Goal: Task Accomplishment & Management: Manage account settings

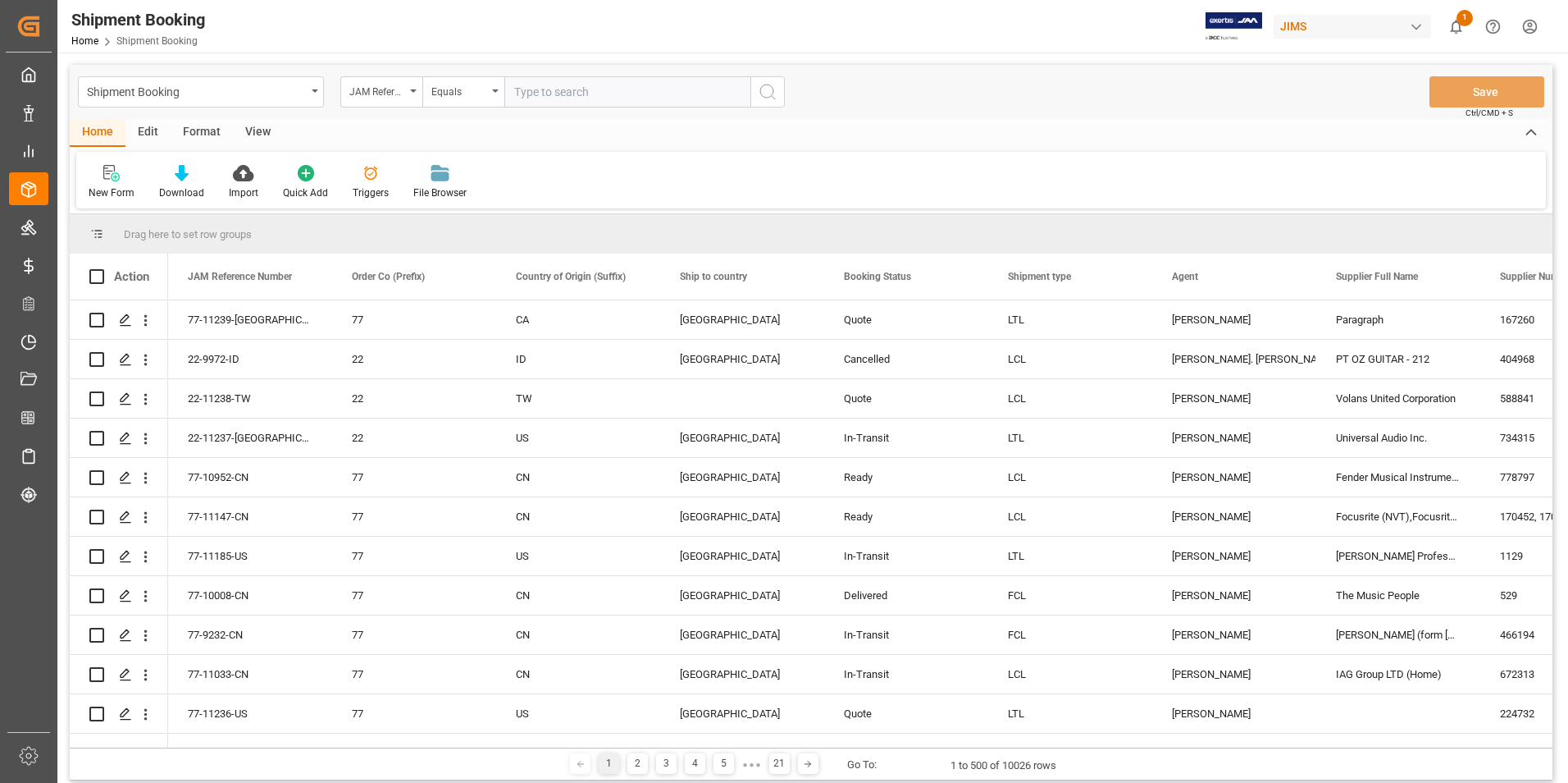
click at [643, 90] on input "text" at bounding box center [628, 92] width 246 height 31
paste input "22-11218-GB"
type input "22-11218-GB"
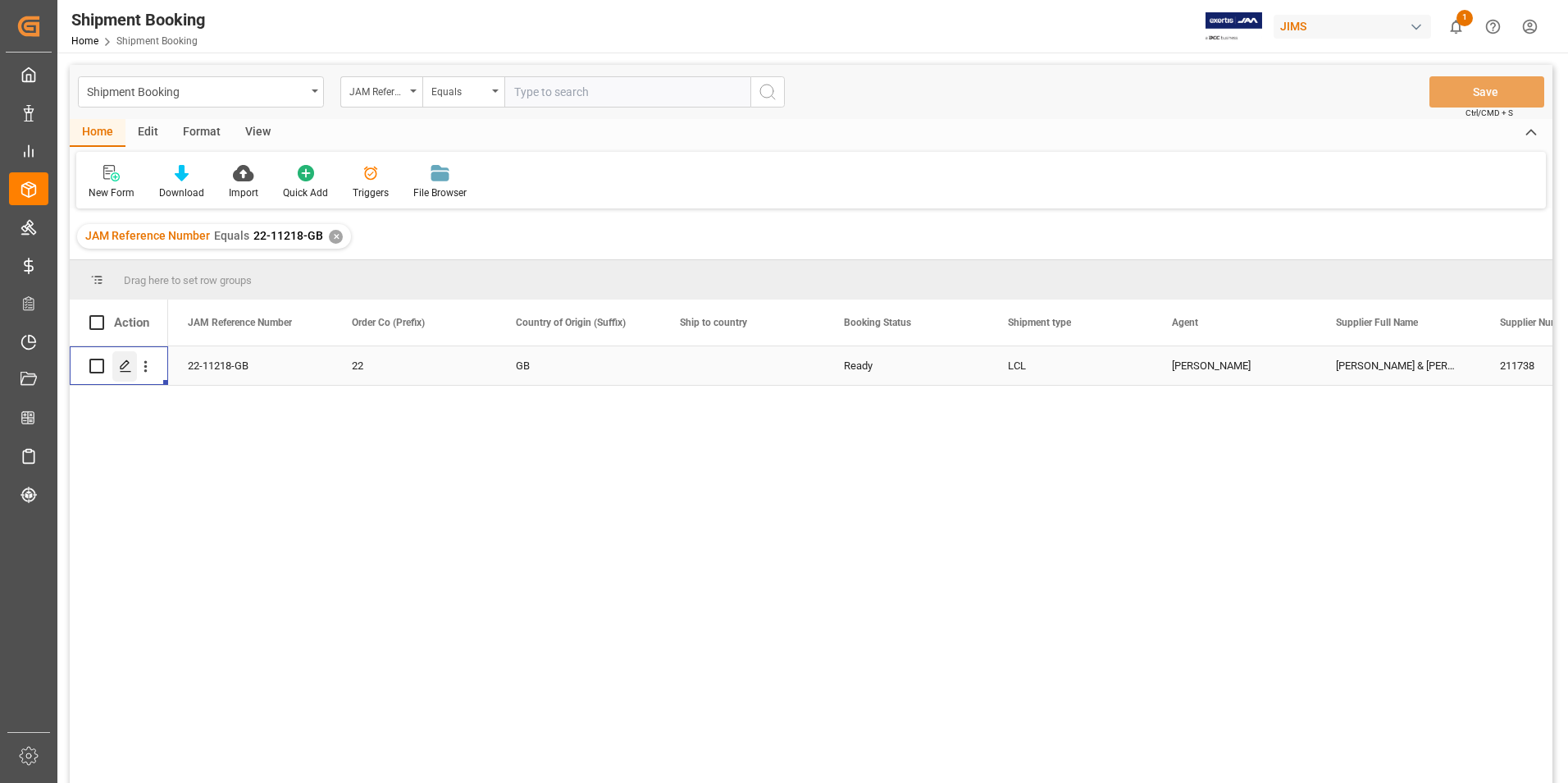
click at [127, 369] on icon "Press SPACE to select this row." at bounding box center [125, 365] width 13 height 13
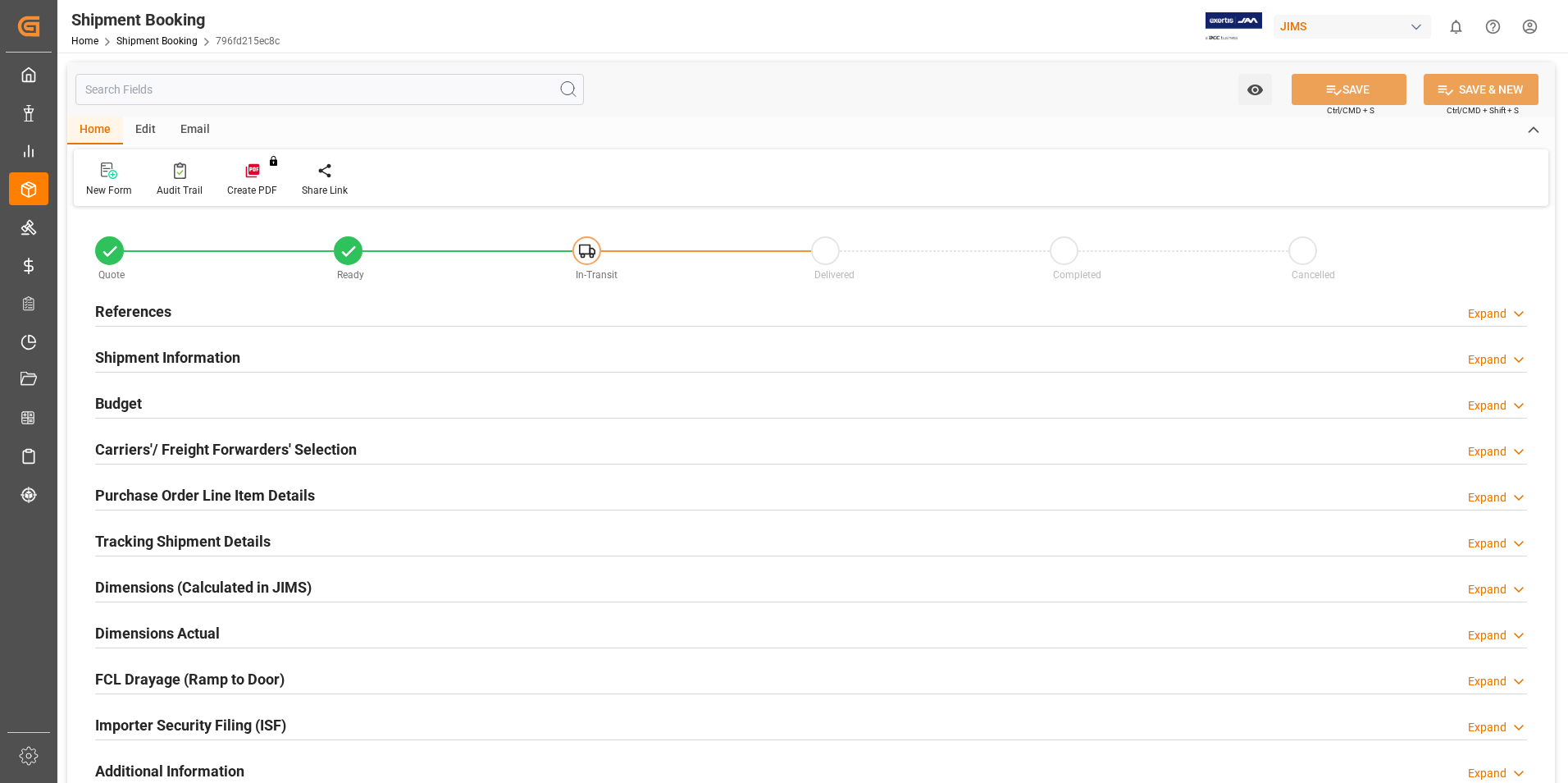
type input "31"
click at [188, 357] on h2 "Shipment Information" at bounding box center [167, 357] width 145 height 23
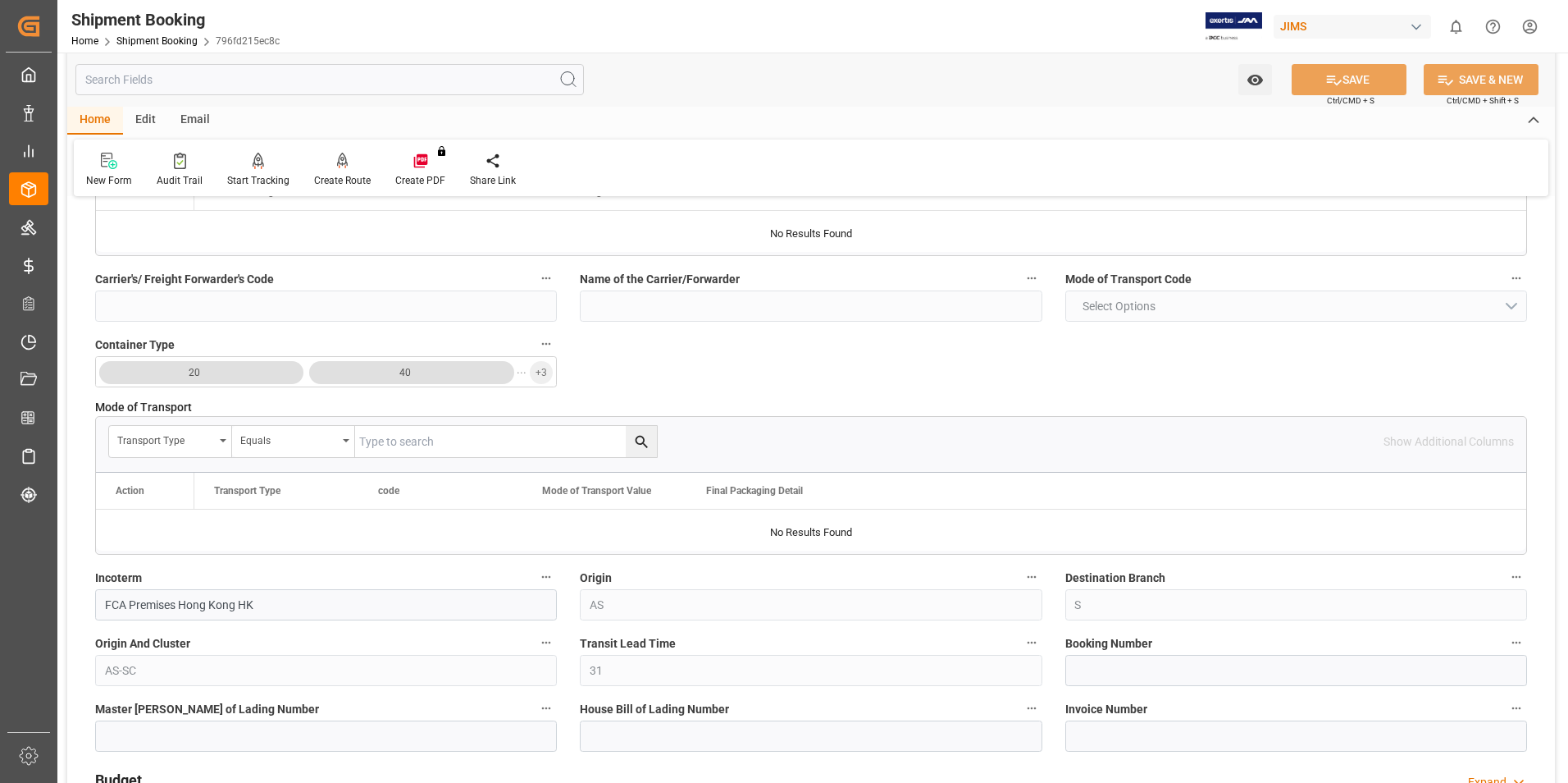
scroll to position [410, 0]
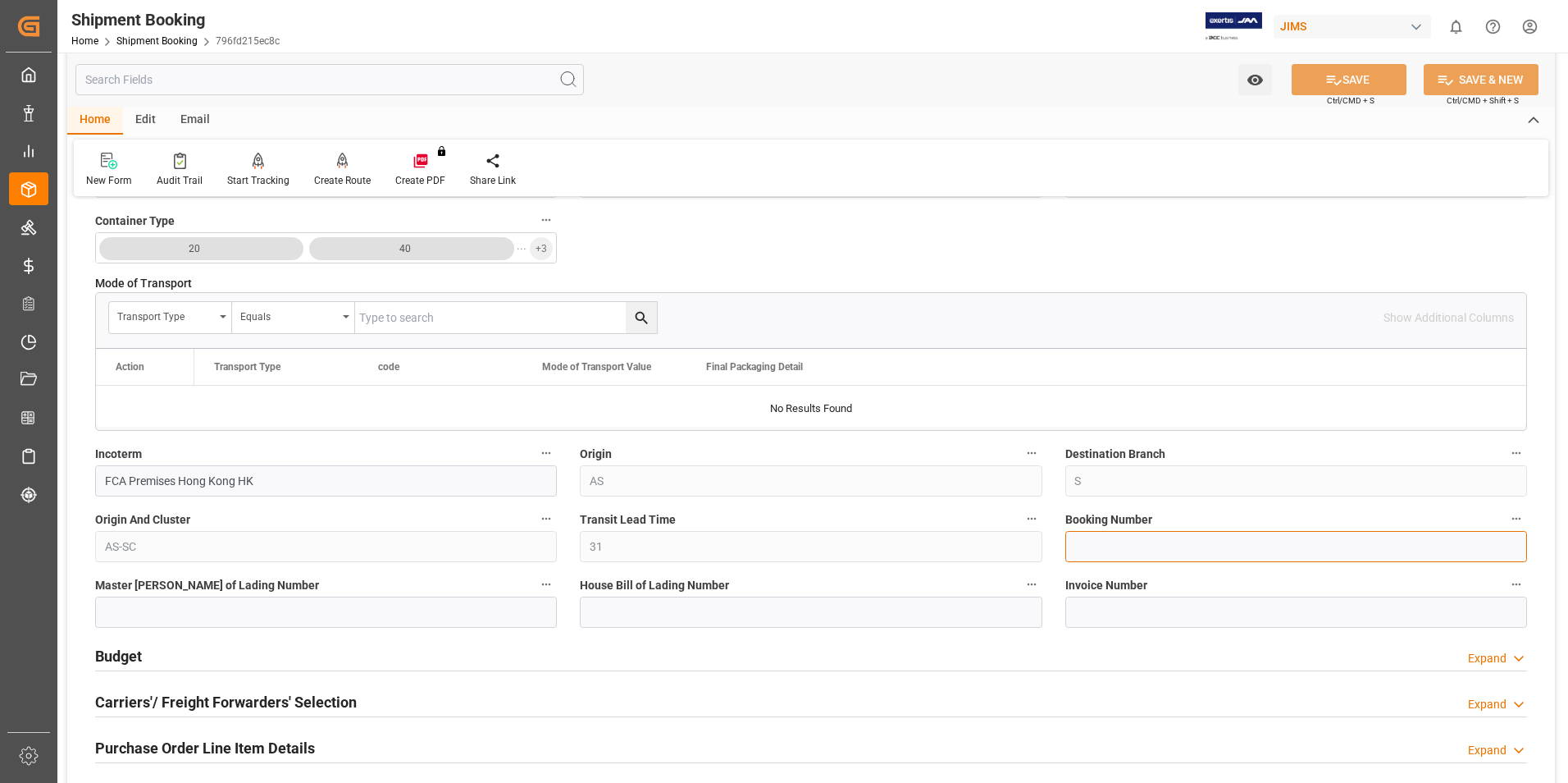
click at [1114, 537] on input at bounding box center [1296, 546] width 462 height 31
paste input "884659068396"
type input "884659068396"
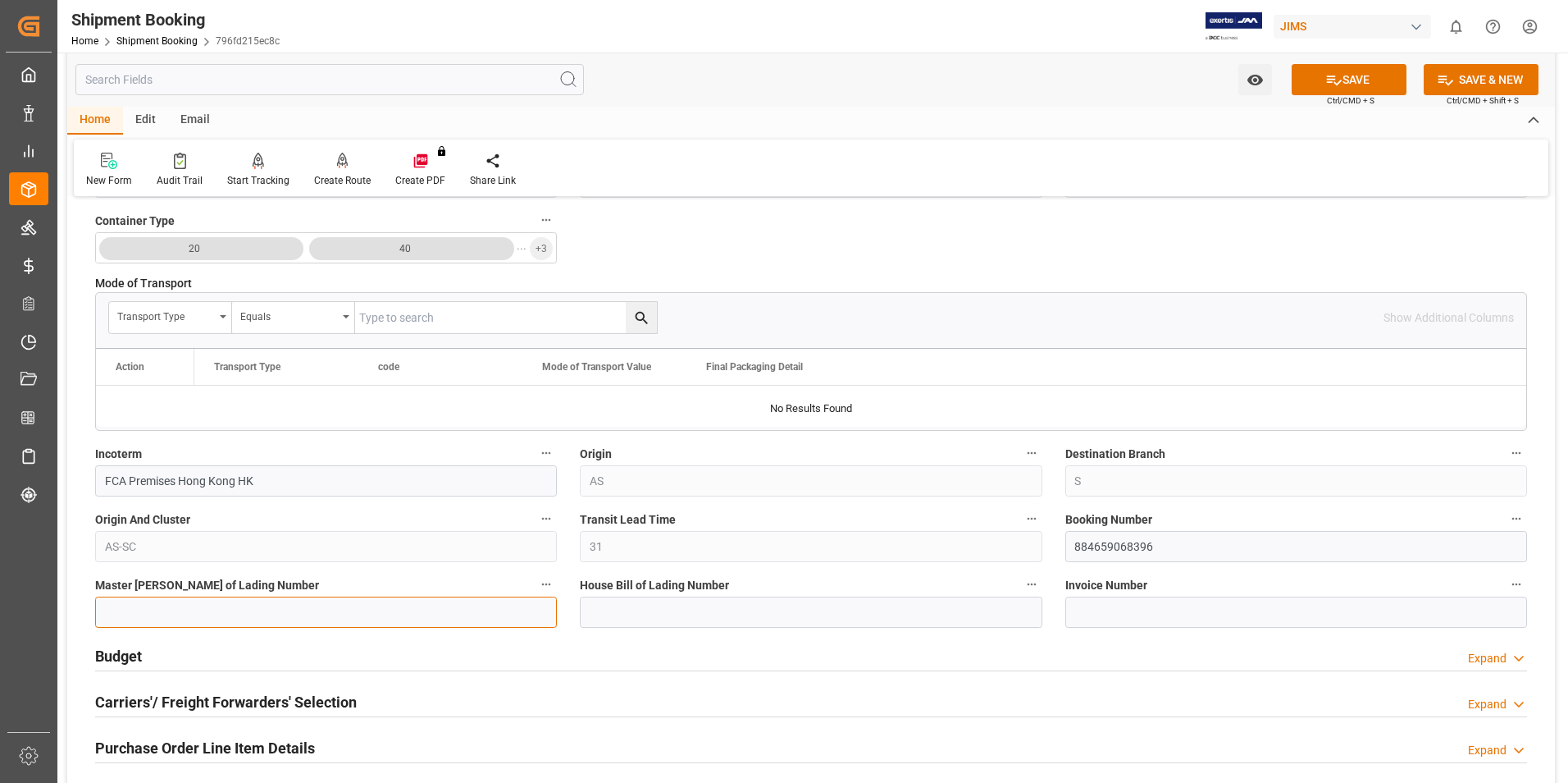
click at [297, 609] on input at bounding box center [326, 612] width 462 height 31
paste input "884659068396"
type input "884659068396"
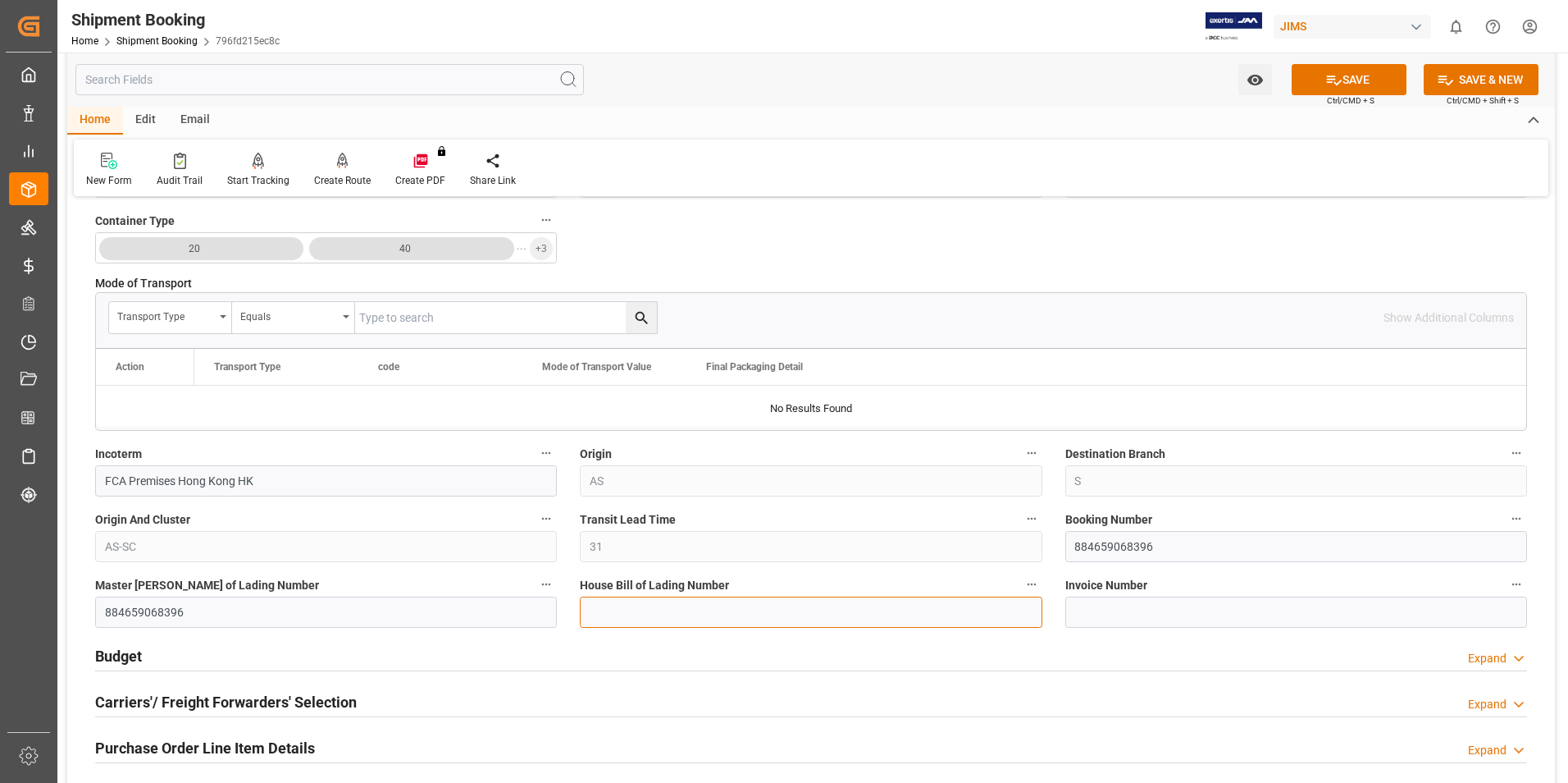
click at [678, 606] on input at bounding box center [810, 612] width 462 height 31
paste input "884659068396"
type input "884659068396"
click at [1370, 75] on button "SAVE" at bounding box center [1349, 80] width 114 height 31
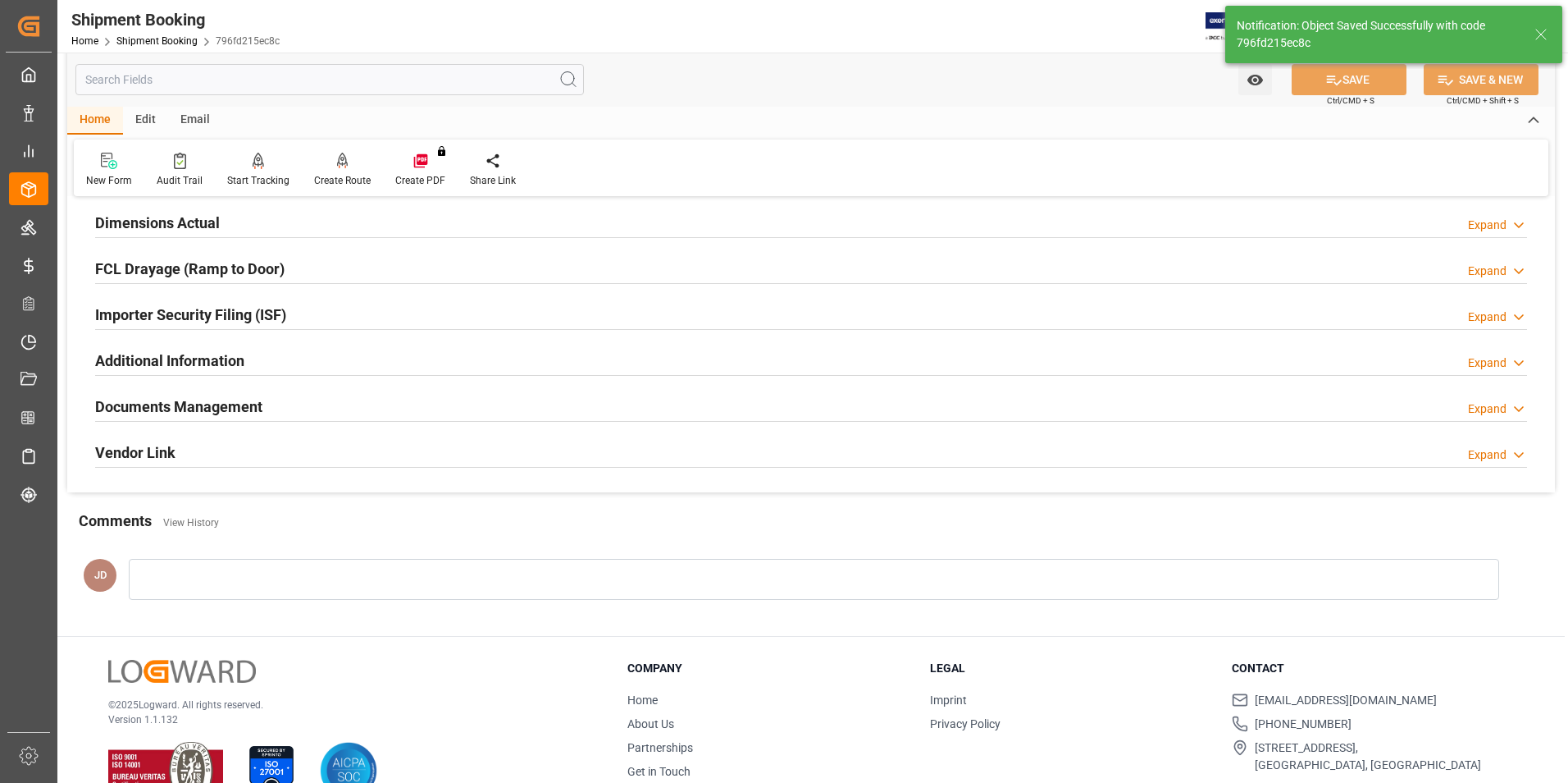
scroll to position [0, 0]
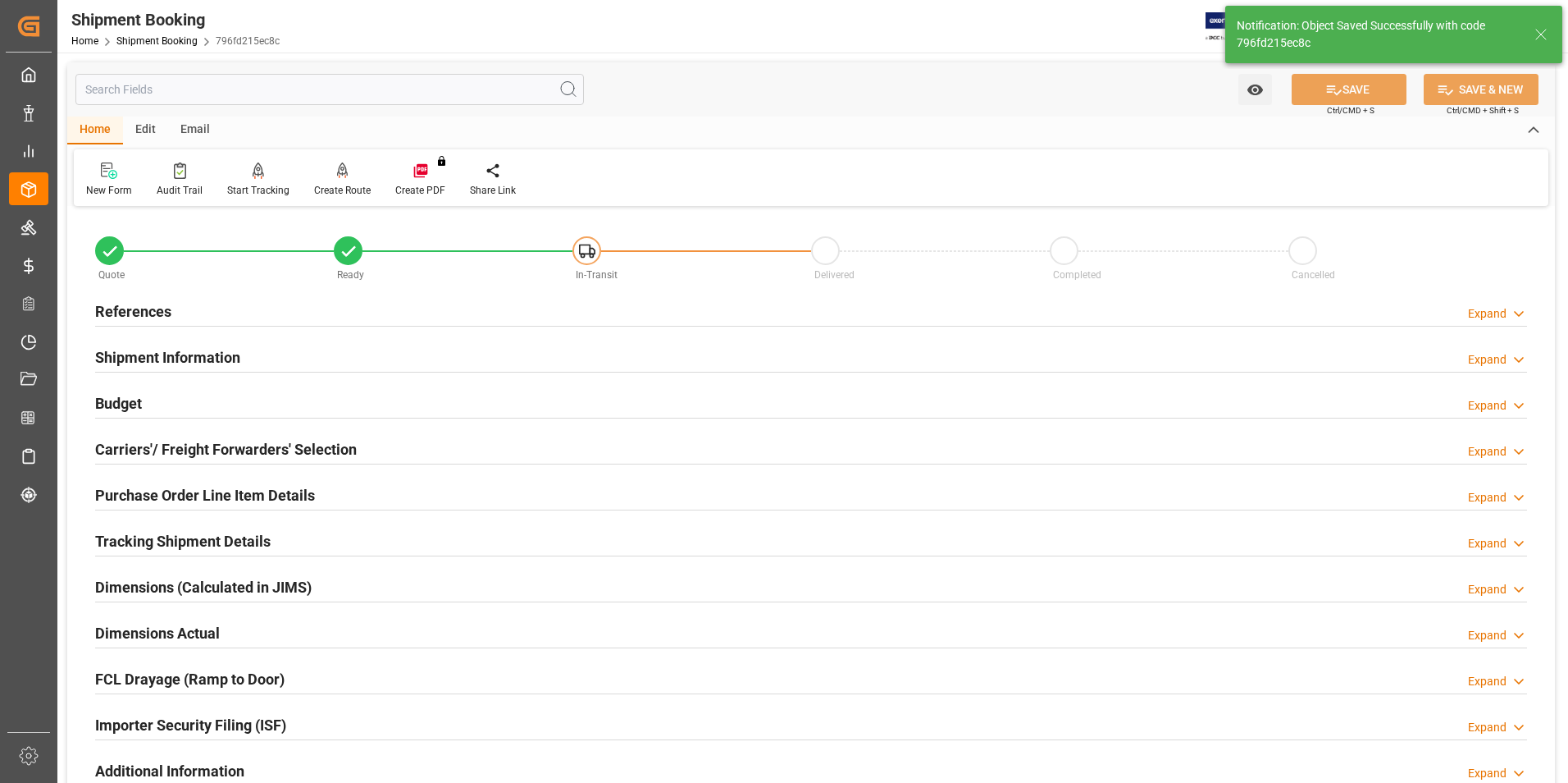
click at [128, 404] on h2 "Budget" at bounding box center [119, 403] width 47 height 23
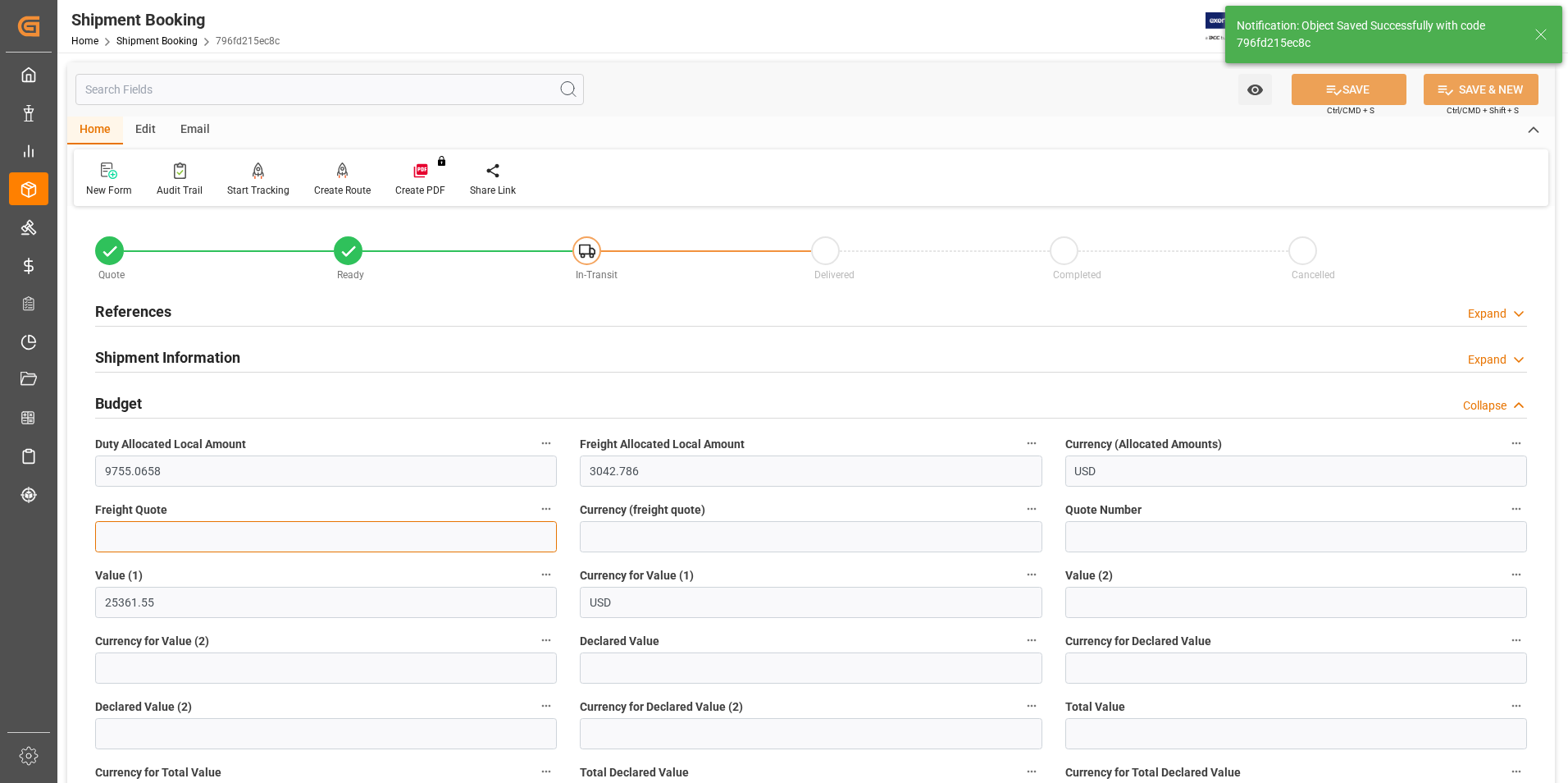
click at [211, 531] on input "text" at bounding box center [326, 537] width 462 height 31
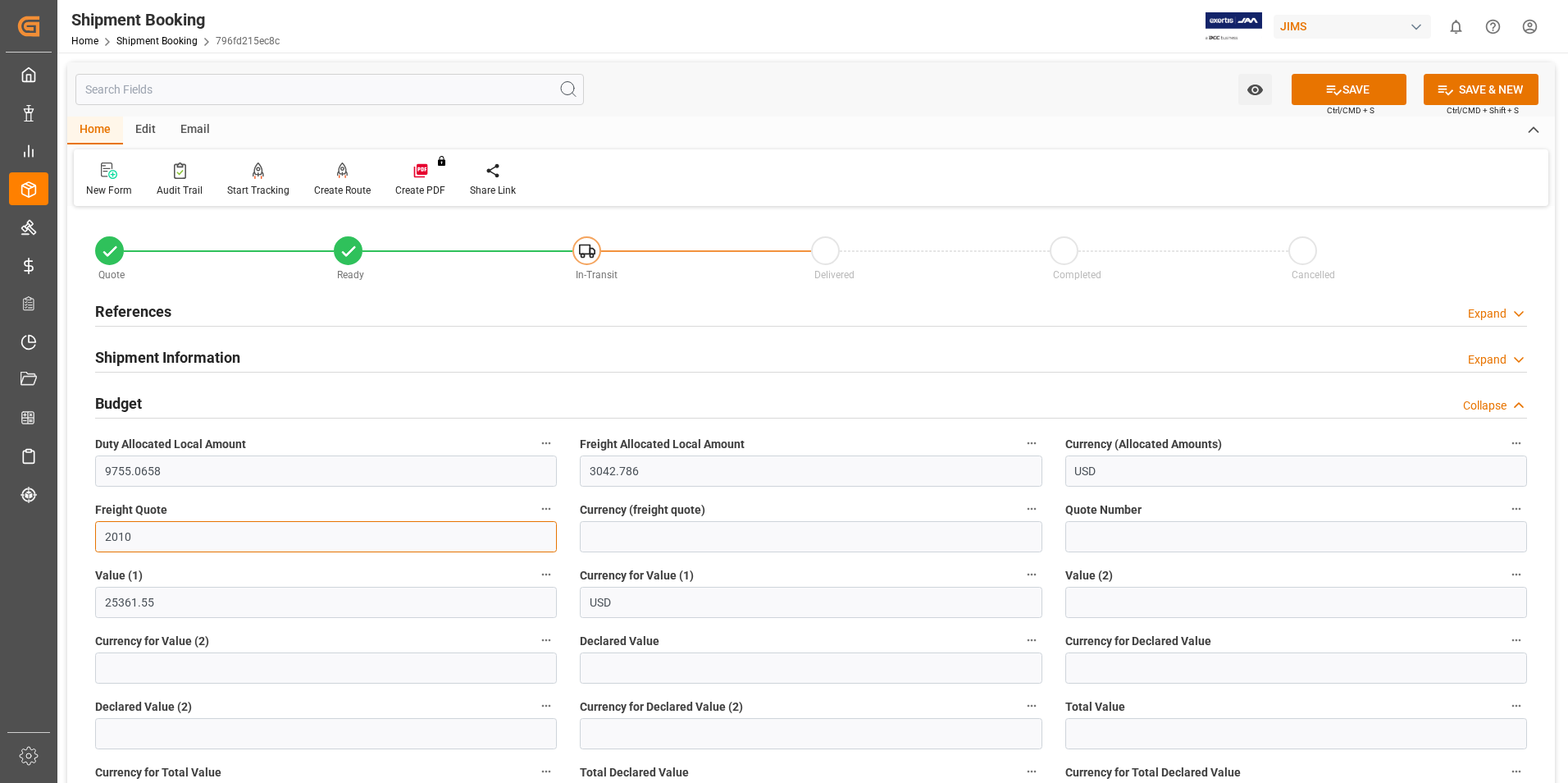
type input "2010"
click at [645, 539] on input at bounding box center [810, 537] width 462 height 31
type input "usd"
click at [596, 660] on input "text" at bounding box center [810, 668] width 462 height 31
type input "25361.55"
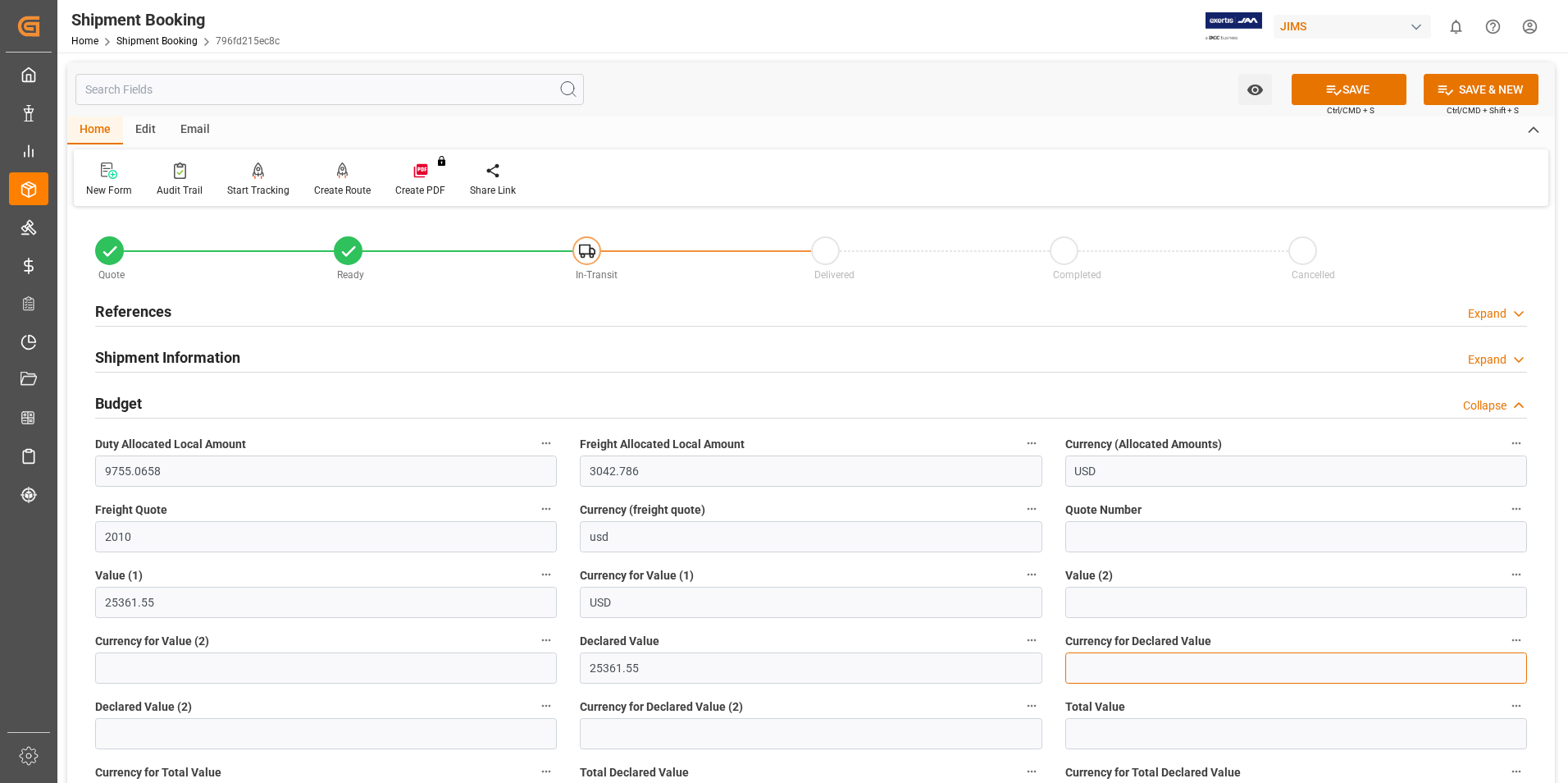
click at [1148, 666] on input at bounding box center [1296, 668] width 462 height 31
type input "usd"
click at [1331, 88] on icon at bounding box center [1334, 90] width 17 height 17
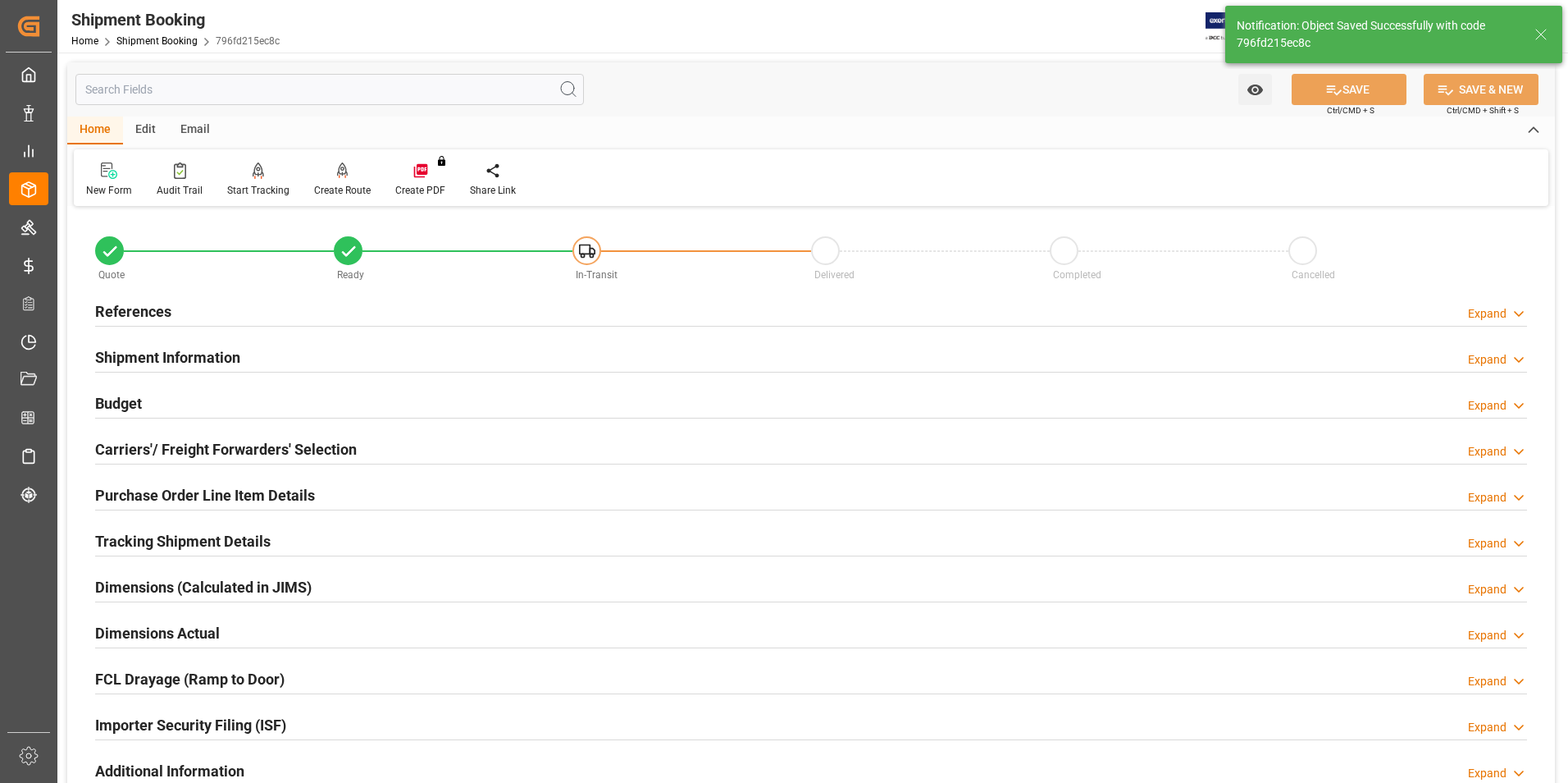
click at [145, 450] on h2 "Carriers'/ Freight Forwarders' Selection" at bounding box center [226, 449] width 262 height 23
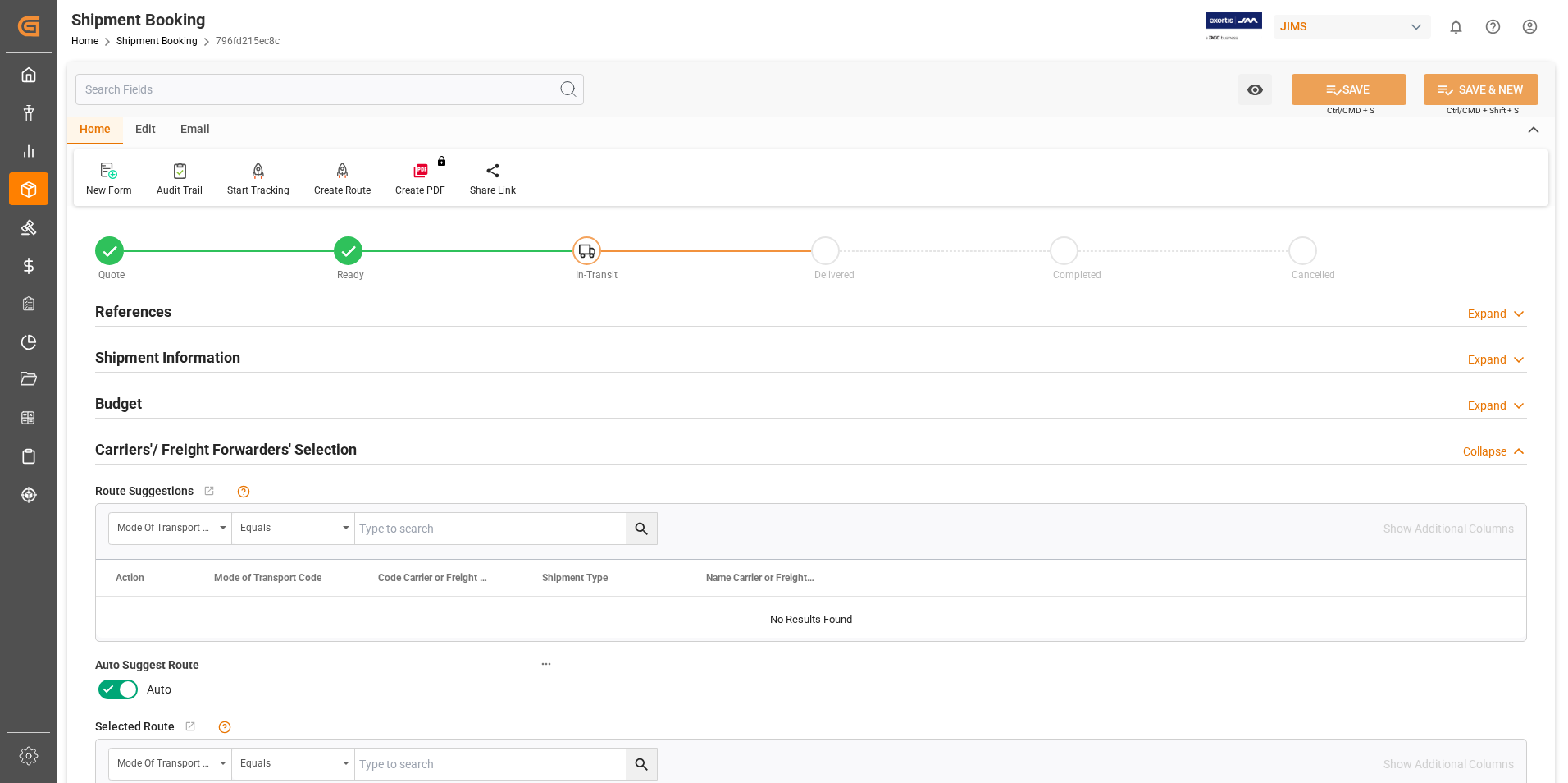
click at [107, 694] on icon at bounding box center [108, 688] width 20 height 20
click at [0, 0] on input "checkbox" at bounding box center [0, 0] width 0 height 0
click at [1346, 93] on button "SAVE" at bounding box center [1349, 89] width 114 height 31
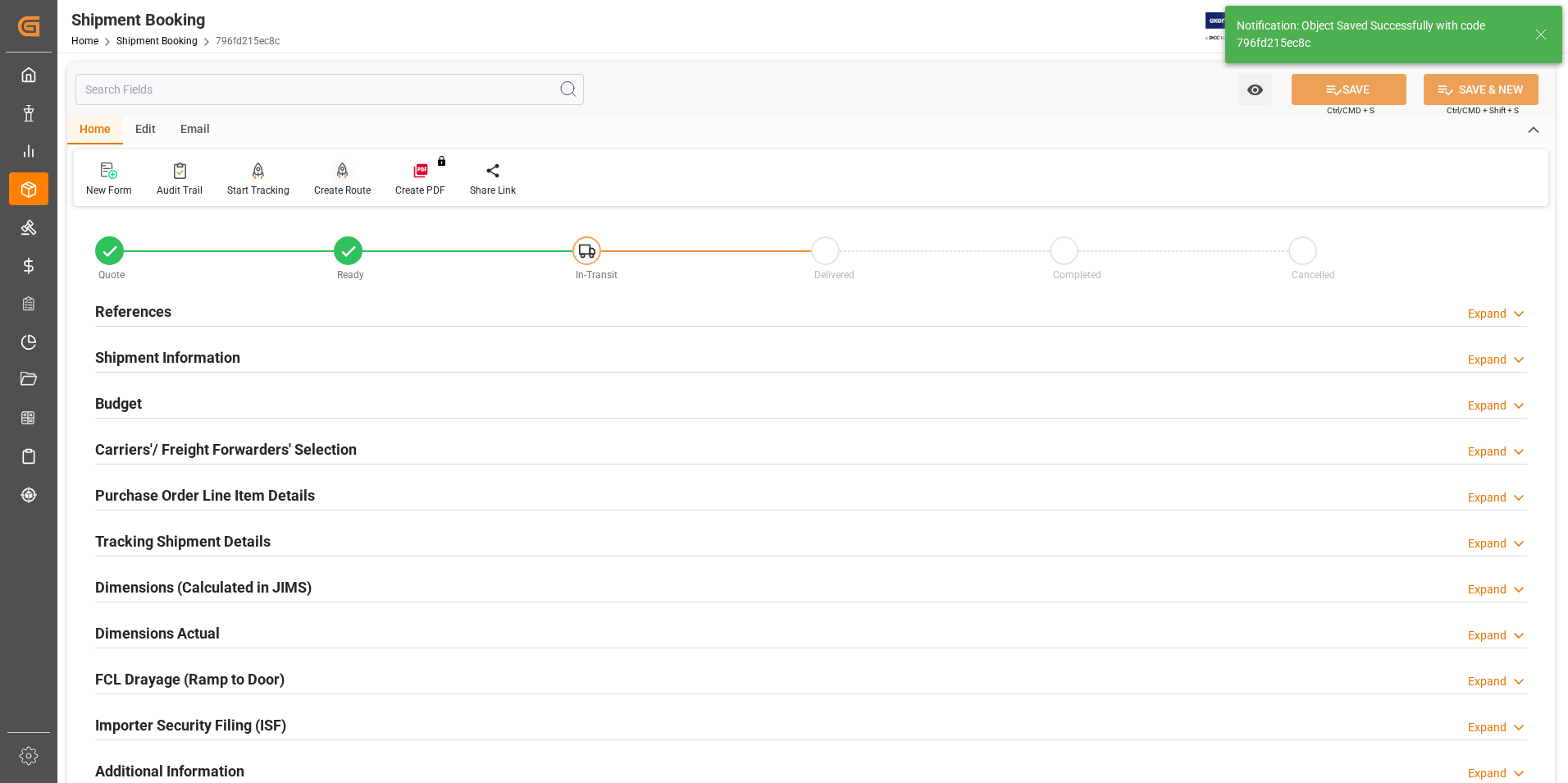
click at [344, 190] on div "Create Route" at bounding box center [342, 190] width 56 height 15
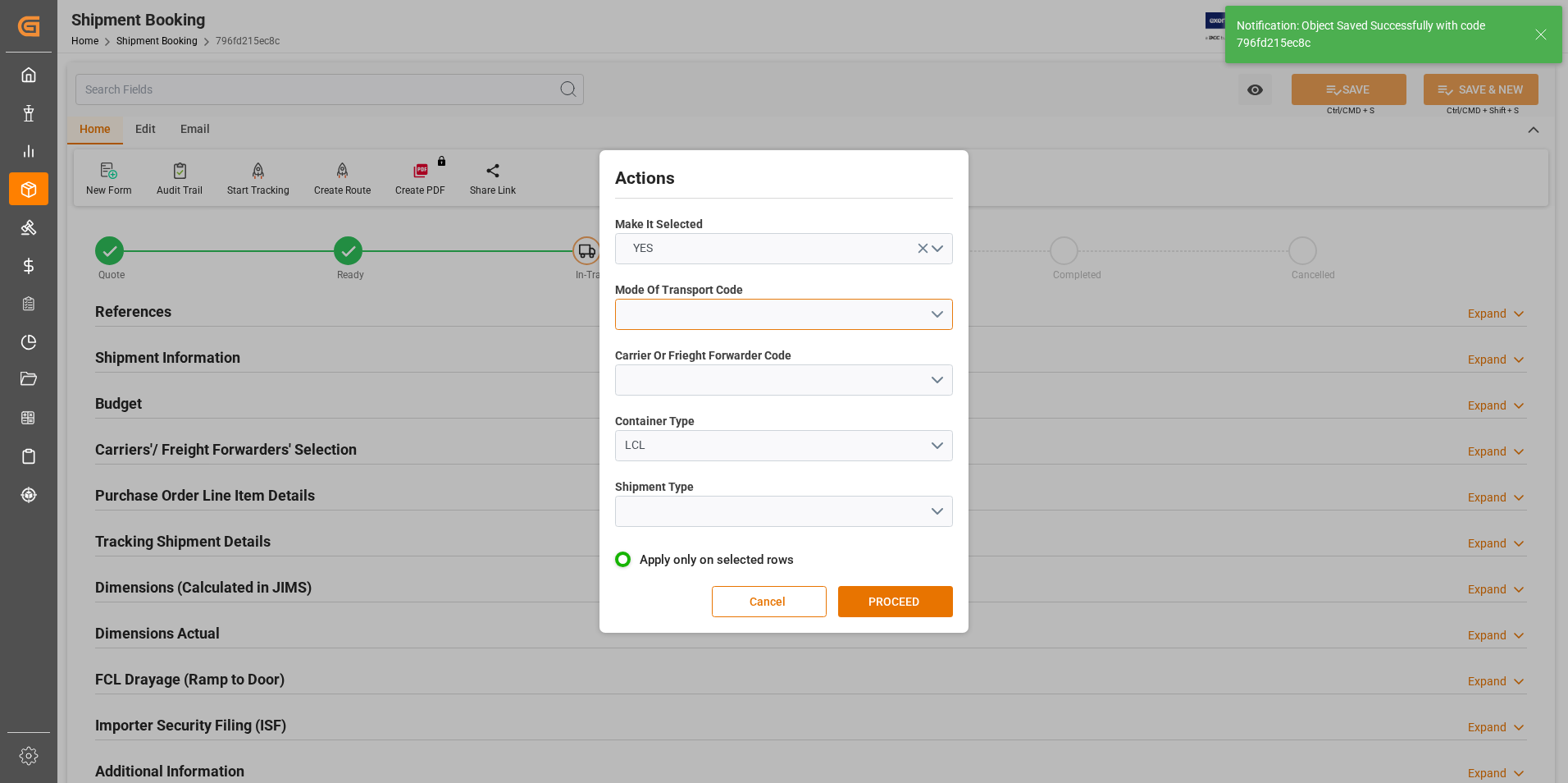
click at [725, 309] on button "open menu" at bounding box center [784, 314] width 338 height 31
click at [727, 354] on div "2- COURIER AIR" at bounding box center [784, 353] width 336 height 35
click at [732, 392] on button "open menu" at bounding box center [784, 380] width 338 height 31
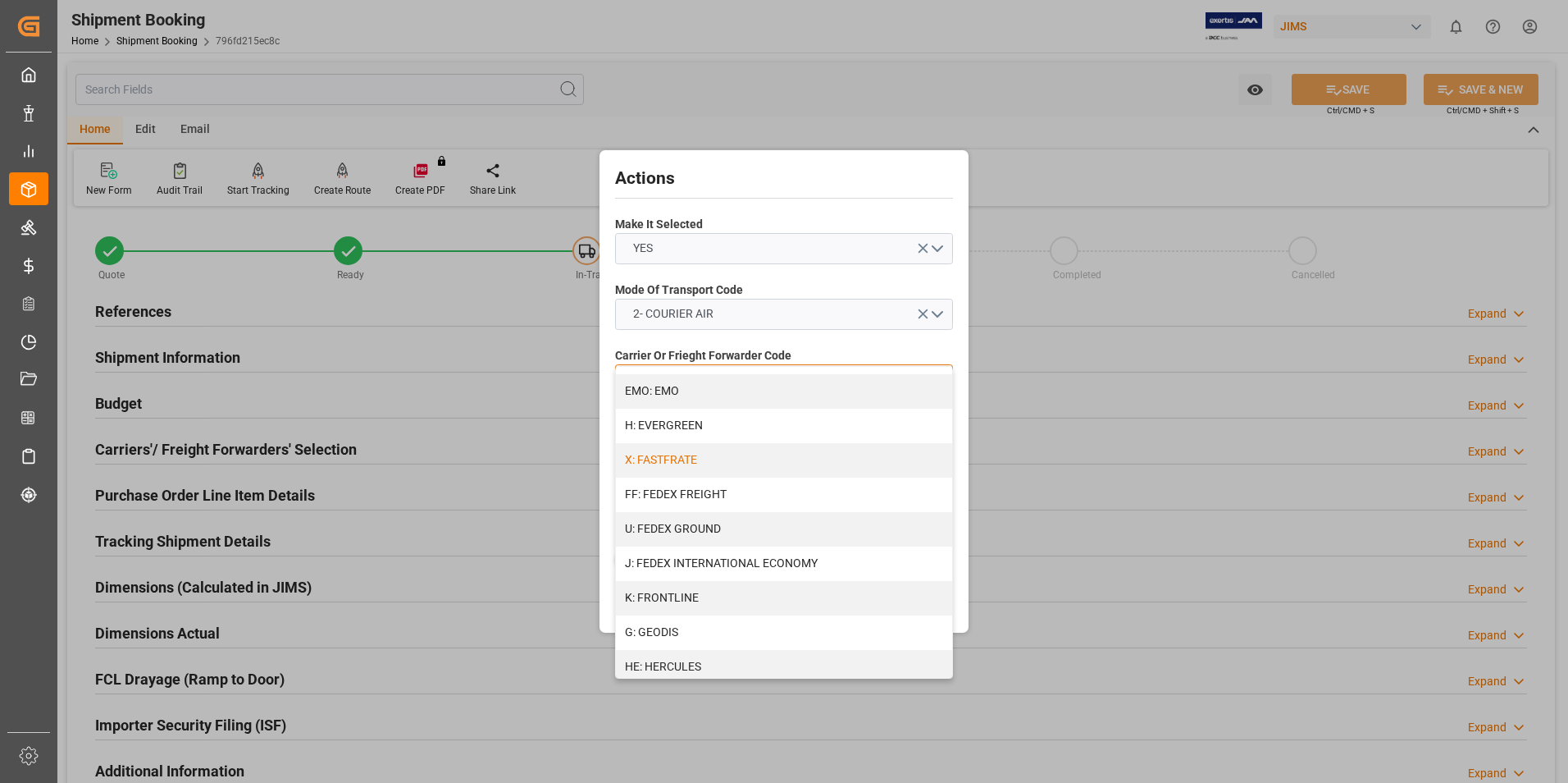
scroll to position [410, 0]
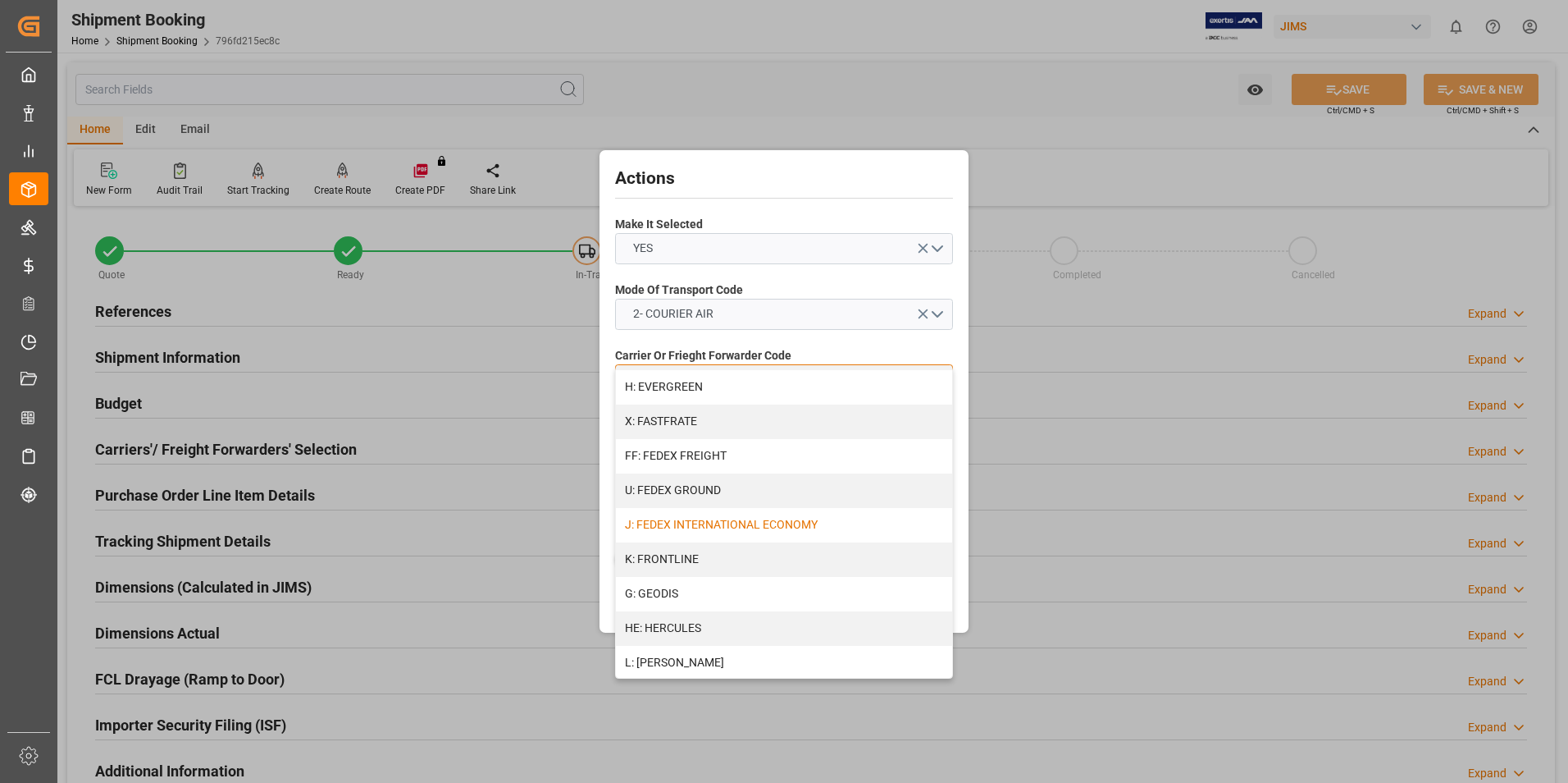
click at [765, 522] on div "J: FEDEX INTERNATIONAL ECONOMY" at bounding box center [784, 525] width 336 height 35
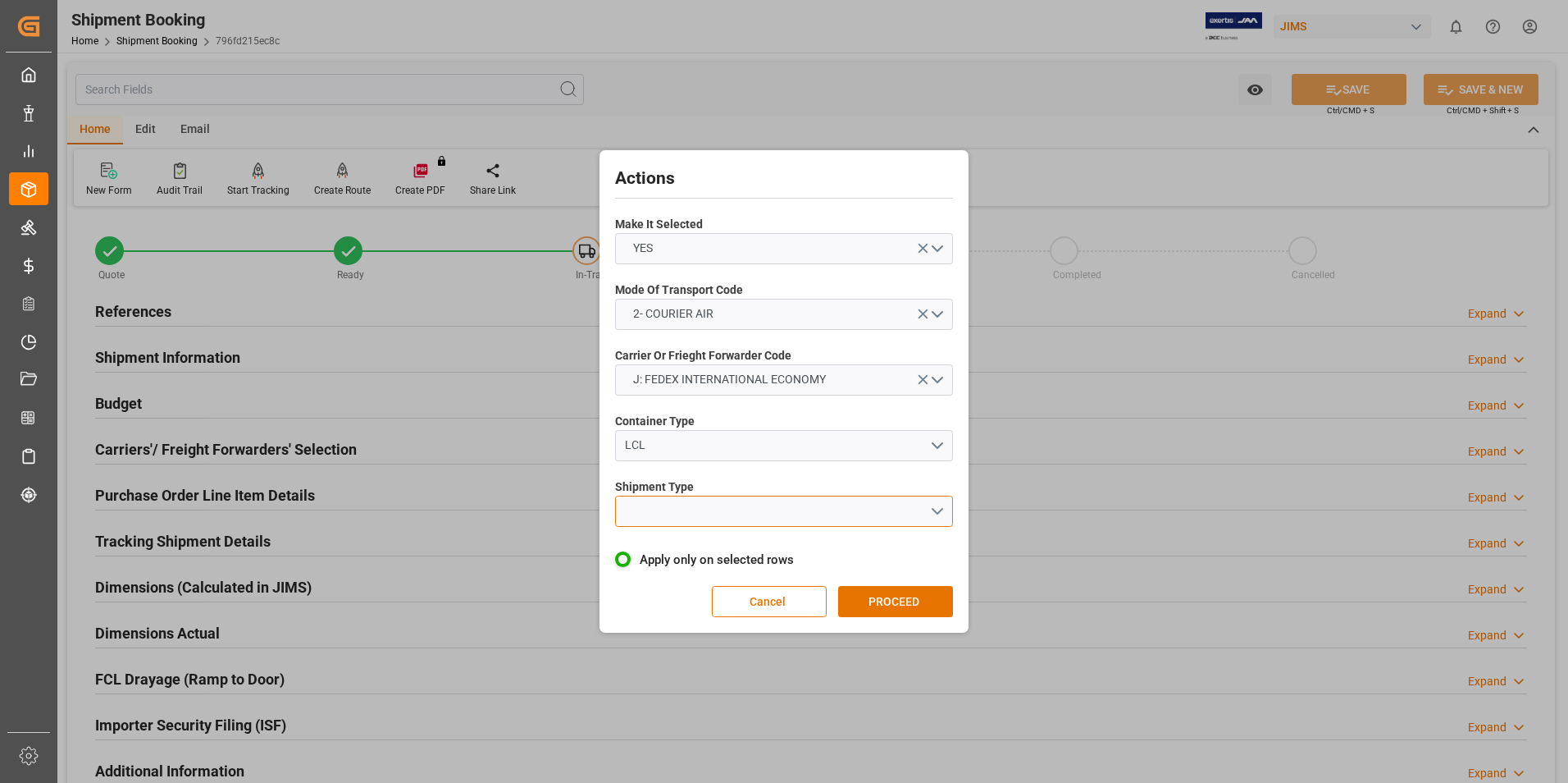
click at [729, 510] on button "open menu" at bounding box center [784, 511] width 338 height 31
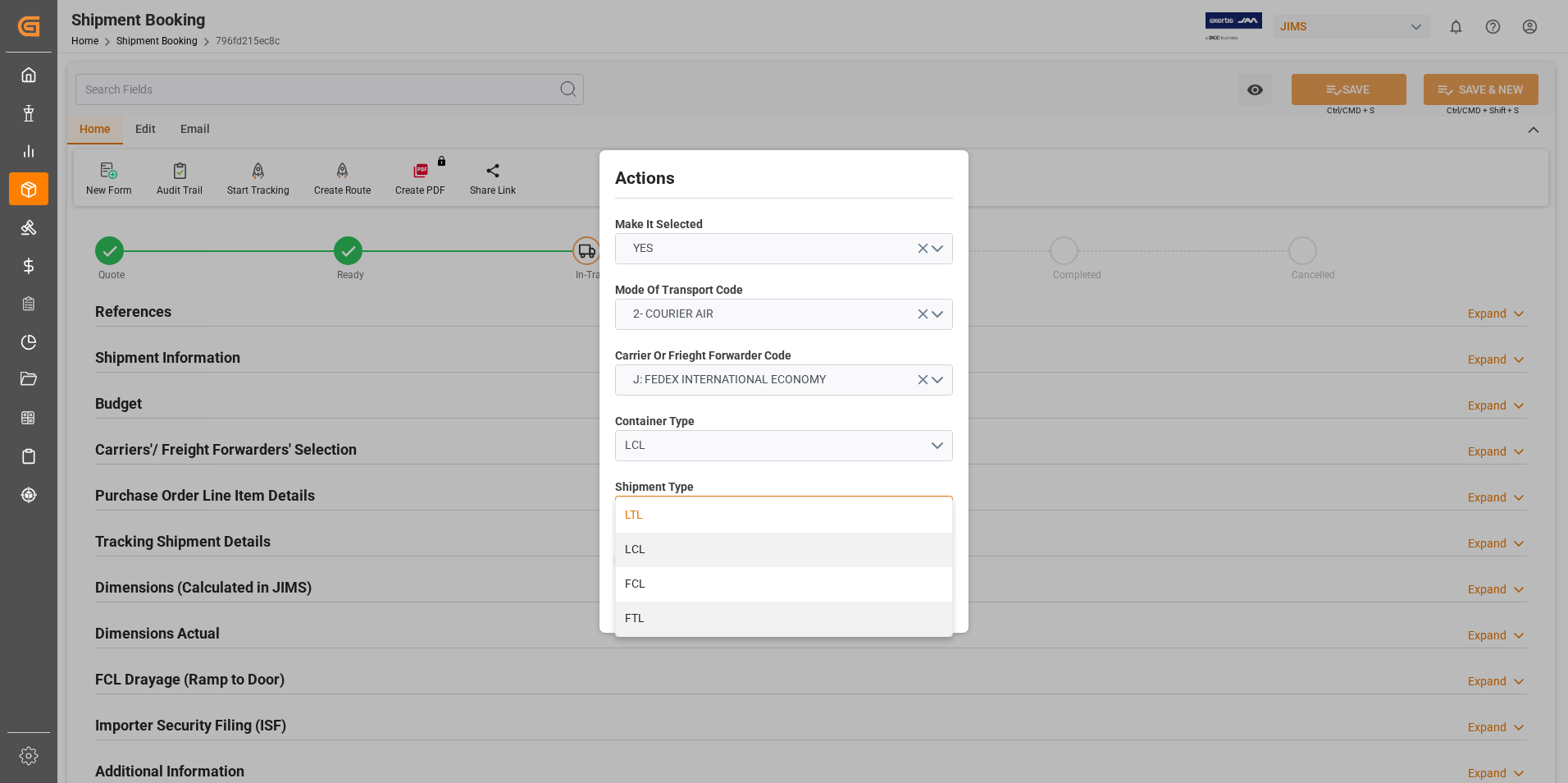
click at [728, 511] on div "LTL" at bounding box center [784, 515] width 336 height 35
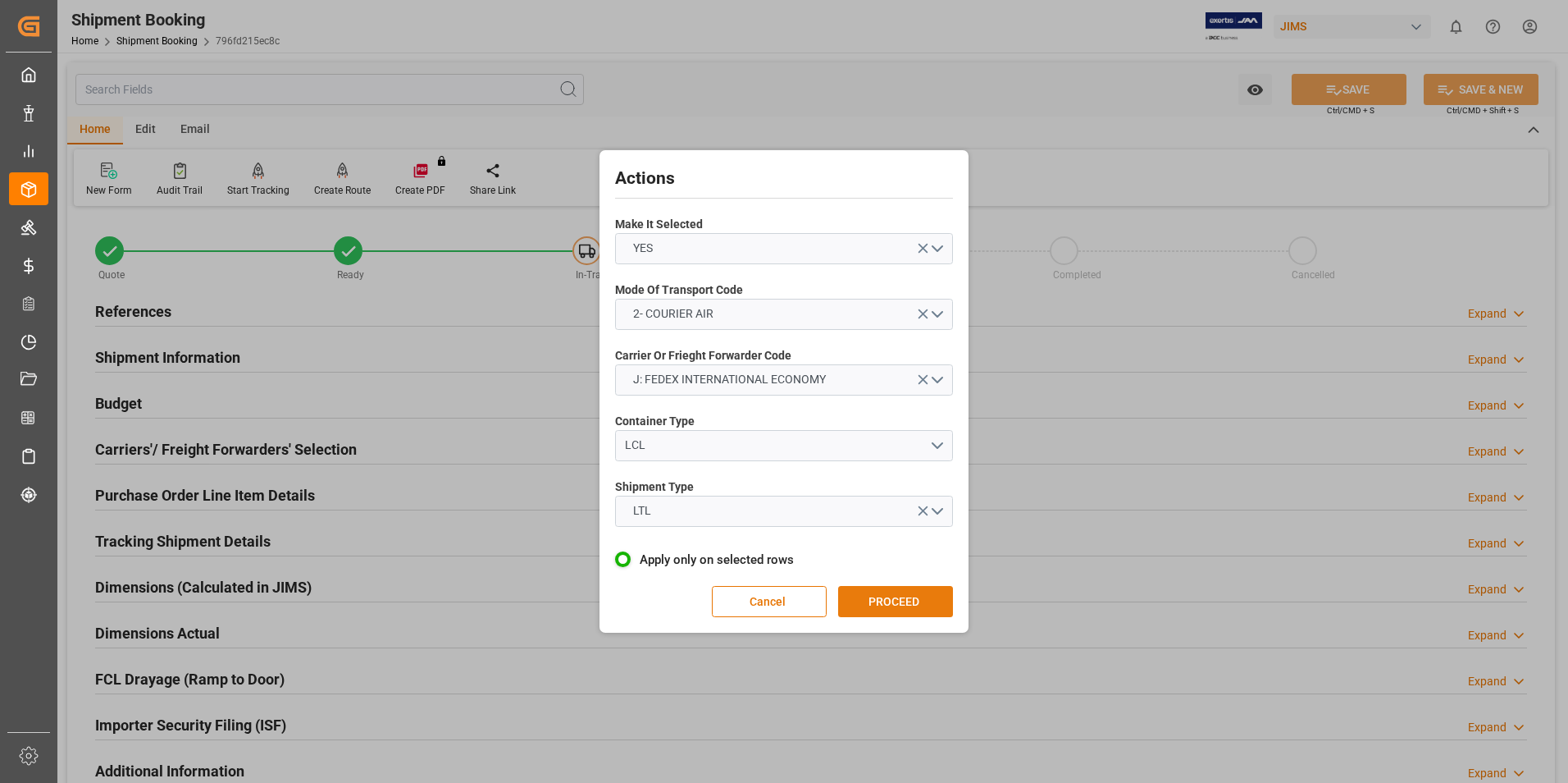
click at [877, 600] on button "PROCEED" at bounding box center [895, 602] width 114 height 31
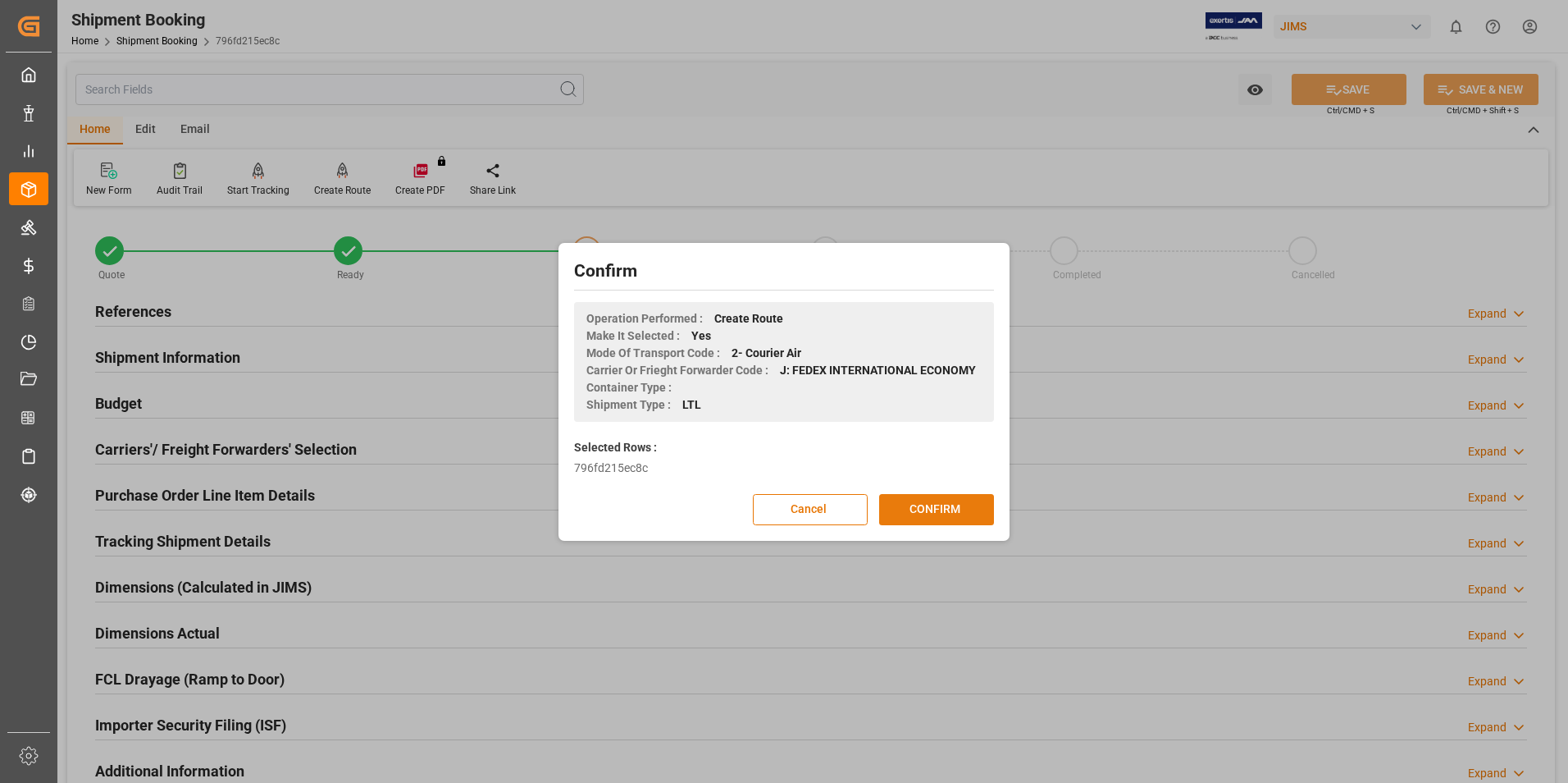
click at [937, 502] on button "CONFIRM" at bounding box center [936, 510] width 114 height 31
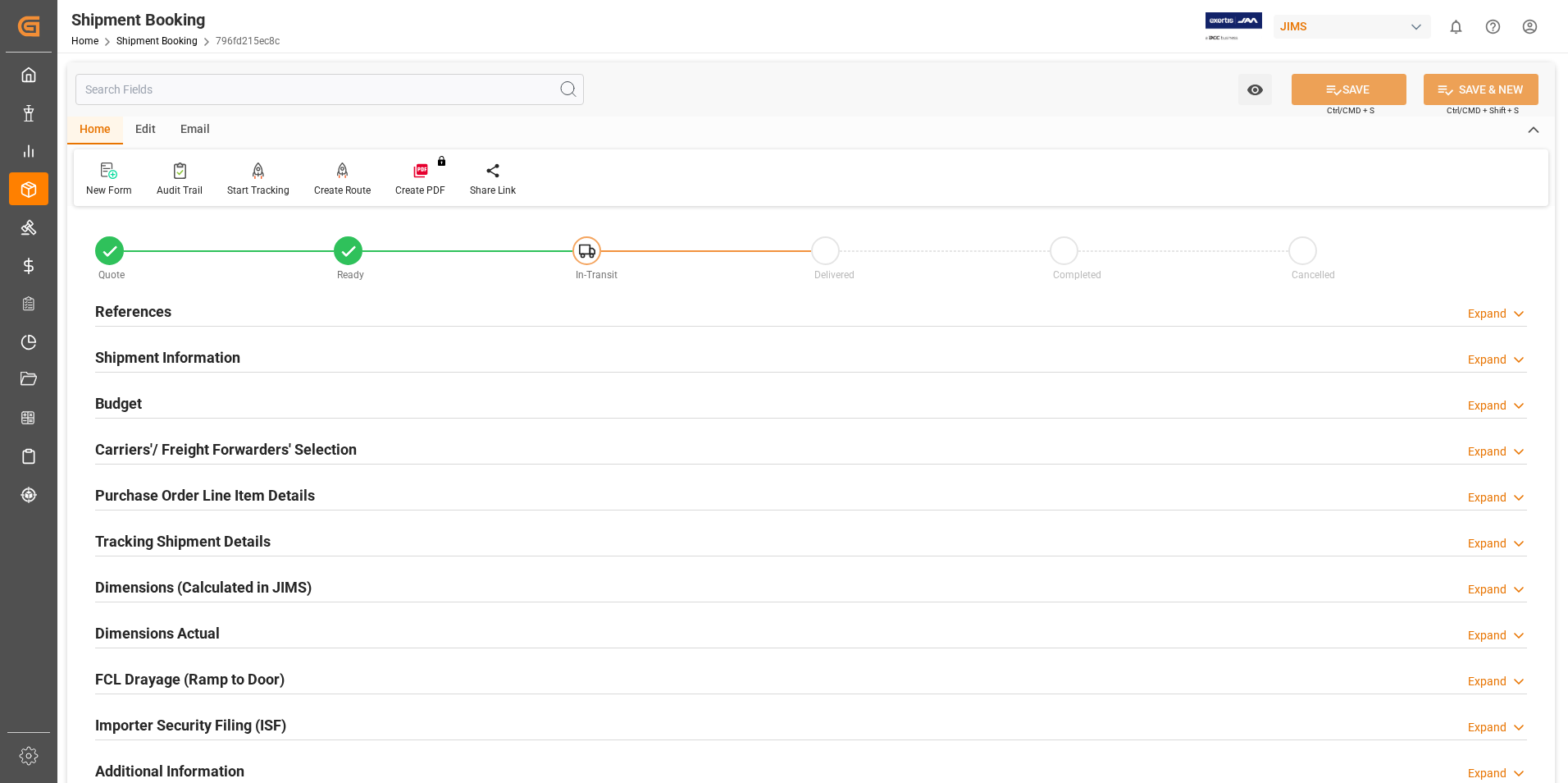
click at [149, 634] on h2 "Dimensions Actual" at bounding box center [158, 633] width 125 height 23
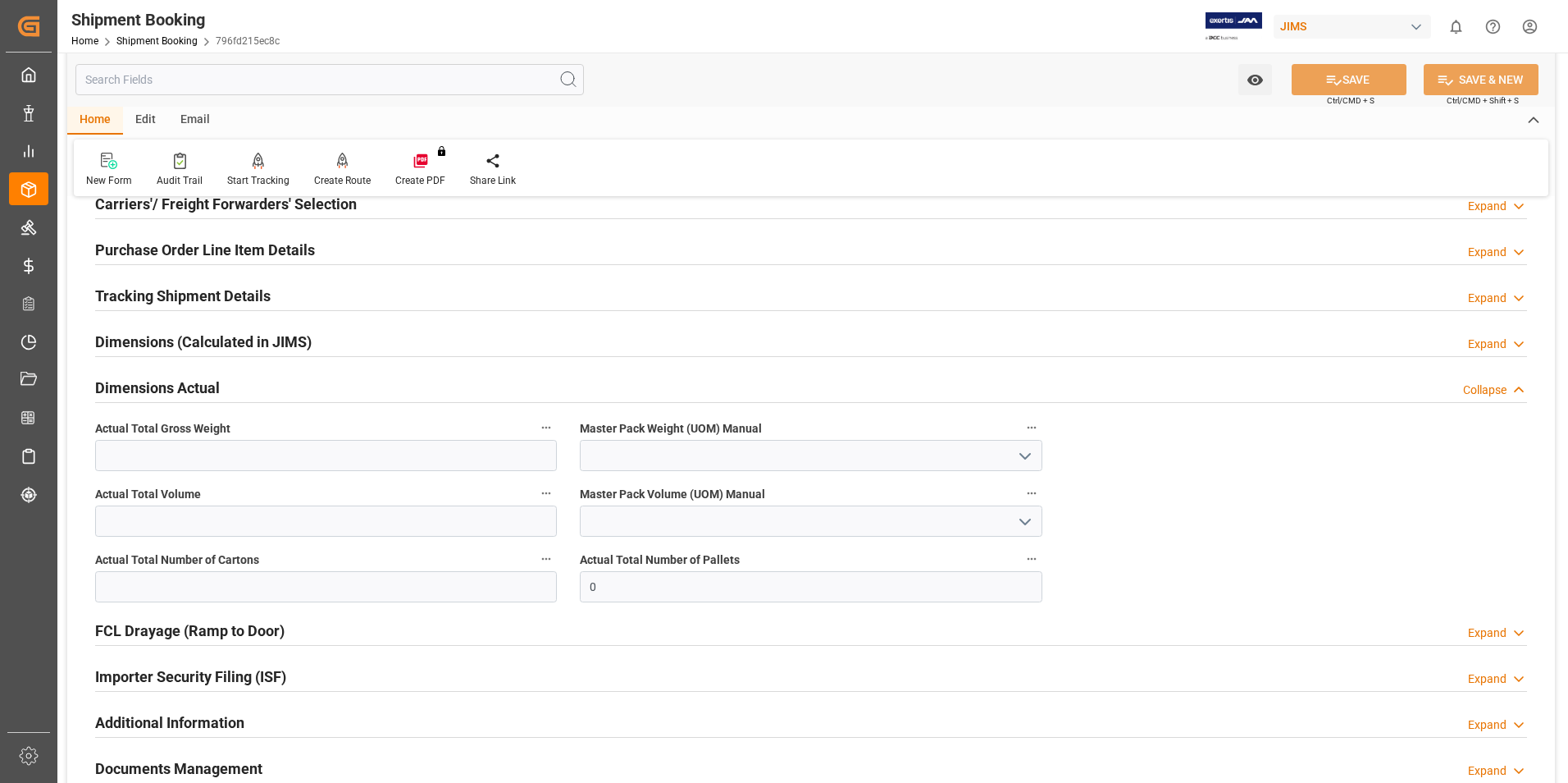
scroll to position [246, 0]
click at [179, 584] on input "text" at bounding box center [326, 586] width 462 height 31
type input "8"
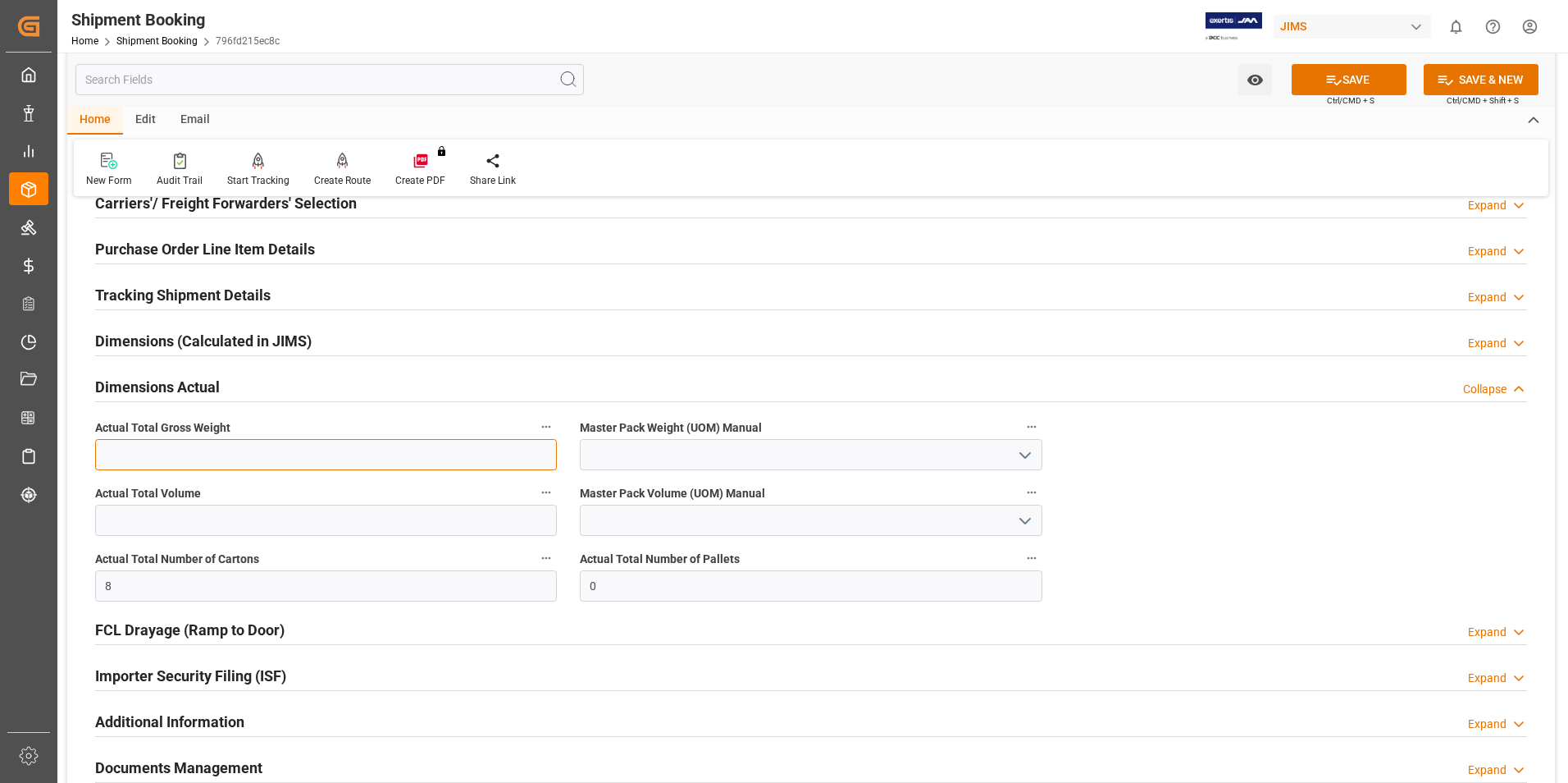
click at [139, 454] on input "text" at bounding box center [326, 454] width 462 height 31
type input "146"
click at [722, 465] on input at bounding box center [810, 454] width 462 height 31
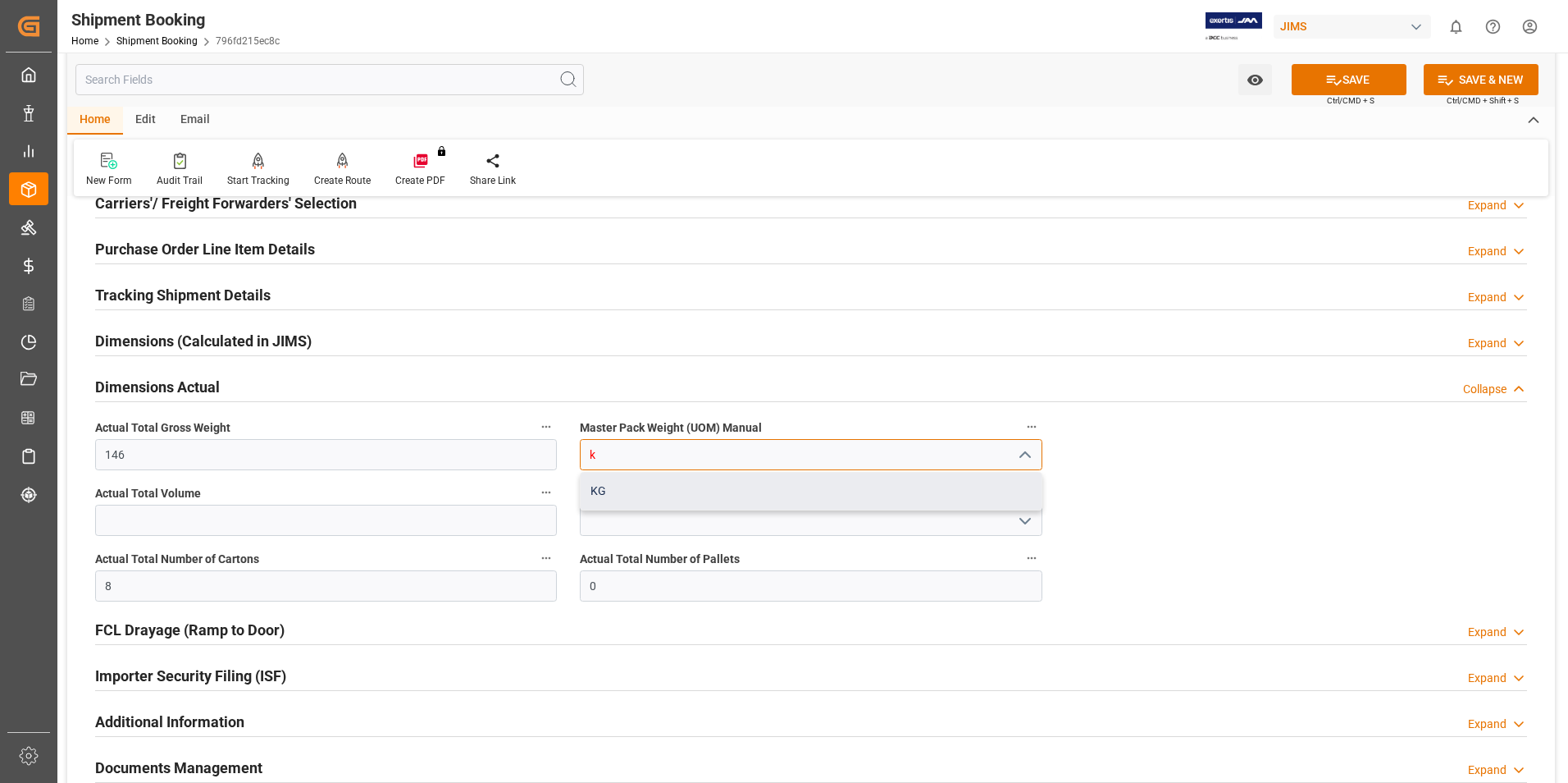
click at [731, 480] on div "KG" at bounding box center [810, 491] width 460 height 37
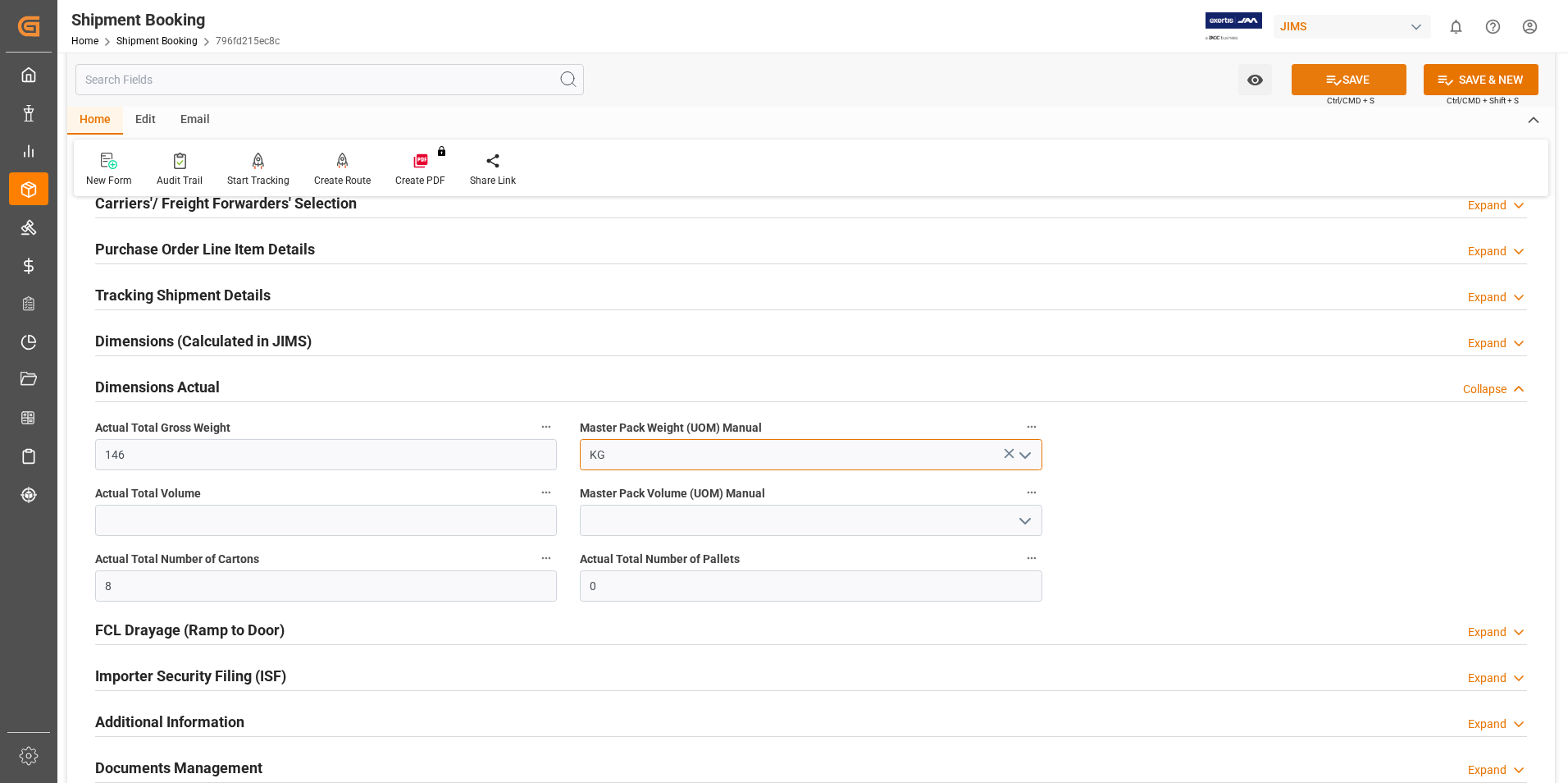
type input "KG"
click at [1336, 81] on icon at bounding box center [1334, 80] width 17 height 17
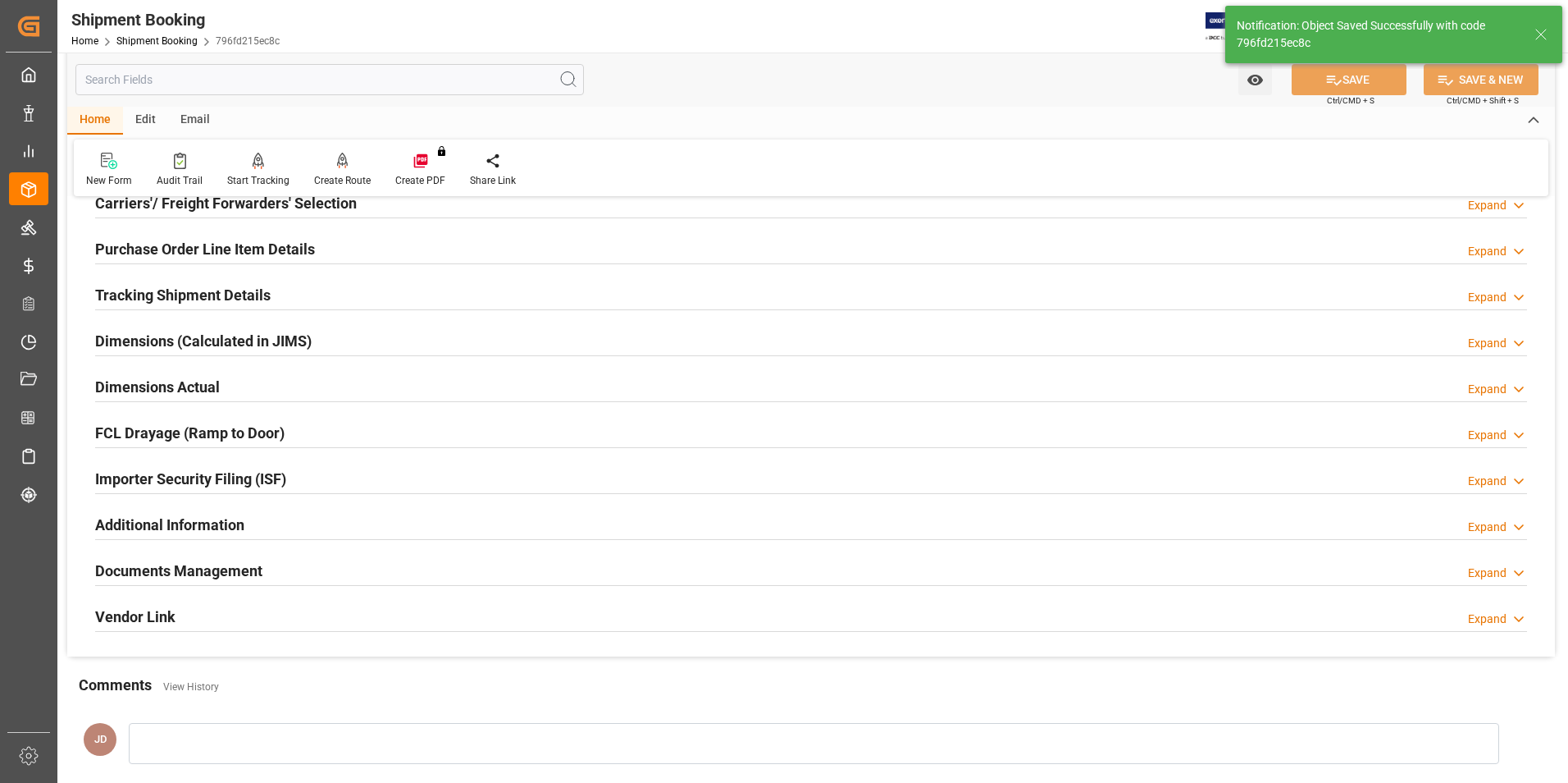
click at [149, 292] on h2 "Tracking Shipment Details" at bounding box center [183, 295] width 175 height 23
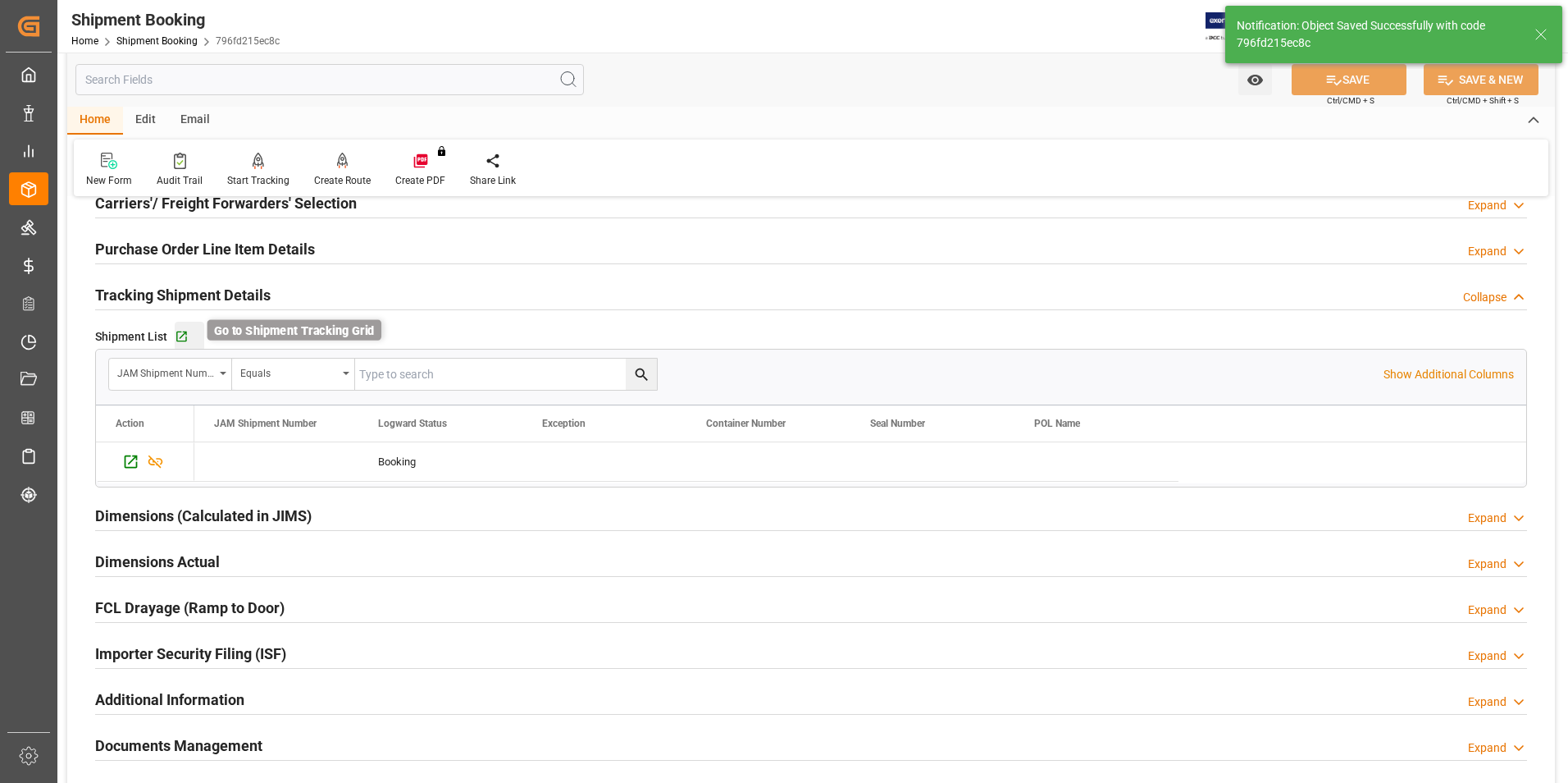
click at [179, 336] on icon "button" at bounding box center [181, 336] width 10 height 10
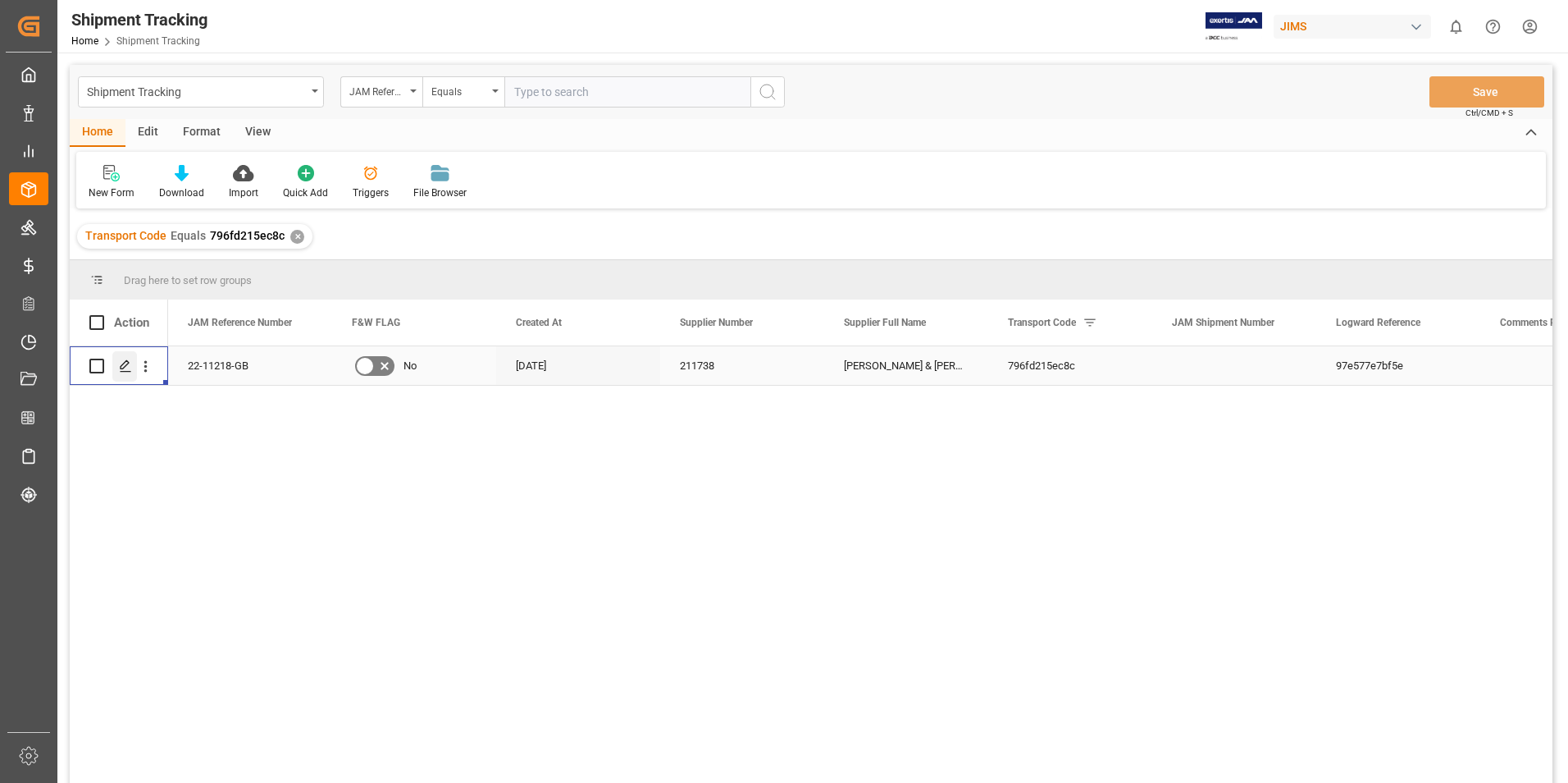
click at [128, 367] on icon "Press SPACE to select this row." at bounding box center [125, 365] width 13 height 13
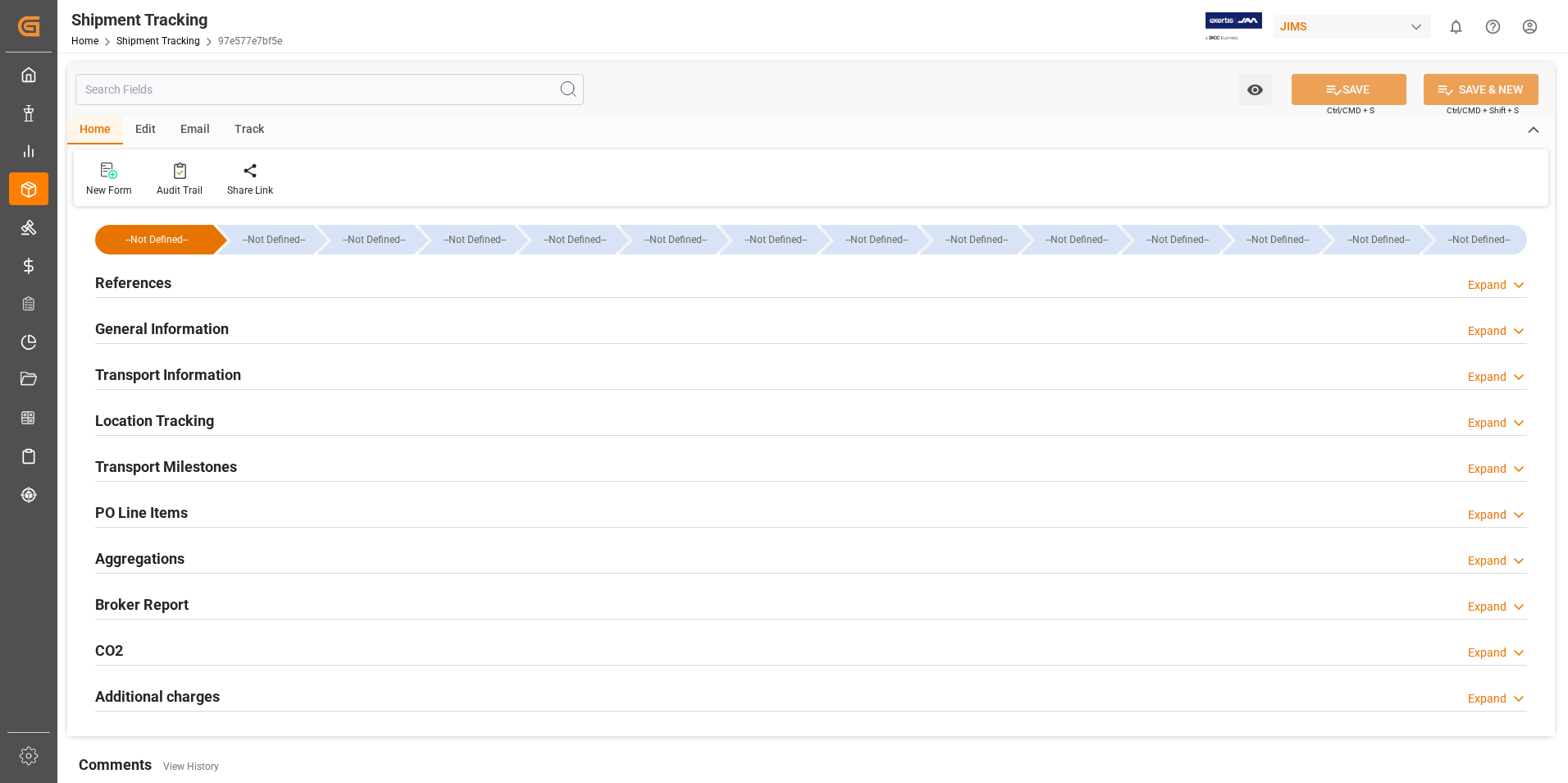
type input "24-09-2025"
click at [136, 283] on h2 "References" at bounding box center [133, 283] width 76 height 23
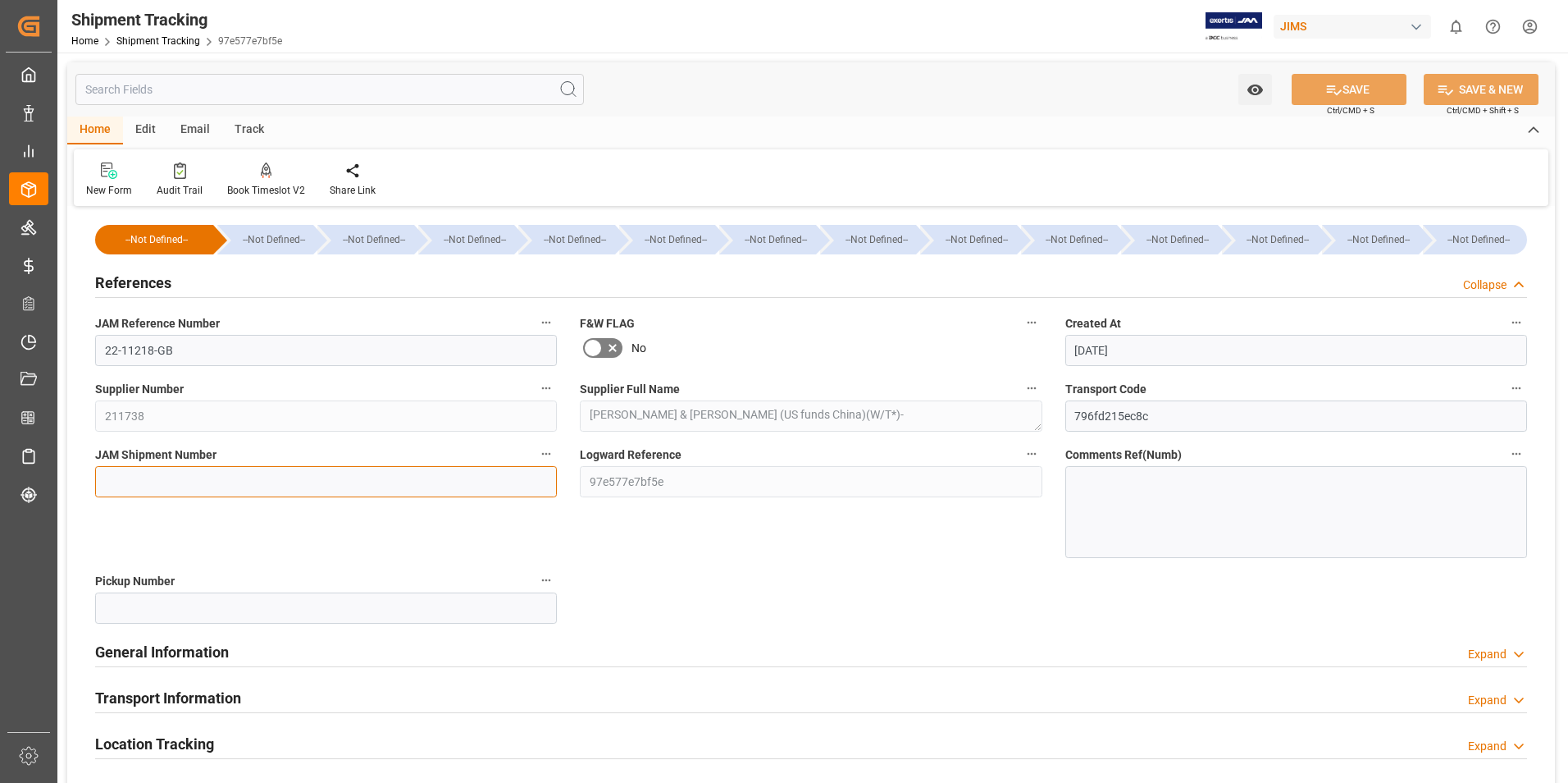
click at [190, 478] on input at bounding box center [326, 481] width 462 height 31
type input "73182"
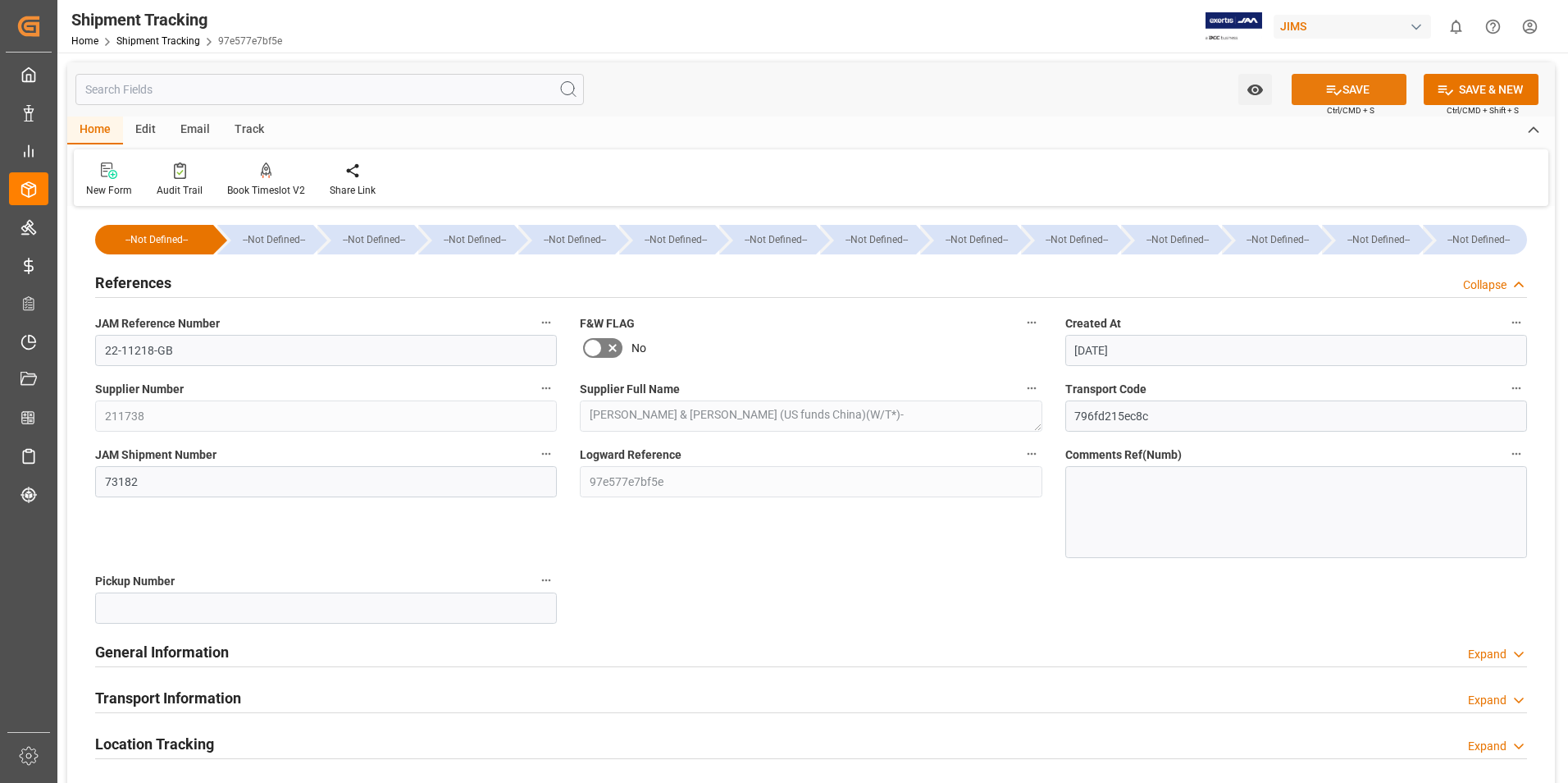
click at [1340, 93] on button "SAVE" at bounding box center [1349, 89] width 114 height 31
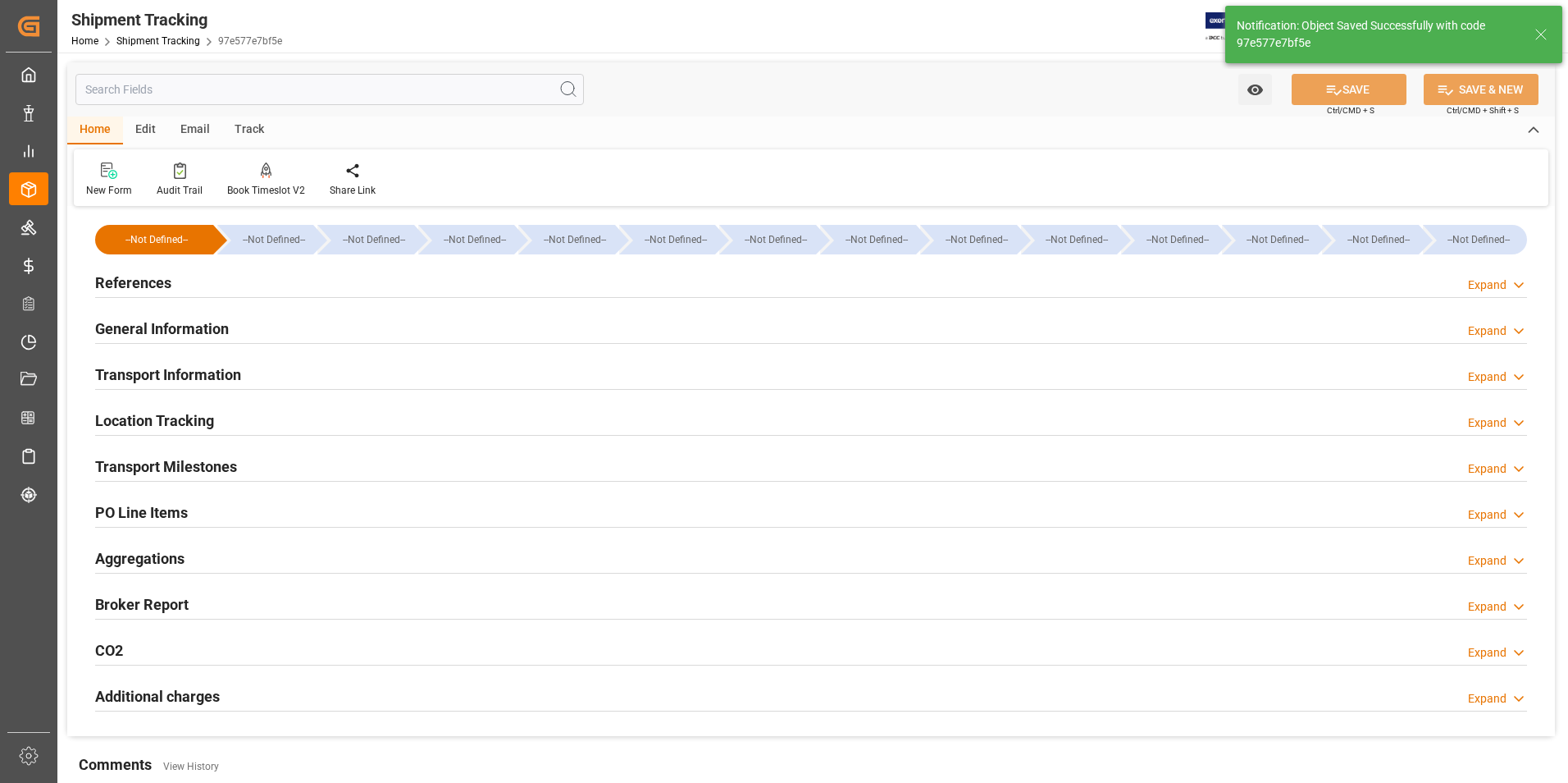
click at [216, 375] on h2 "Transport Information" at bounding box center [168, 375] width 146 height 23
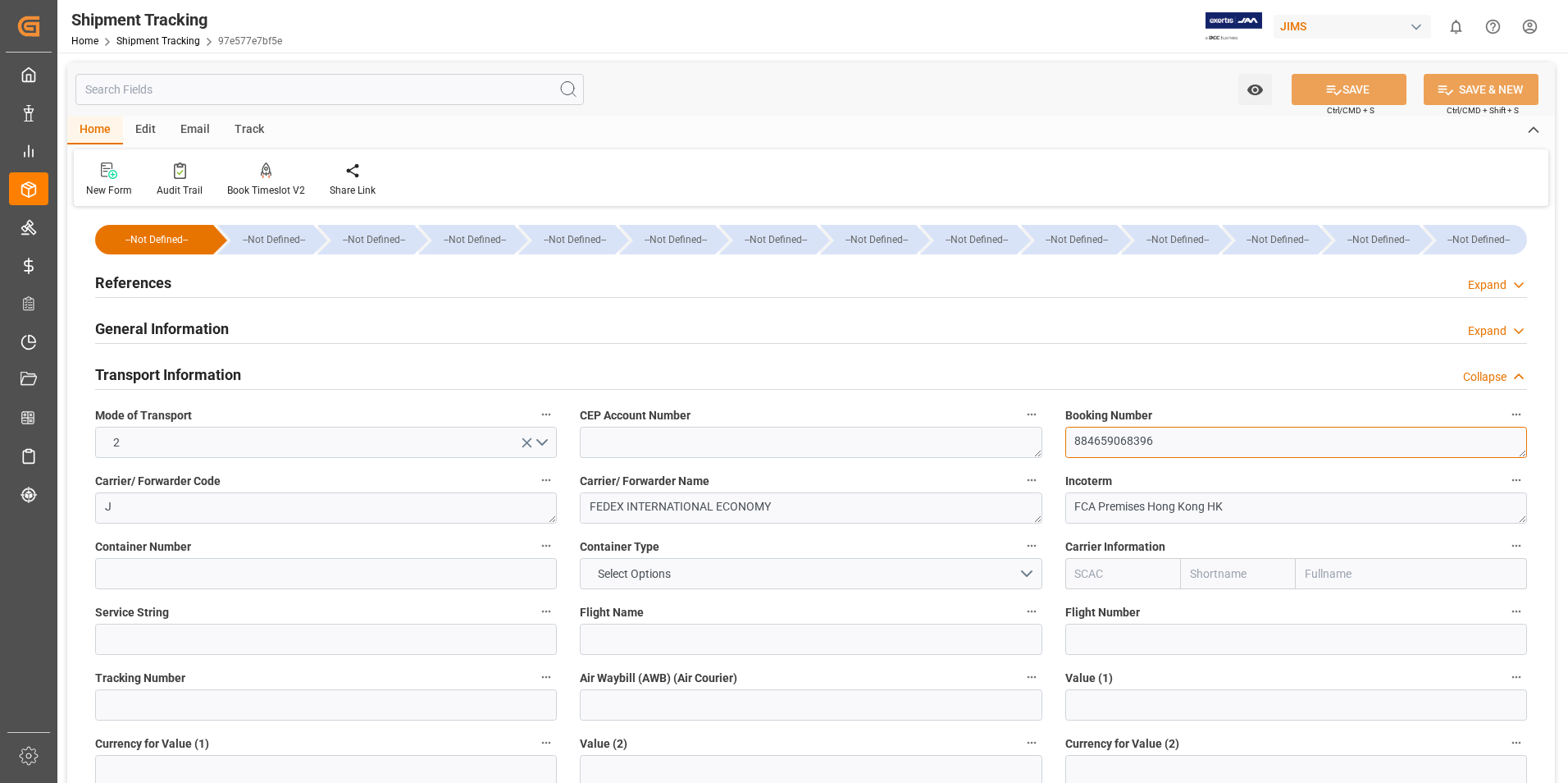
drag, startPoint x: 1163, startPoint y: 437, endPoint x: 1014, endPoint y: 442, distance: 149.1
click at [1014, 442] on div "--Not Defined-- --Not Defined-- --Not Defined-- --Not Defined-- --Not Defined--…" at bounding box center [811, 768] width 1487 height 1116
click at [221, 703] on input at bounding box center [326, 705] width 462 height 31
paste input "884659068396"
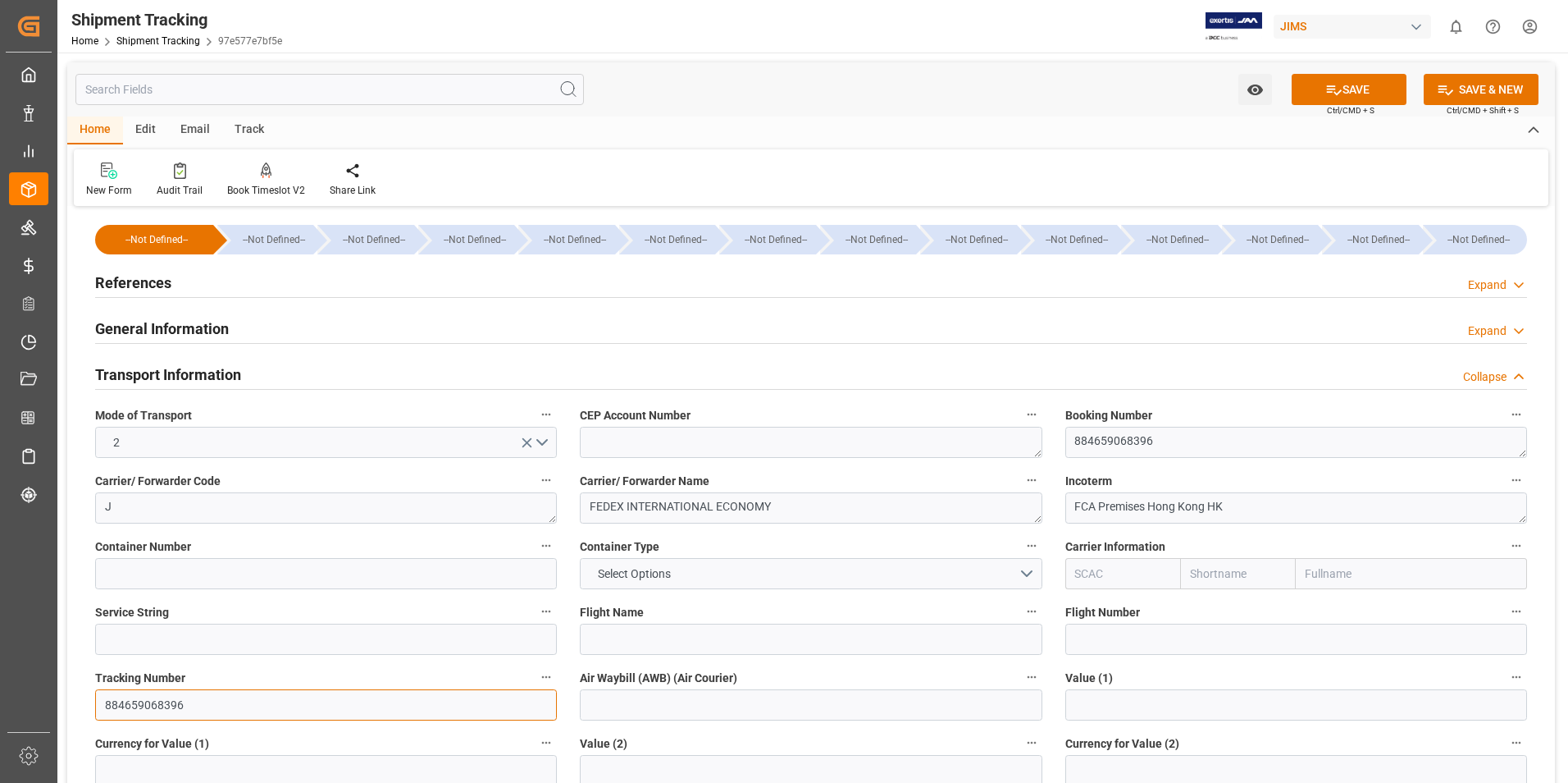
type input "884659068396"
click at [638, 702] on input at bounding box center [810, 705] width 462 height 31
paste input "884659068396"
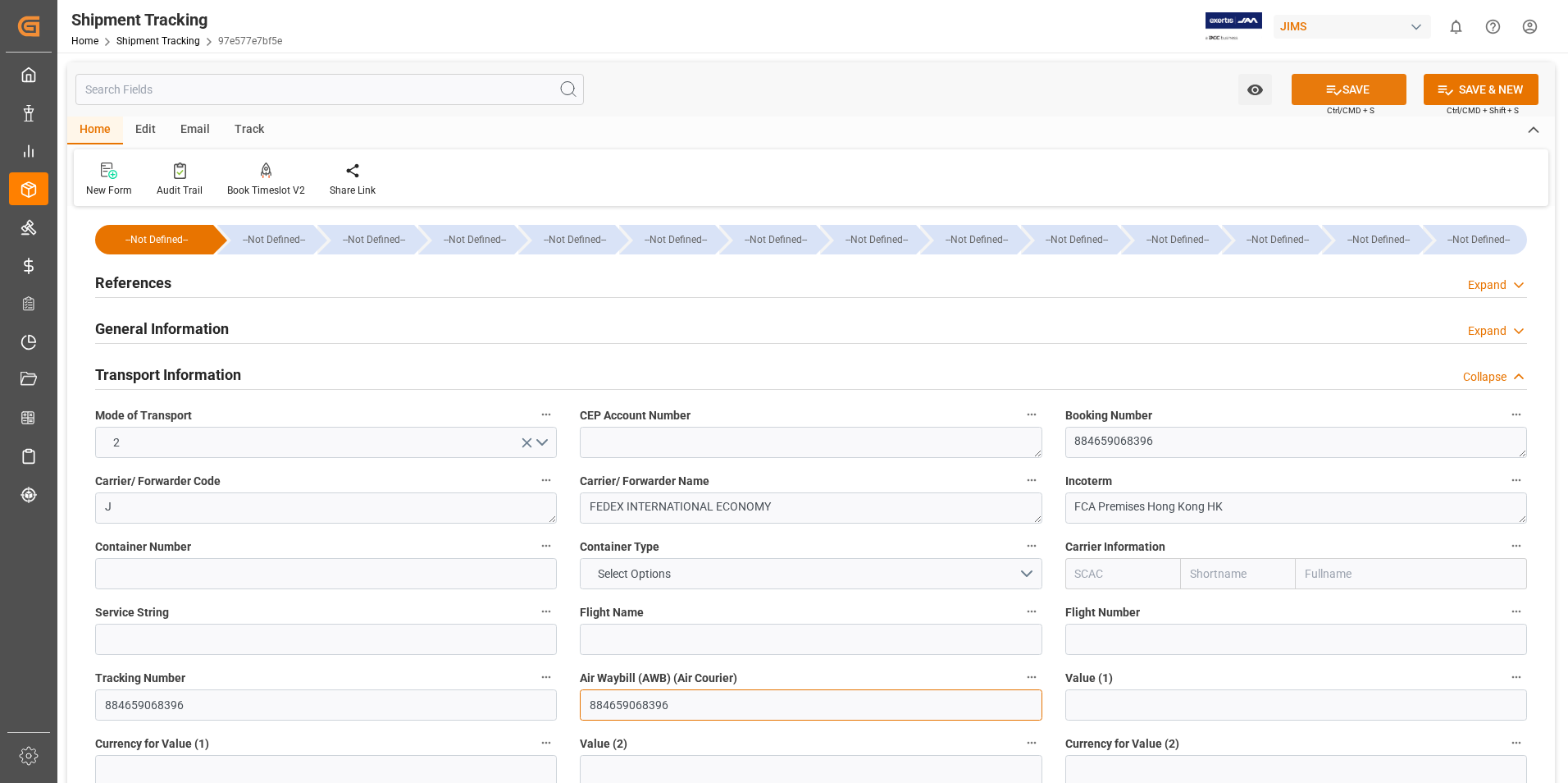
type input "884659068396"
click at [1311, 82] on button "SAVE" at bounding box center [1349, 89] width 114 height 31
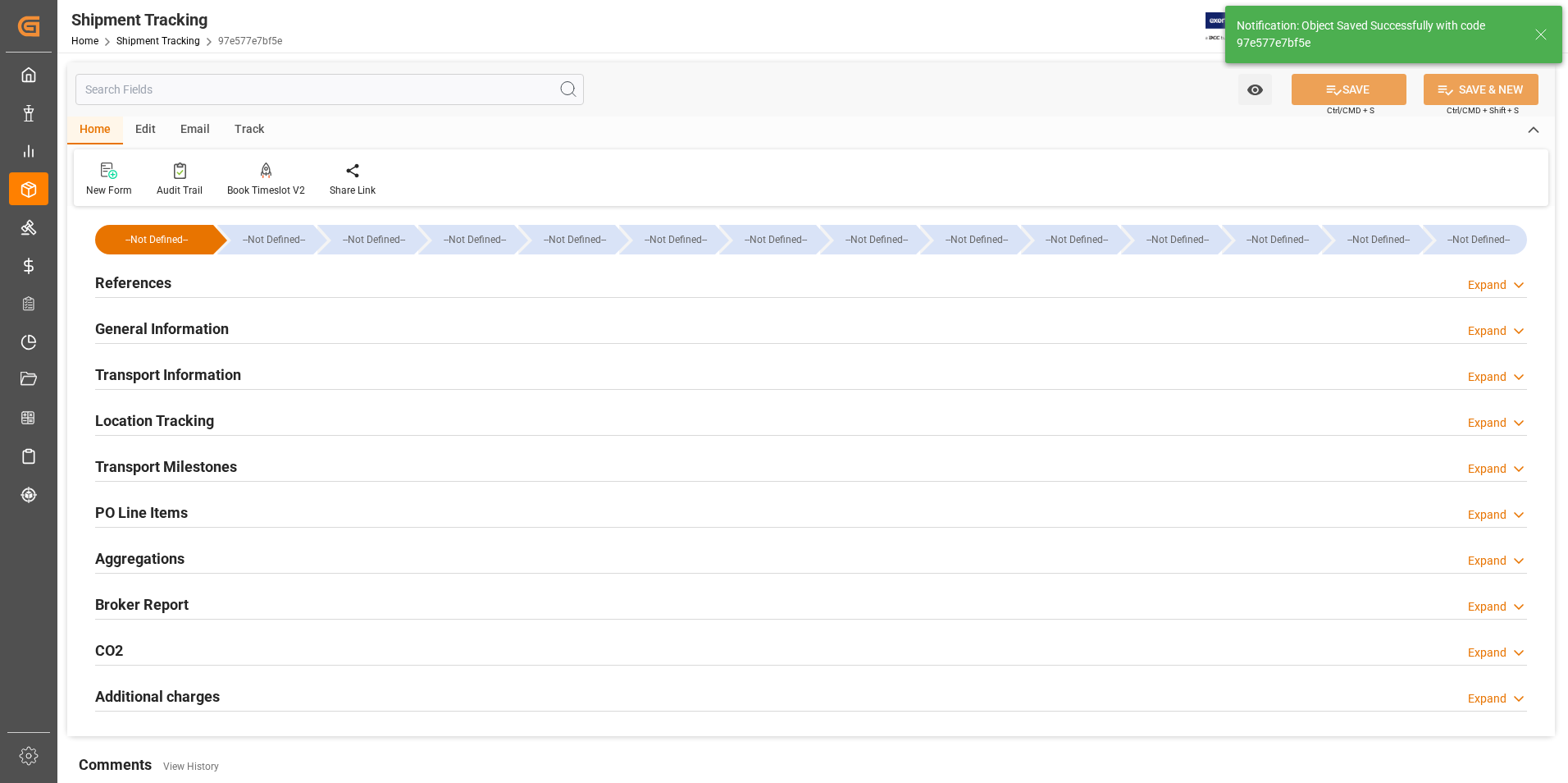
click at [148, 469] on h2 "Transport Milestones" at bounding box center [166, 467] width 142 height 23
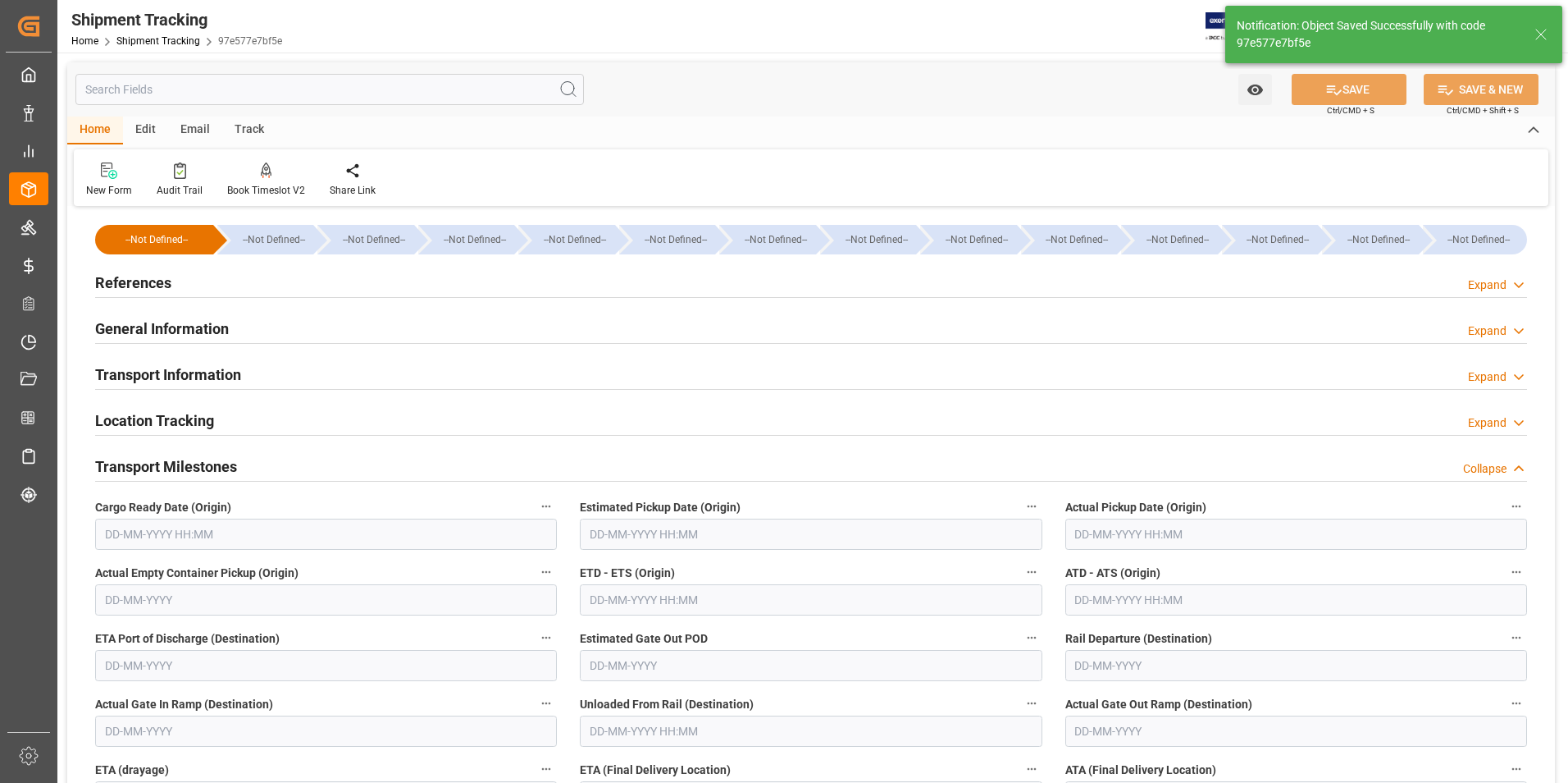
click at [1135, 538] on input "text" at bounding box center [1296, 534] width 462 height 31
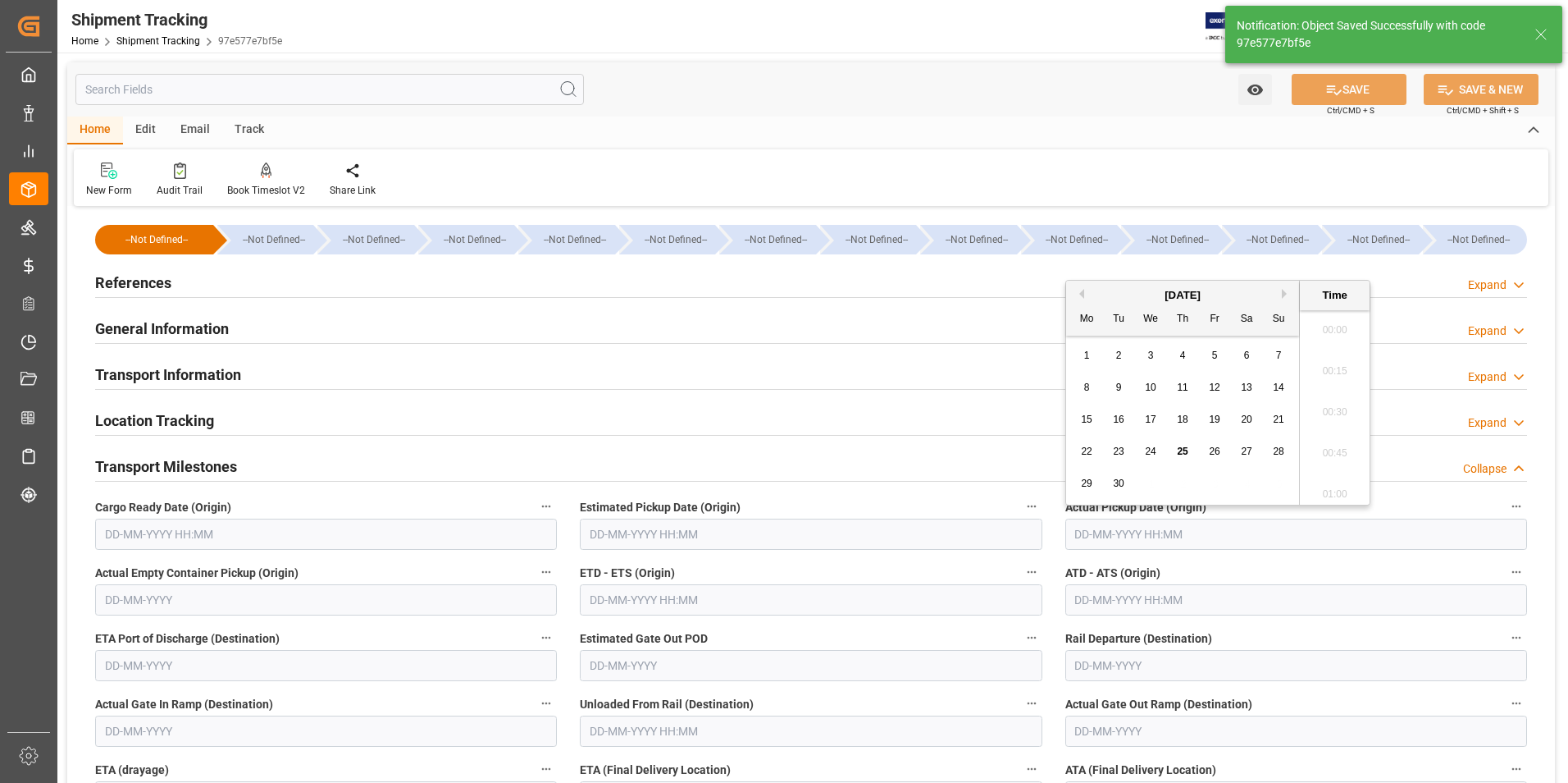
scroll to position [1729, 0]
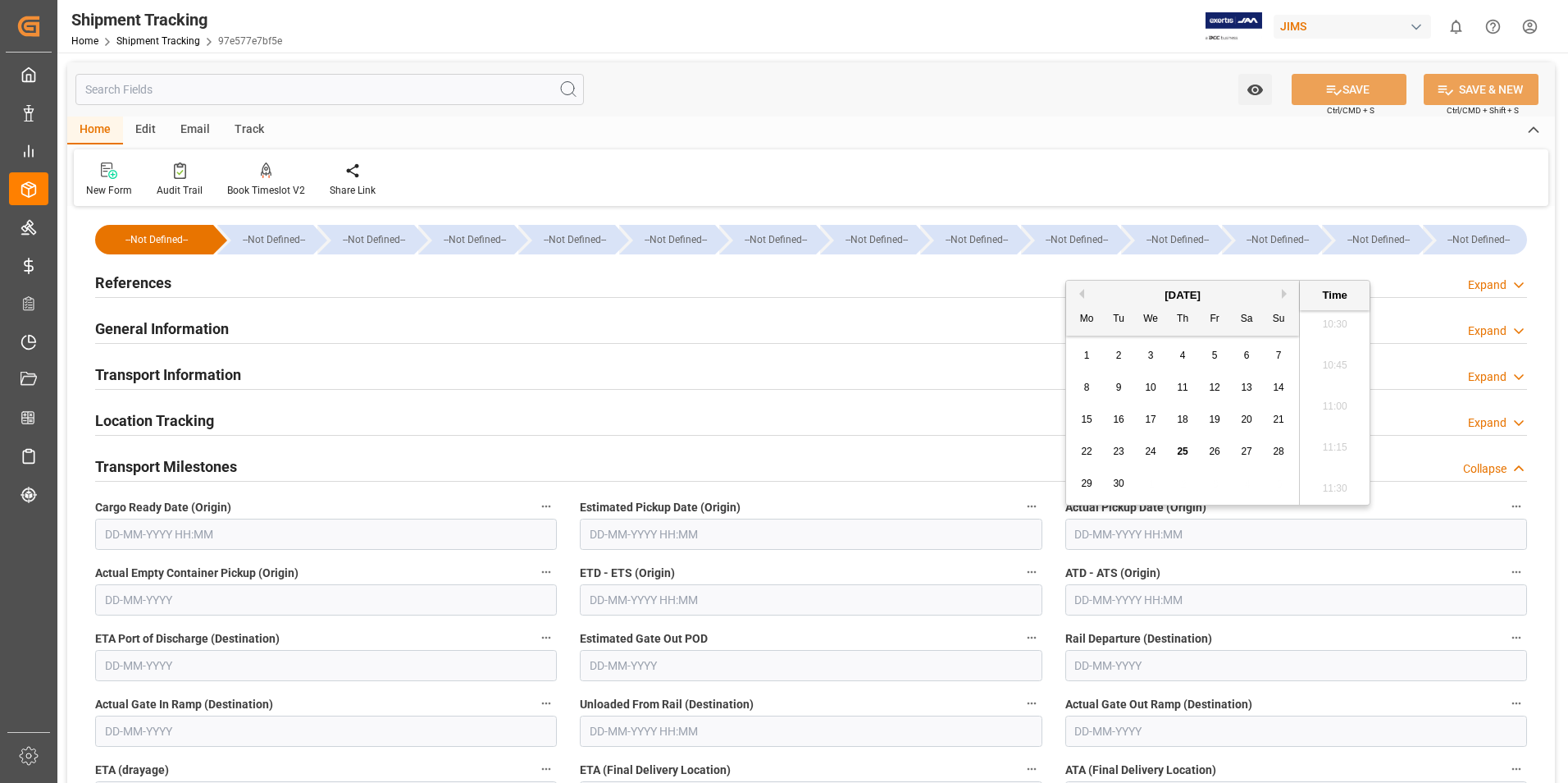
click at [1189, 447] on div "25" at bounding box center [1183, 452] width 21 height 20
type input "25-09-2025 00:00"
click at [712, 605] on input "text" at bounding box center [810, 600] width 462 height 31
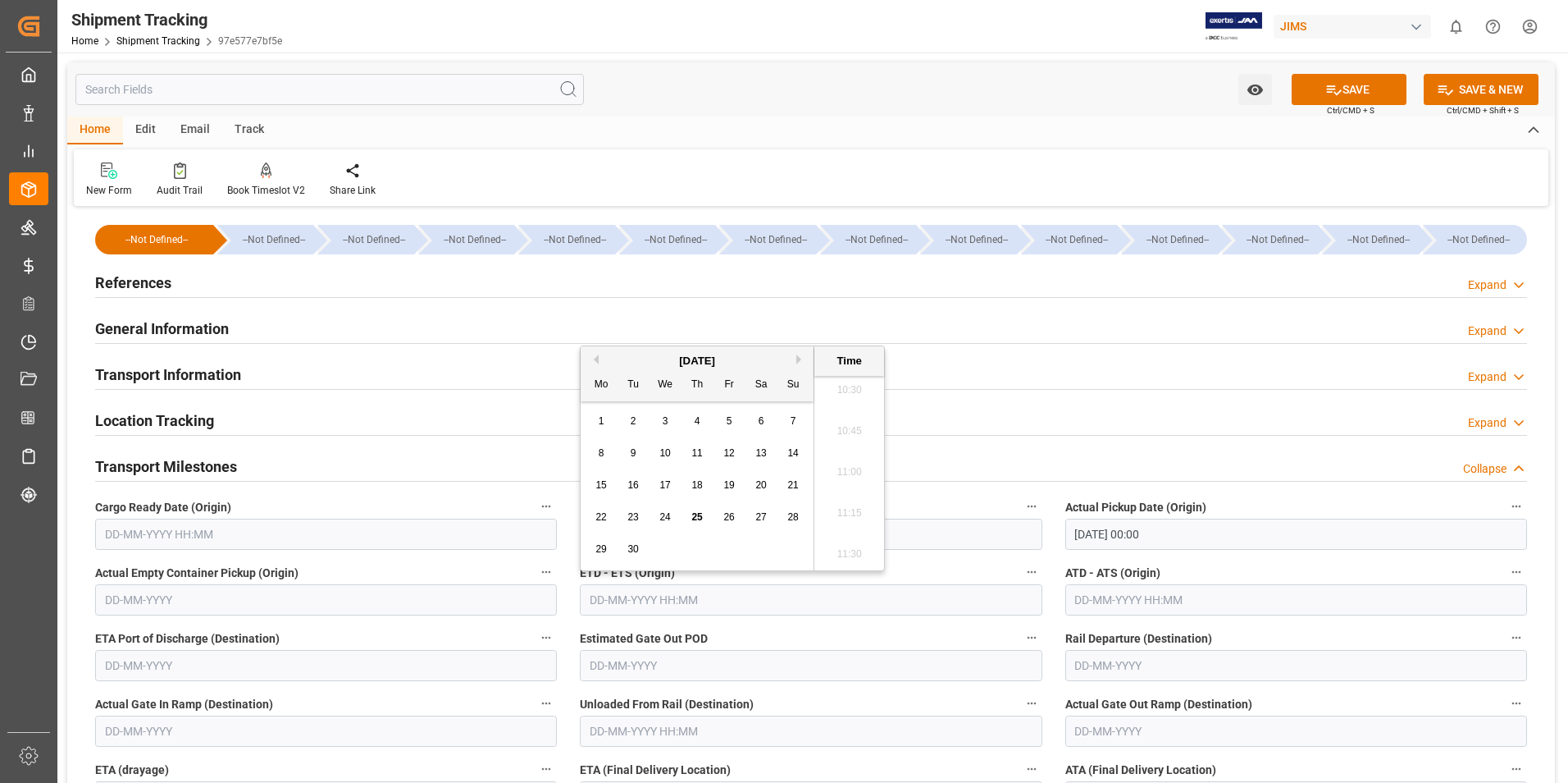
click at [591, 493] on div "15" at bounding box center [602, 486] width 21 height 20
click at [695, 515] on span "25" at bounding box center [697, 516] width 10 height 11
type input "25-09-2025 00:00"
click at [1113, 600] on input "text" at bounding box center [1296, 600] width 462 height 31
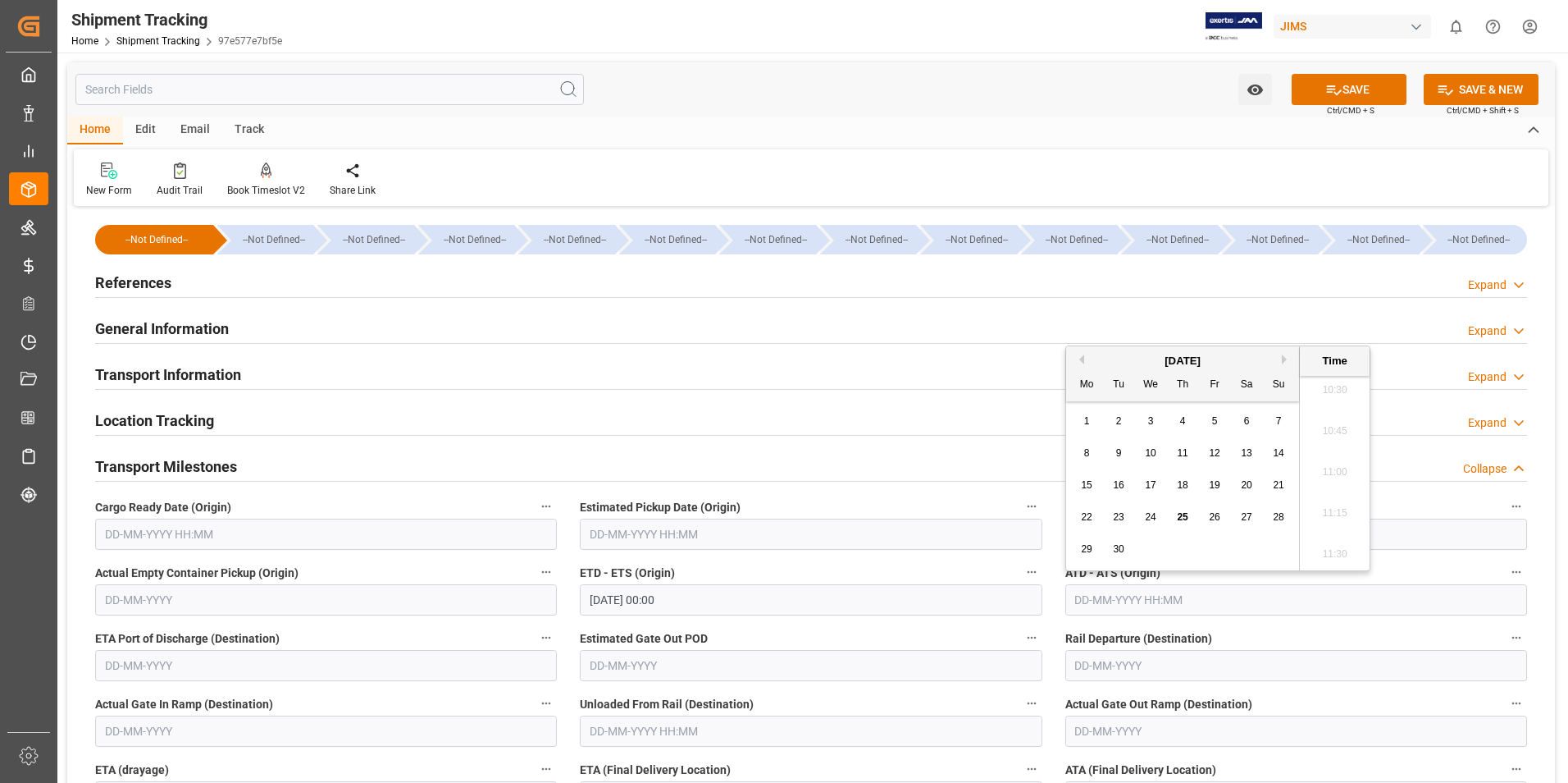
click at [1076, 500] on div "15 16 17 18 19 20 21" at bounding box center [1183, 485] width 224 height 32
click at [1183, 517] on span "25" at bounding box center [1182, 516] width 10 height 11
type input "25-09-2025 00:00"
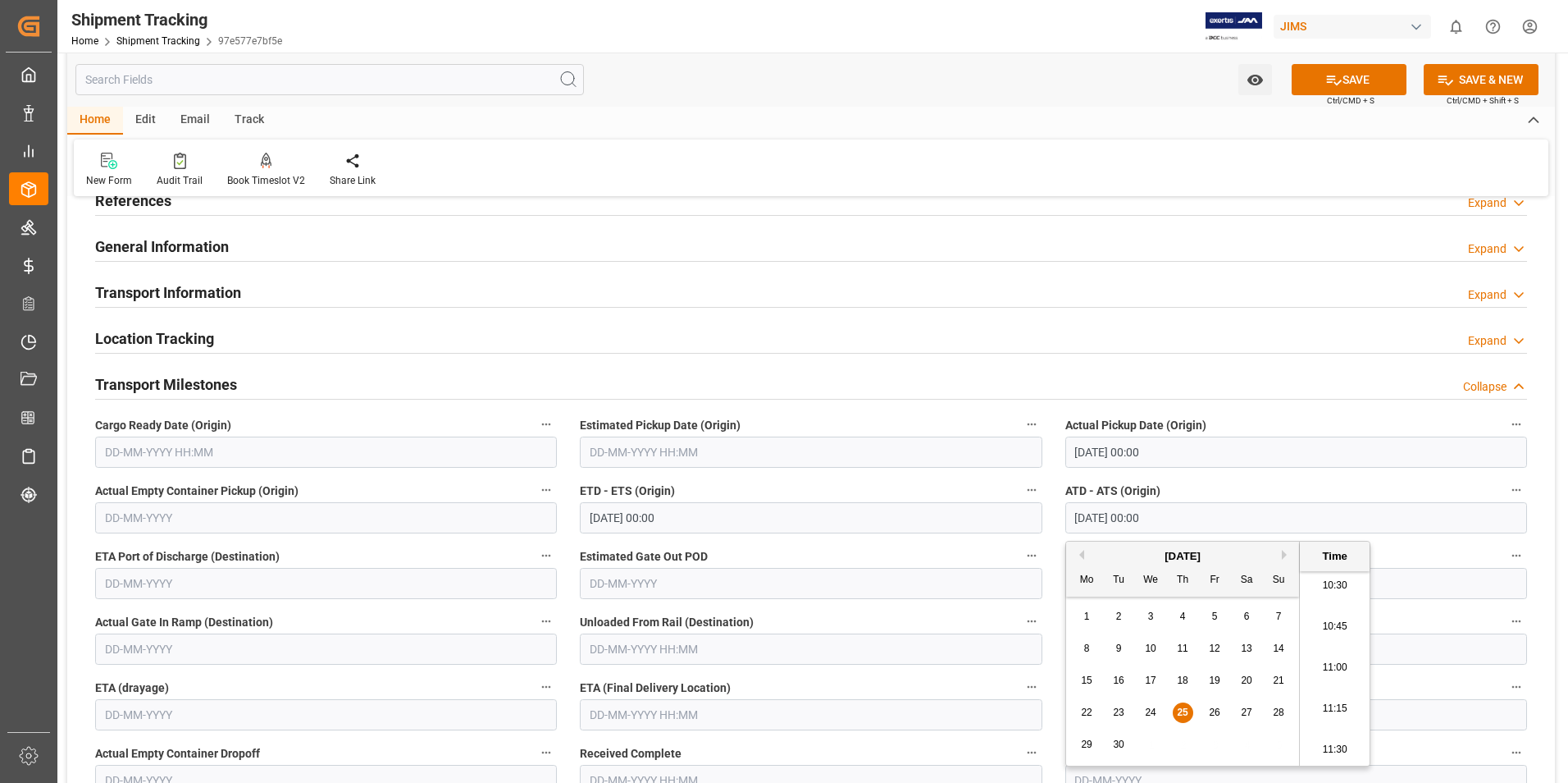
scroll to position [164, 0]
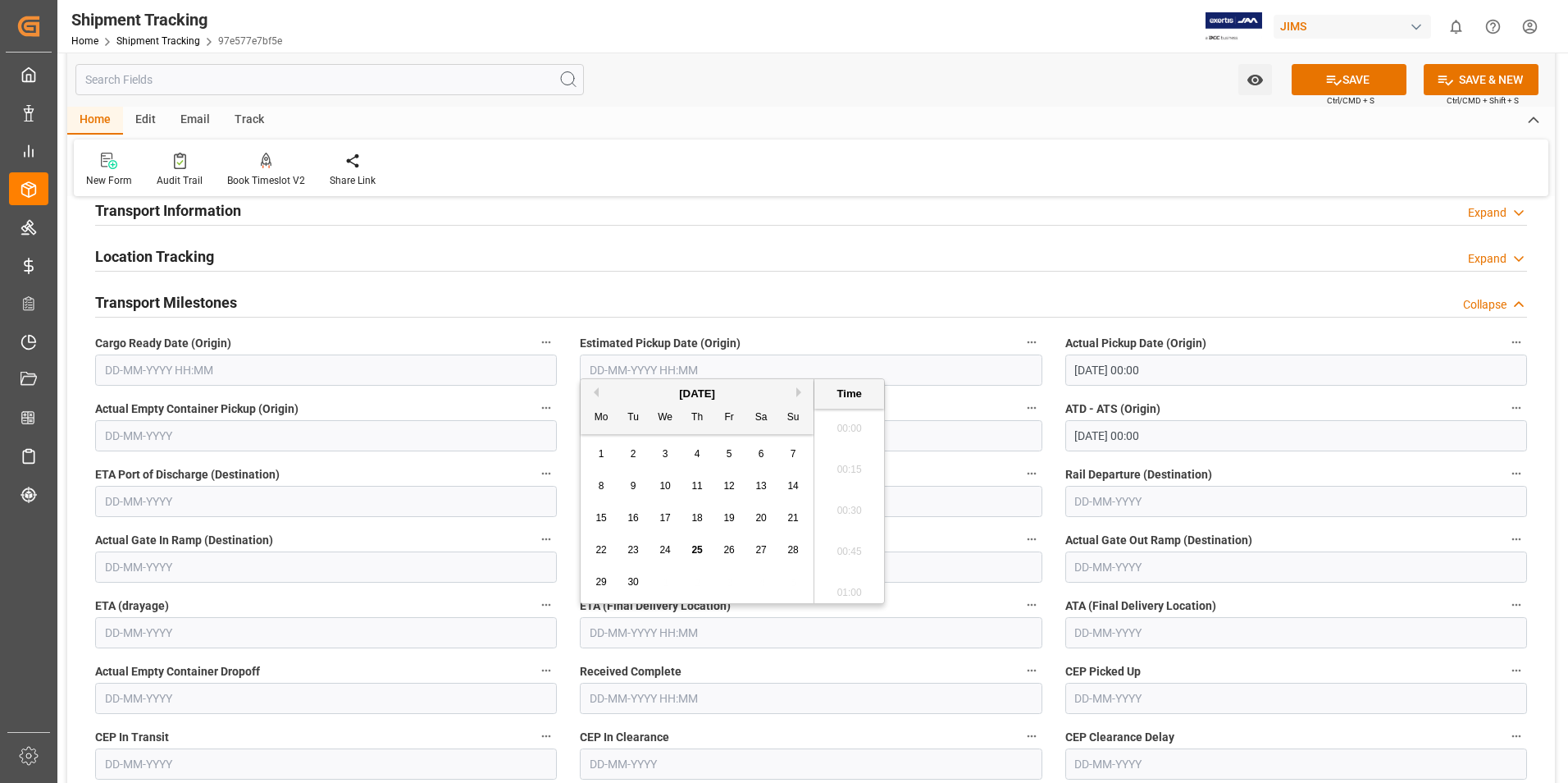
click at [661, 632] on input "text" at bounding box center [810, 633] width 462 height 31
click at [798, 390] on button "Next Month" at bounding box center [801, 392] width 10 height 10
click at [727, 453] on span "3" at bounding box center [729, 453] width 6 height 11
type input "03-10-2025 00:00"
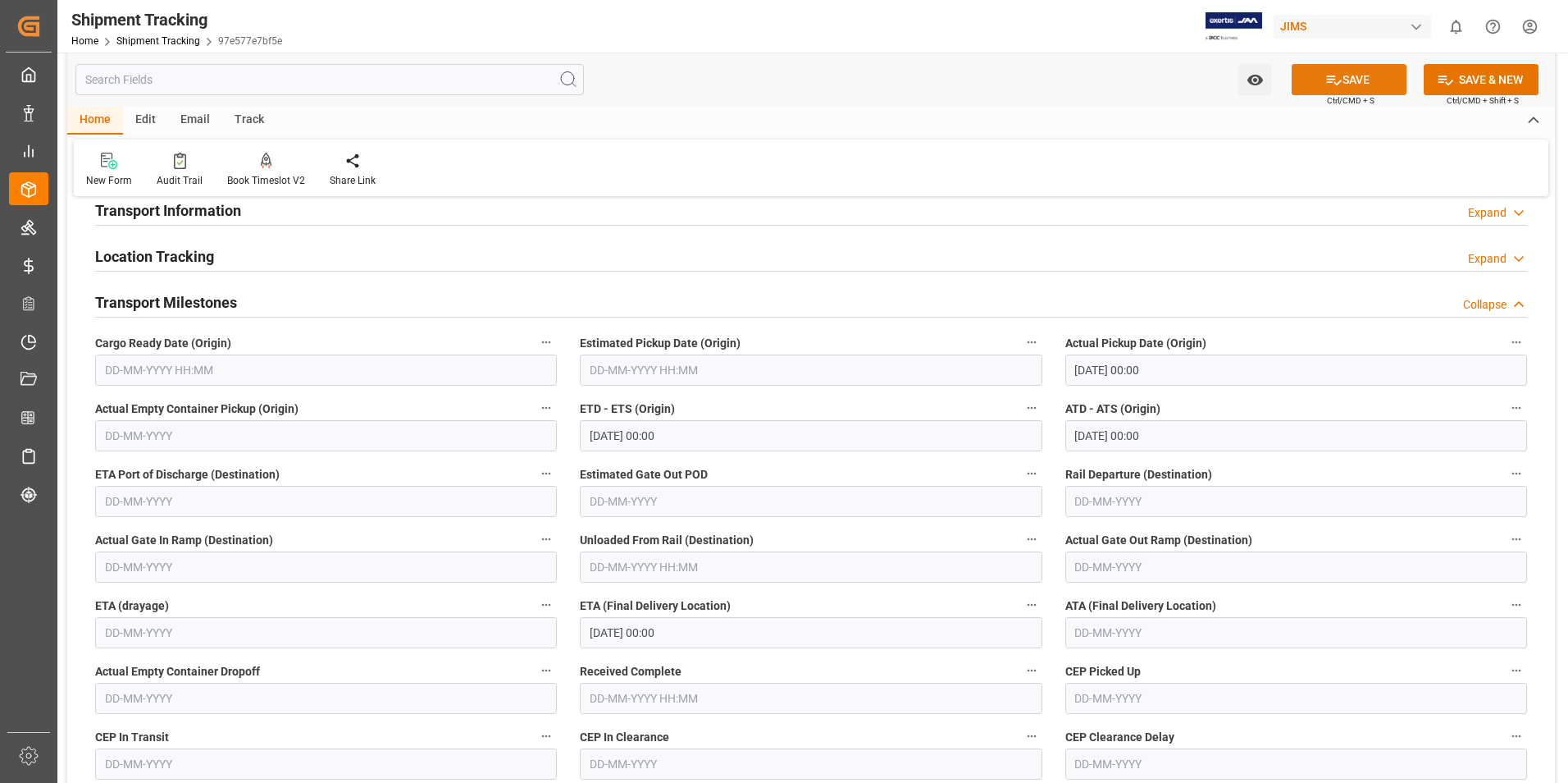
click at [1335, 80] on icon at bounding box center [1334, 80] width 17 height 17
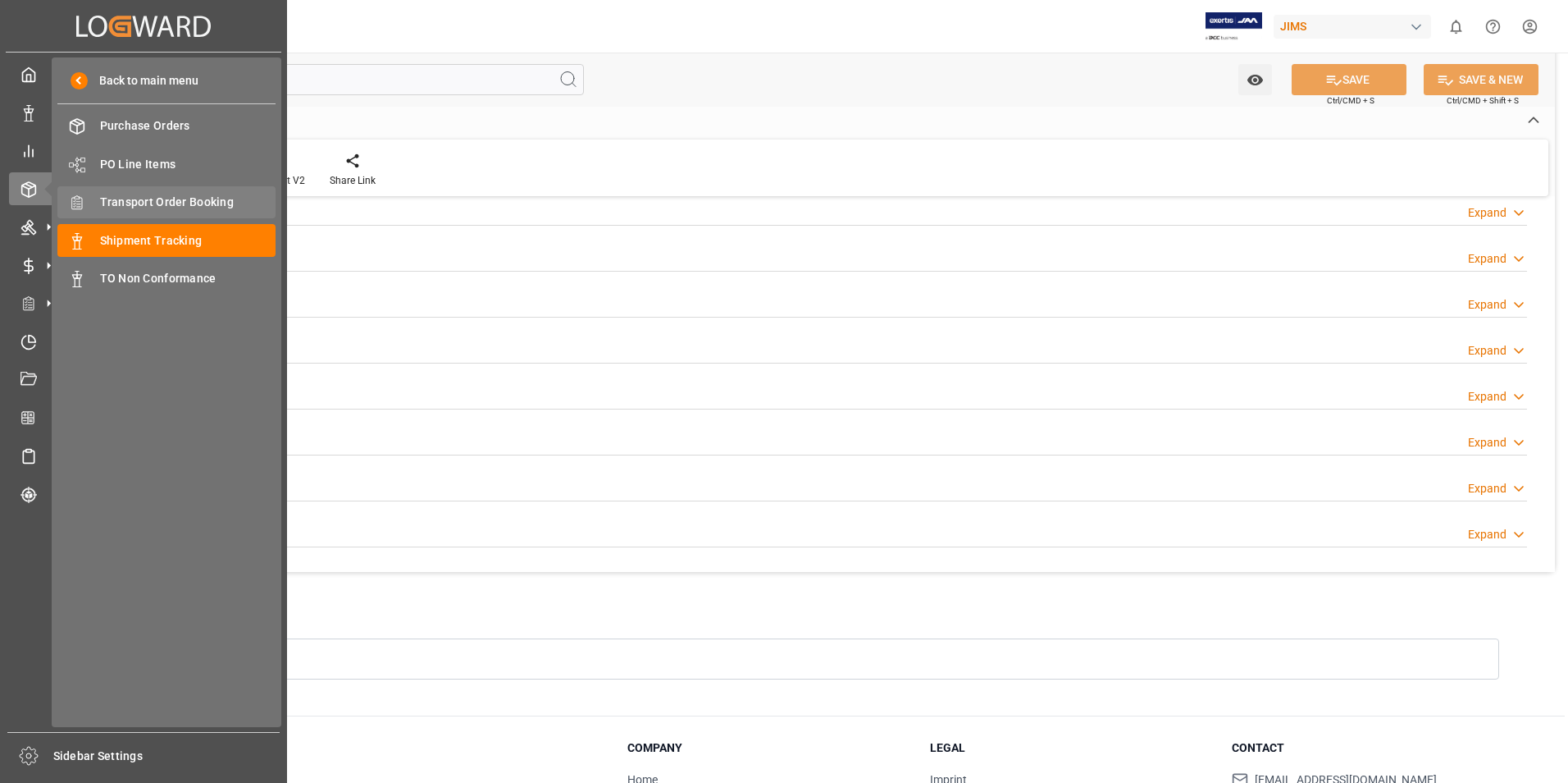
click at [183, 198] on span "Transport Order Booking" at bounding box center [187, 202] width 176 height 17
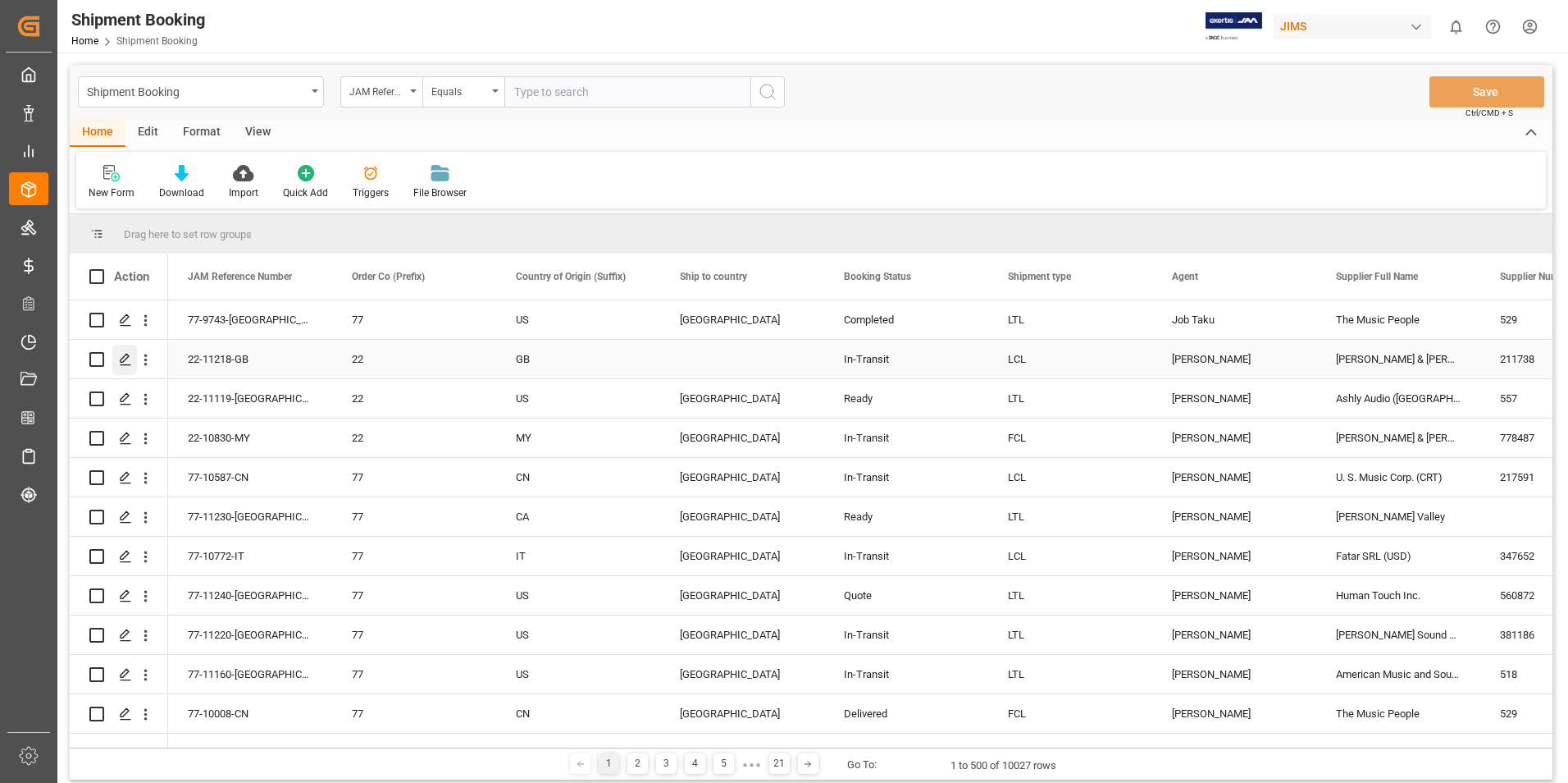
click at [125, 360] on polygon "Press SPACE to select this row." at bounding box center [124, 358] width 8 height 8
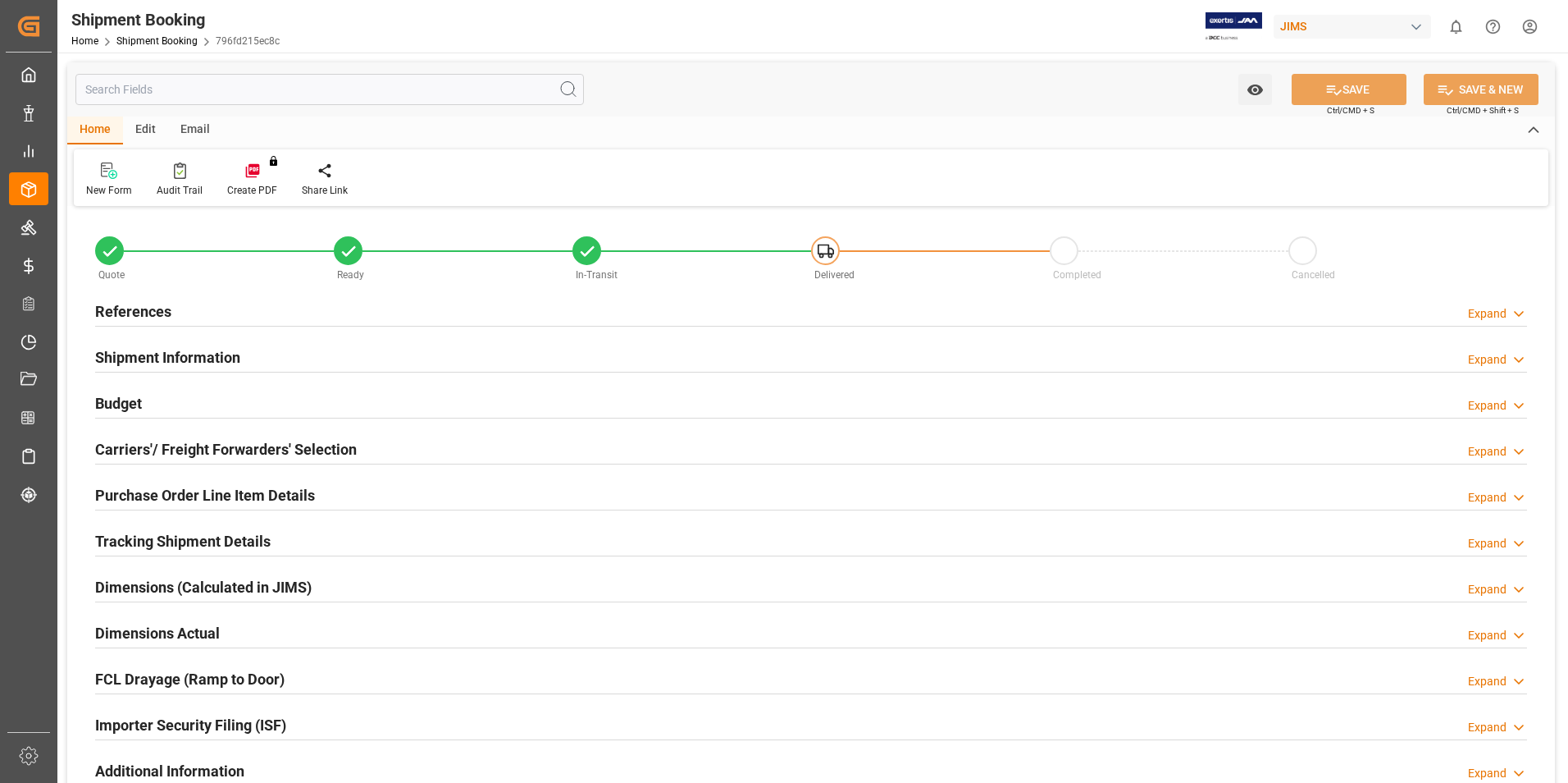
type input "65"
click at [167, 489] on h2 "Purchase Order Line Item Details" at bounding box center [205, 495] width 220 height 23
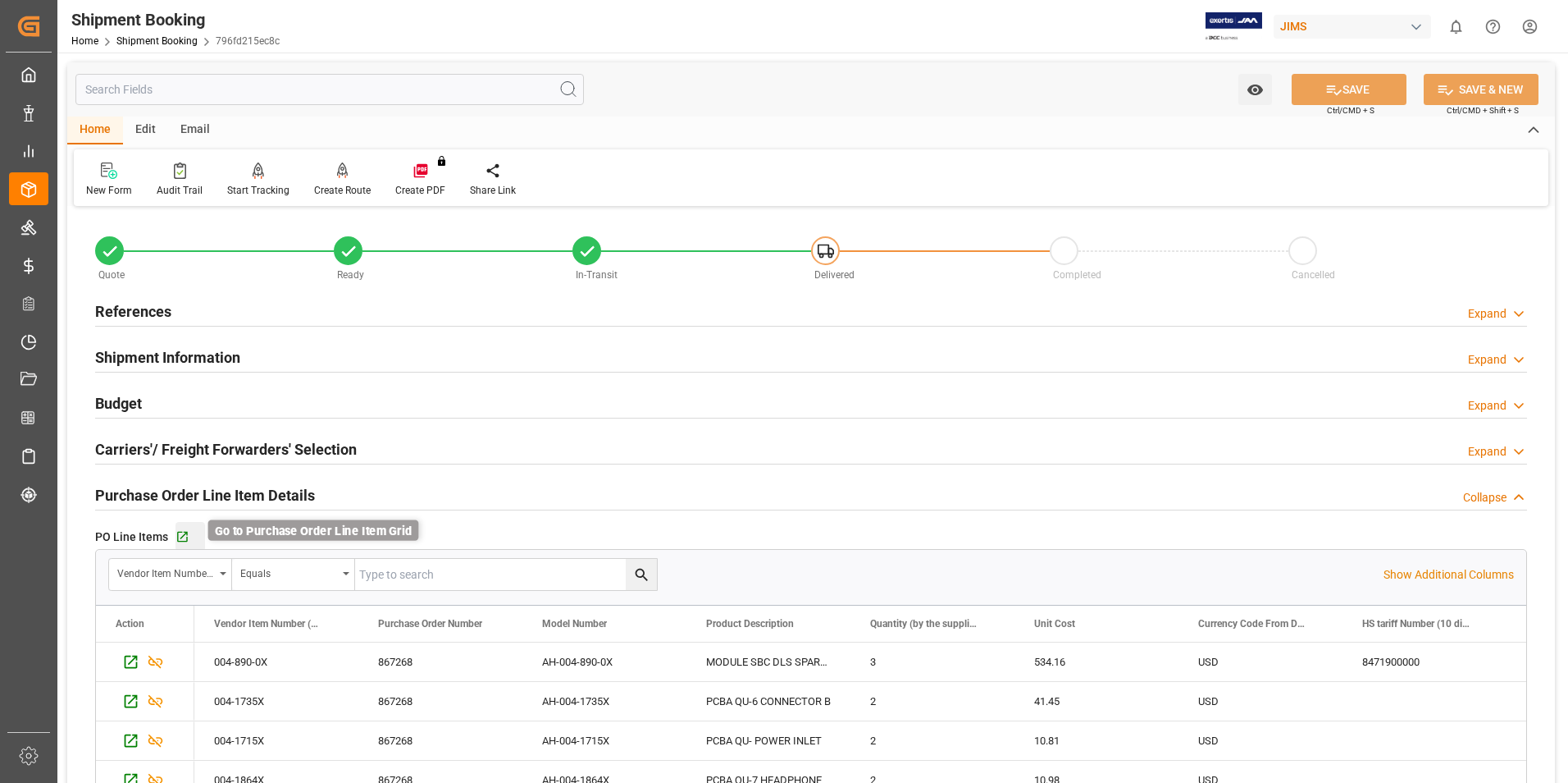
click at [185, 539] on icon "button" at bounding box center [182, 537] width 14 height 14
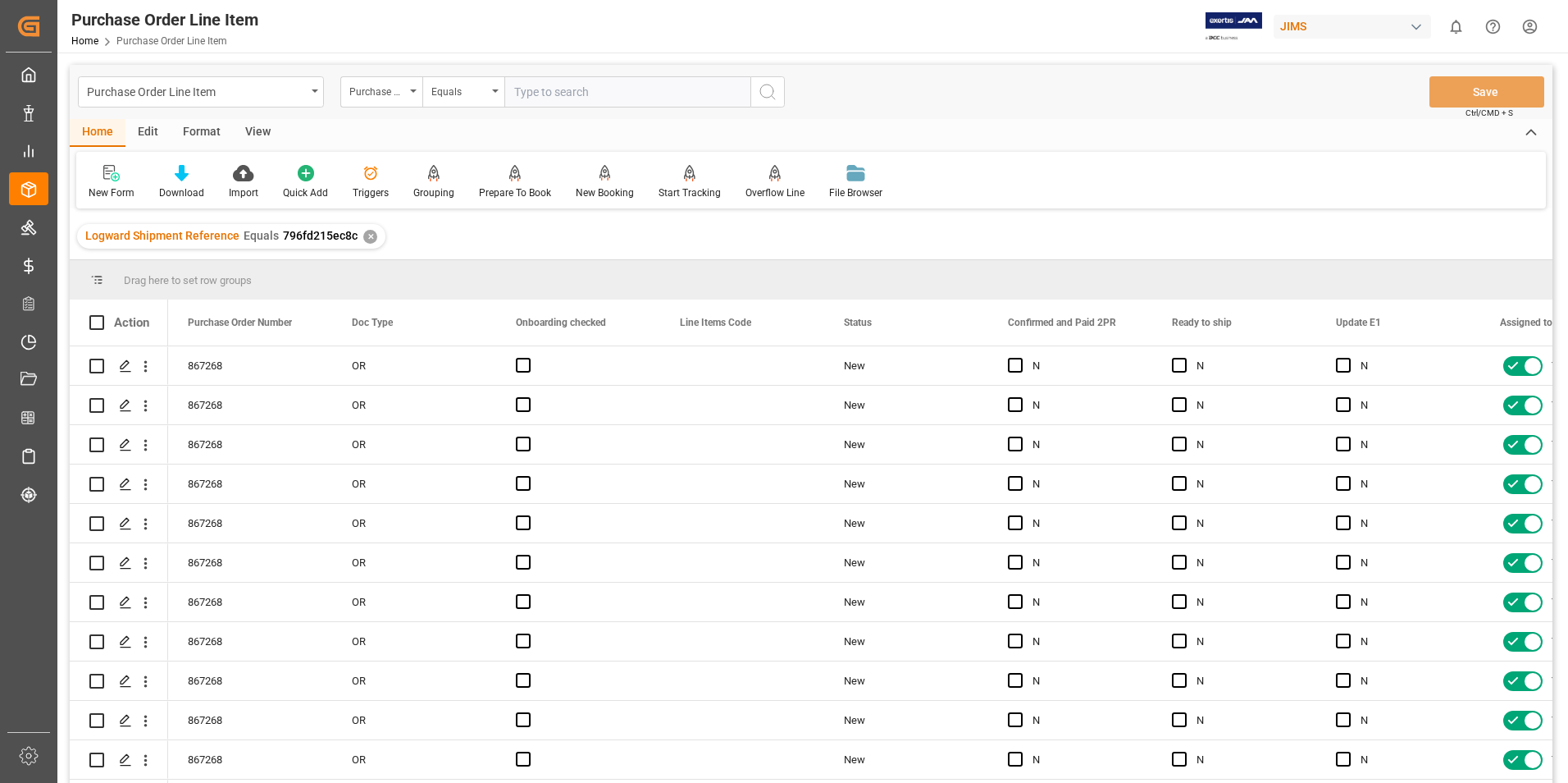
click at [248, 135] on div "View" at bounding box center [258, 133] width 50 height 28
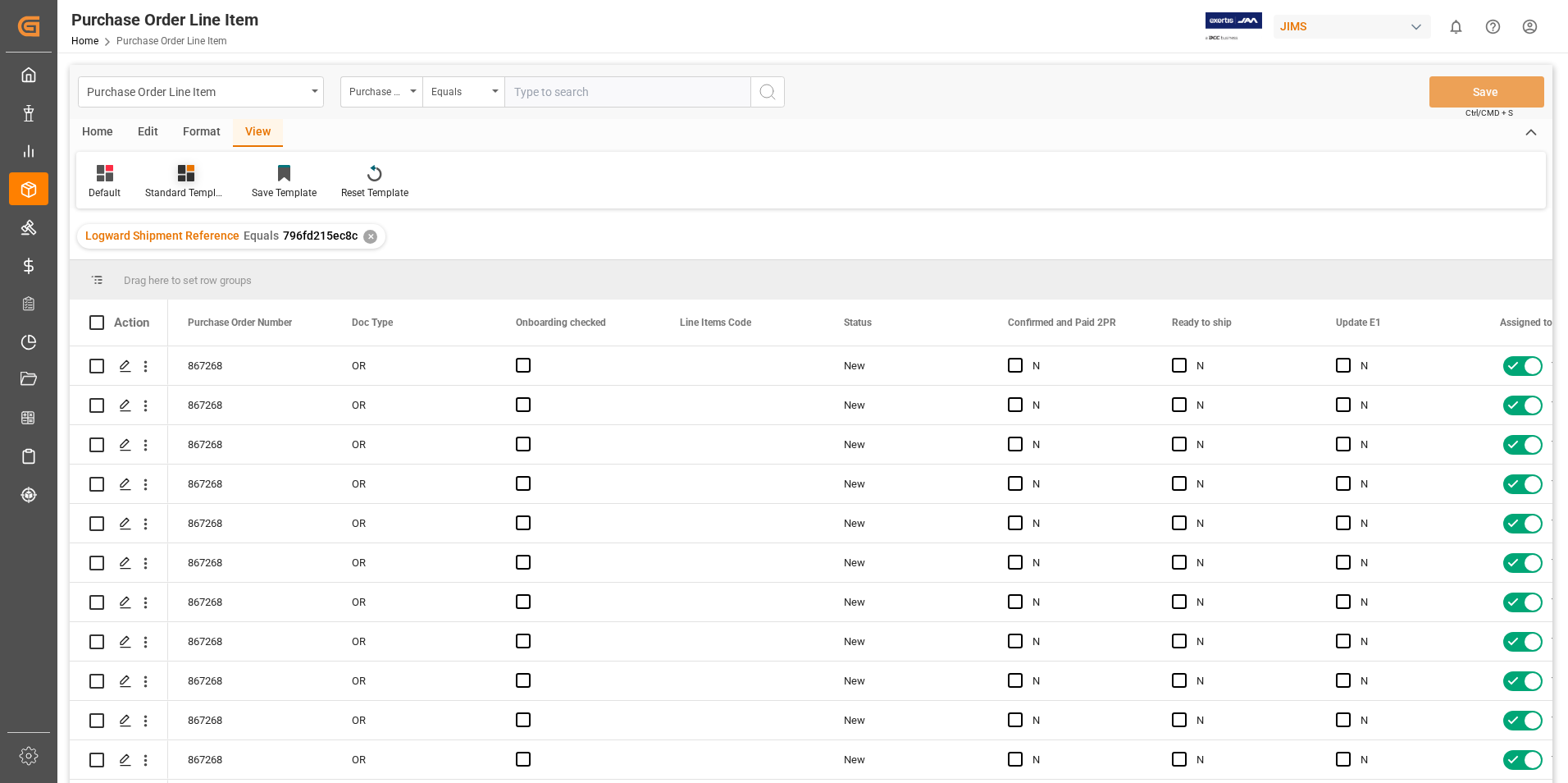
click at [204, 185] on div "Standard Templates" at bounding box center [185, 182] width 107 height 36
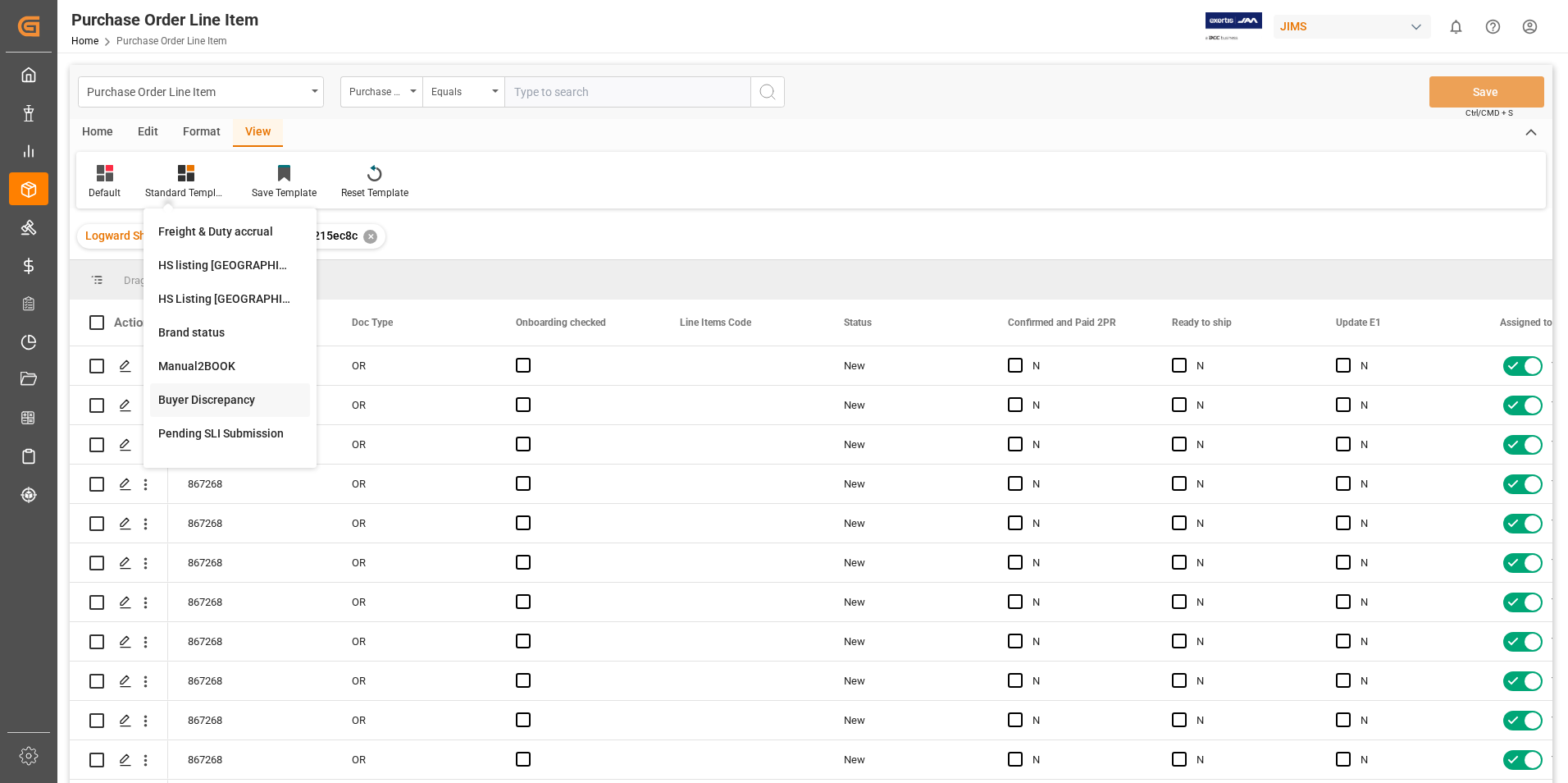
click at [212, 396] on div "Buyer Discrepancy" at bounding box center [231, 400] width 144 height 17
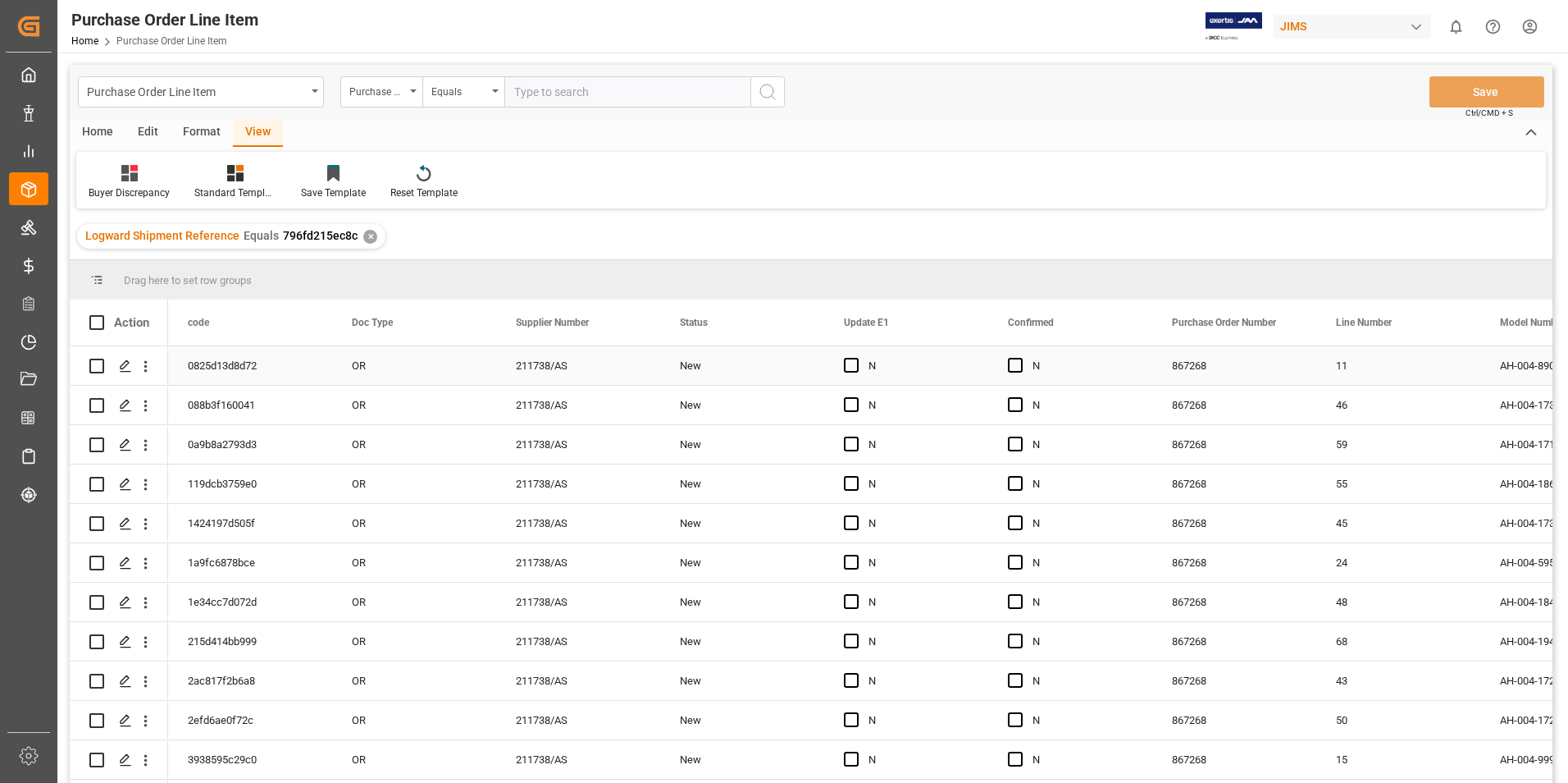
click at [374, 368] on div "OR" at bounding box center [413, 365] width 164 height 38
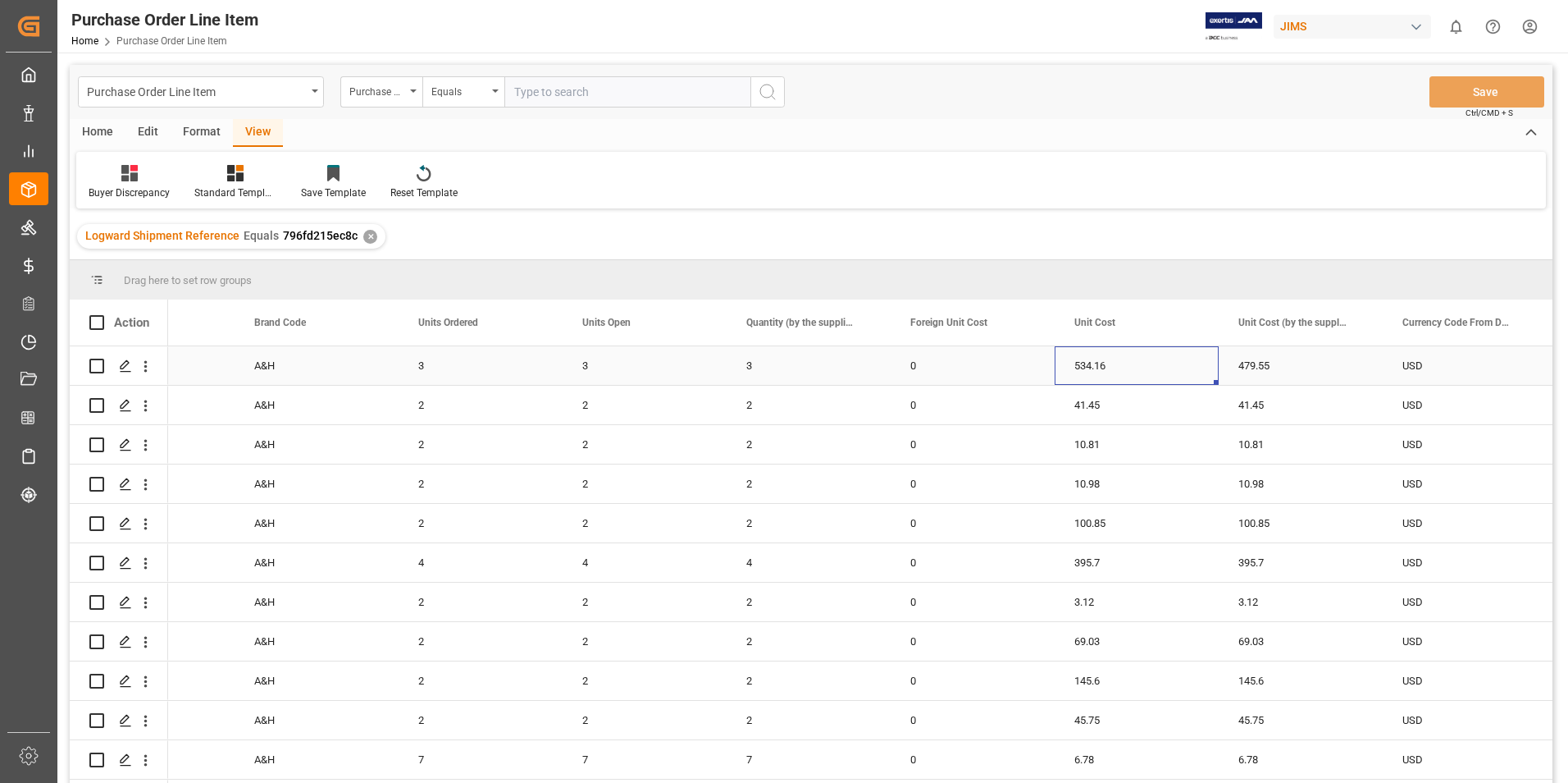
click at [1128, 370] on div "534.16" at bounding box center [1136, 365] width 164 height 38
click at [1311, 370] on div "479.55" at bounding box center [1300, 365] width 164 height 38
type input "534.16"
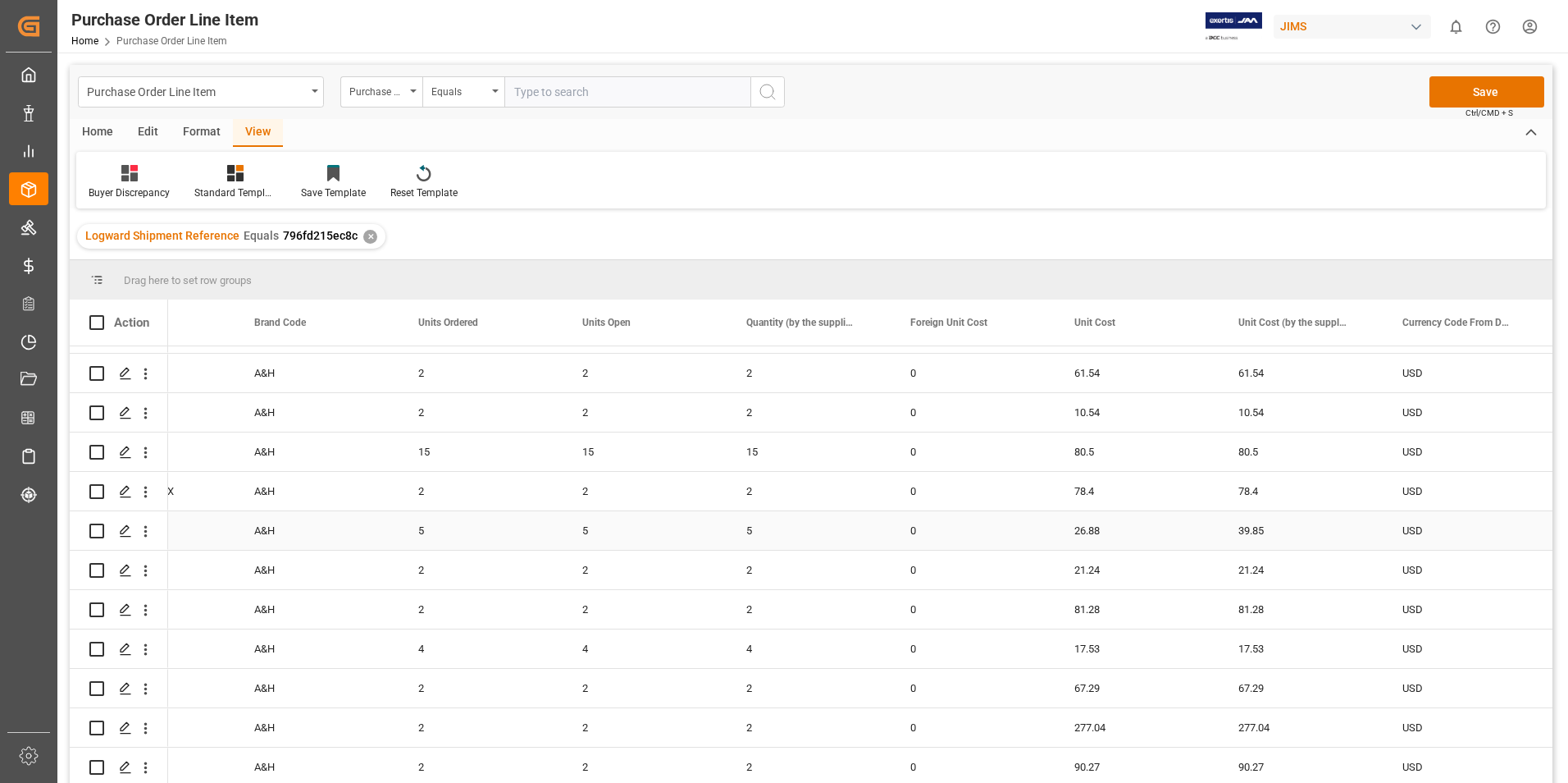
scroll to position [493, 0]
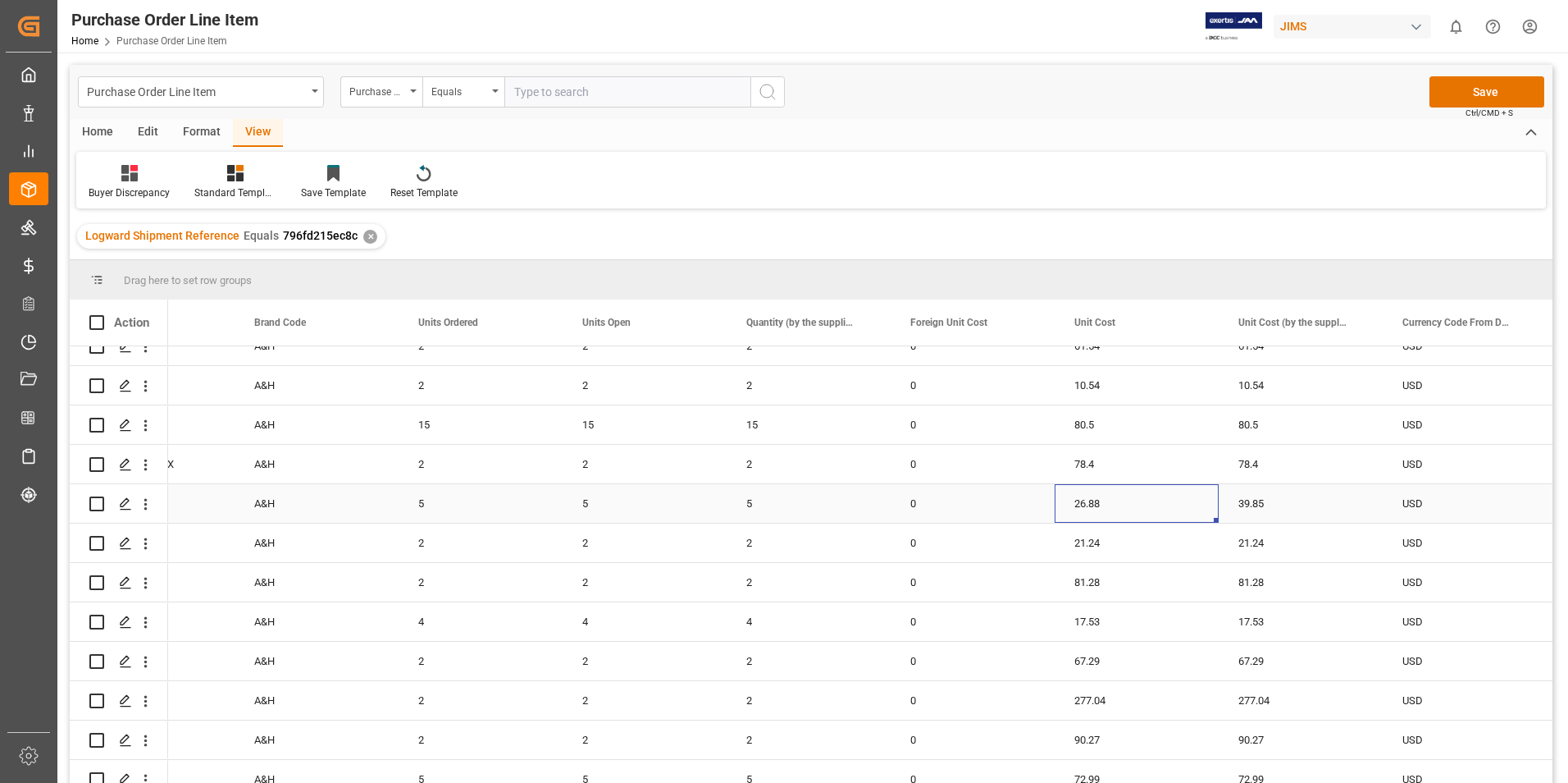
click at [1135, 499] on div "26.88" at bounding box center [1136, 503] width 164 height 38
click at [1284, 504] on div "39.85" at bounding box center [1300, 503] width 164 height 38
type input "26.88"
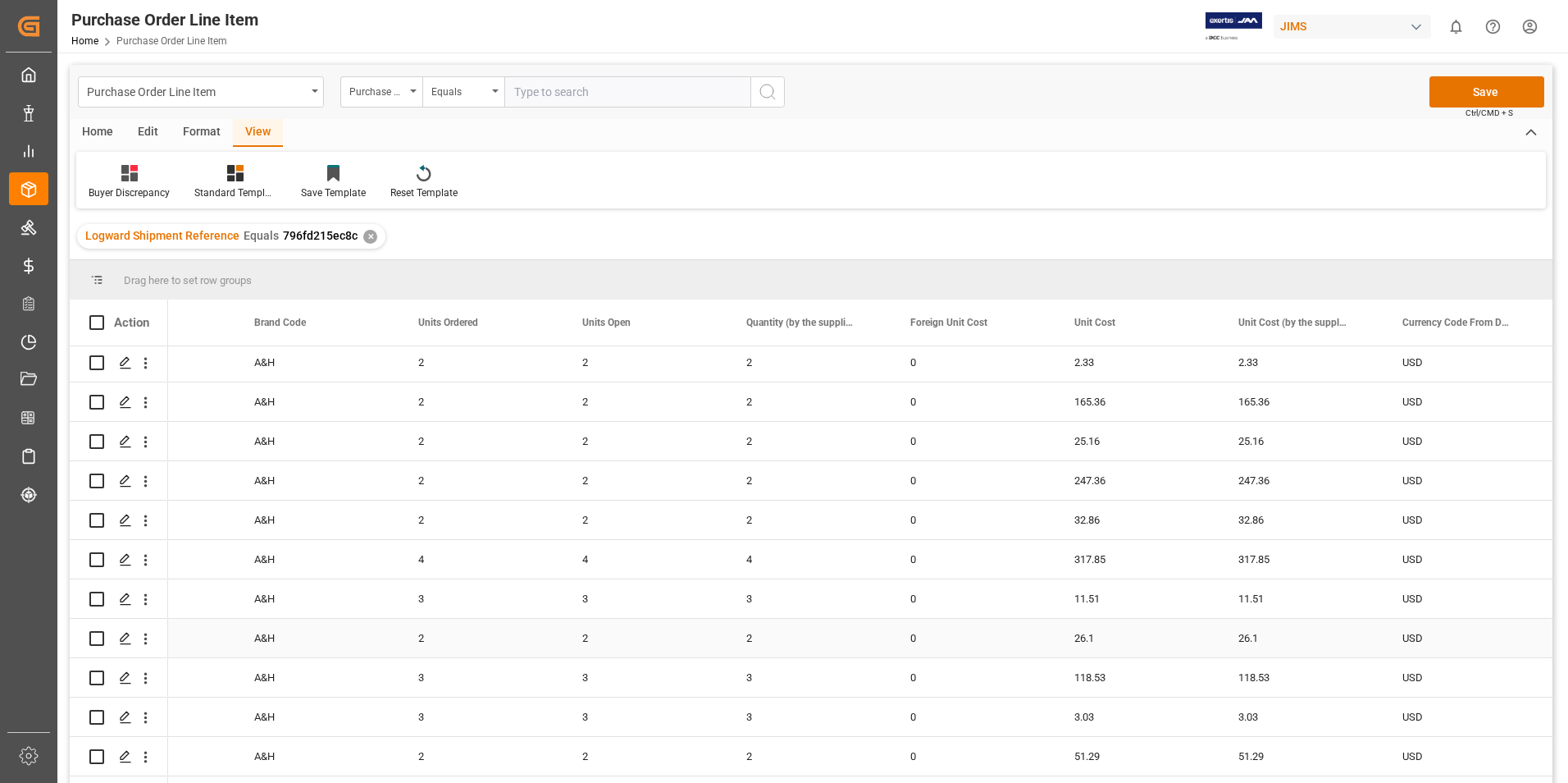
scroll to position [2124, 0]
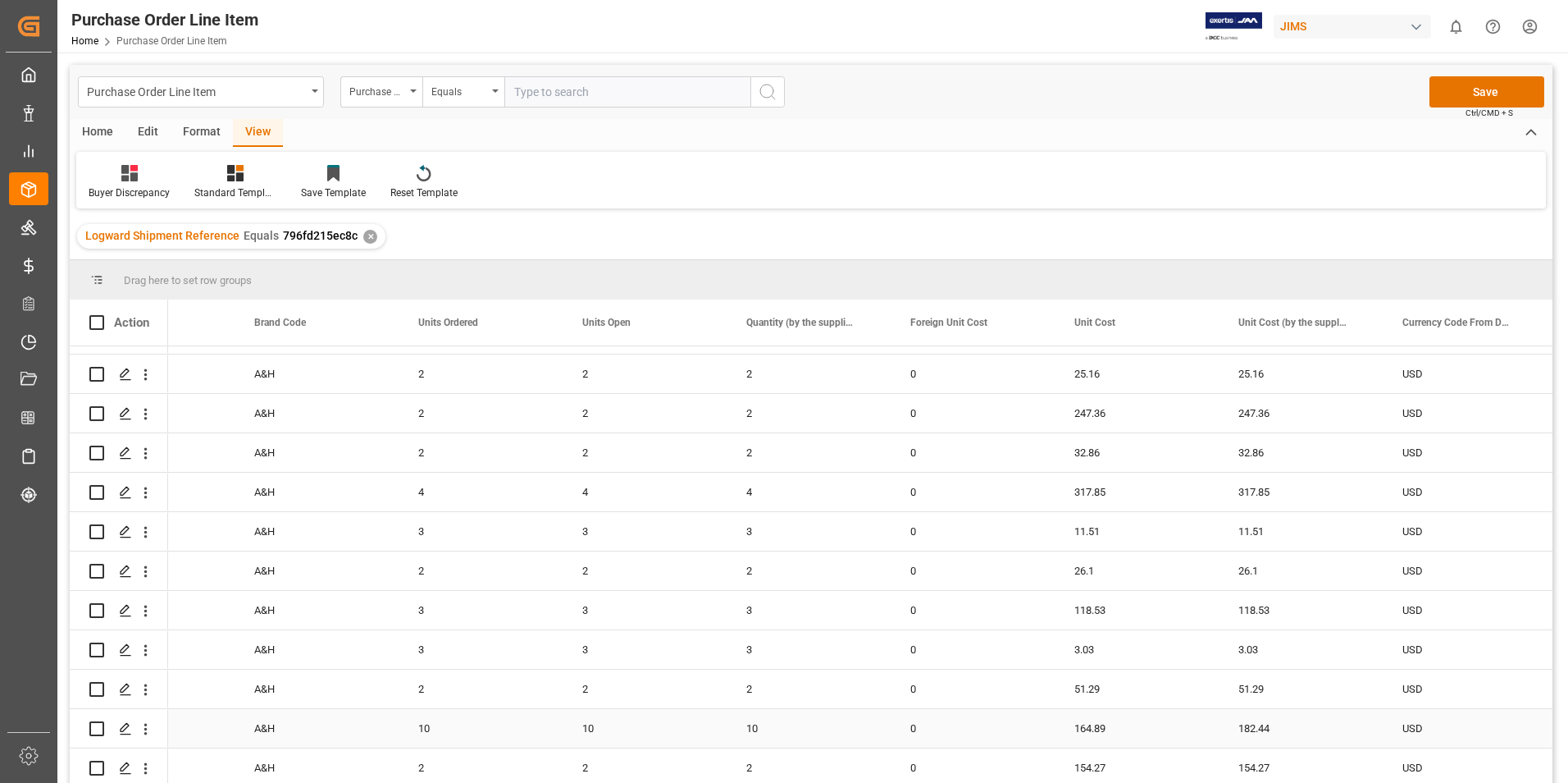
click at [1148, 721] on div "164.89" at bounding box center [1136, 728] width 164 height 38
click at [1148, 721] on div "164.89" at bounding box center [1136, 728] width 164 height 38
click at [1148, 722] on input "164.89" at bounding box center [1136, 738] width 138 height 31
click at [1331, 725] on div "182.44" at bounding box center [1300, 728] width 164 height 38
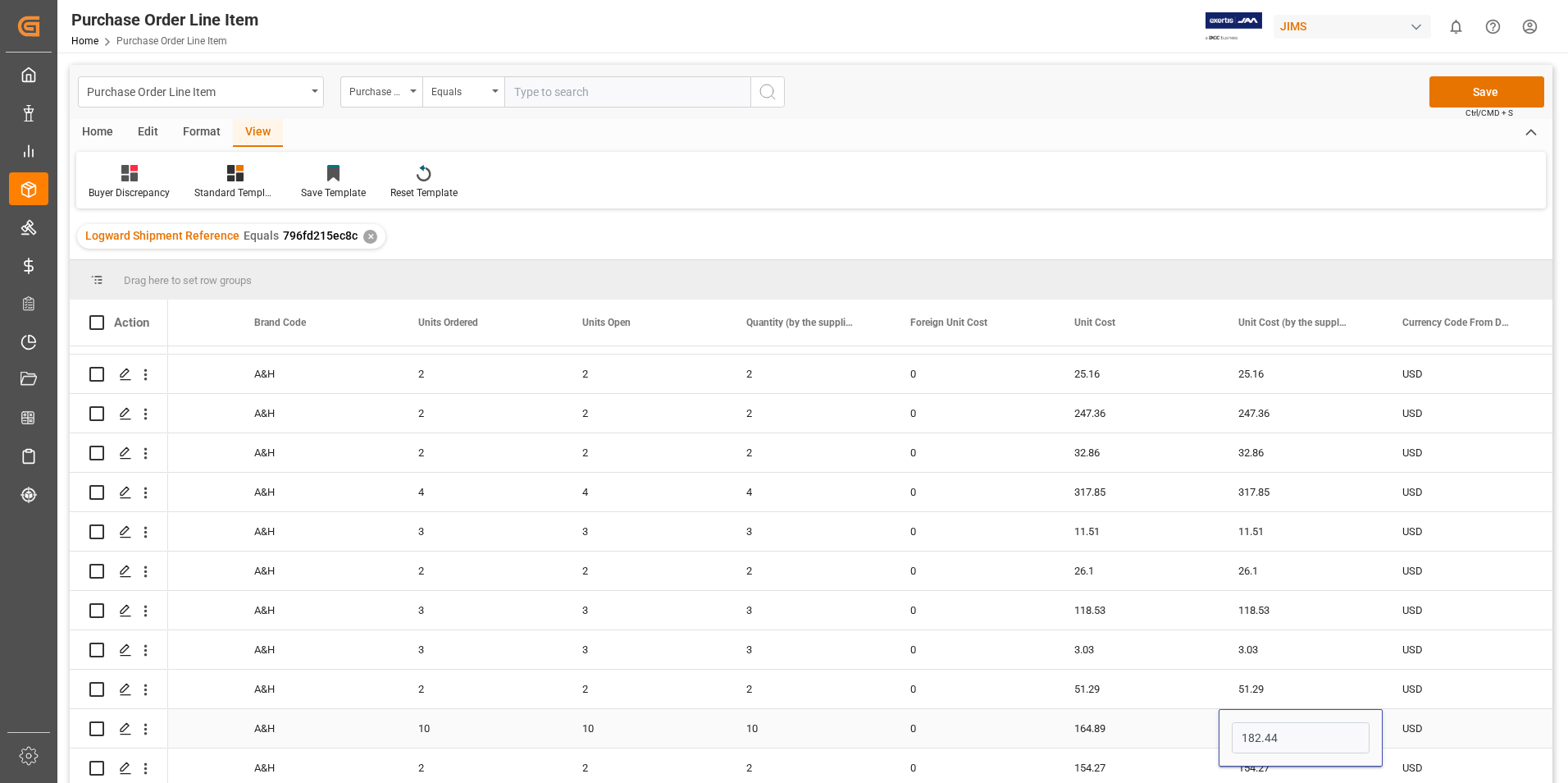
click at [1331, 725] on input "182.44" at bounding box center [1300, 738] width 138 height 31
type input "164.89"
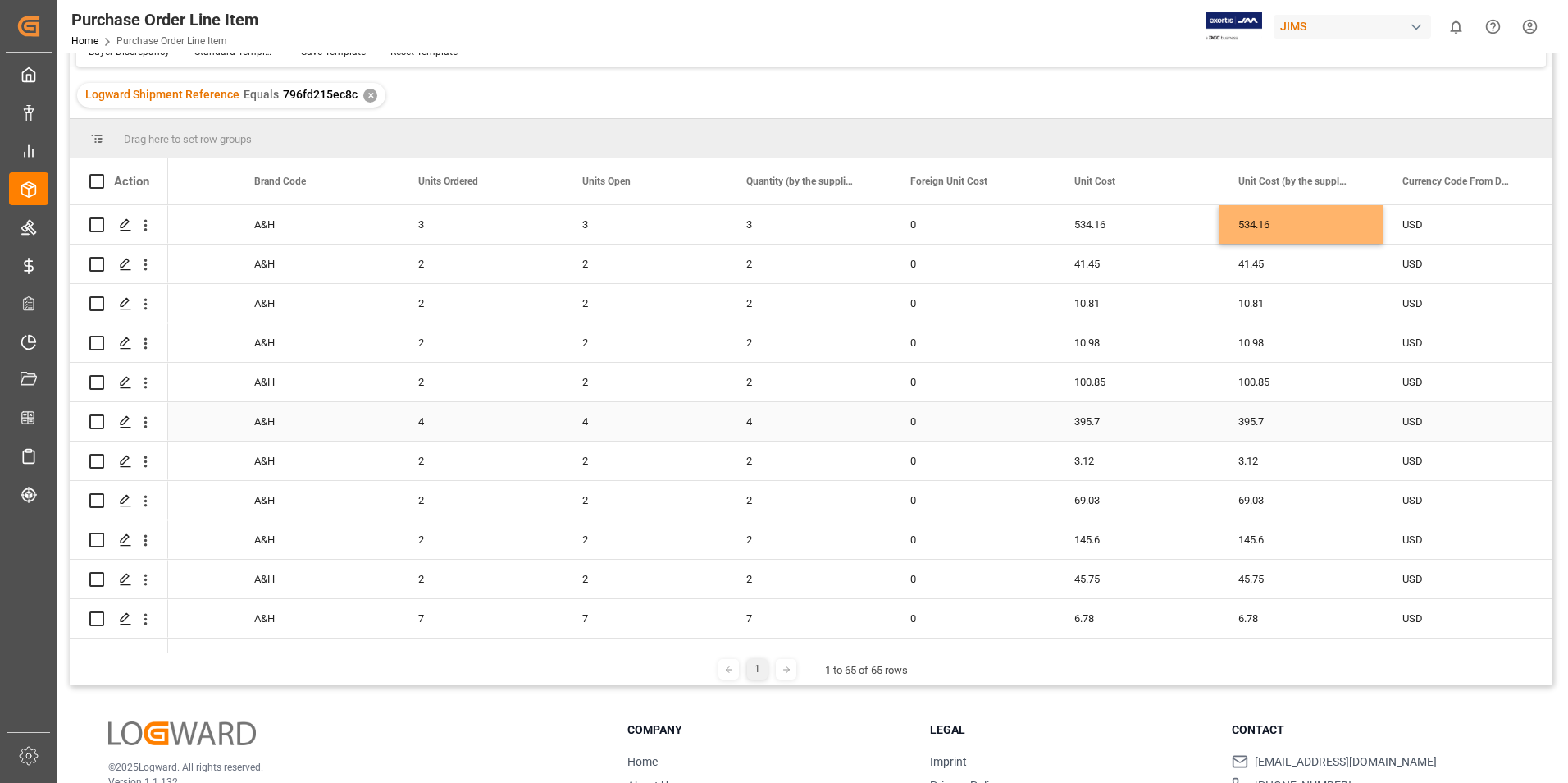
scroll to position [0, 0]
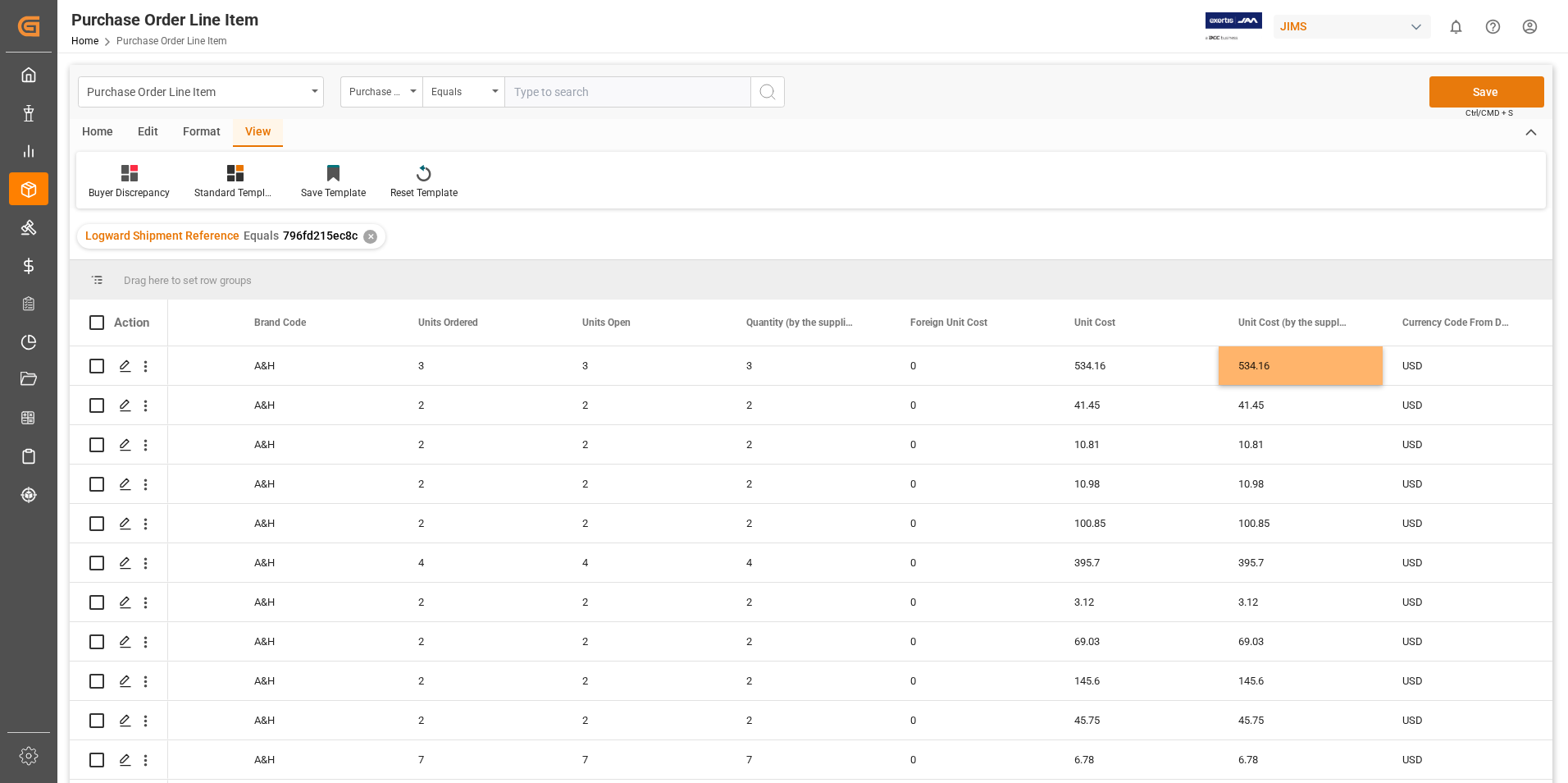
click at [1475, 85] on button "Save" at bounding box center [1487, 92] width 114 height 31
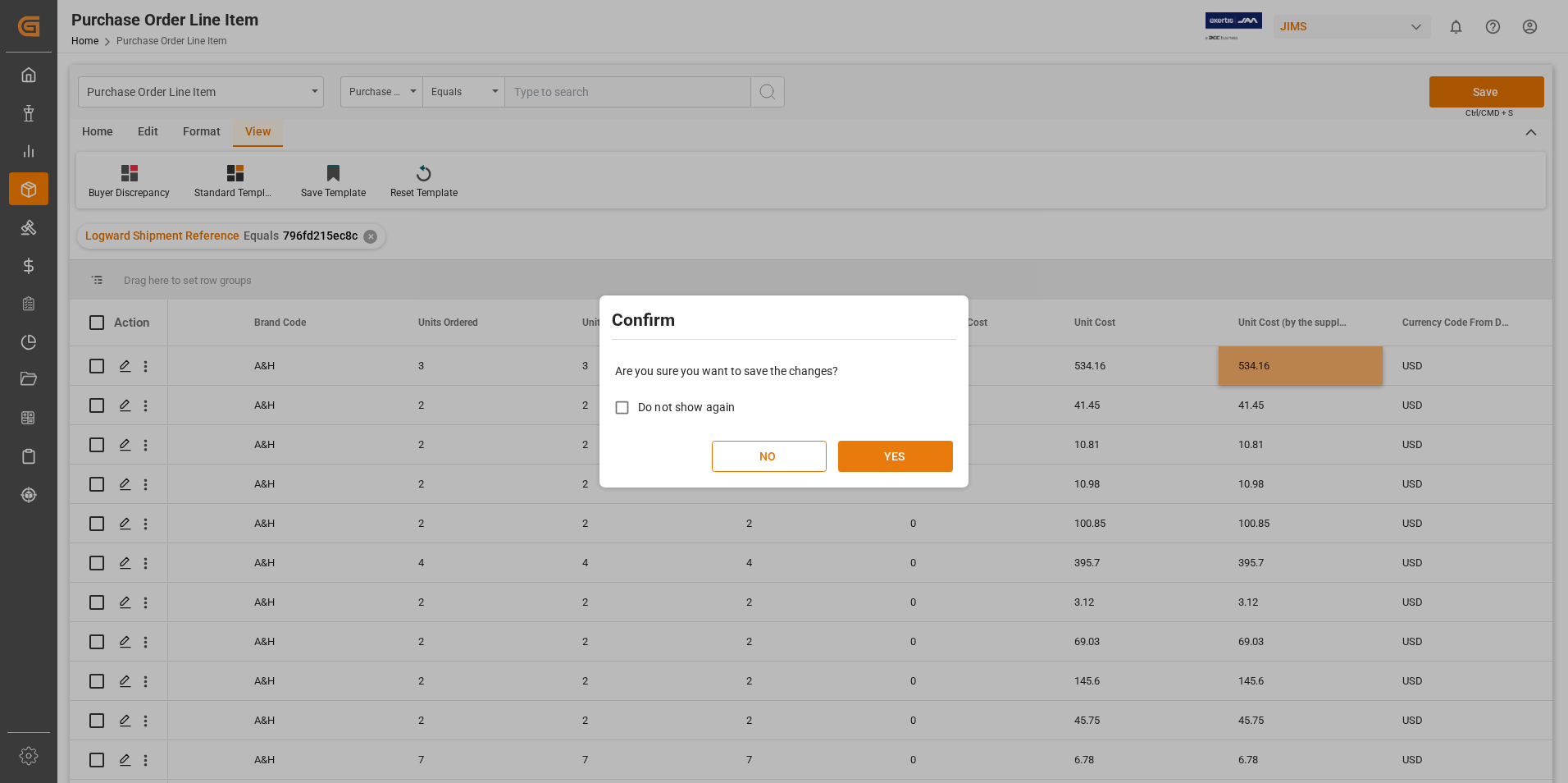
click at [896, 448] on button "YES" at bounding box center [895, 456] width 114 height 31
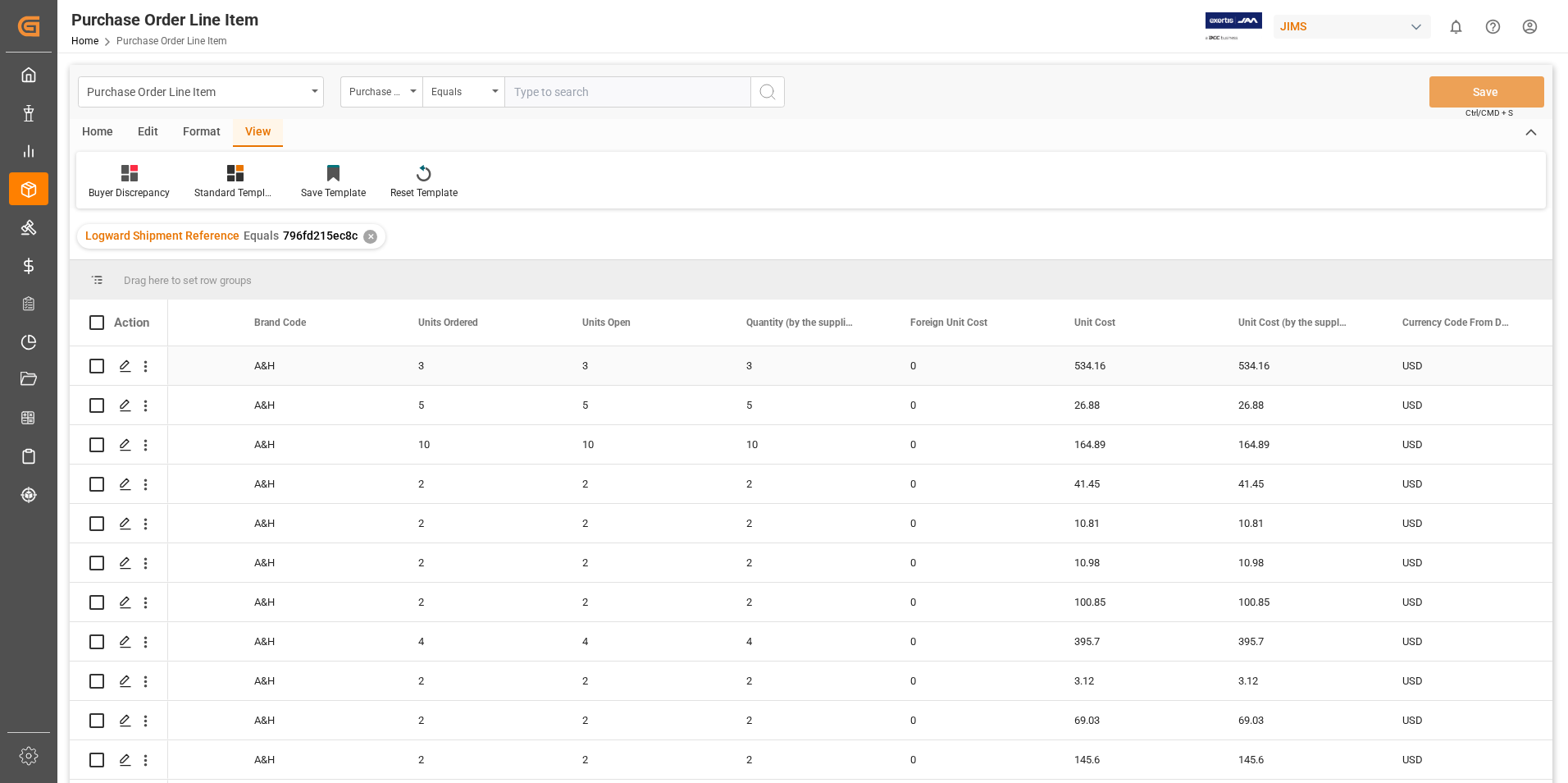
click at [1036, 367] on div "0" at bounding box center [973, 365] width 164 height 38
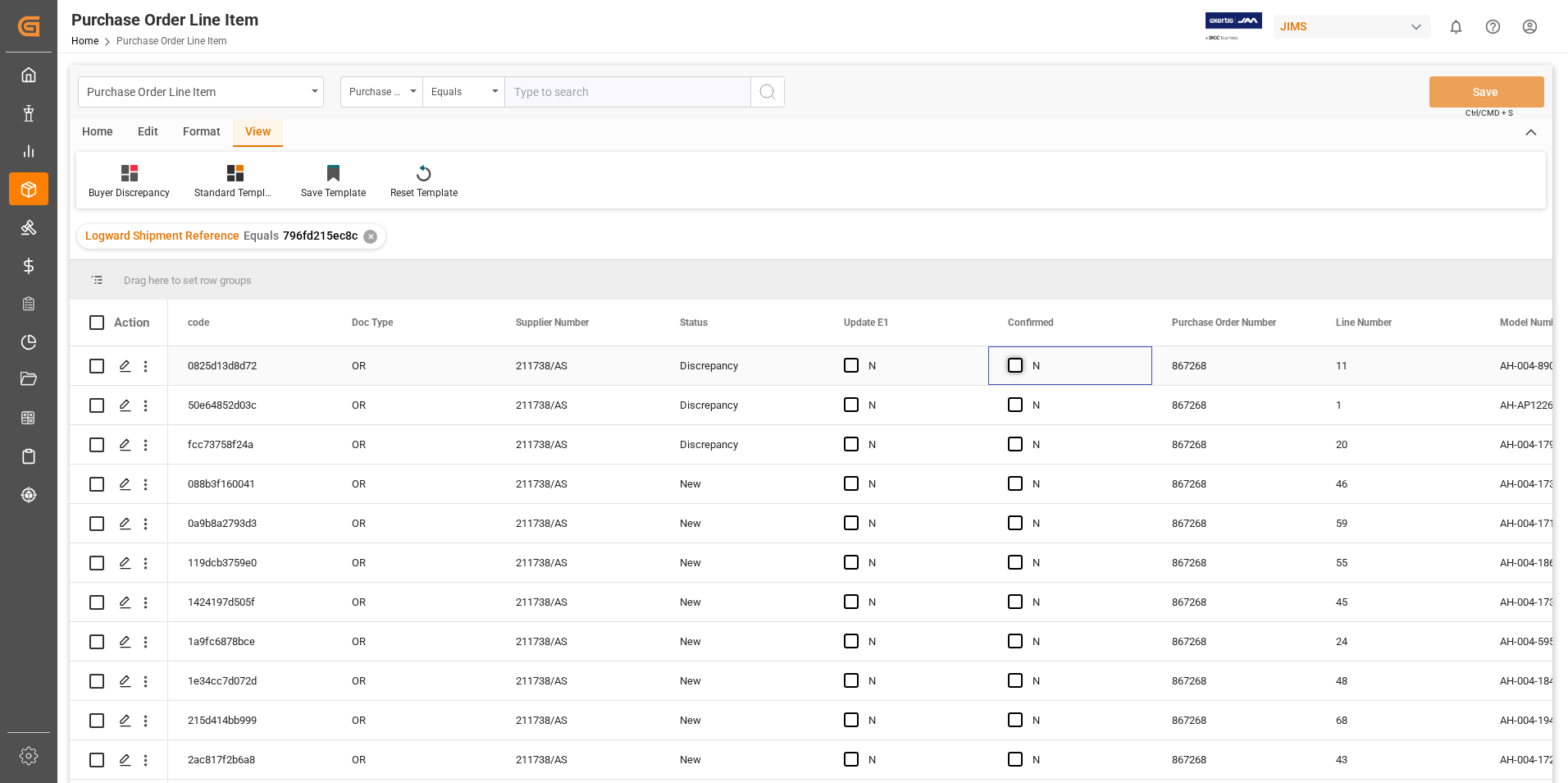
click at [1021, 367] on span "Press SPACE to select this row." at bounding box center [1015, 365] width 15 height 15
click at [1020, 358] on input "Press SPACE to select this row." at bounding box center [1020, 358] width 0 height 0
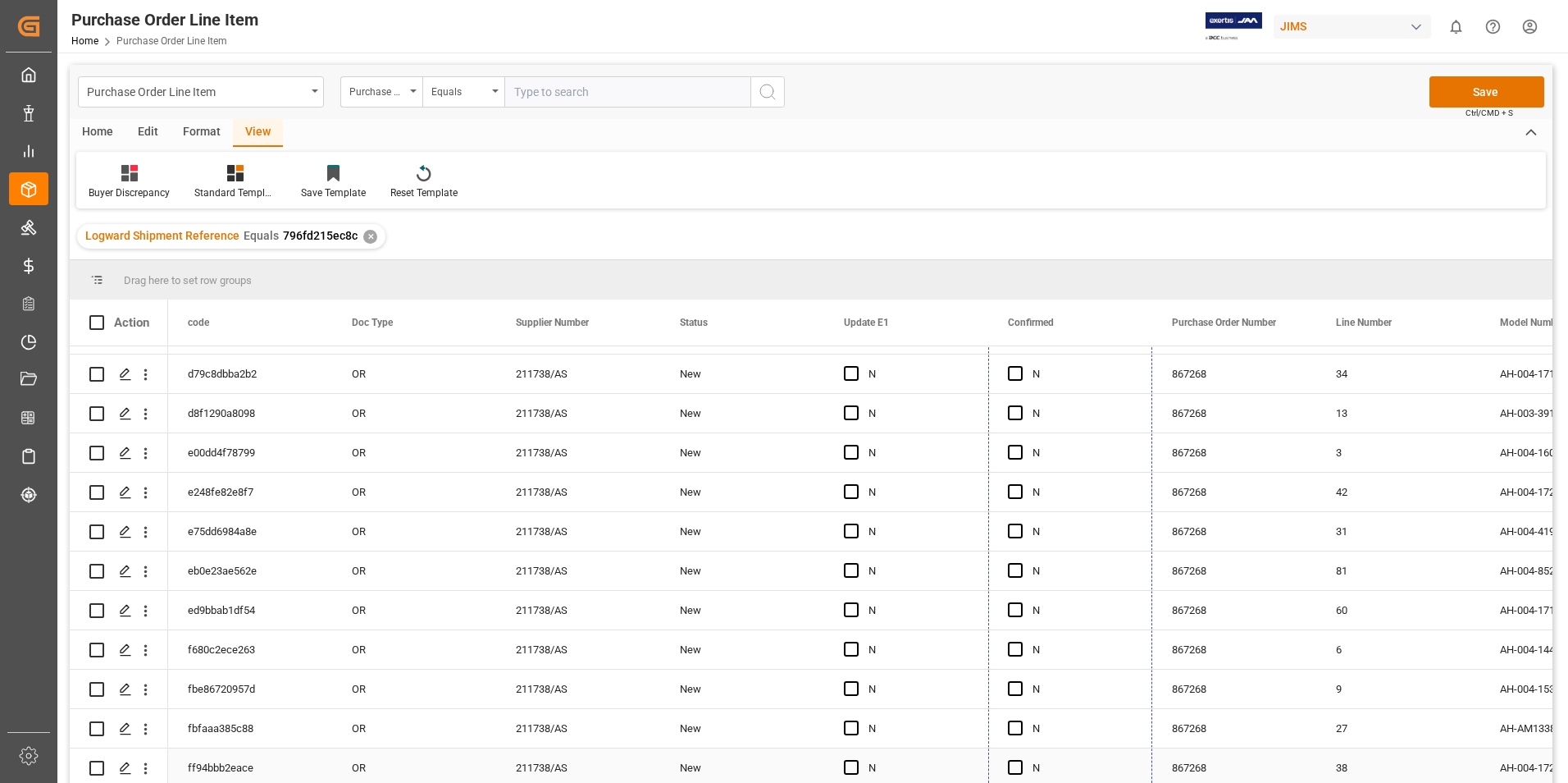
drag, startPoint x: 1150, startPoint y: 381, endPoint x: 1148, endPoint y: 762, distance: 381.0
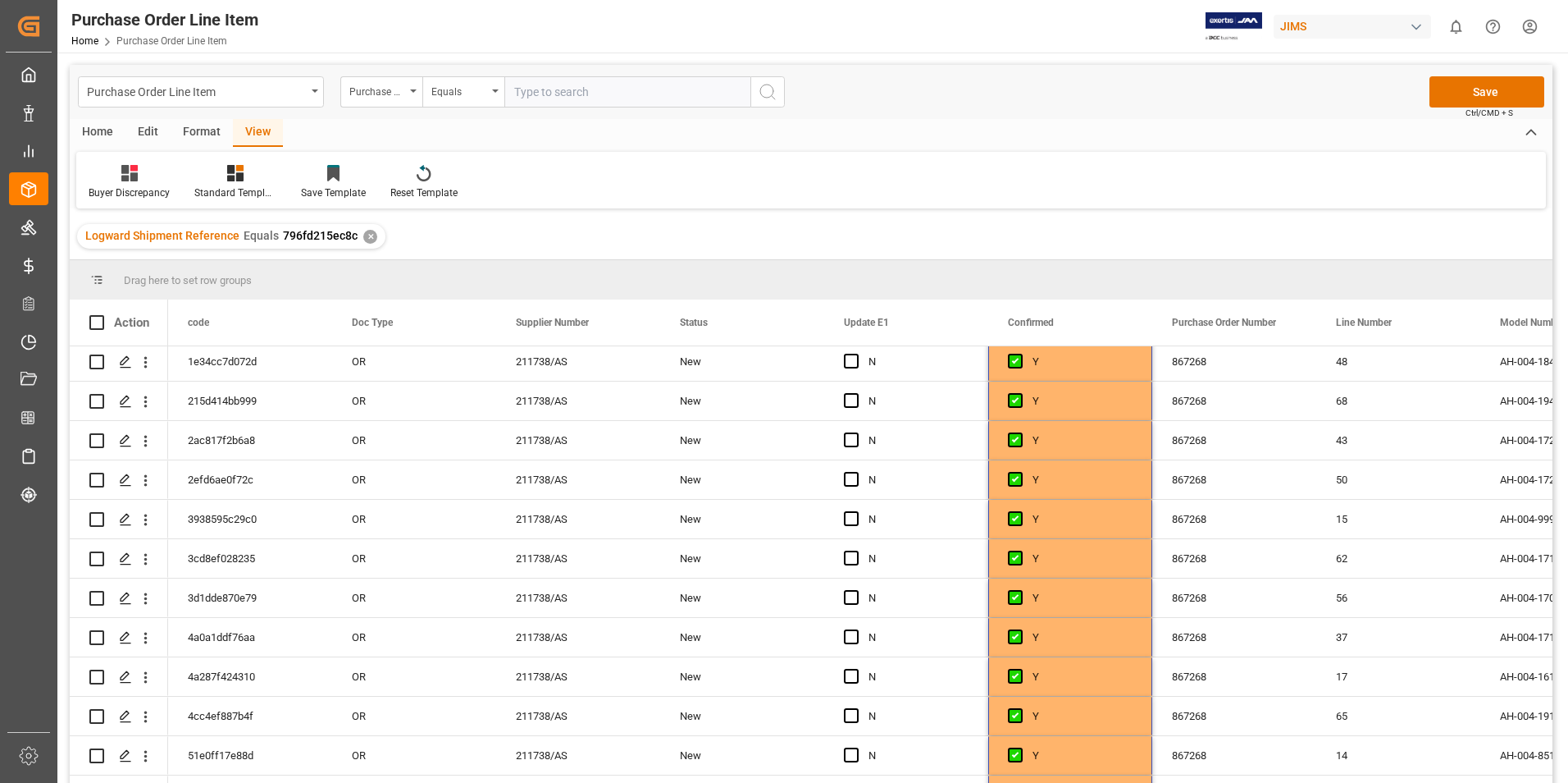
scroll to position [0, 0]
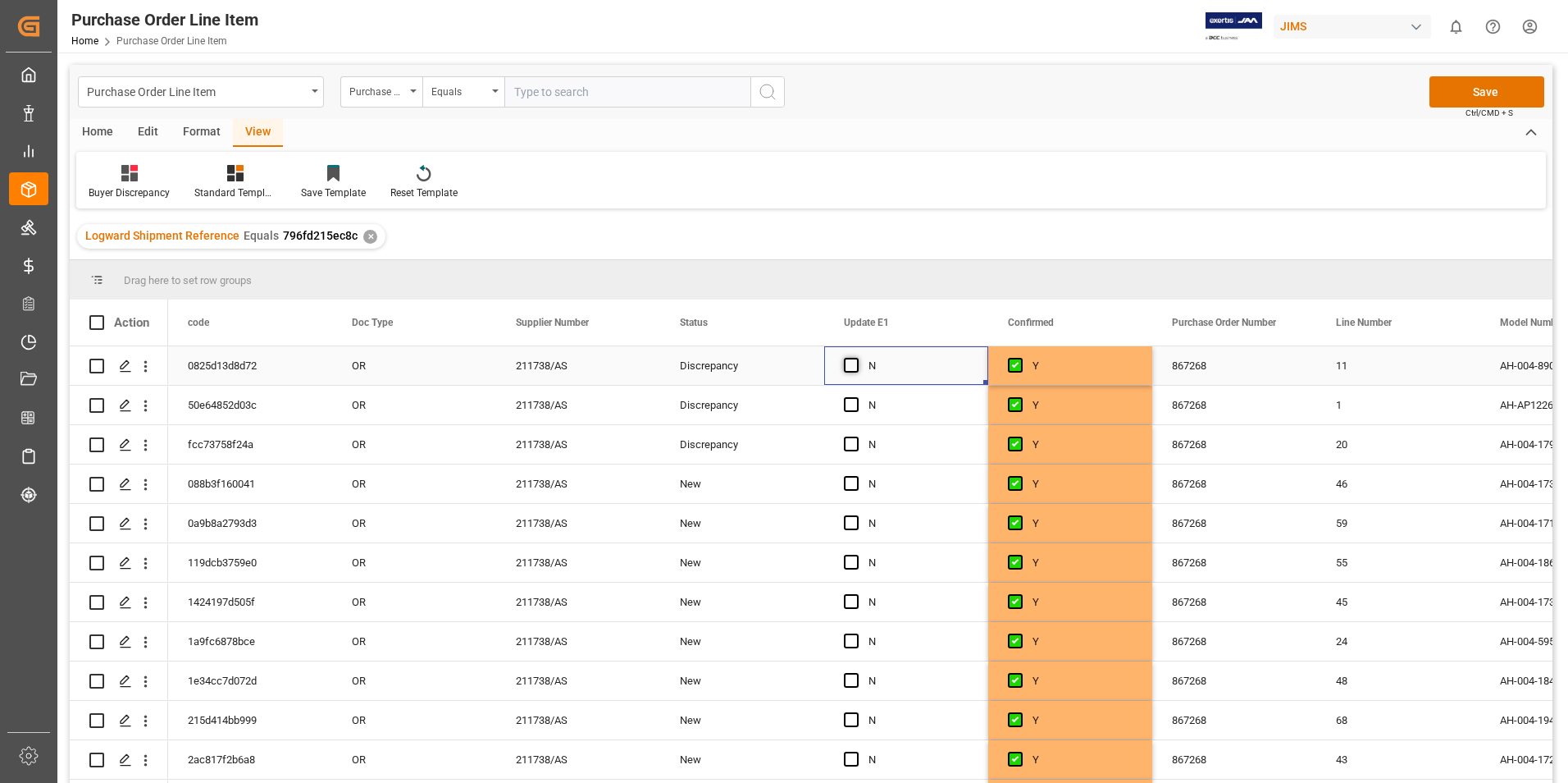
click at [854, 368] on span "Press SPACE to select this row." at bounding box center [851, 365] width 15 height 15
click at [856, 358] on input "Press SPACE to select this row." at bounding box center [856, 358] width 0 height 0
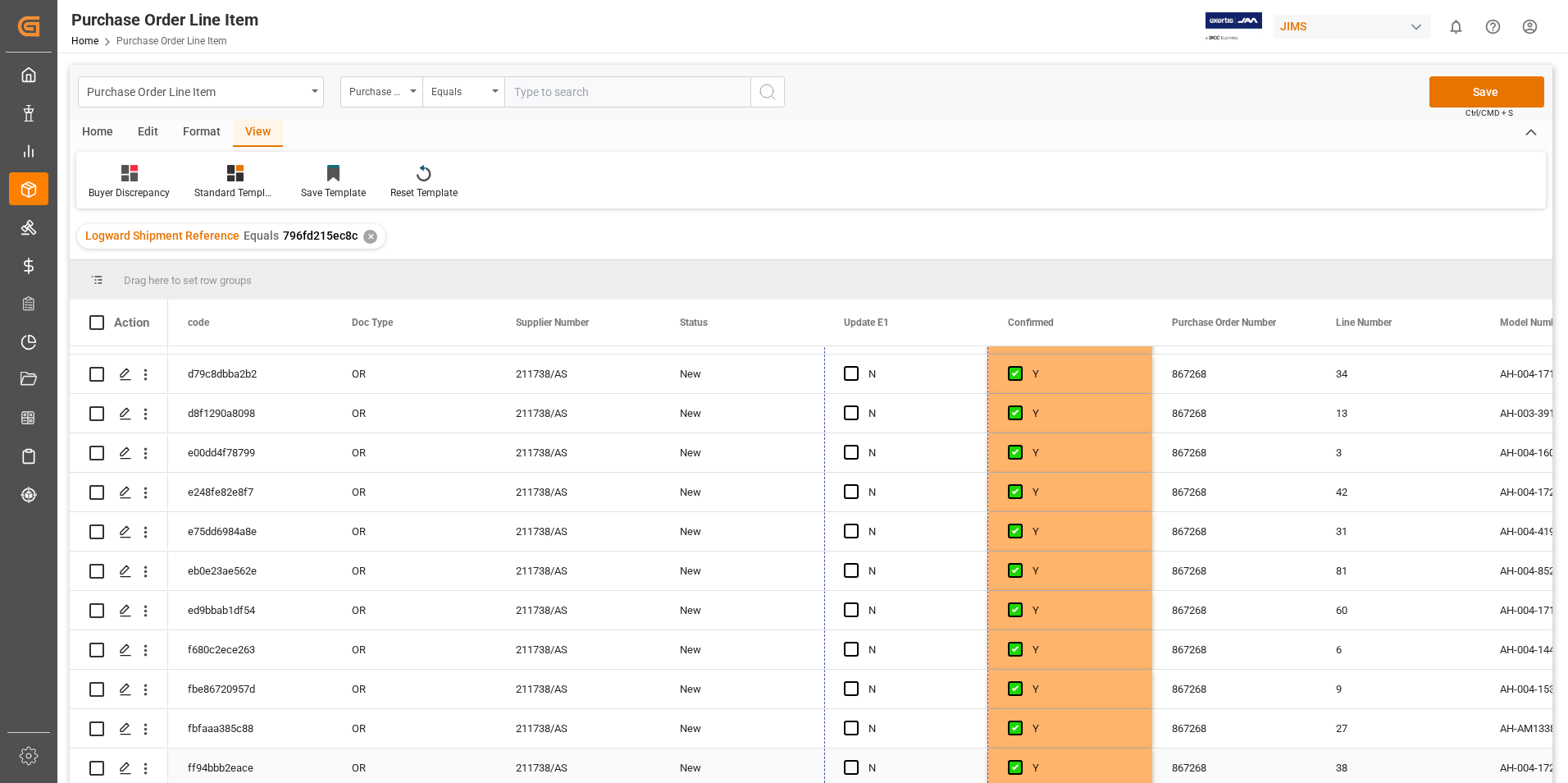
drag, startPoint x: 986, startPoint y: 382, endPoint x: 953, endPoint y: 773, distance: 392.4
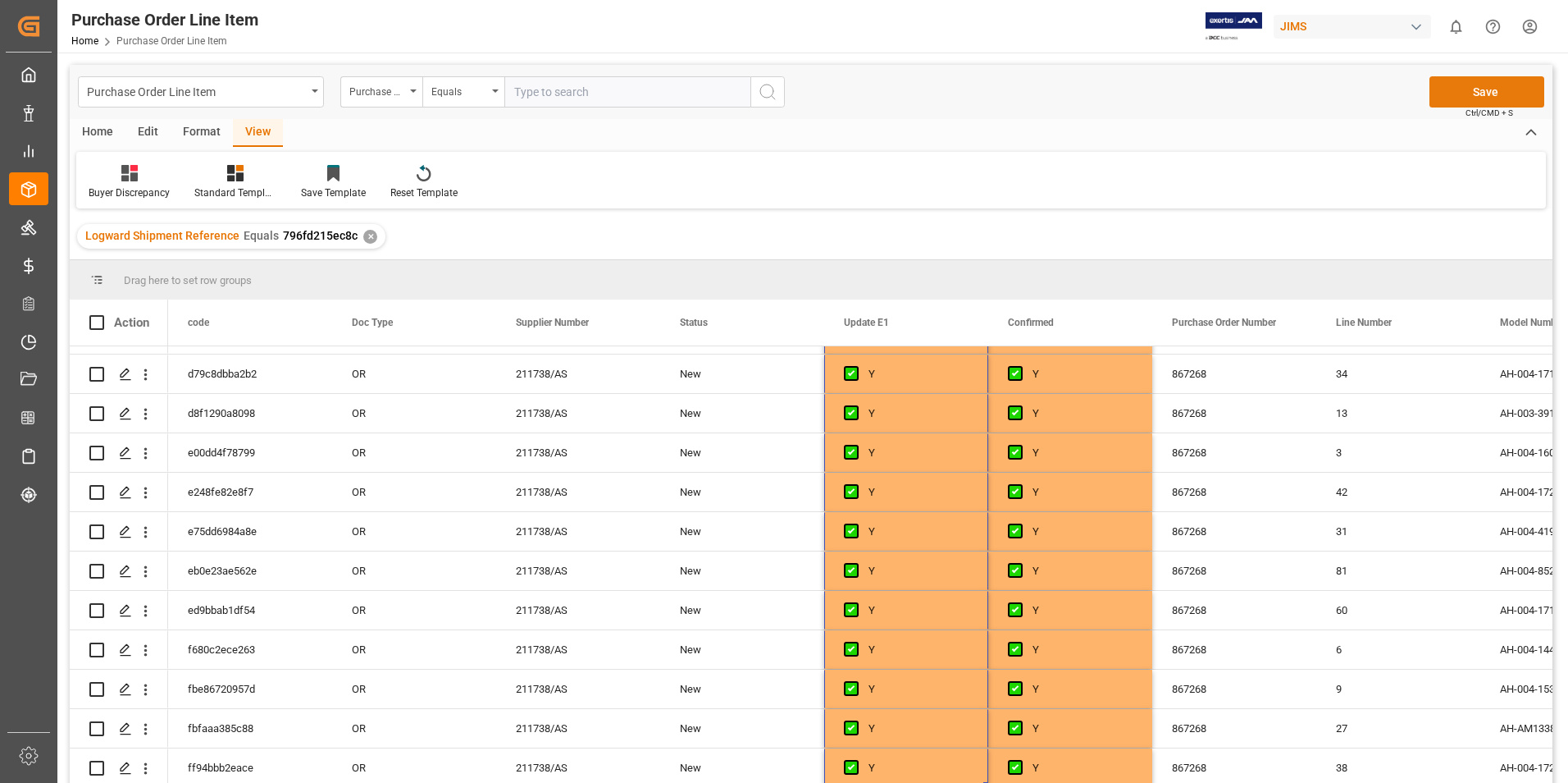
click at [1471, 89] on button "Save" at bounding box center [1487, 92] width 114 height 31
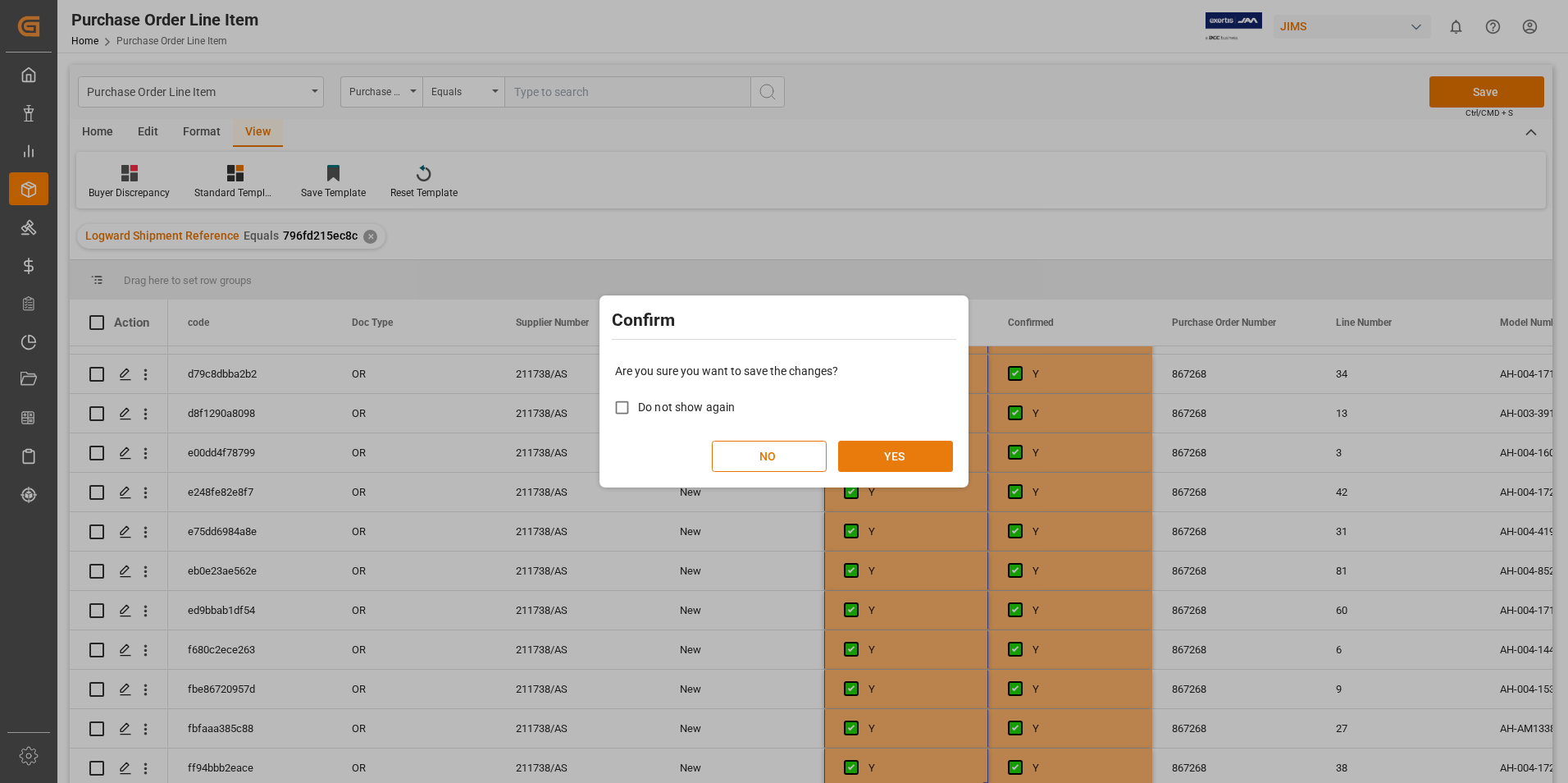
click at [907, 466] on button "YES" at bounding box center [895, 456] width 114 height 31
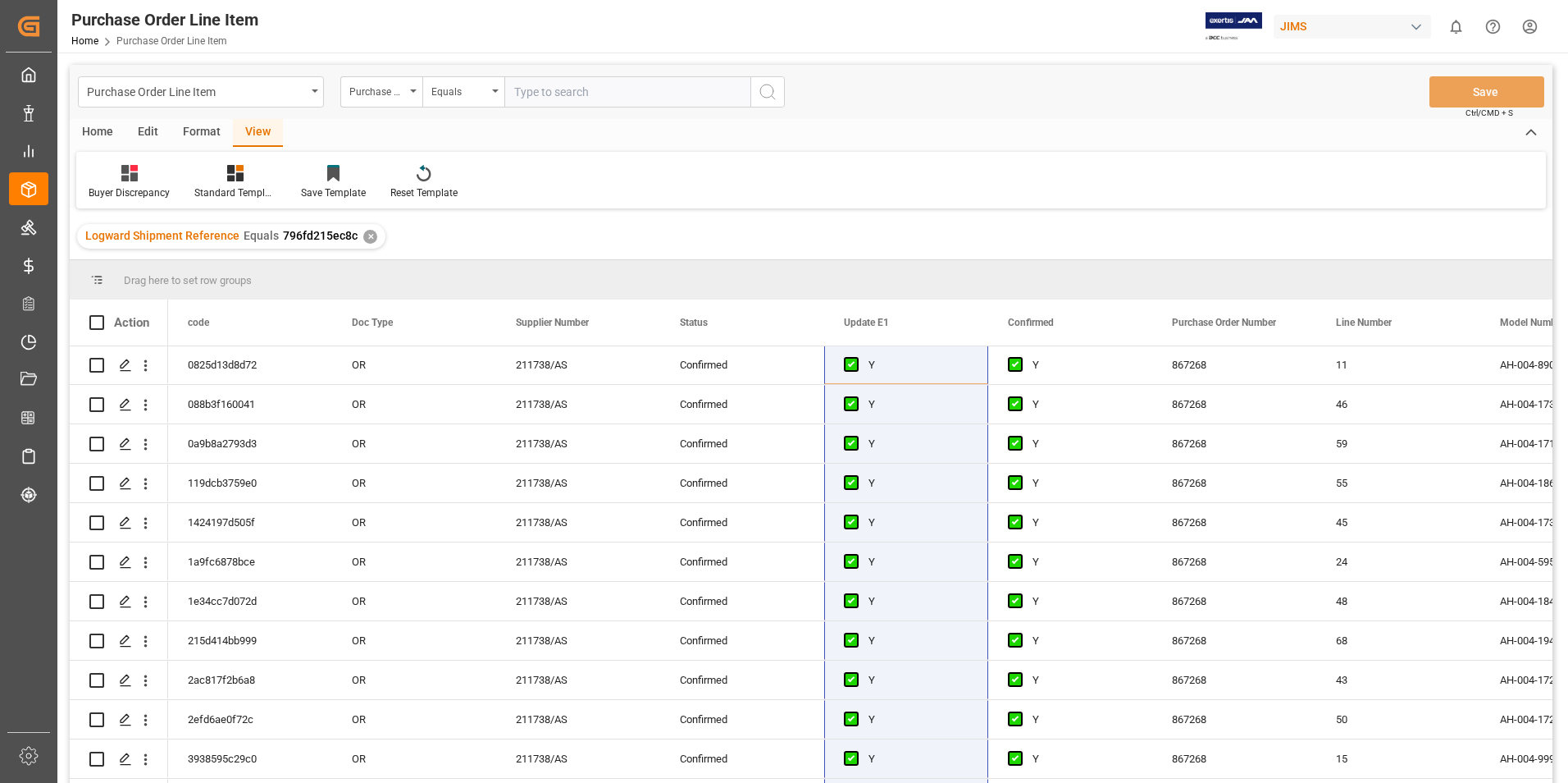
scroll to position [0, 0]
drag, startPoint x: 101, startPoint y: 320, endPoint x: 108, endPoint y: 249, distance: 71.3
click at [101, 320] on span at bounding box center [96, 322] width 15 height 15
click at [101, 315] on input "checkbox" at bounding box center [101, 315] width 0 height 0
checkbox input "true"
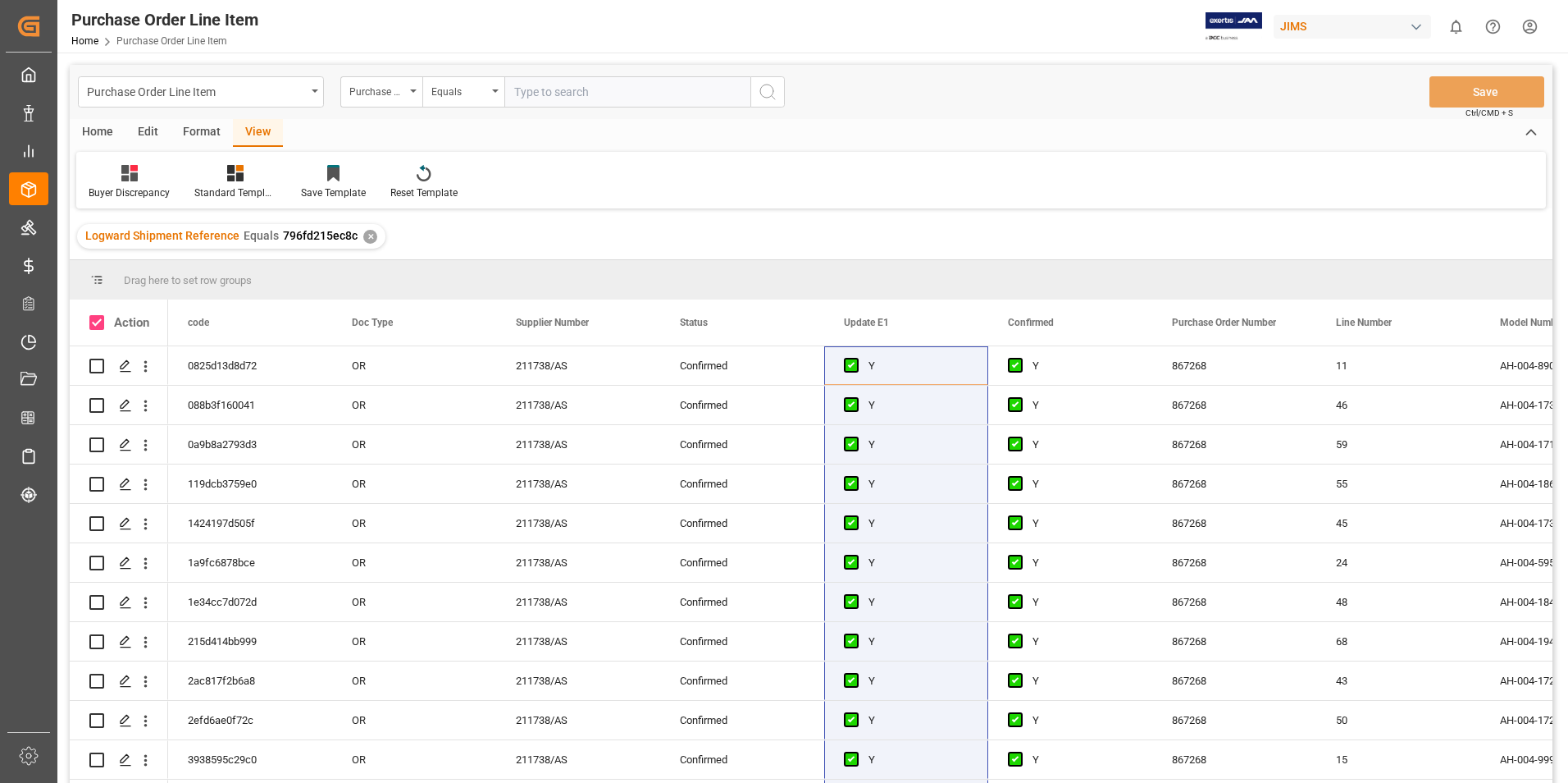
checkbox input "true"
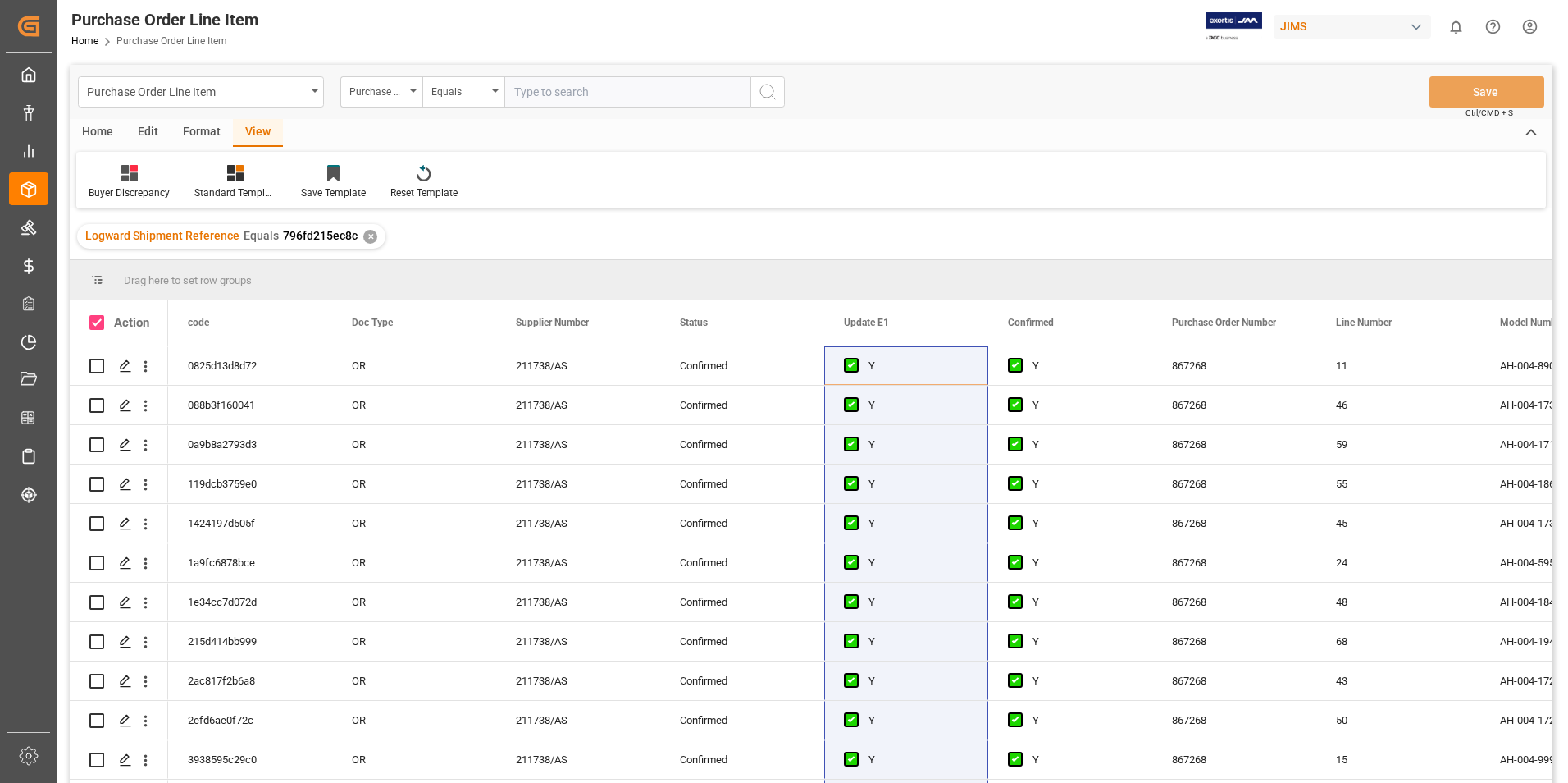
checkbox input "true"
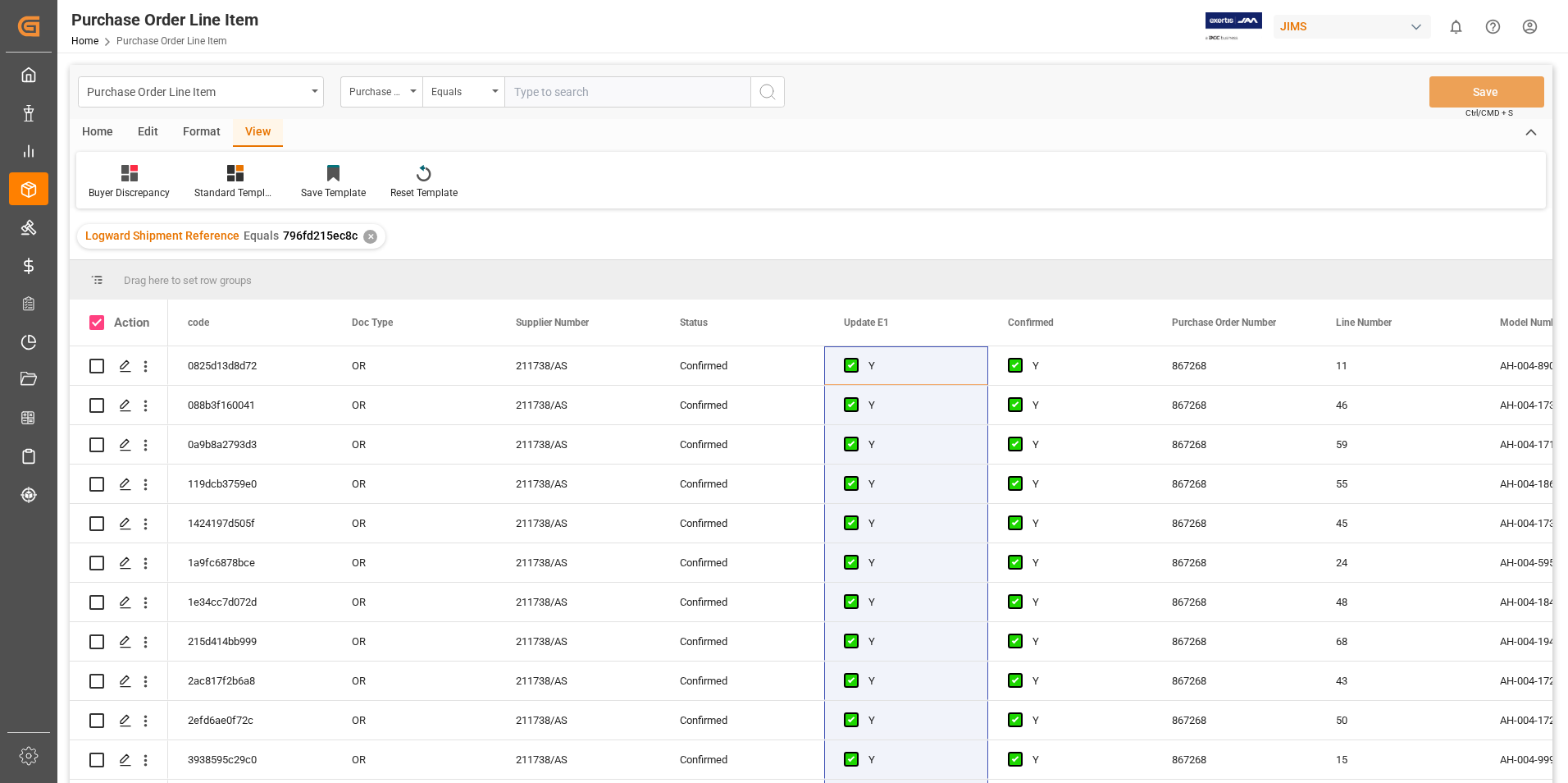
checkbox input "true"
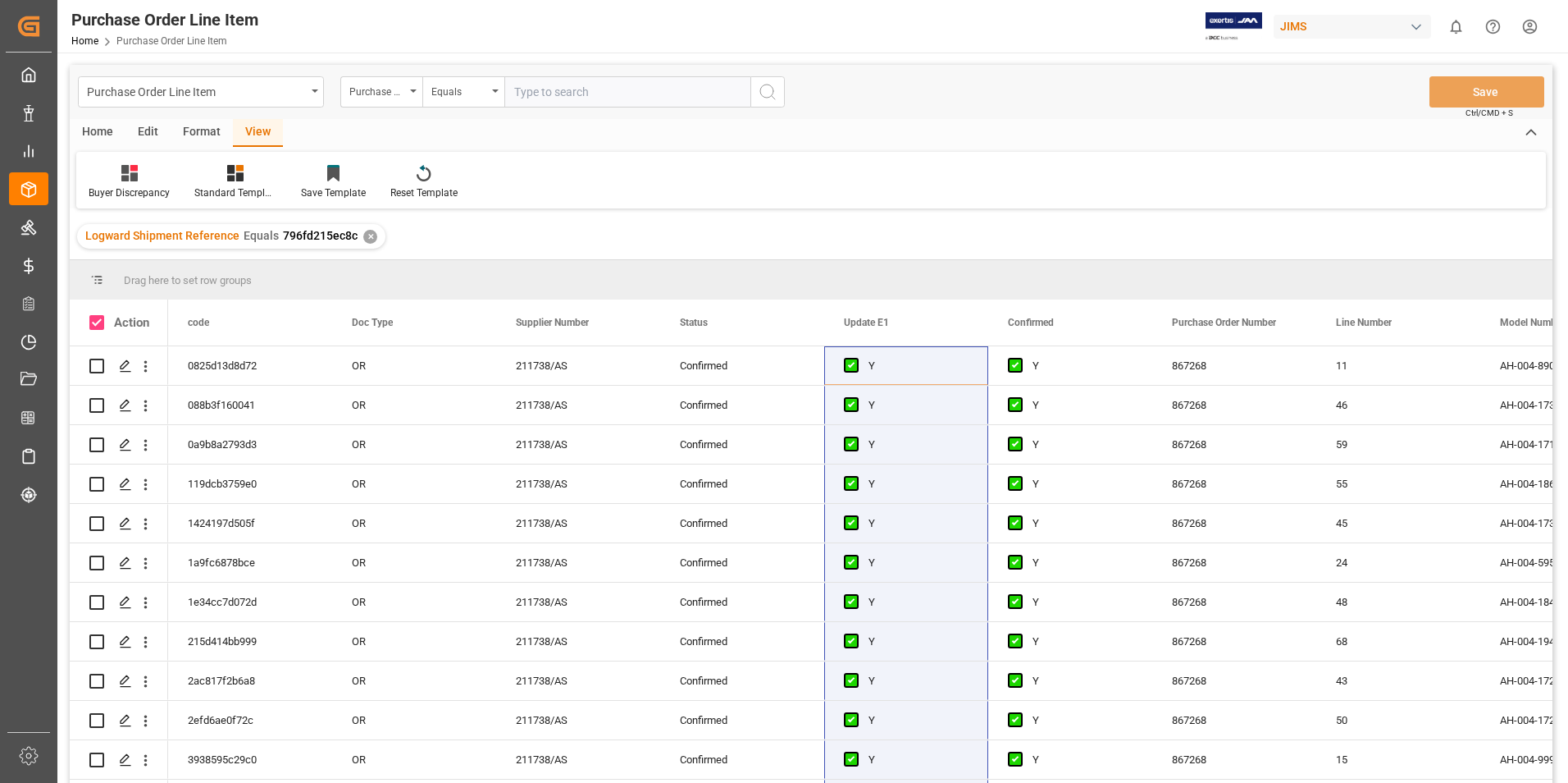
checkbox input "true"
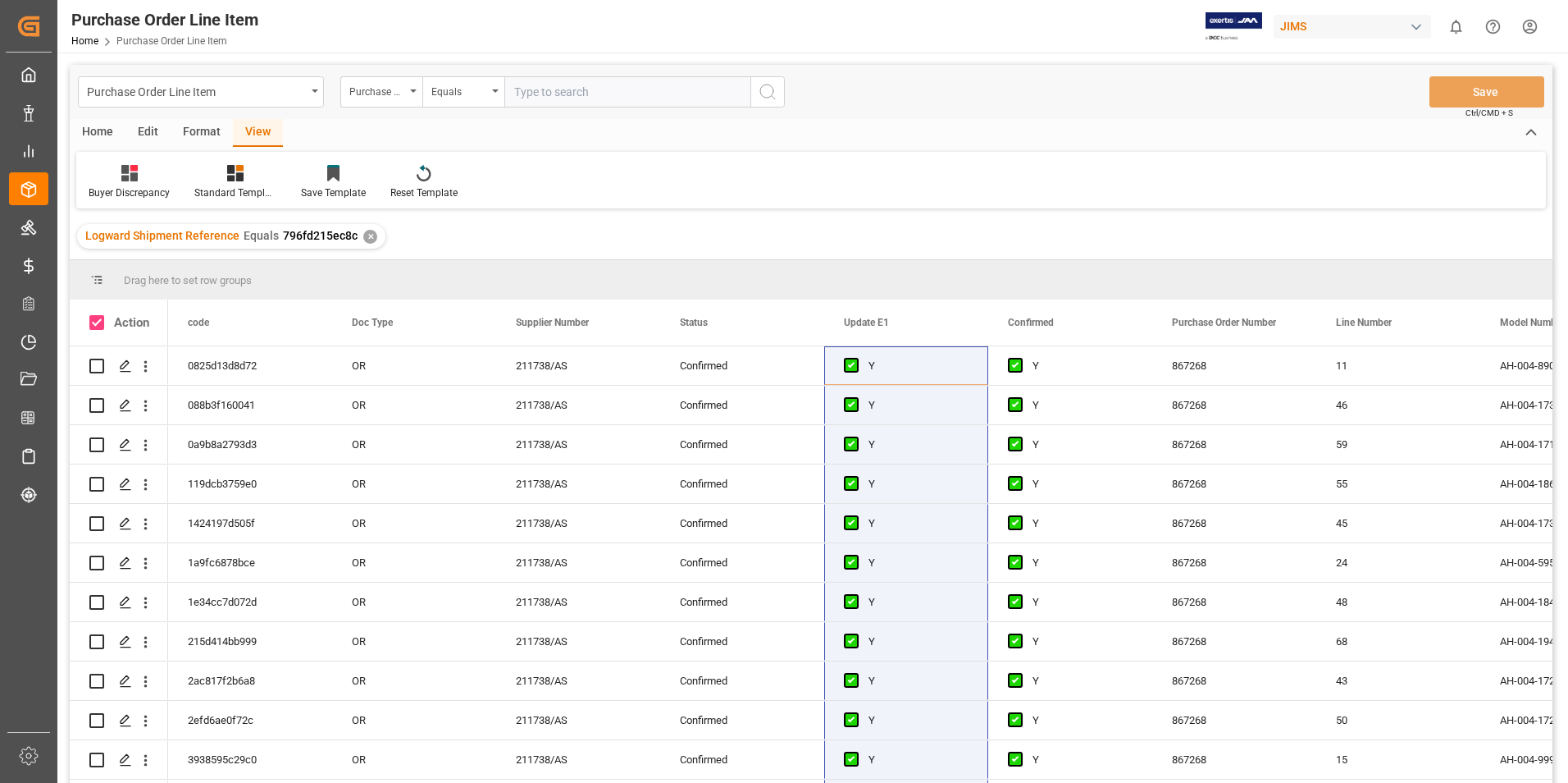
checkbox input "true"
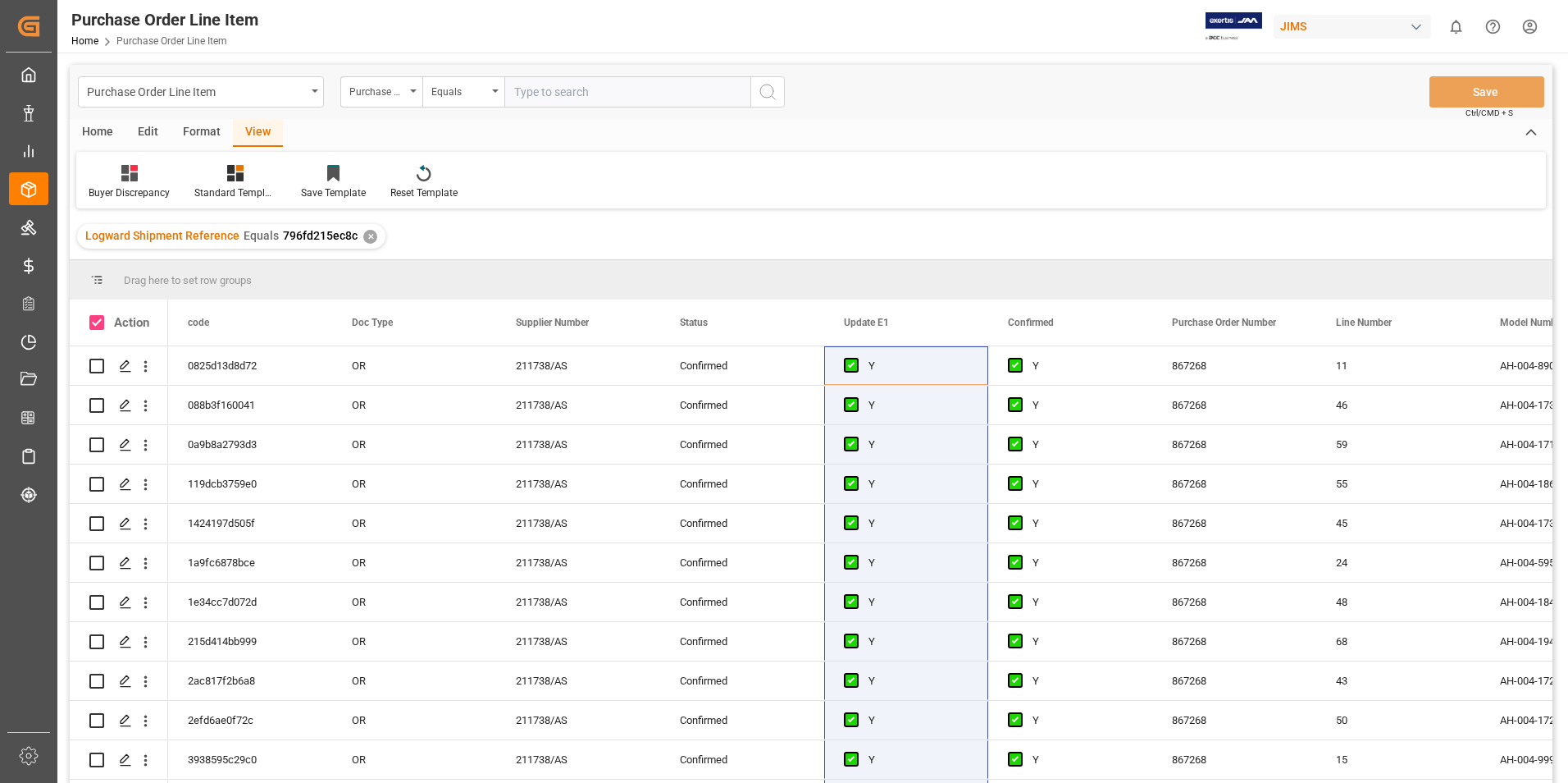
checkbox input "true"
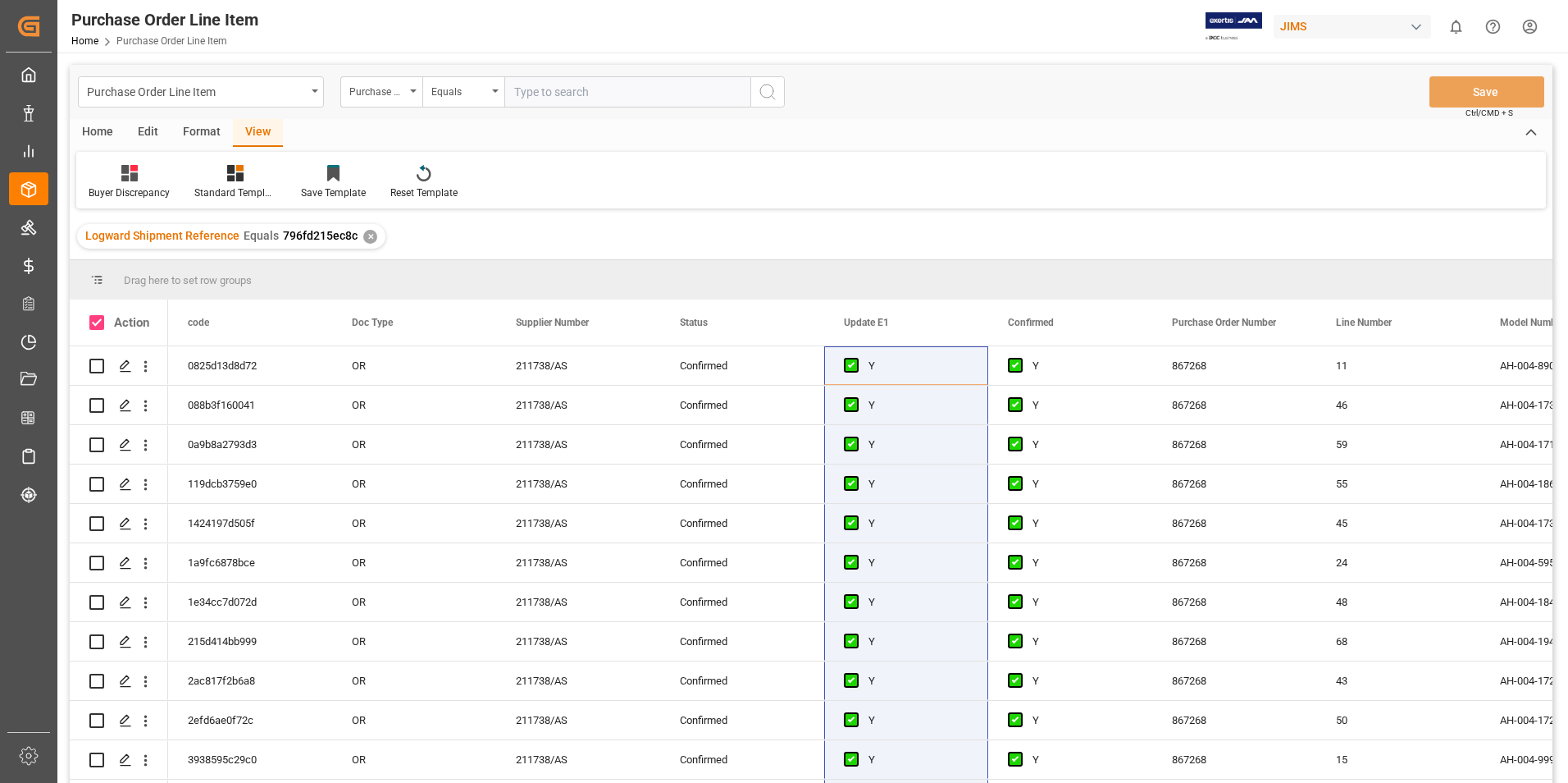
checkbox input "true"
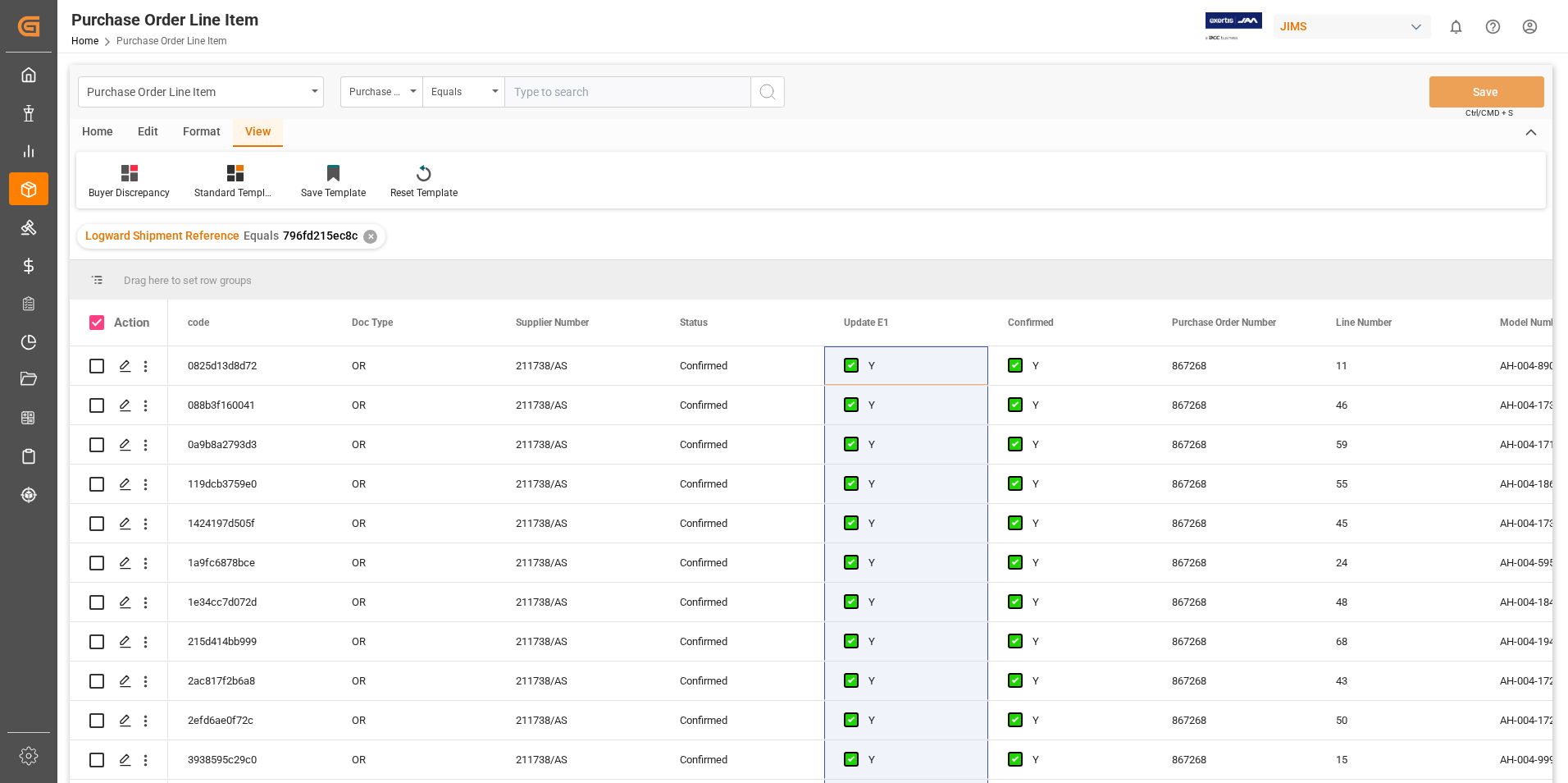
checkbox input "true"
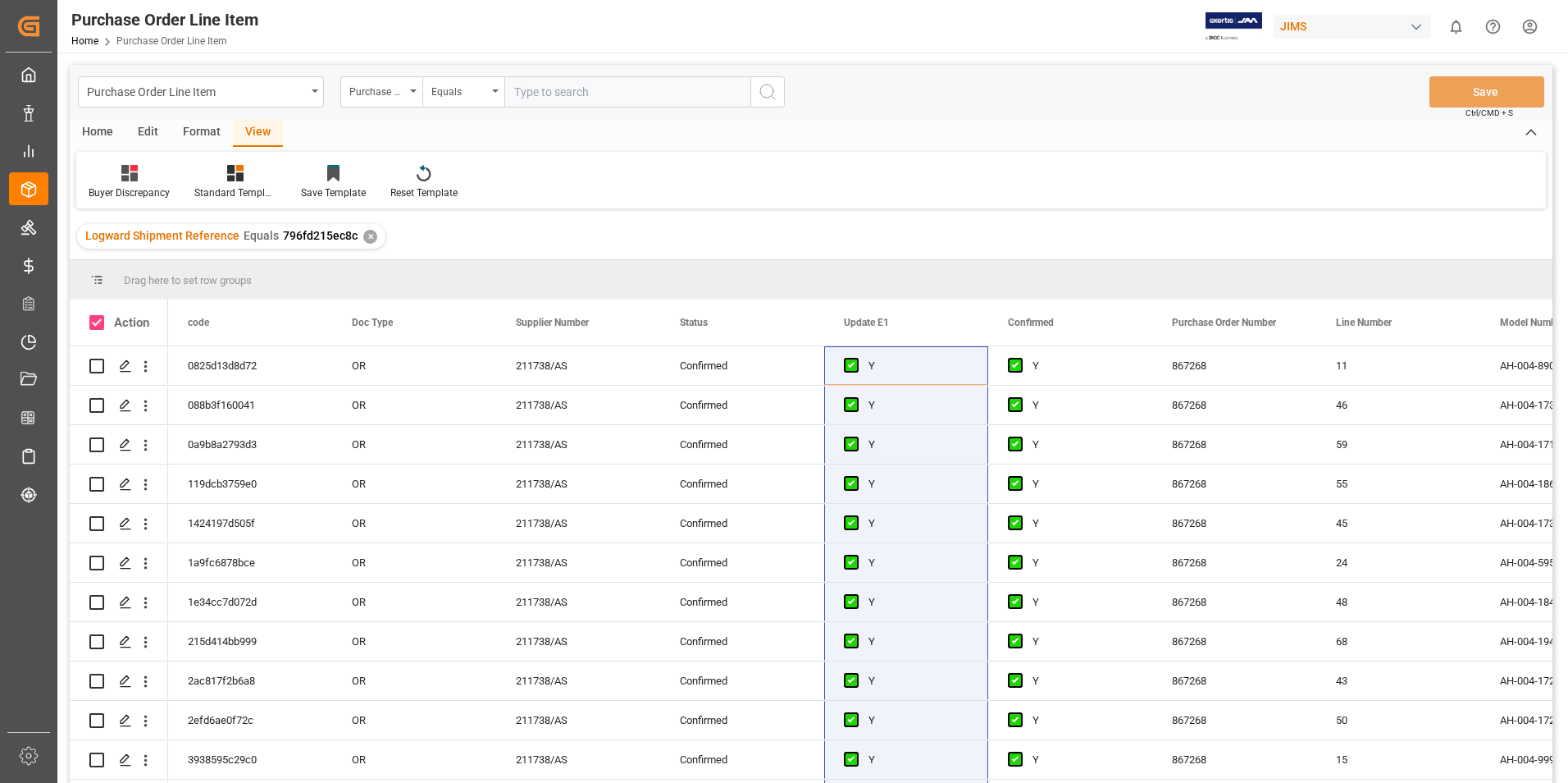
checkbox input "true"
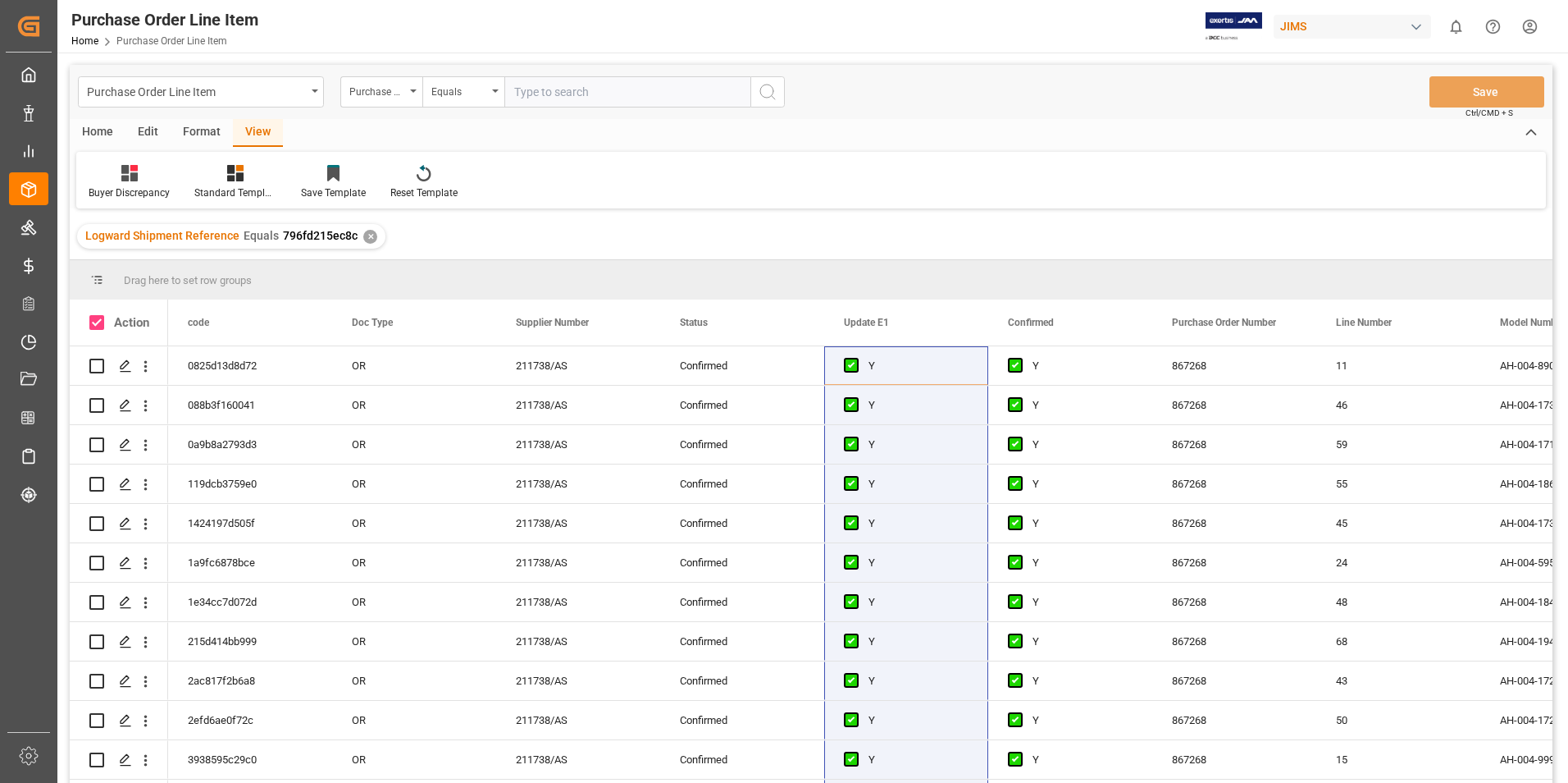
checkbox input "true"
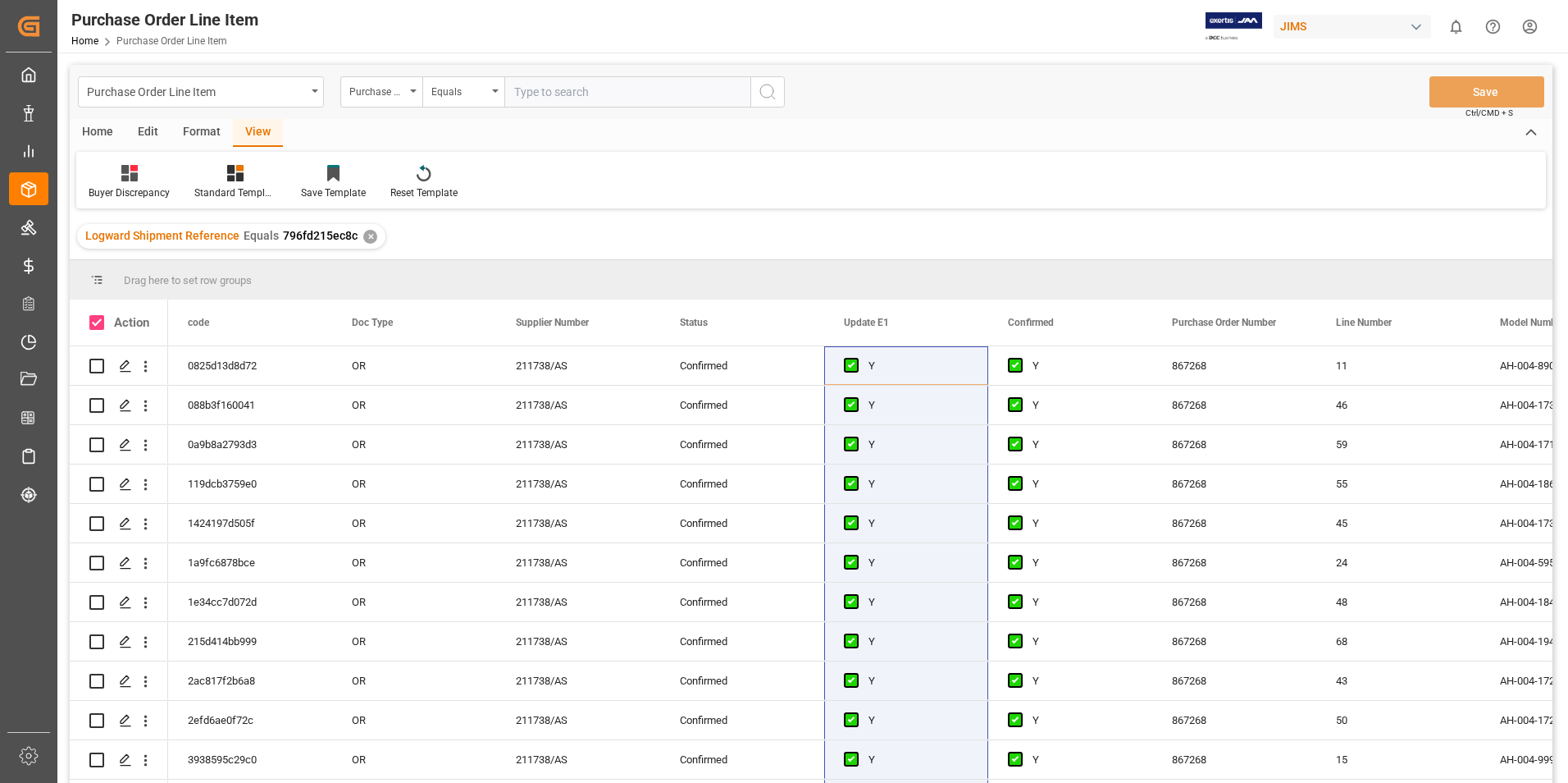
checkbox input "true"
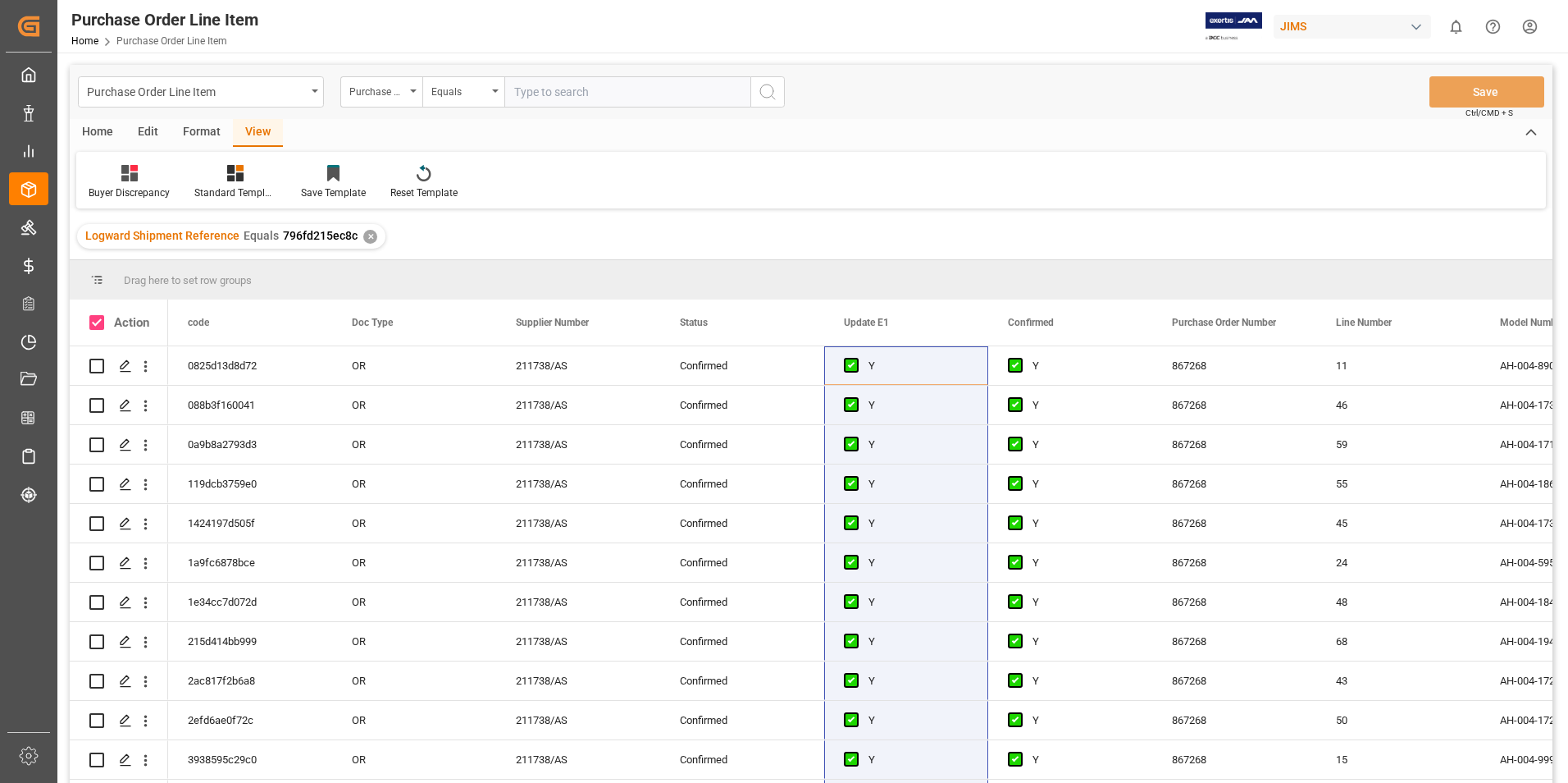
checkbox input "true"
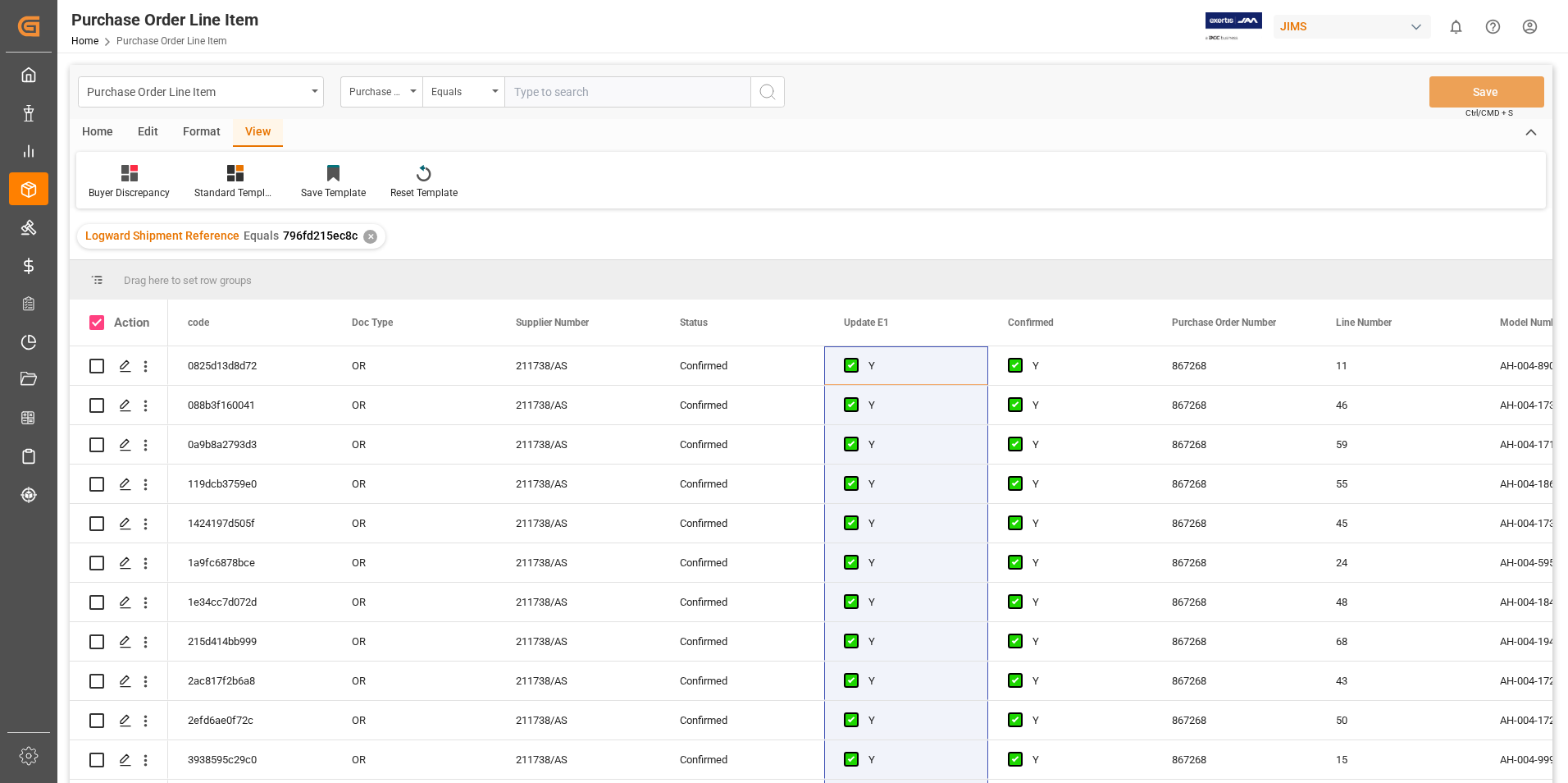
checkbox input "true"
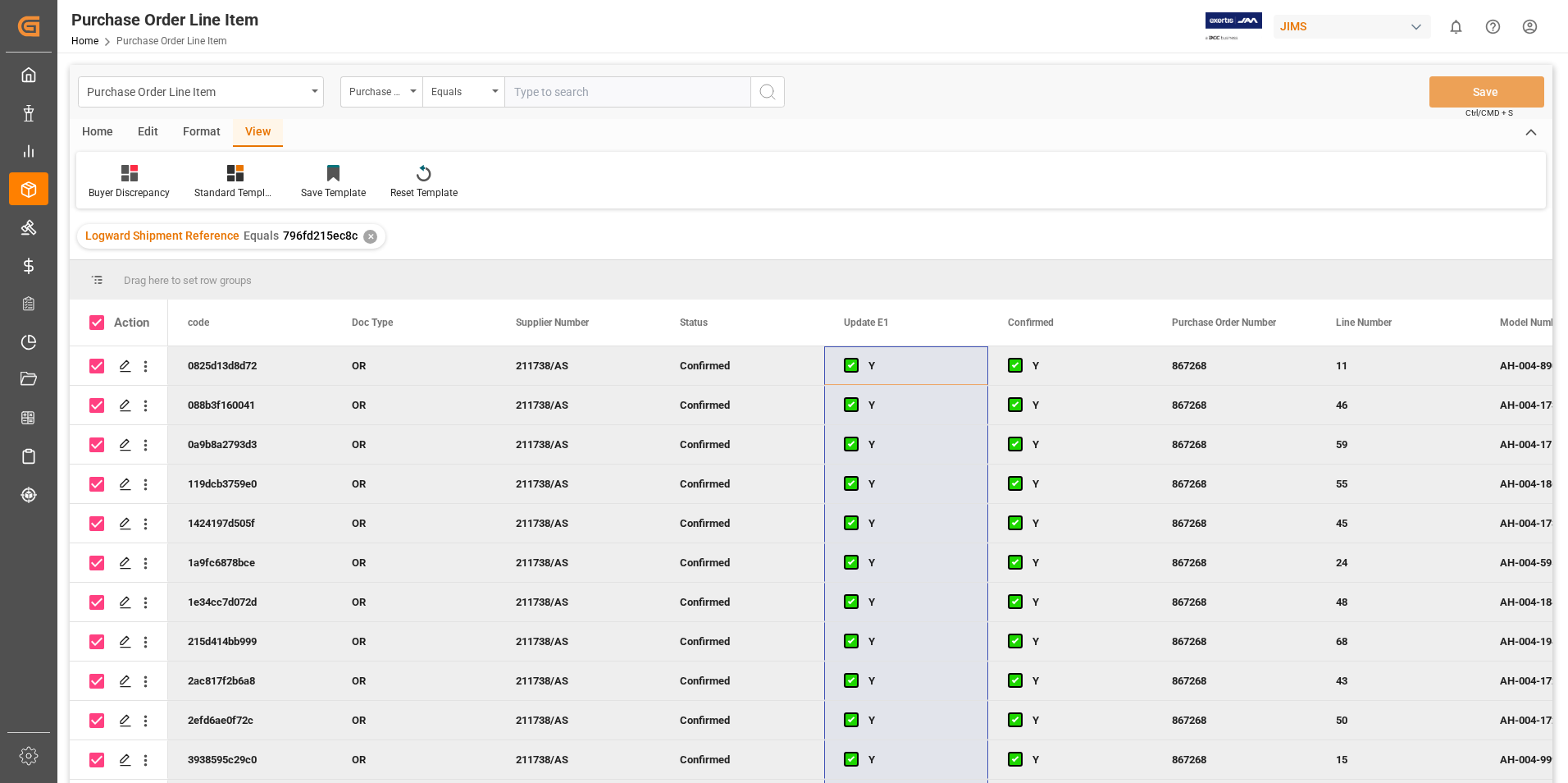
click at [98, 134] on div "Home" at bounding box center [97, 133] width 55 height 28
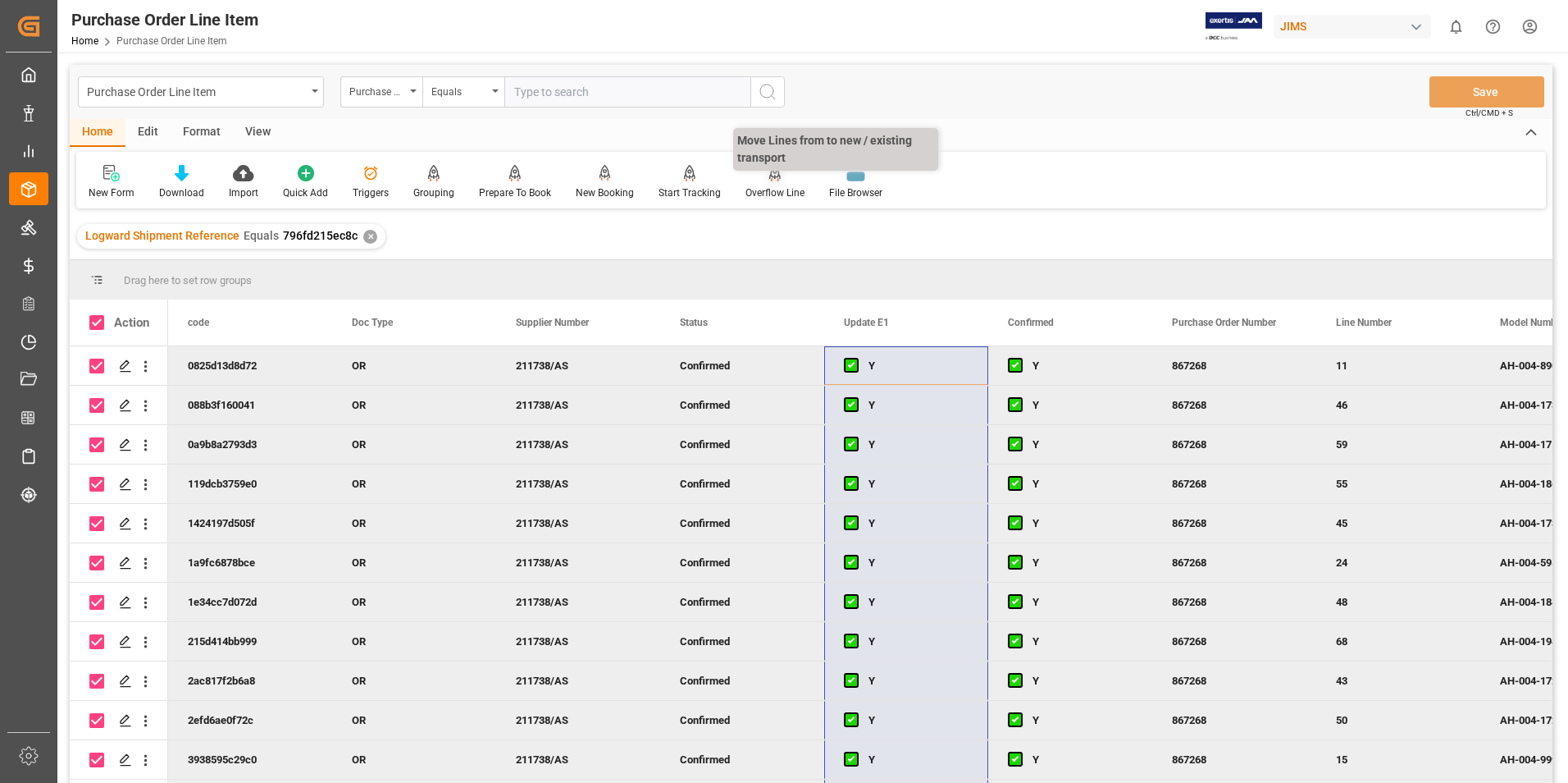
click at [780, 191] on div "Overflow Line" at bounding box center [775, 192] width 59 height 15
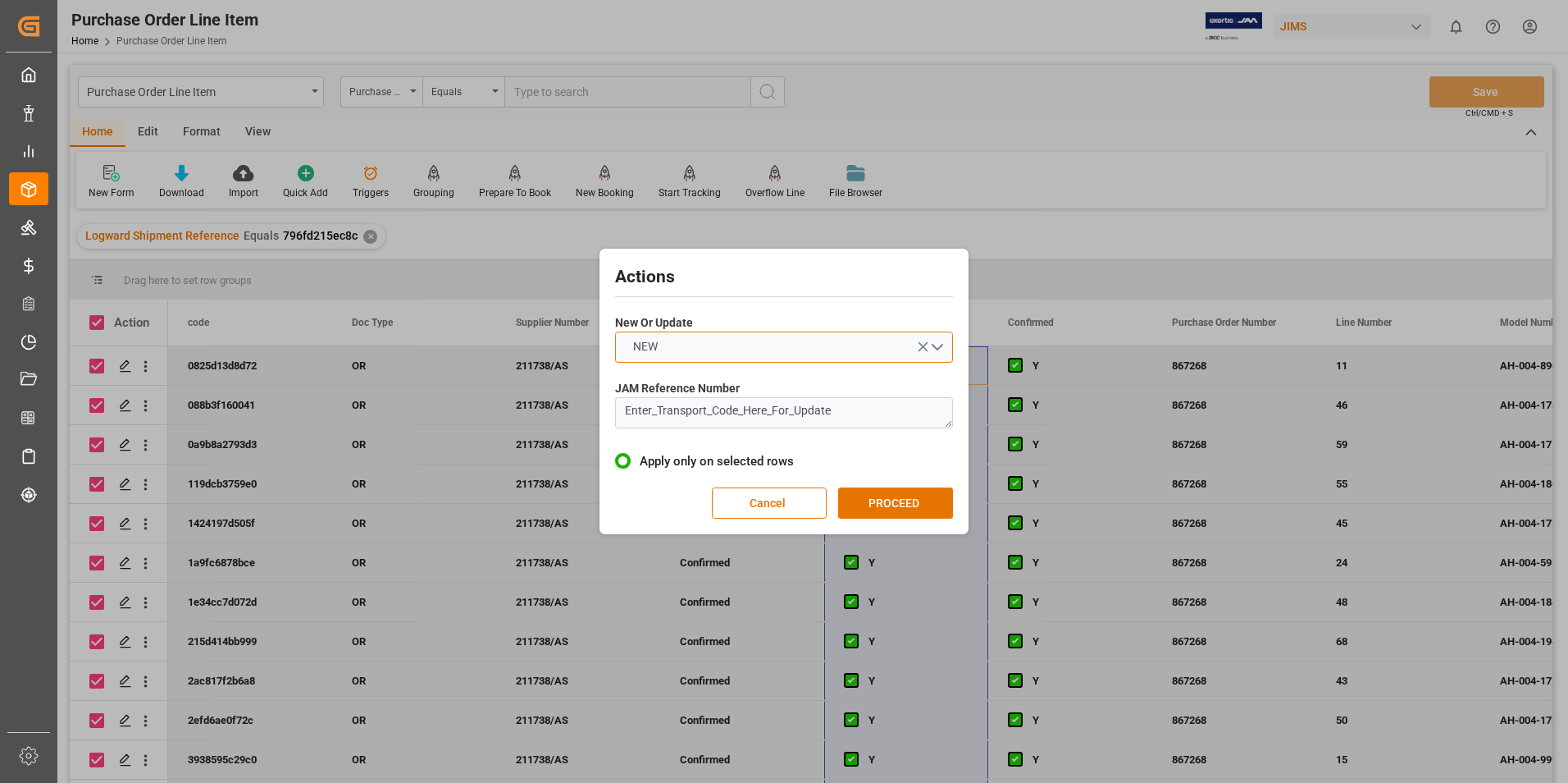
click at [695, 339] on button "NEW" at bounding box center [784, 347] width 338 height 31
click at [680, 374] on div "UPDATE" at bounding box center [784, 386] width 336 height 35
drag, startPoint x: 849, startPoint y: 415, endPoint x: 546, endPoint y: 415, distance: 303.0
click at [546, 415] on div "Actions New Or Update UPDATE JAM Reference Number Enter_Transport_Code_Here_For…" at bounding box center [784, 391] width 1568 height 783
type textarea "22-11218-GB"
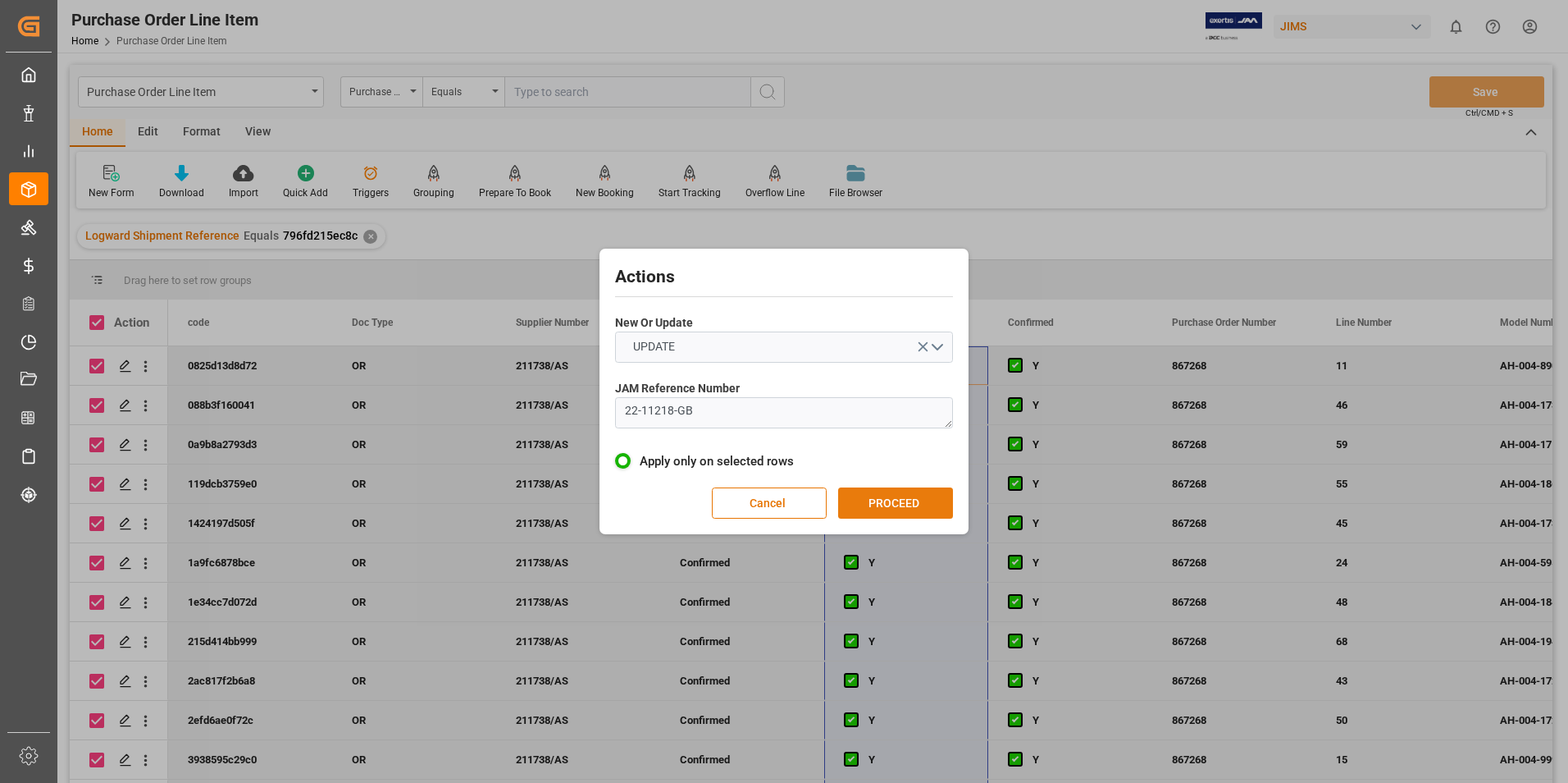
click at [868, 499] on button "PROCEED" at bounding box center [895, 503] width 114 height 31
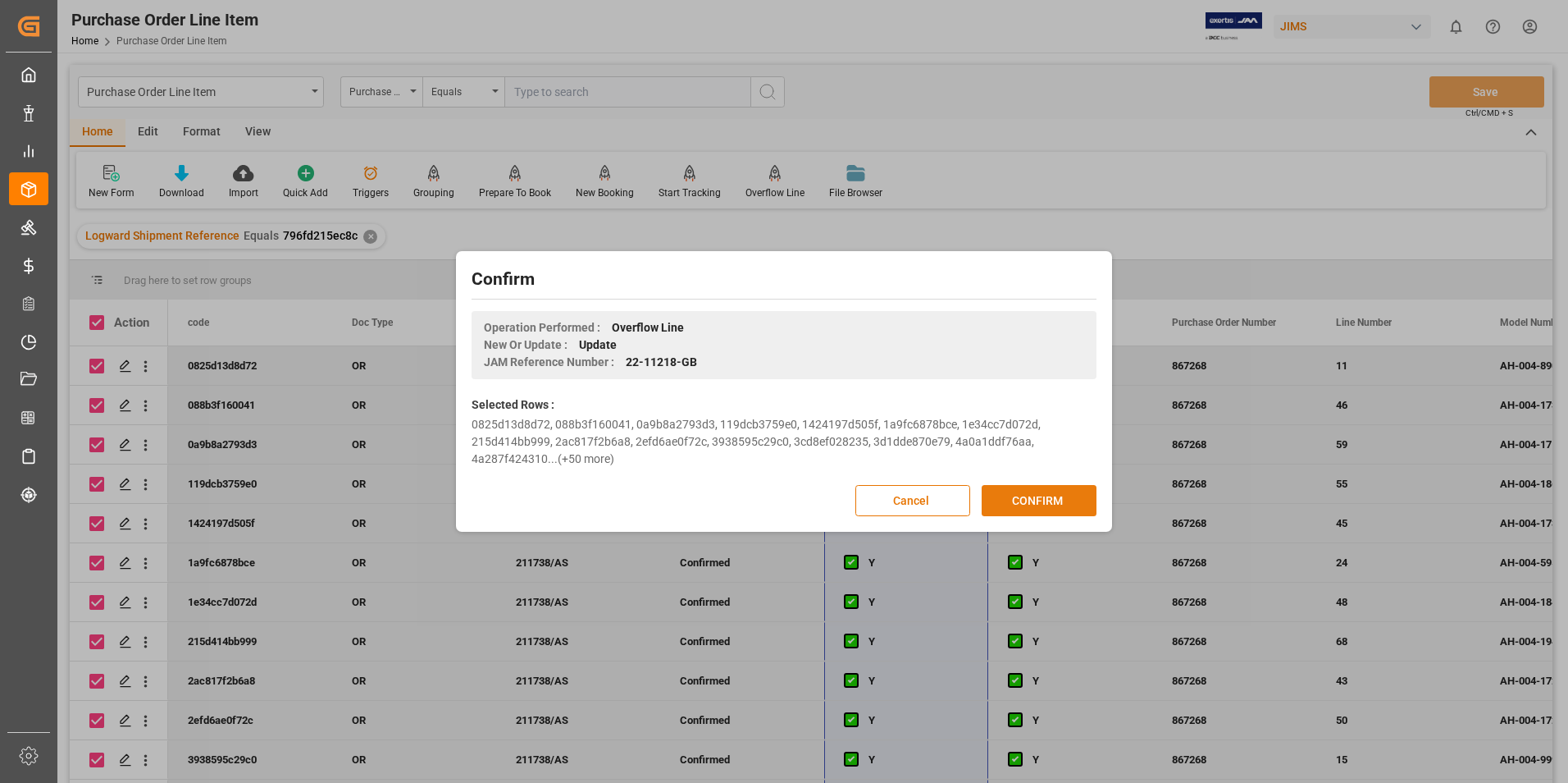
click at [1046, 495] on button "CONFIRM" at bounding box center [1039, 500] width 114 height 31
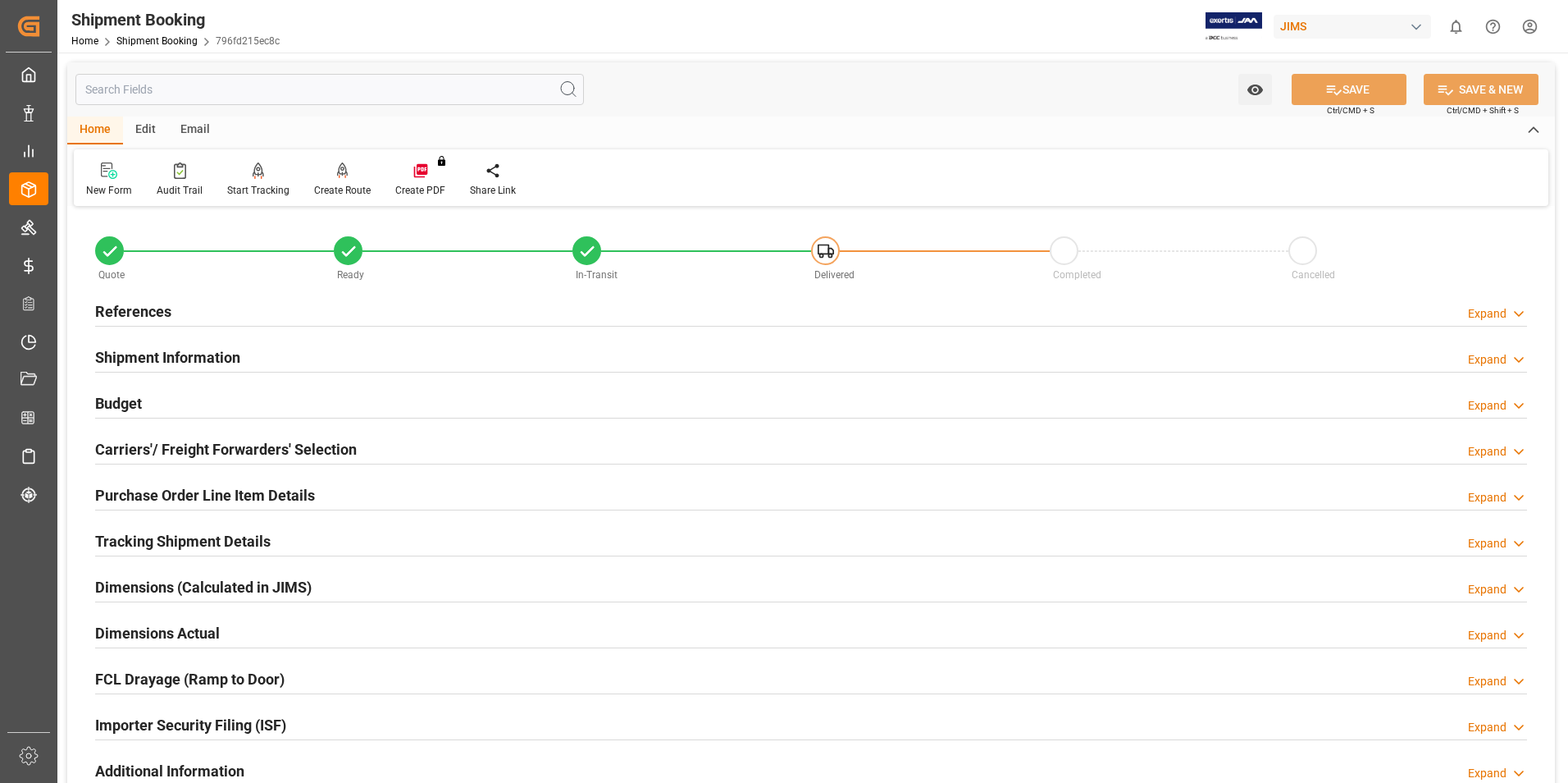
click at [172, 495] on h2 "Purchase Order Line Item Details" at bounding box center [205, 495] width 220 height 23
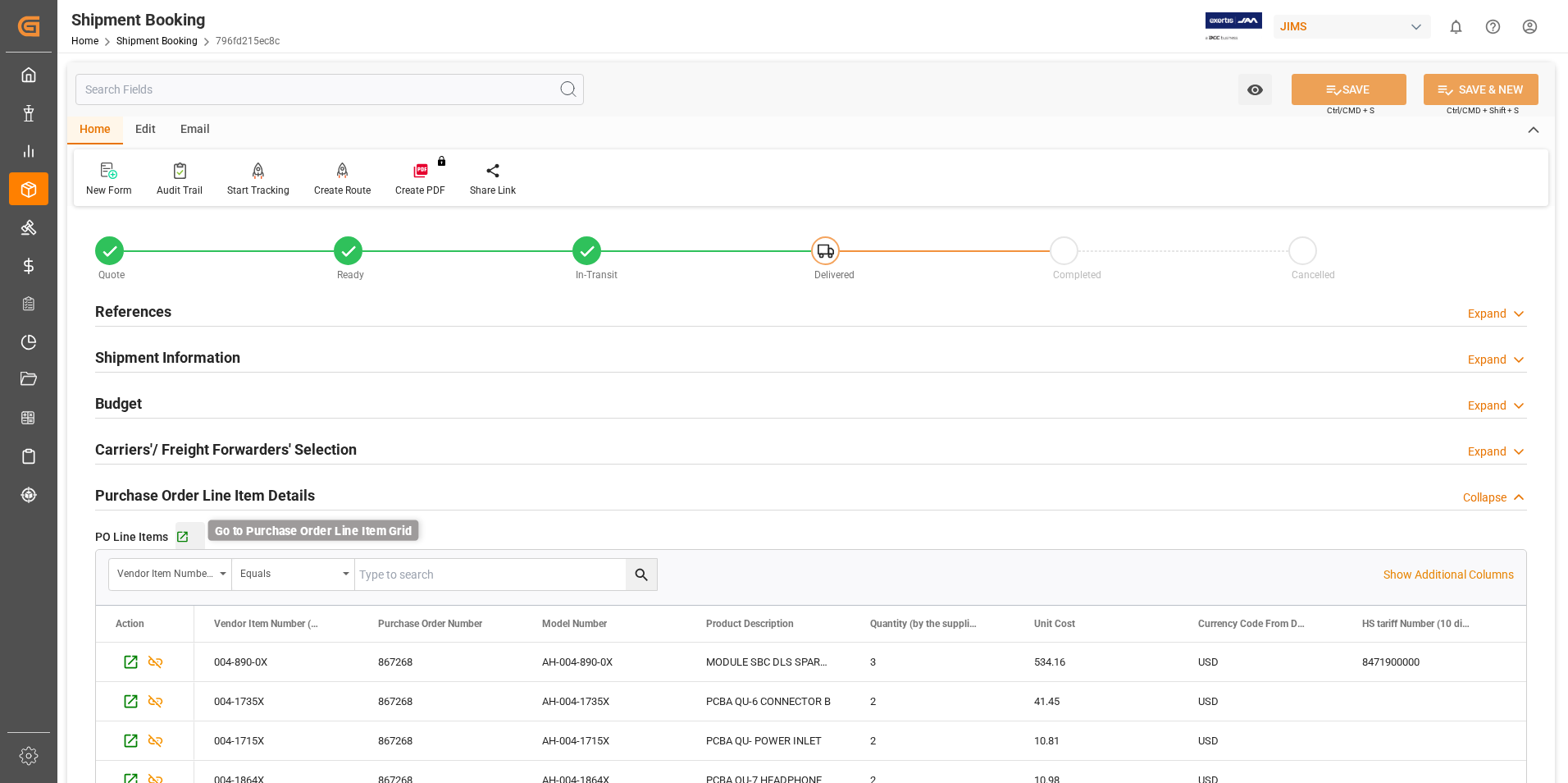
click at [186, 533] on icon "button" at bounding box center [182, 537] width 10 height 10
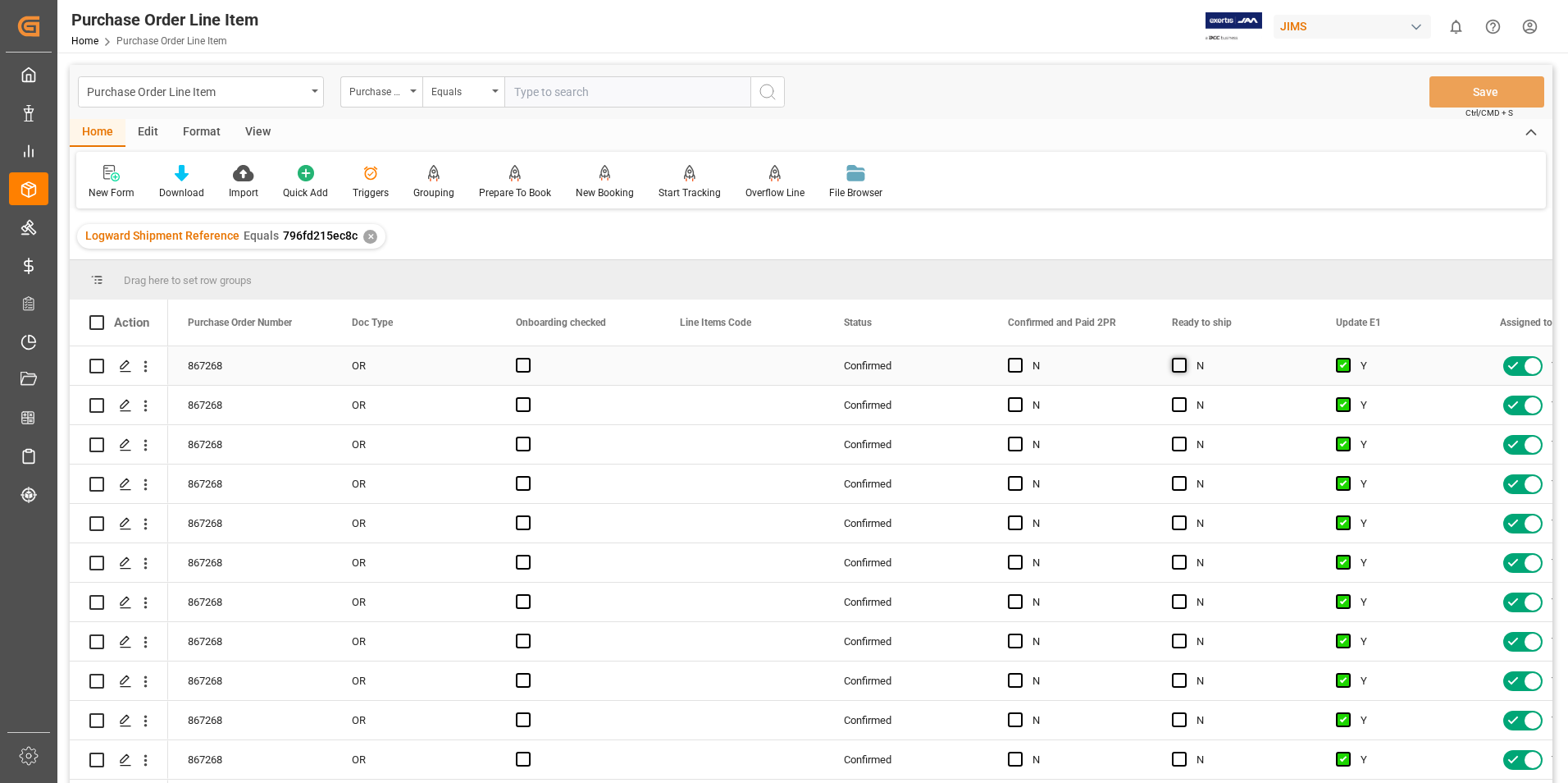
click at [1181, 366] on span "Press SPACE to select this row." at bounding box center [1179, 365] width 15 height 15
click at [1184, 358] on input "Press SPACE to select this row." at bounding box center [1184, 358] width 0 height 0
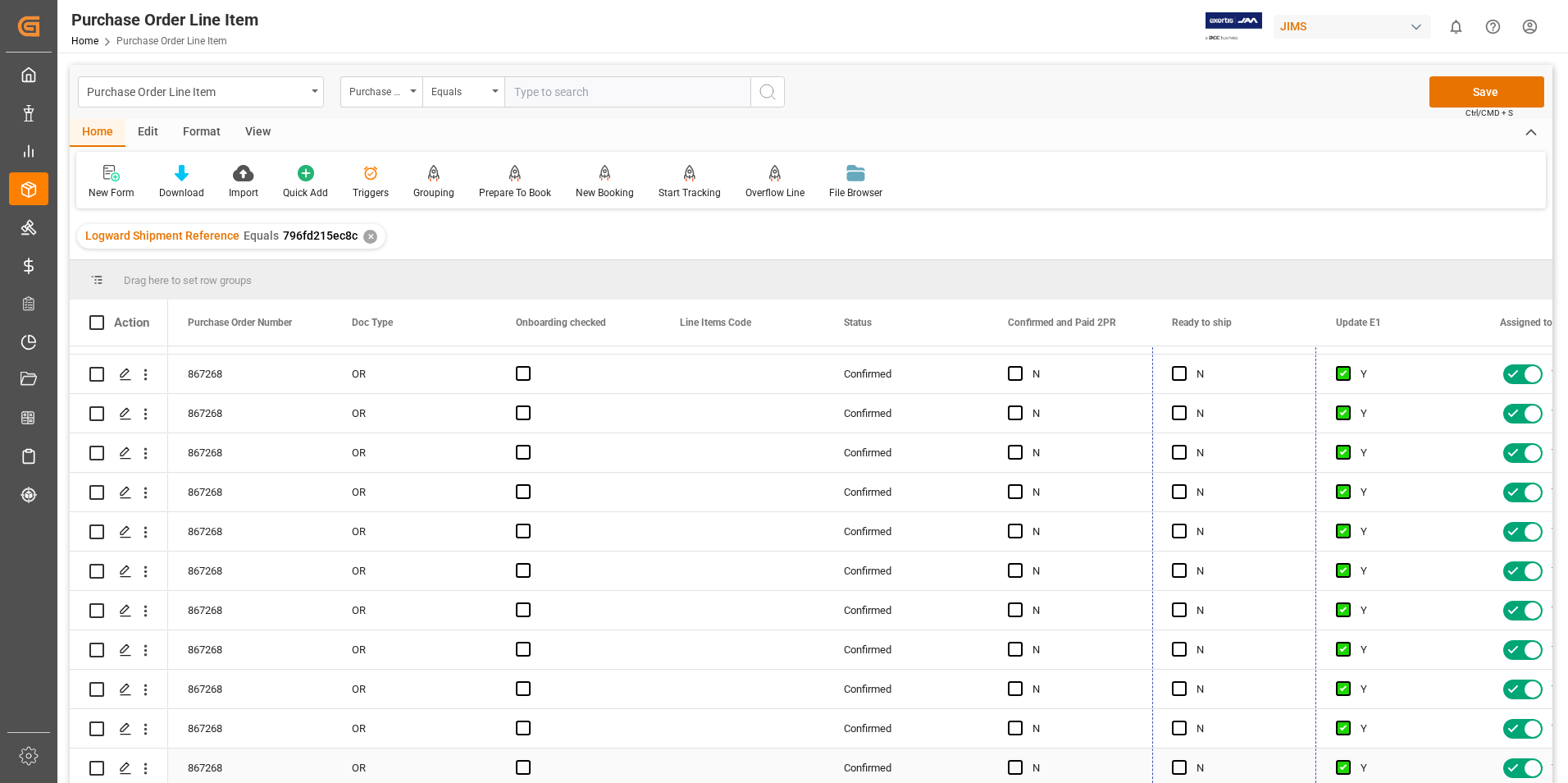
drag, startPoint x: 1315, startPoint y: 384, endPoint x: 1304, endPoint y: 773, distance: 389.2
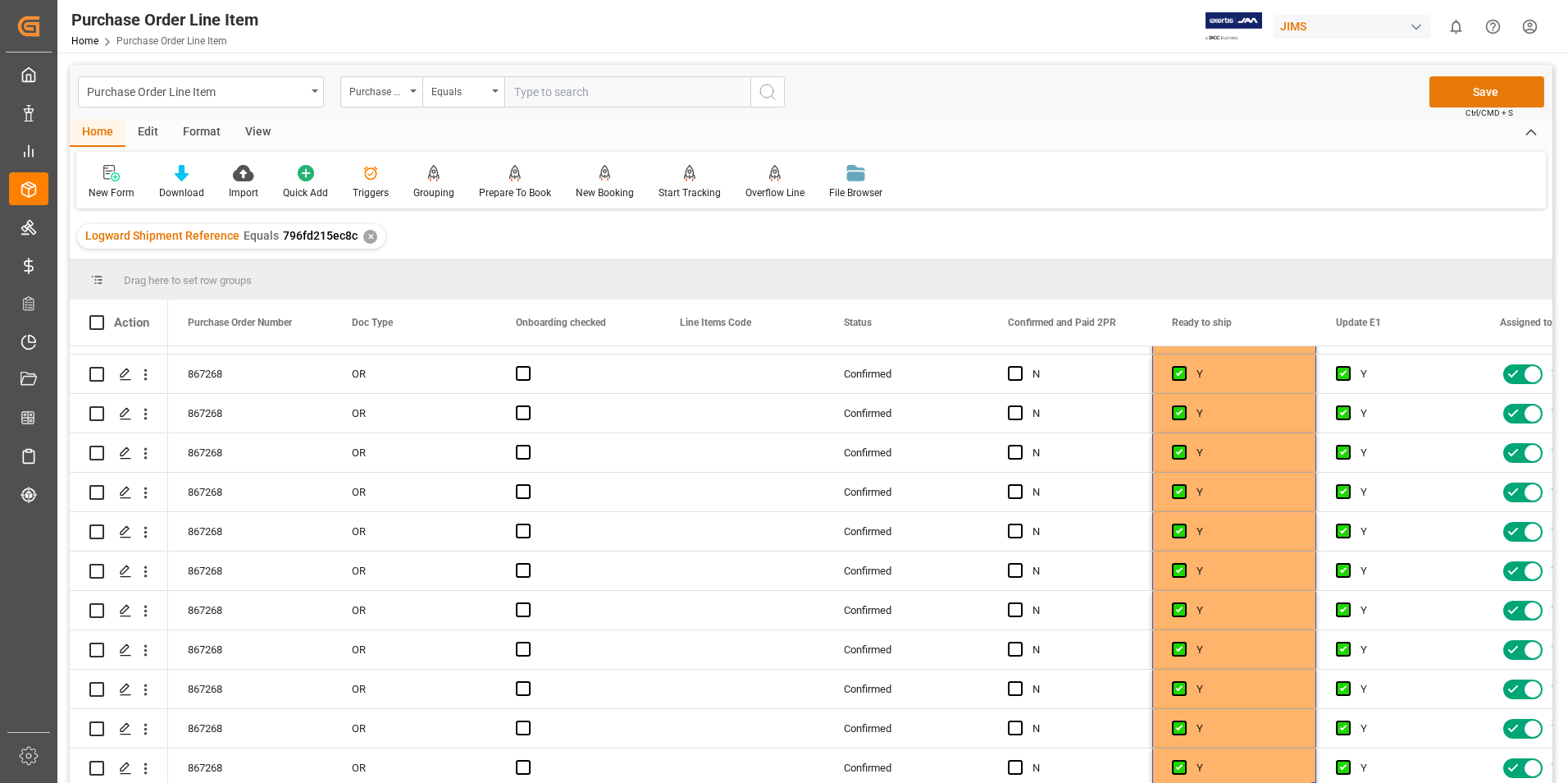
click at [1477, 95] on button "Save" at bounding box center [1487, 92] width 114 height 31
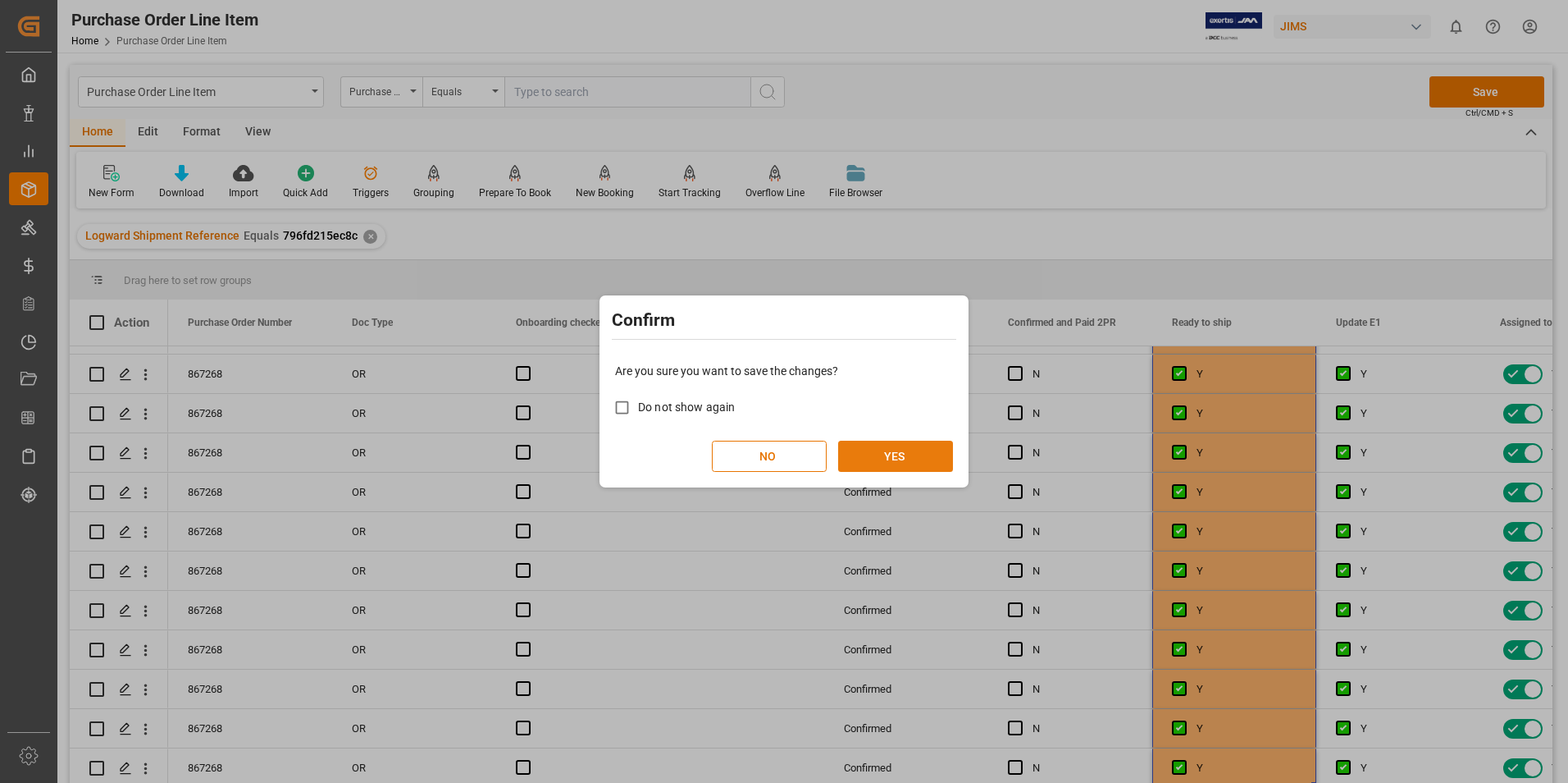
click at [921, 447] on button "YES" at bounding box center [895, 456] width 114 height 31
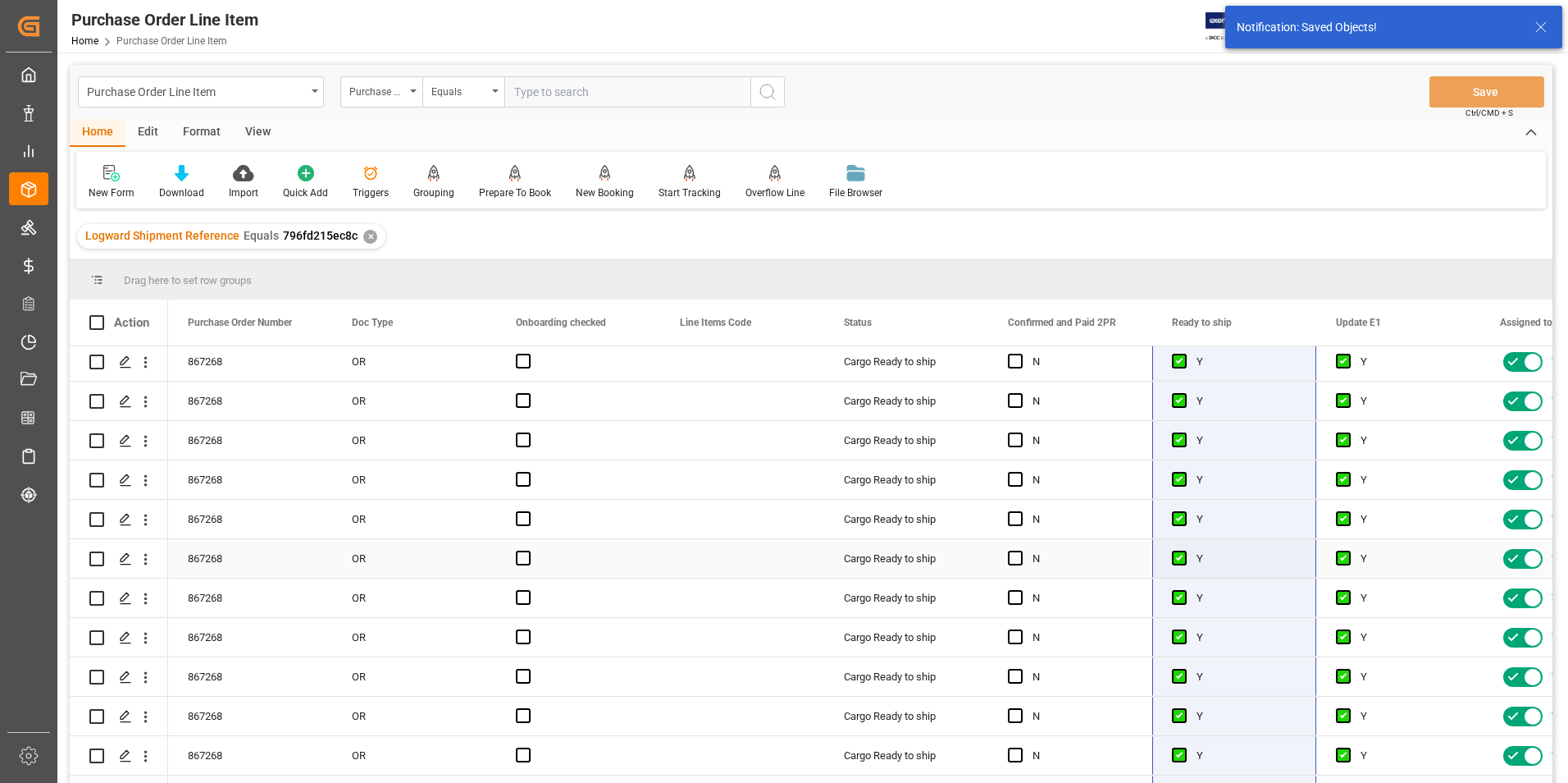
scroll to position [0, 0]
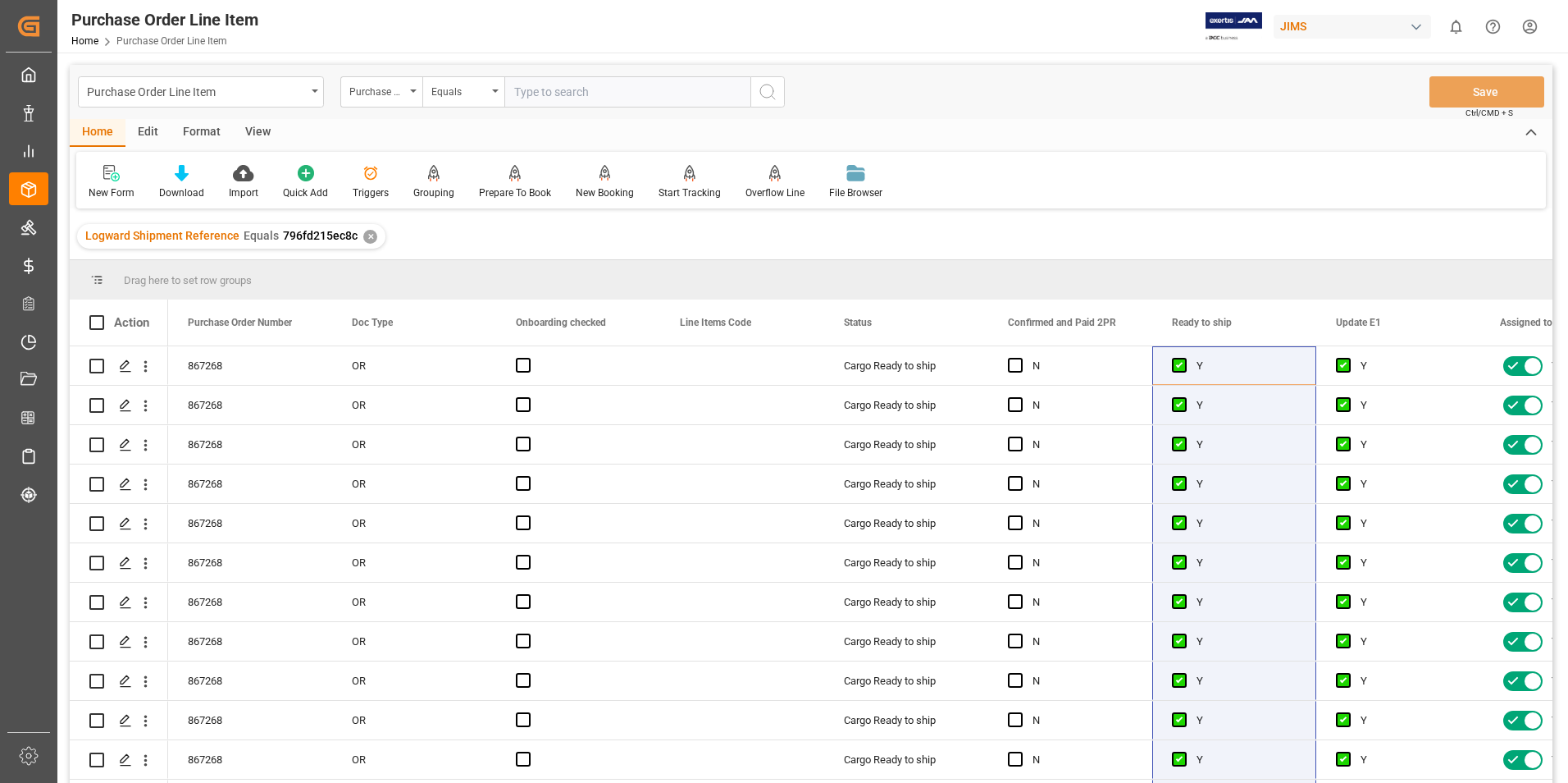
click at [259, 129] on div "View" at bounding box center [258, 133] width 50 height 28
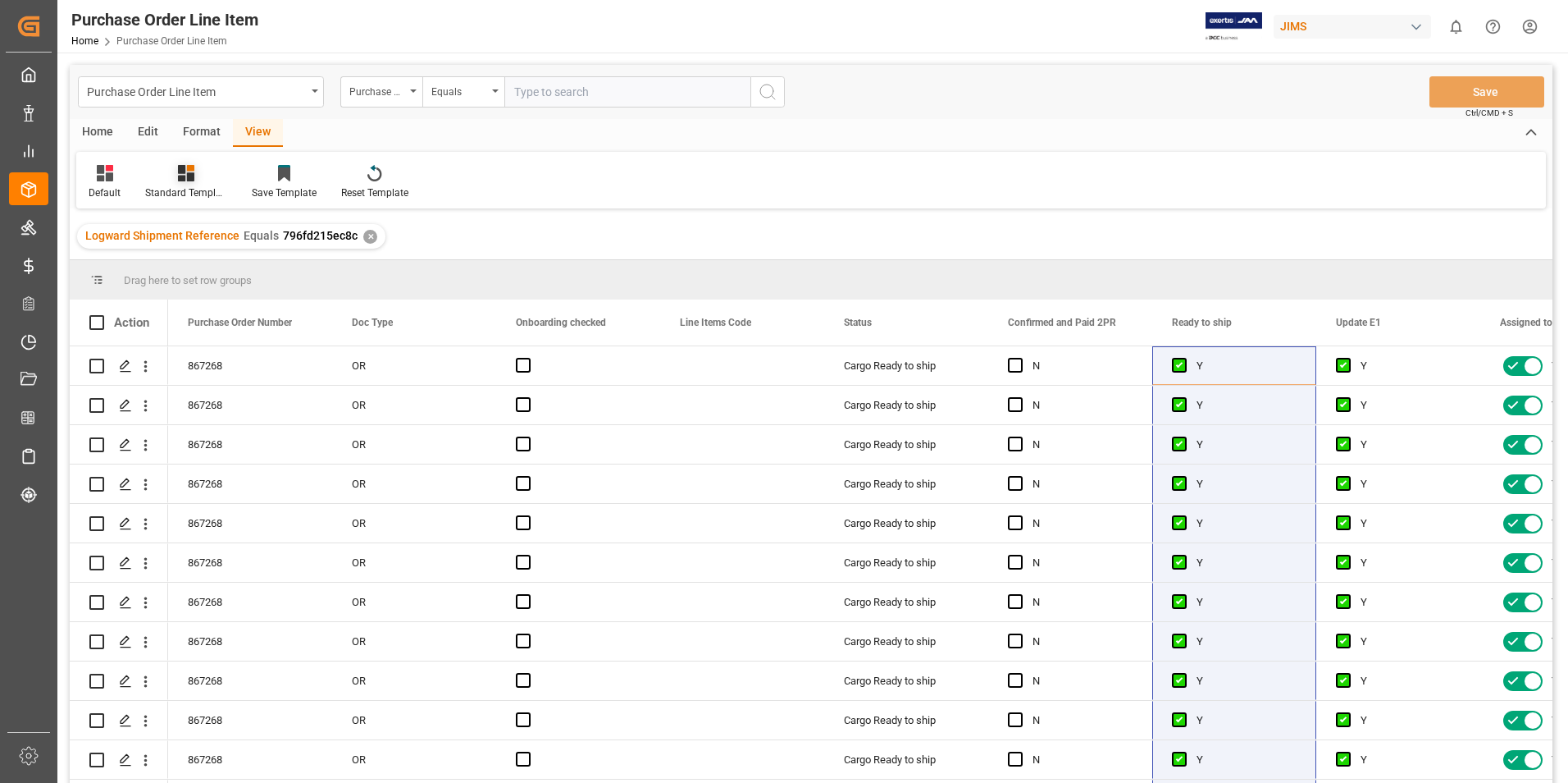
click at [198, 192] on div "Standard Templates" at bounding box center [185, 192] width 82 height 15
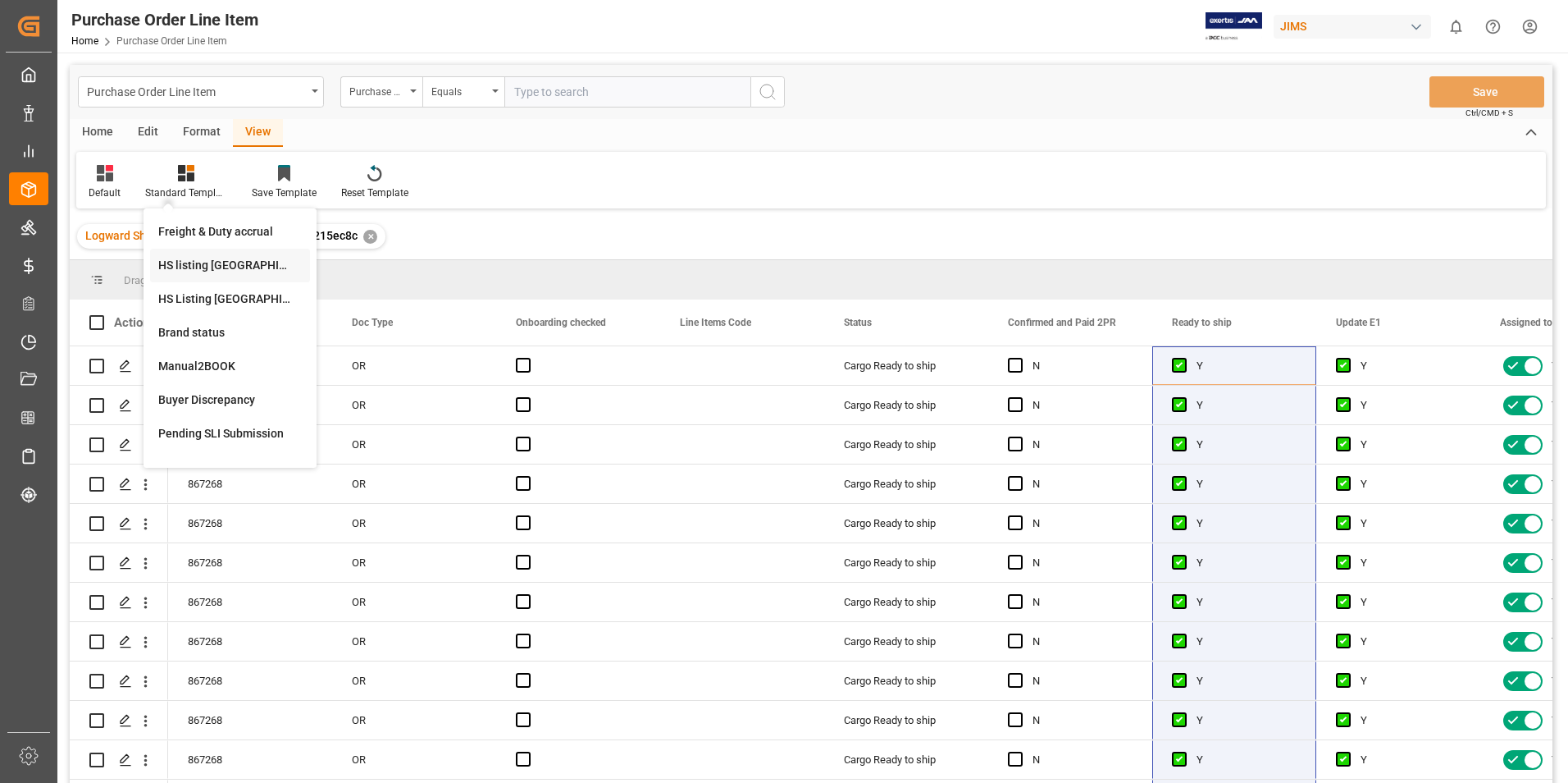
click at [218, 261] on div "HS listing [GEOGRAPHIC_DATA]" at bounding box center [231, 265] width 144 height 17
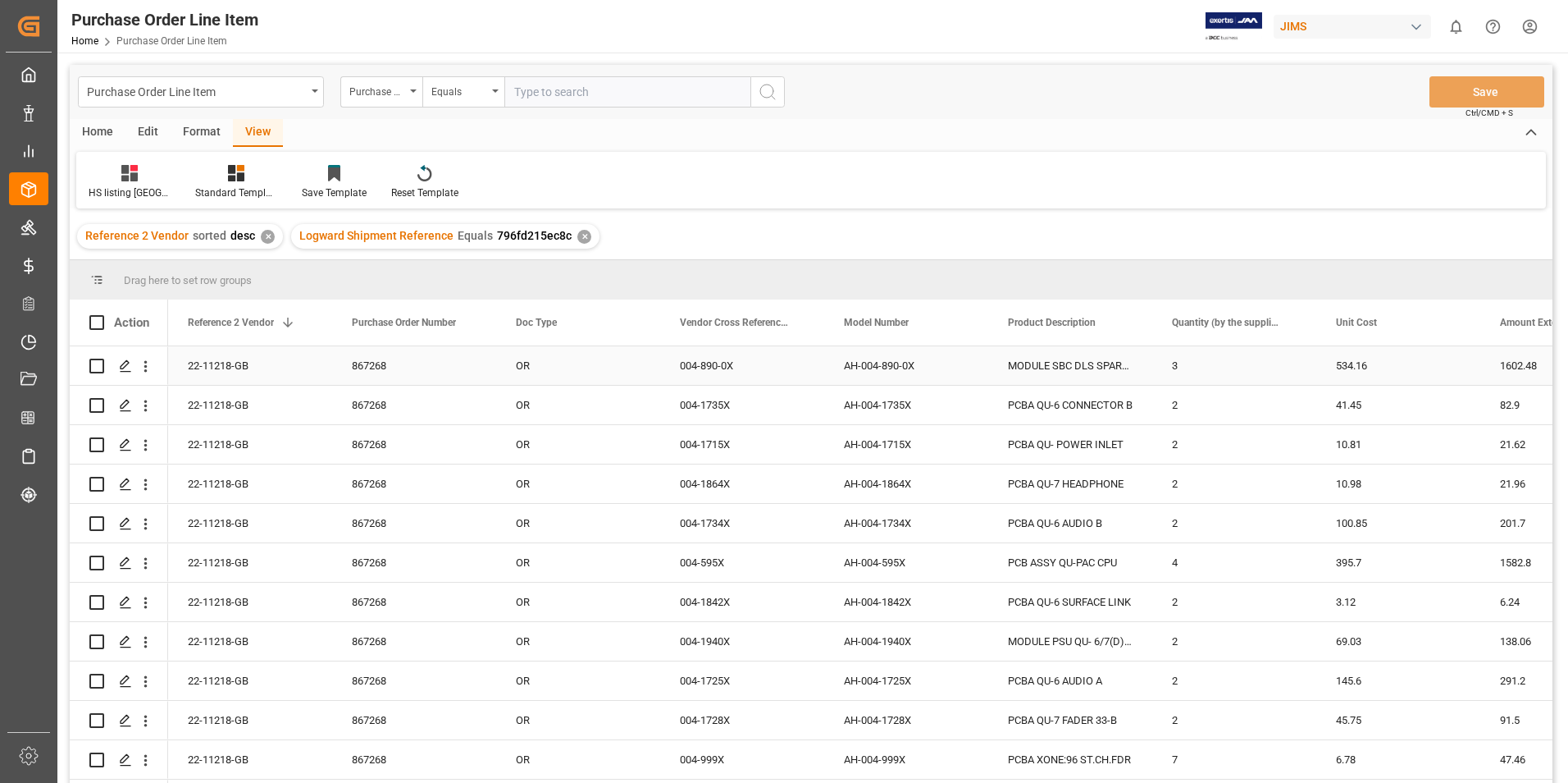
click at [215, 355] on div "22-11218-GB" at bounding box center [250, 365] width 164 height 38
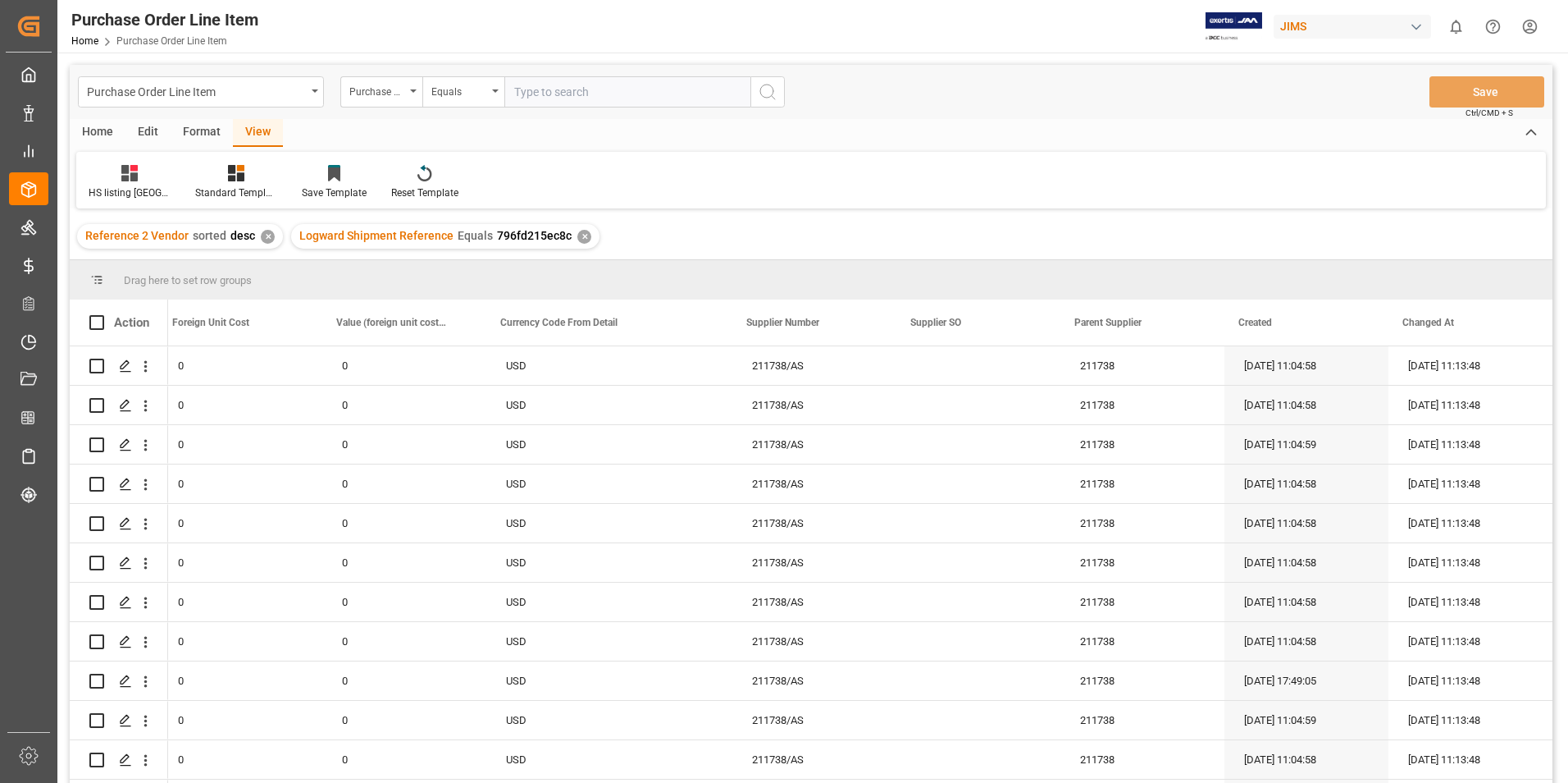
scroll to position [2124, 0]
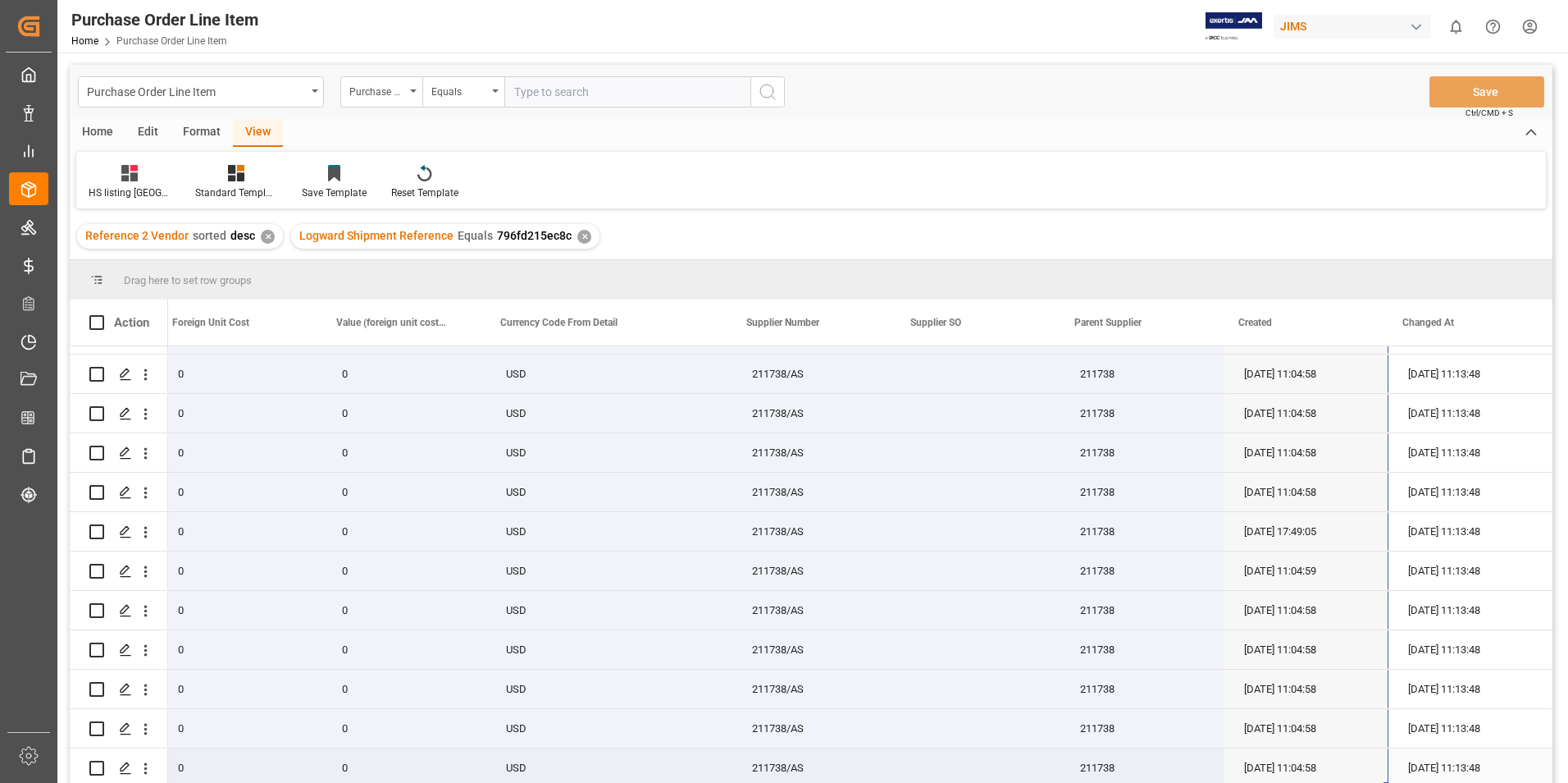
drag, startPoint x: 214, startPoint y: 359, endPoint x: 1346, endPoint y: 777, distance: 1206.7
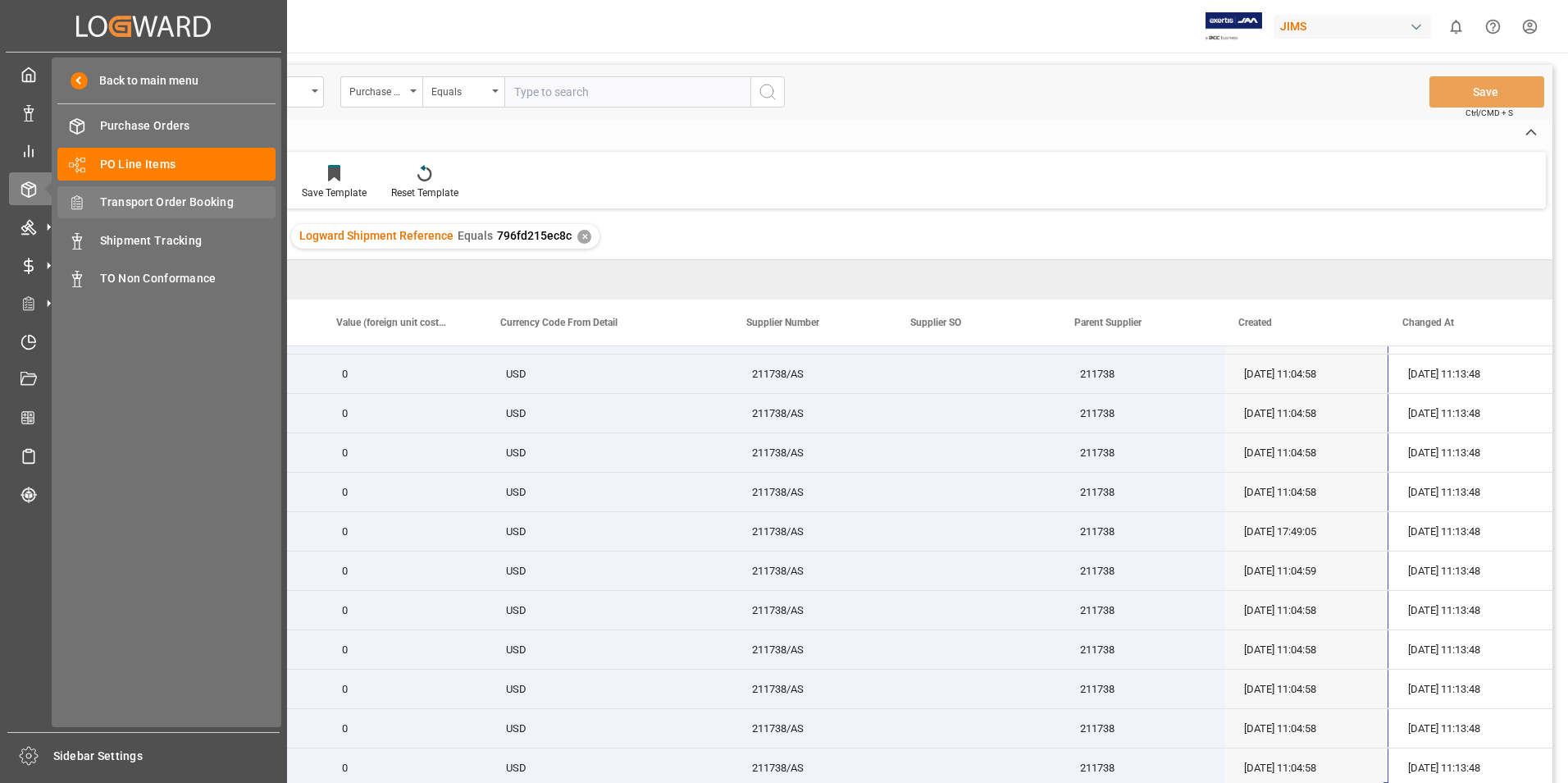
click at [167, 201] on span "Transport Order Booking" at bounding box center [187, 202] width 176 height 17
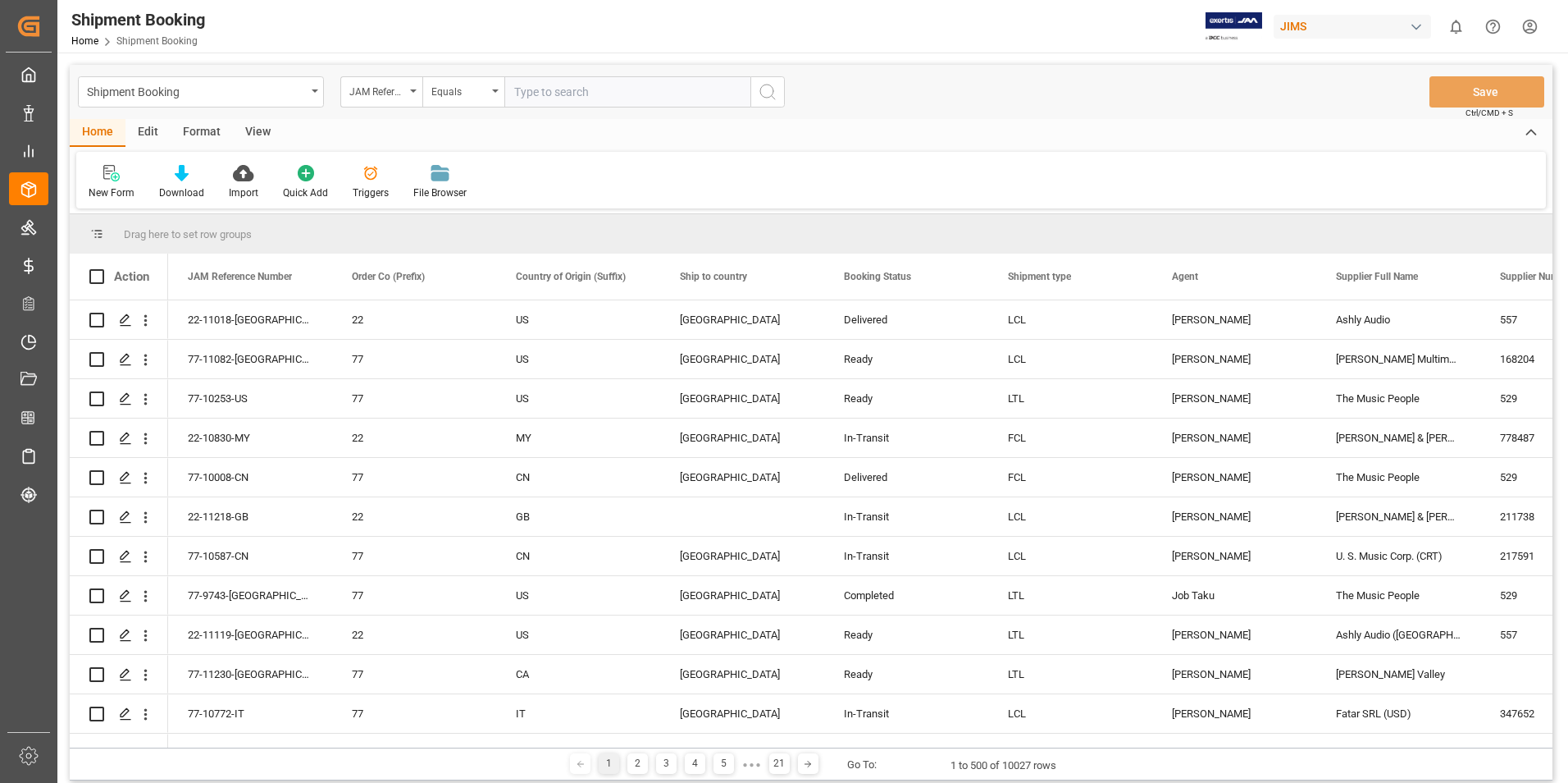
click at [611, 88] on input "text" at bounding box center [628, 92] width 246 height 31
paste input "22-11111-TW"
type input "22-11111-TW"
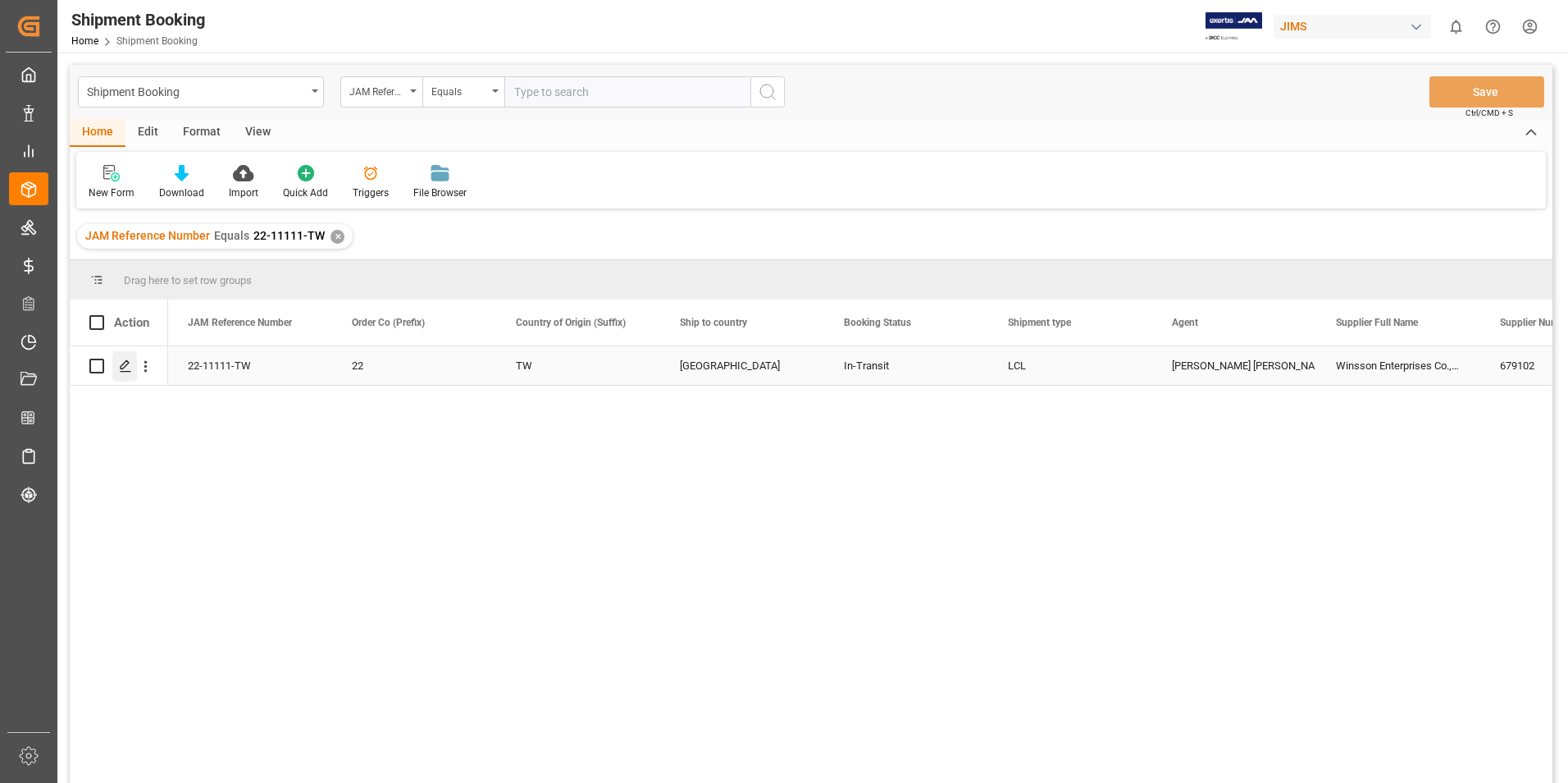
click at [127, 361] on polygon "Press SPACE to select this row." at bounding box center [124, 364] width 8 height 8
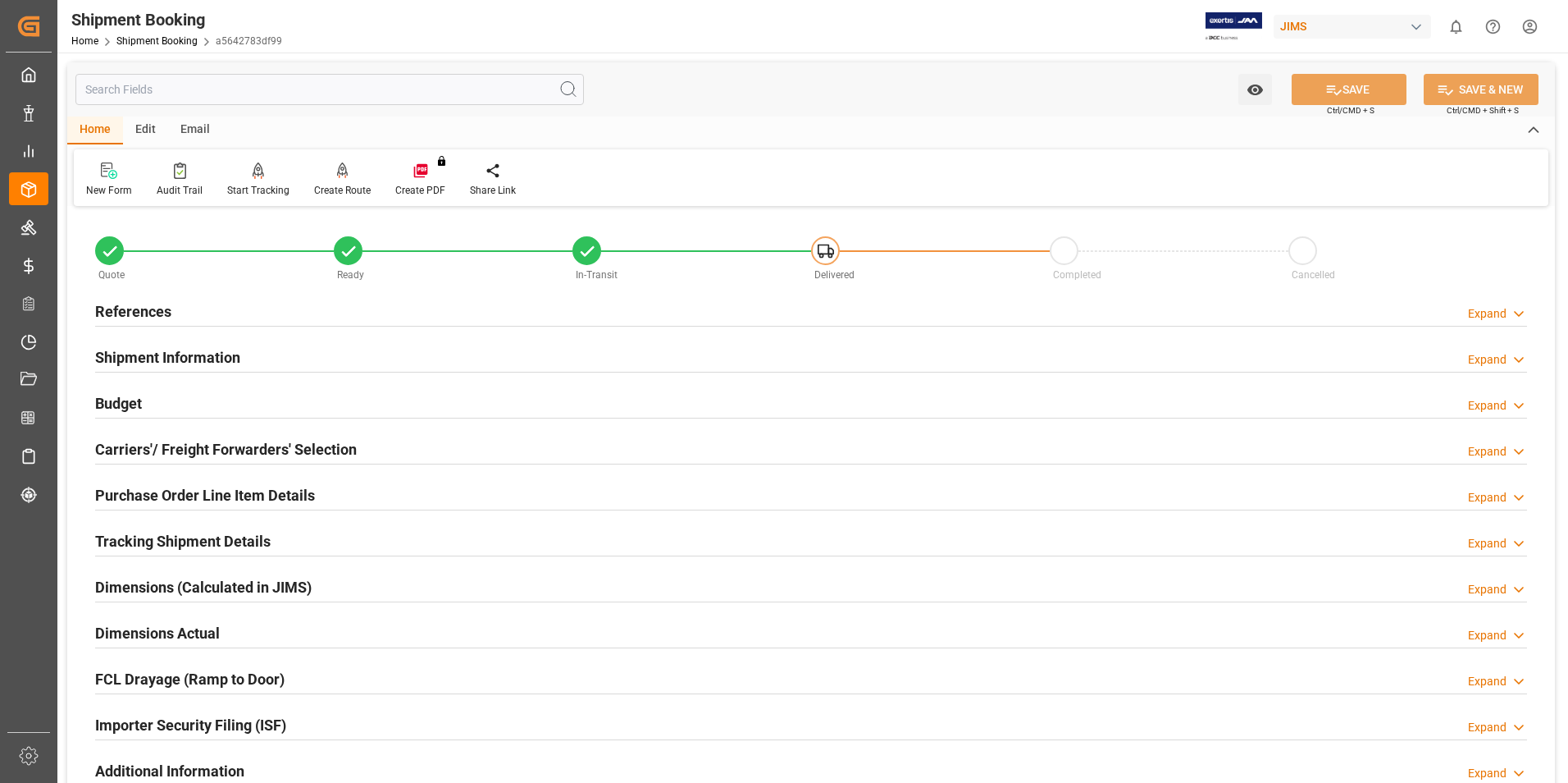
click at [159, 353] on h2 "Shipment Information" at bounding box center [167, 357] width 145 height 23
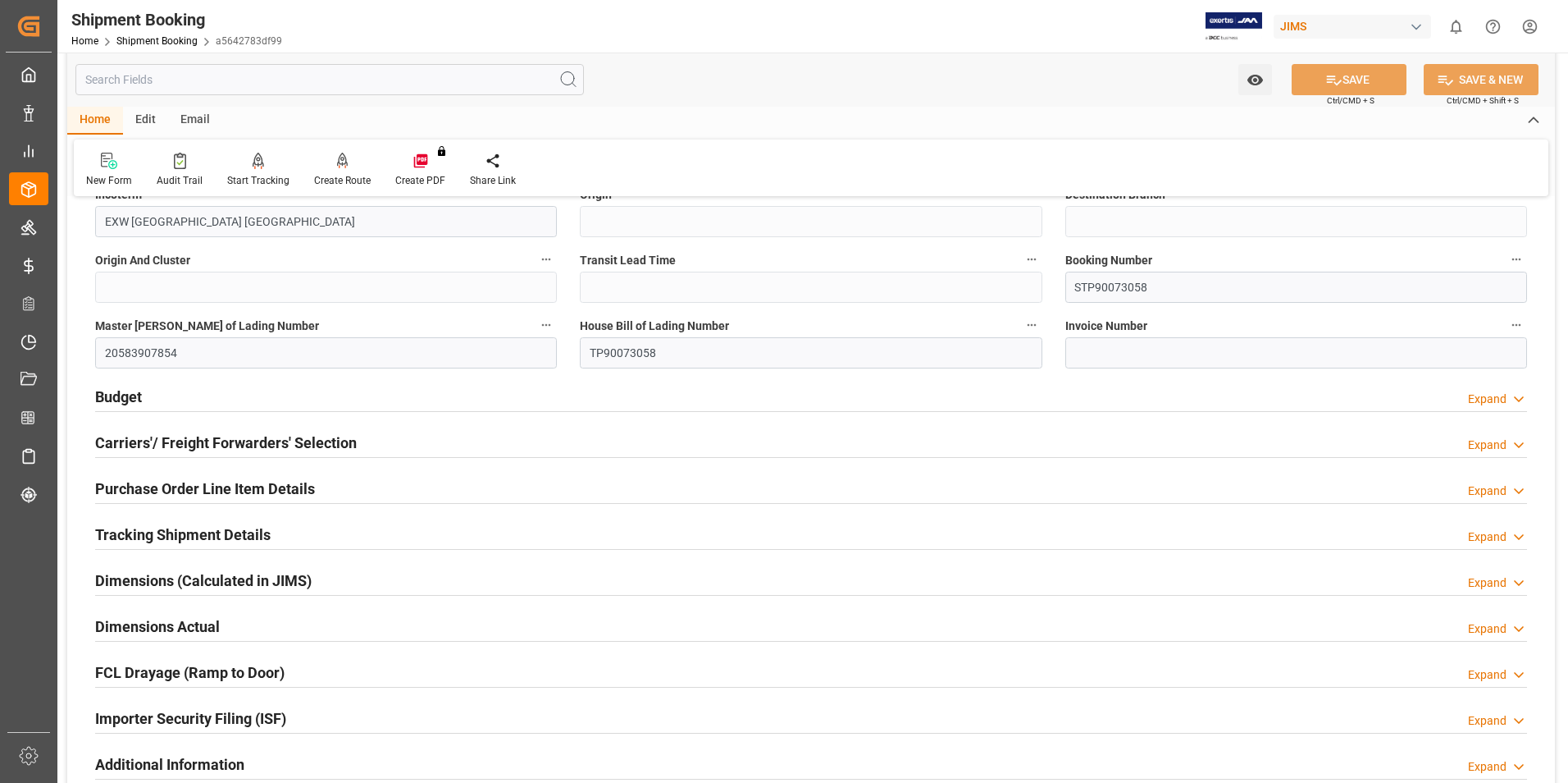
scroll to position [739, 0]
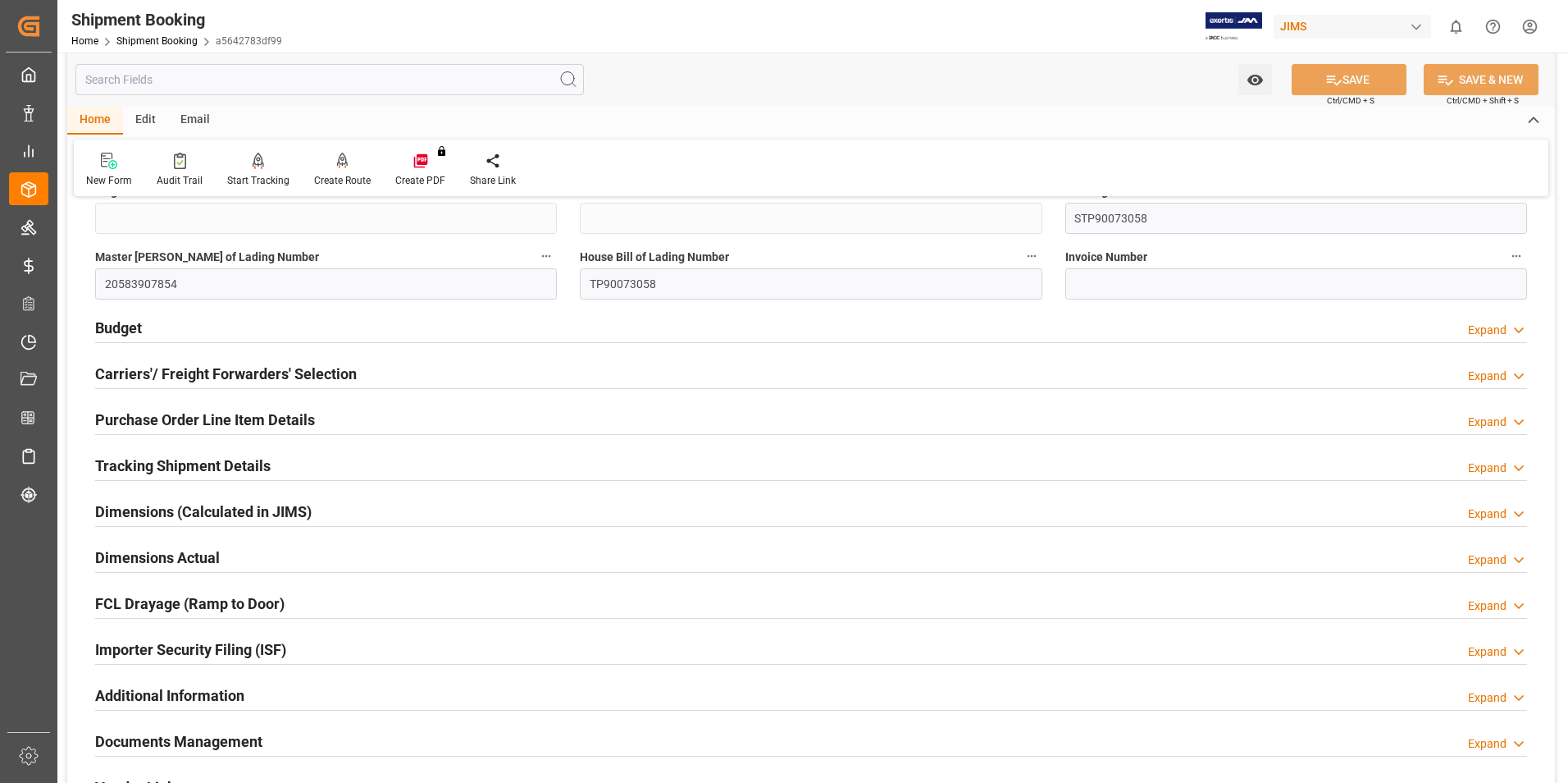
click at [205, 379] on h2 "Carriers'/ Freight Forwarders' Selection" at bounding box center [226, 374] width 262 height 23
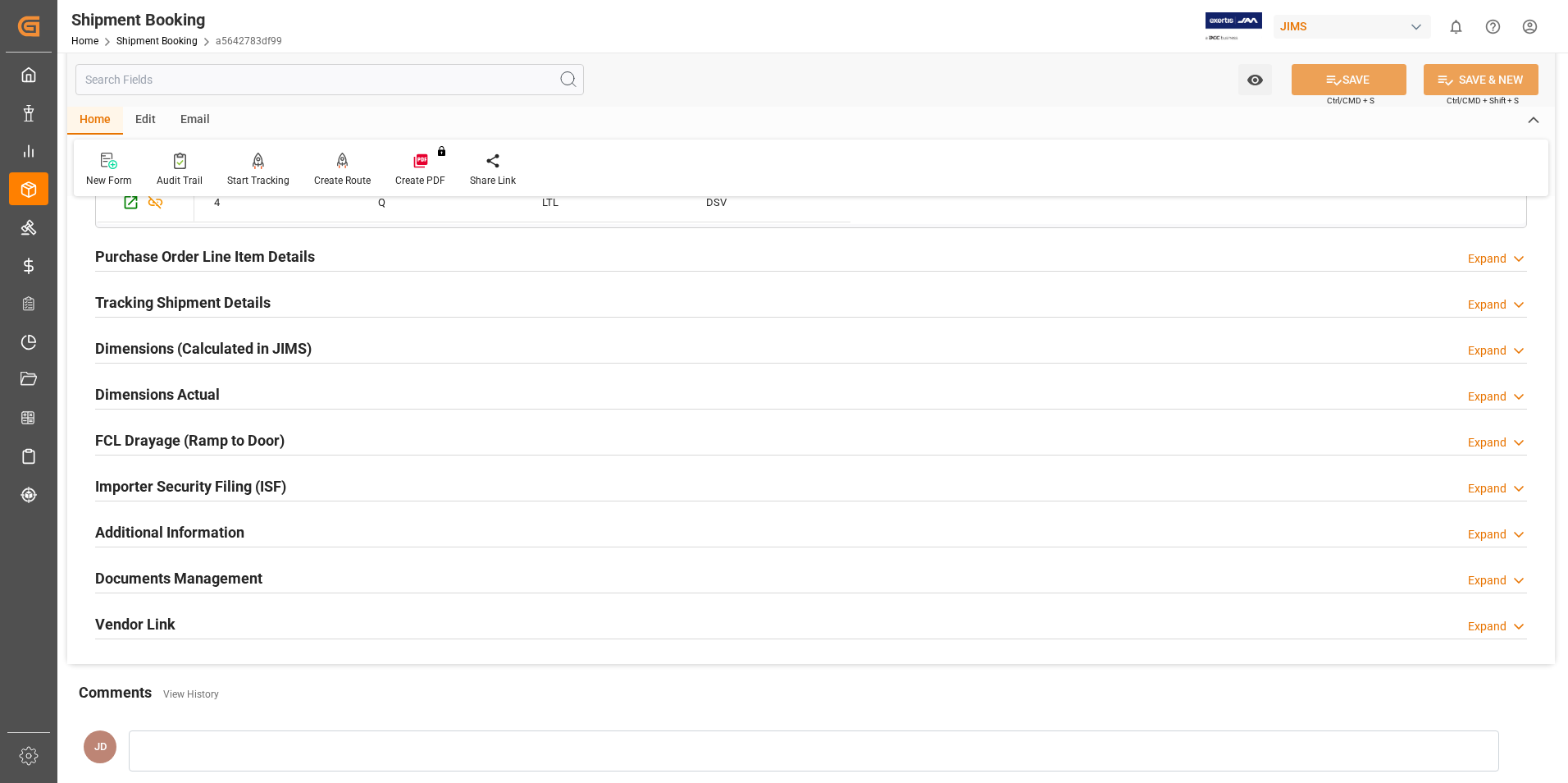
scroll to position [1313, 0]
click at [223, 570] on h2 "Documents Management" at bounding box center [179, 577] width 167 height 23
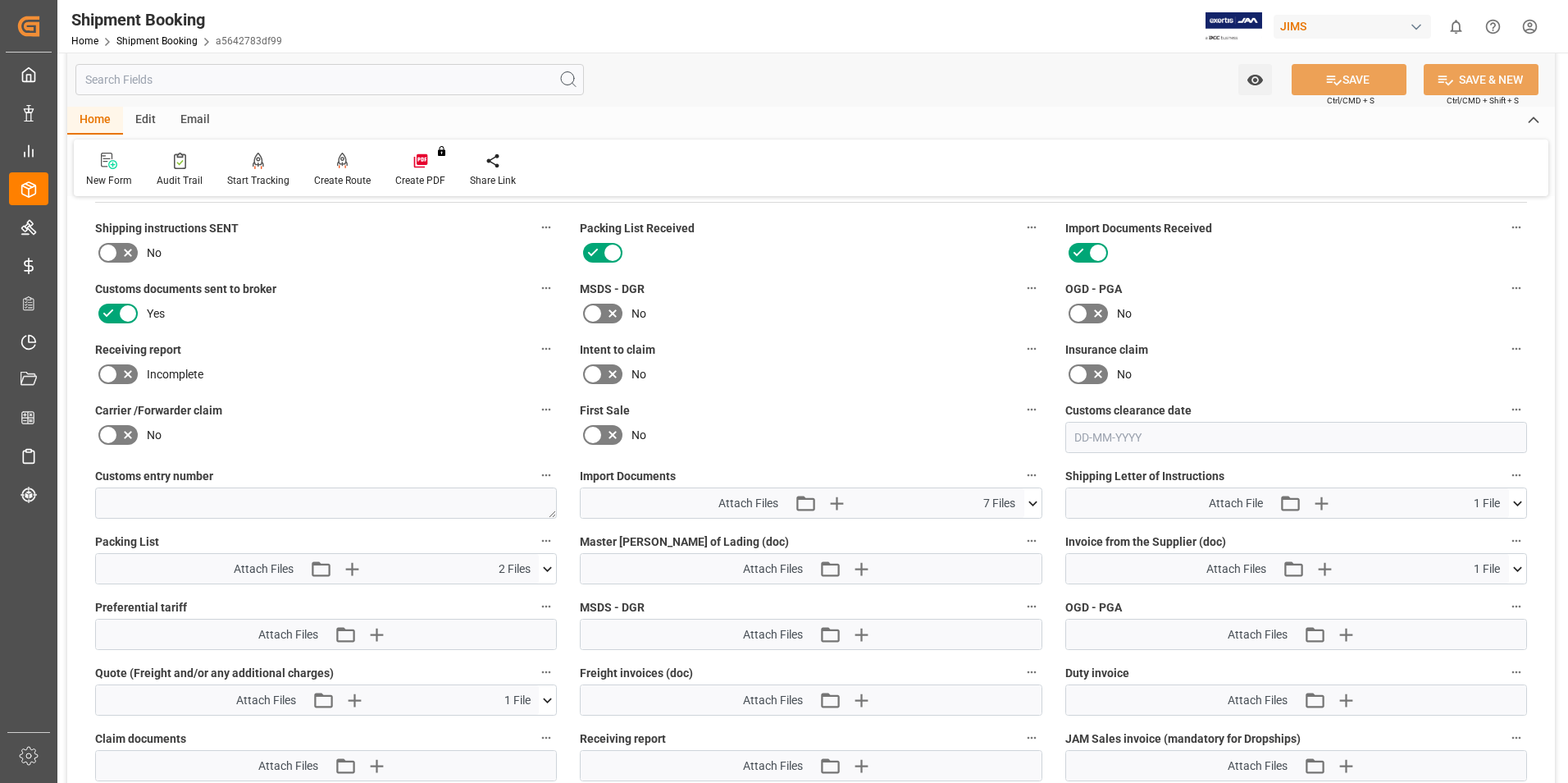
scroll to position [1723, 0]
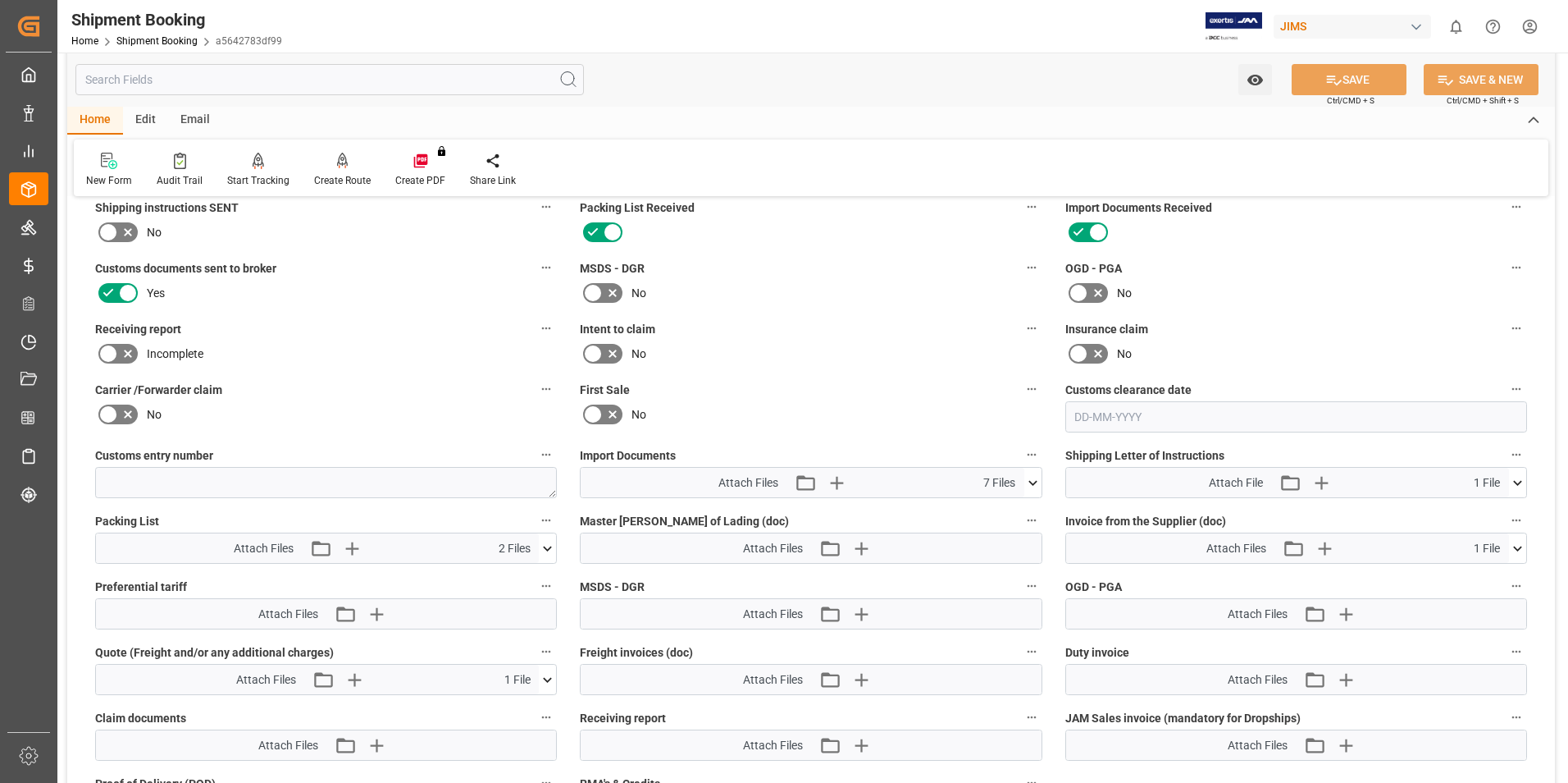
click at [1030, 479] on icon at bounding box center [1033, 483] width 17 height 17
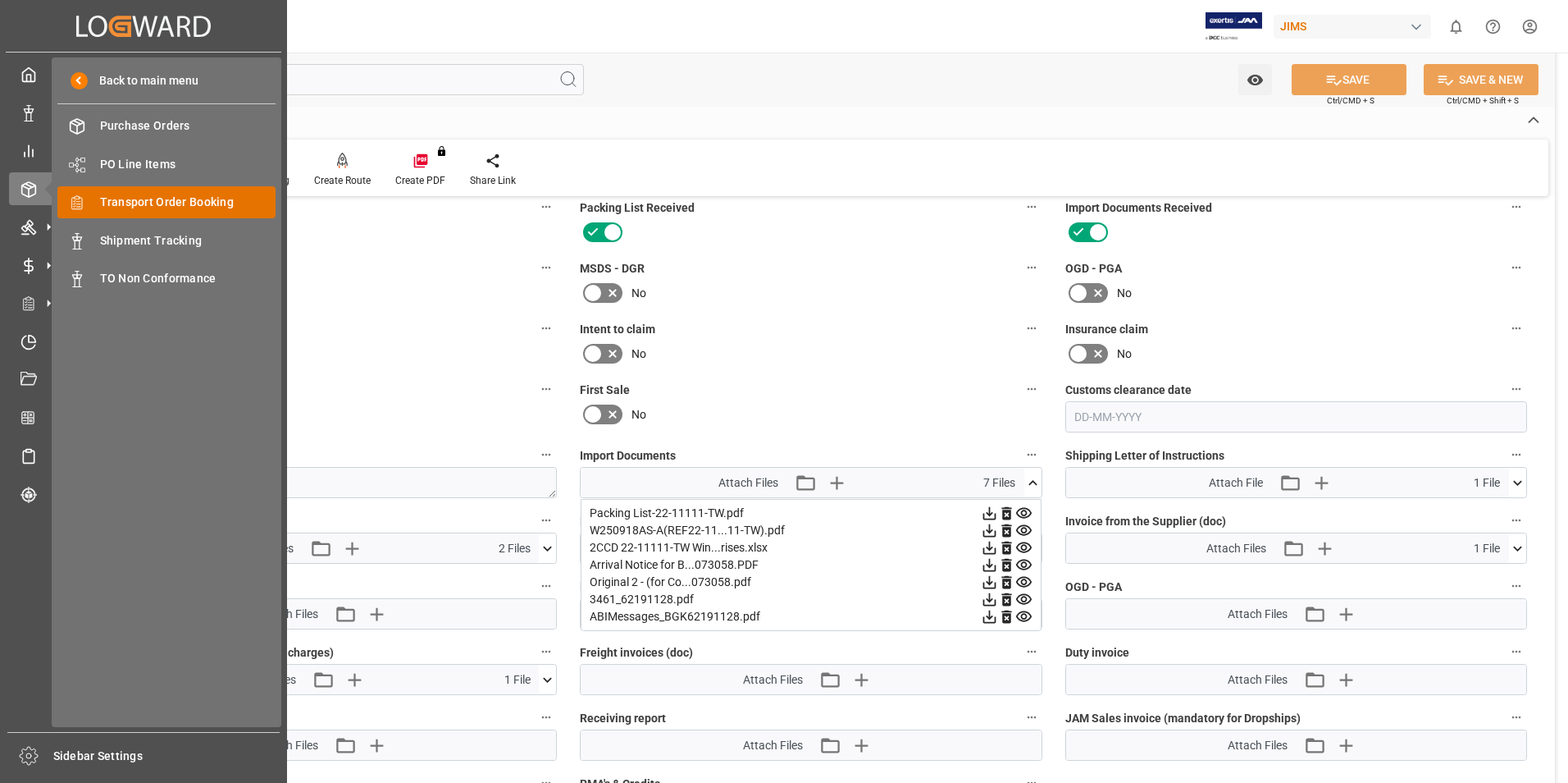
click at [180, 200] on span "Transport Order Booking" at bounding box center [187, 202] width 176 height 17
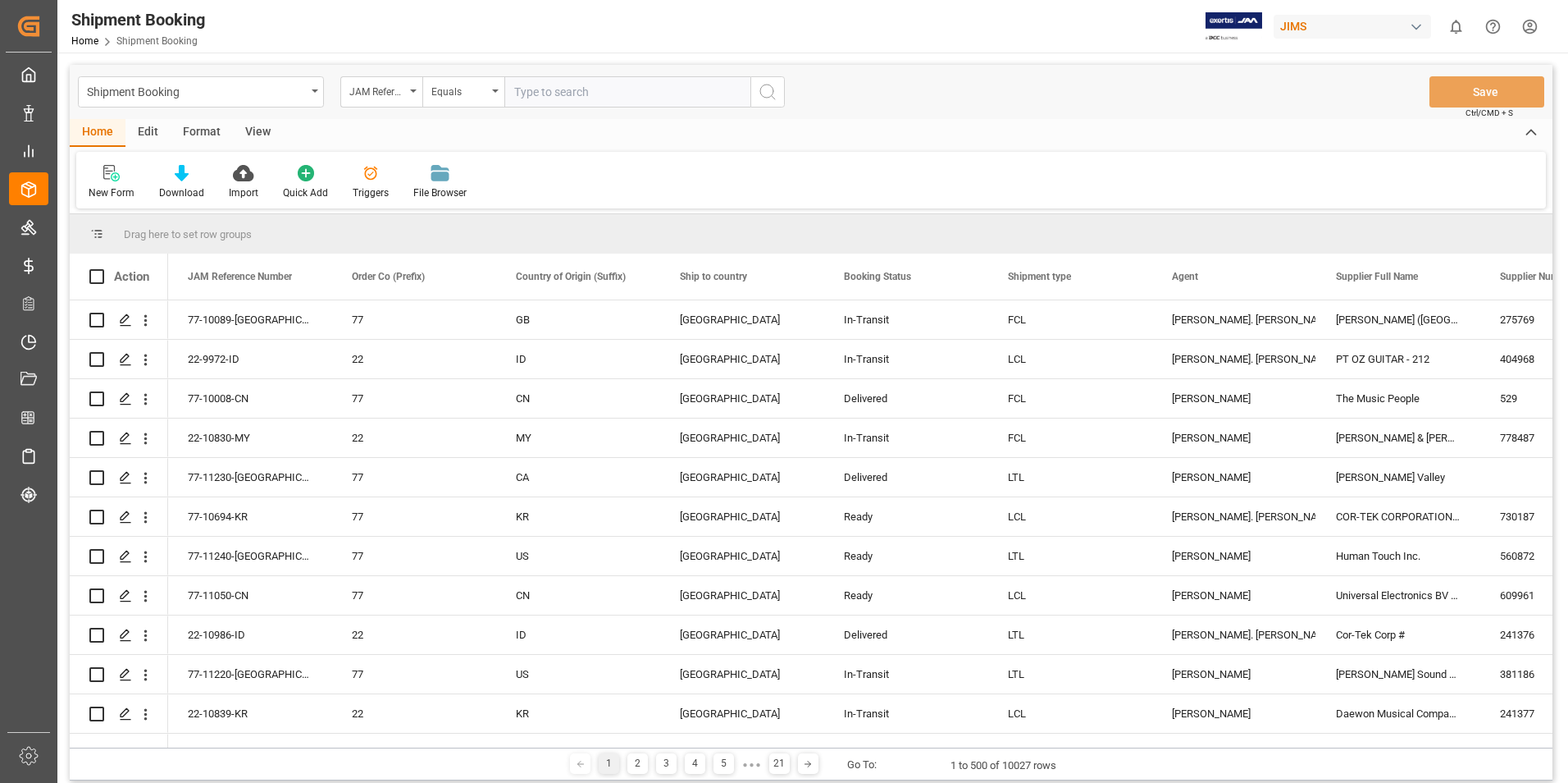
click at [556, 94] on input "text" at bounding box center [628, 92] width 246 height 31
paste input "22-11111-TW"
type input "22-11111-TW"
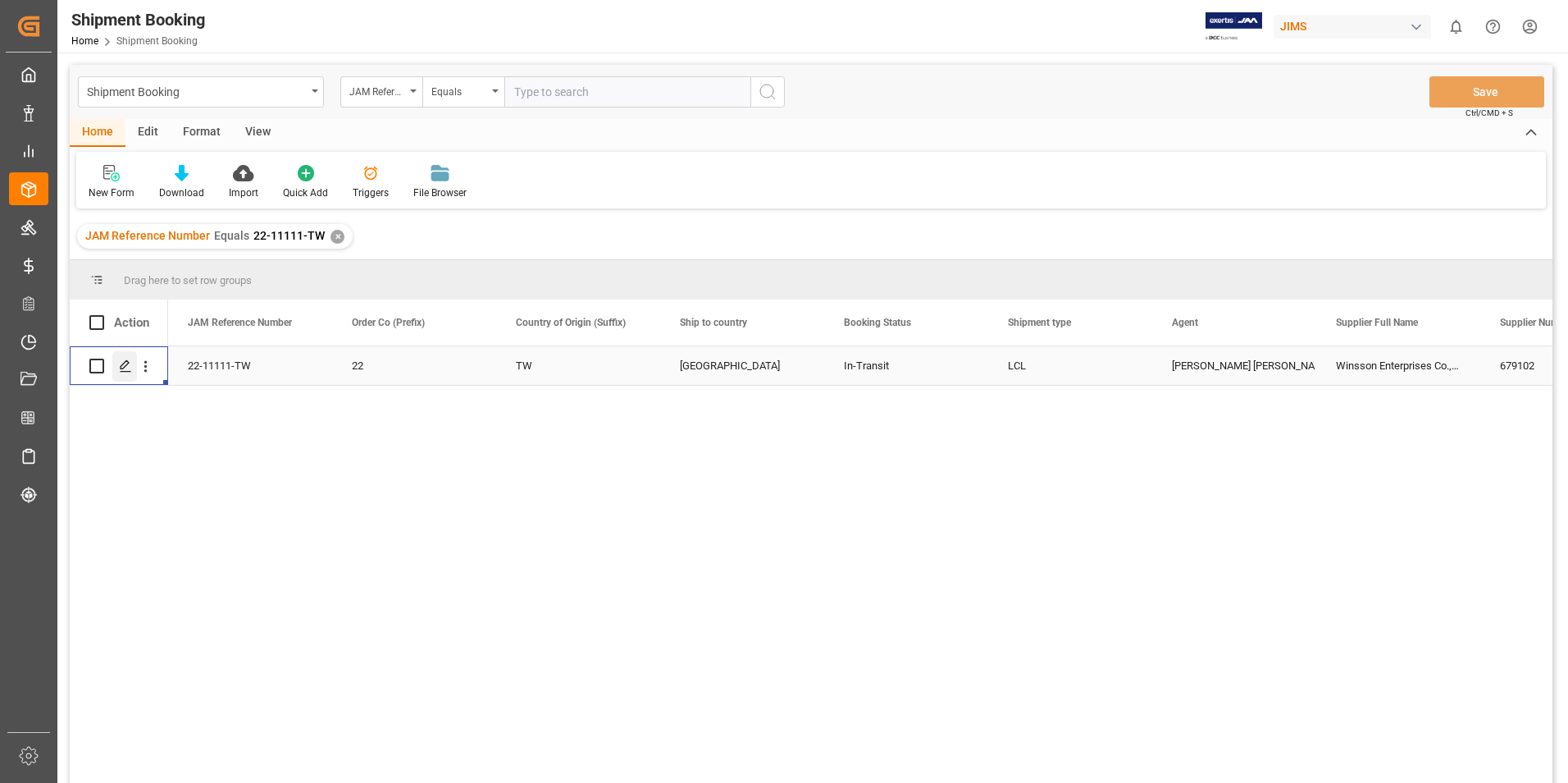
click at [120, 362] on icon "Press SPACE to select this row." at bounding box center [125, 365] width 13 height 13
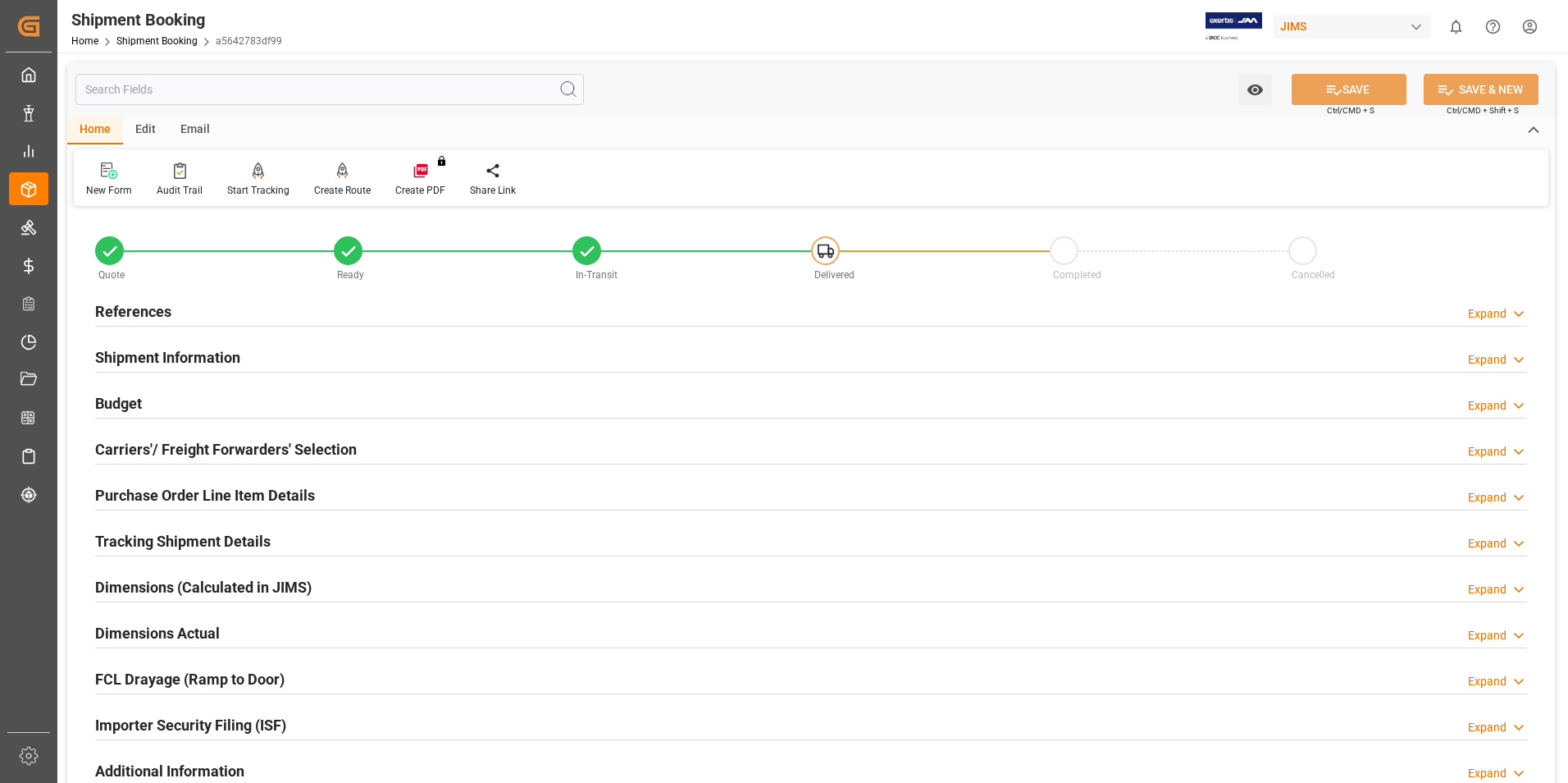
click at [146, 536] on h2 "Tracking Shipment Details" at bounding box center [183, 541] width 175 height 23
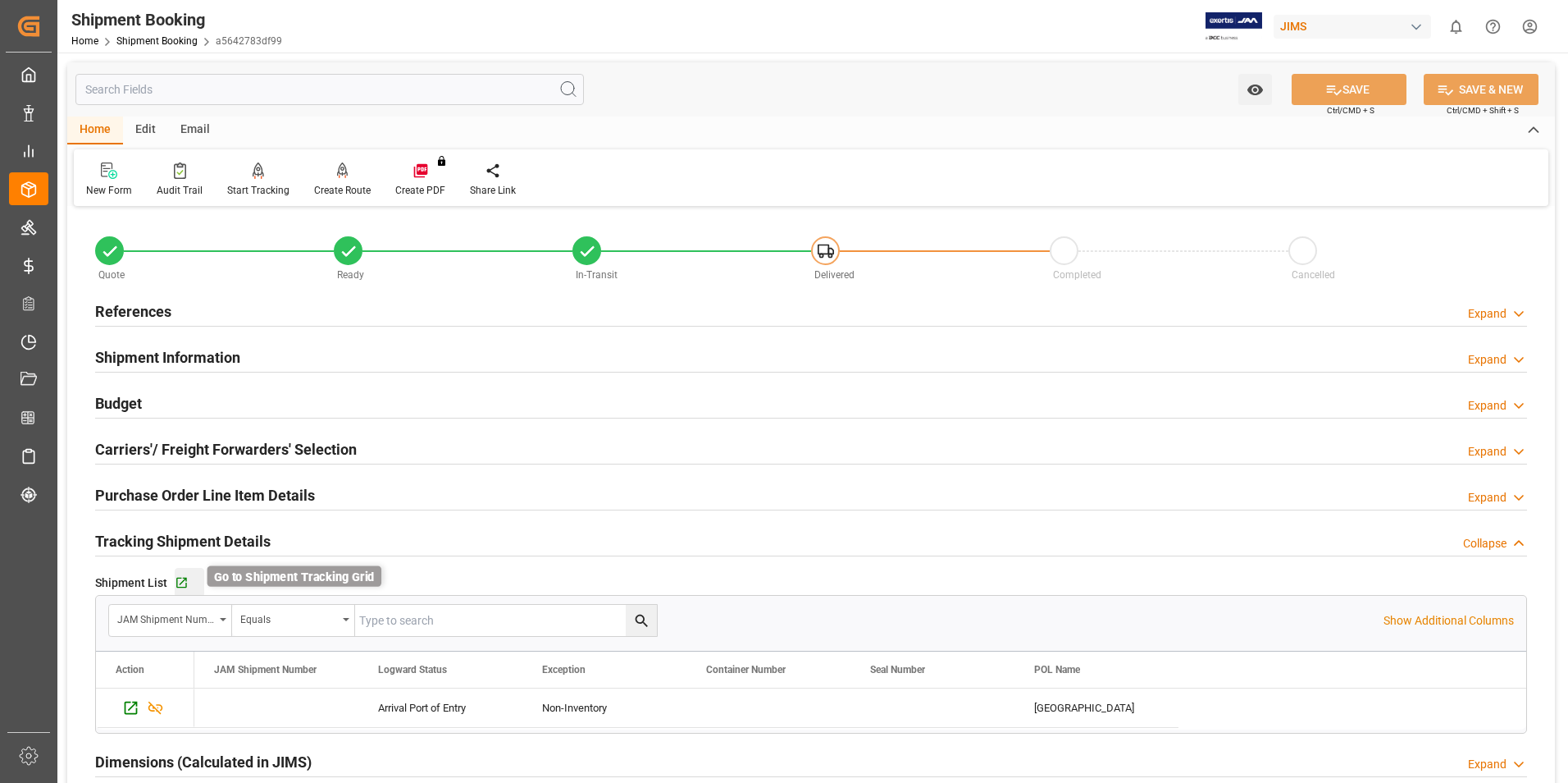
click at [184, 578] on icon "button" at bounding box center [181, 583] width 10 height 10
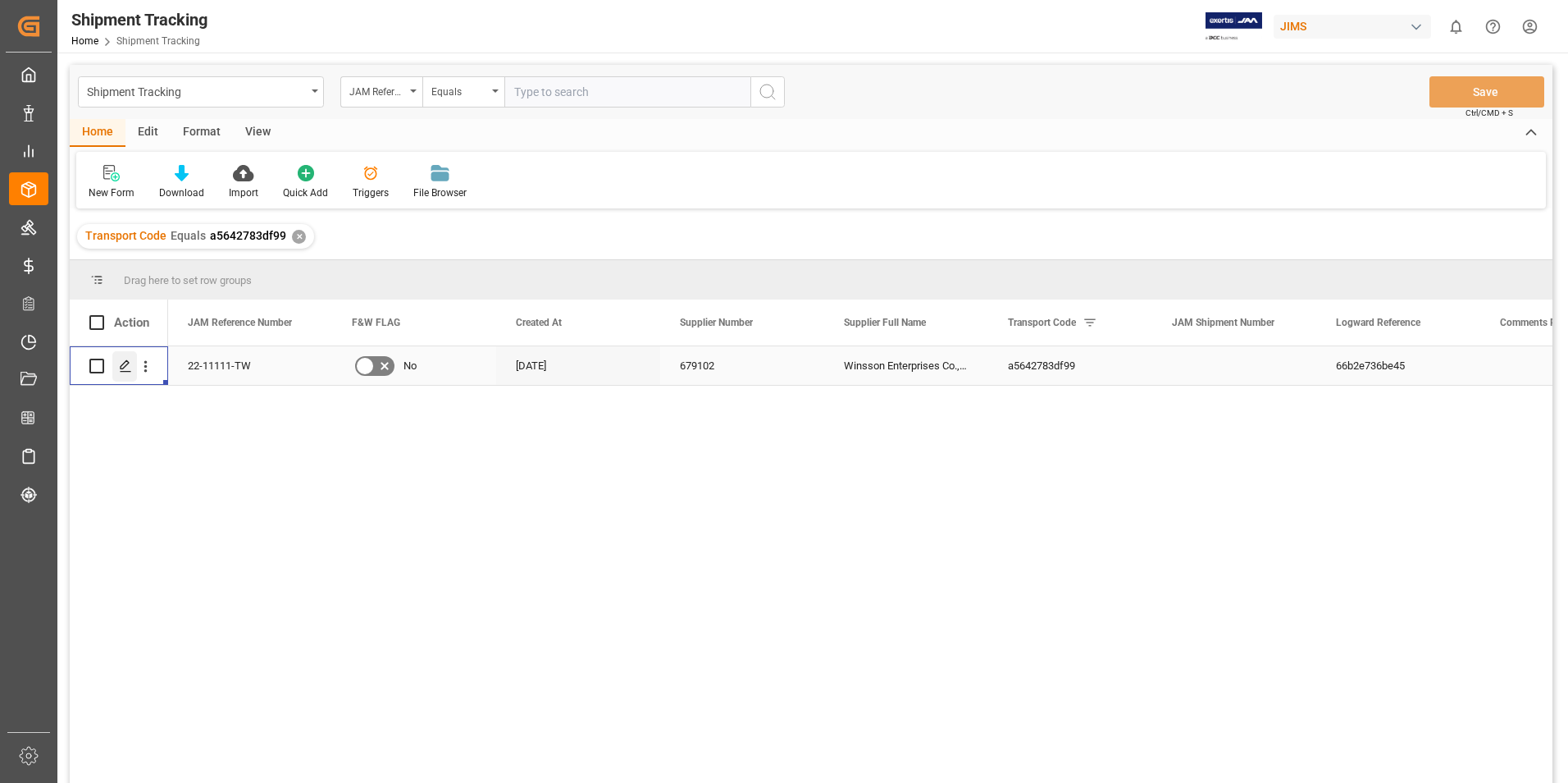
click at [127, 360] on icon "Press SPACE to select this row." at bounding box center [125, 365] width 13 height 13
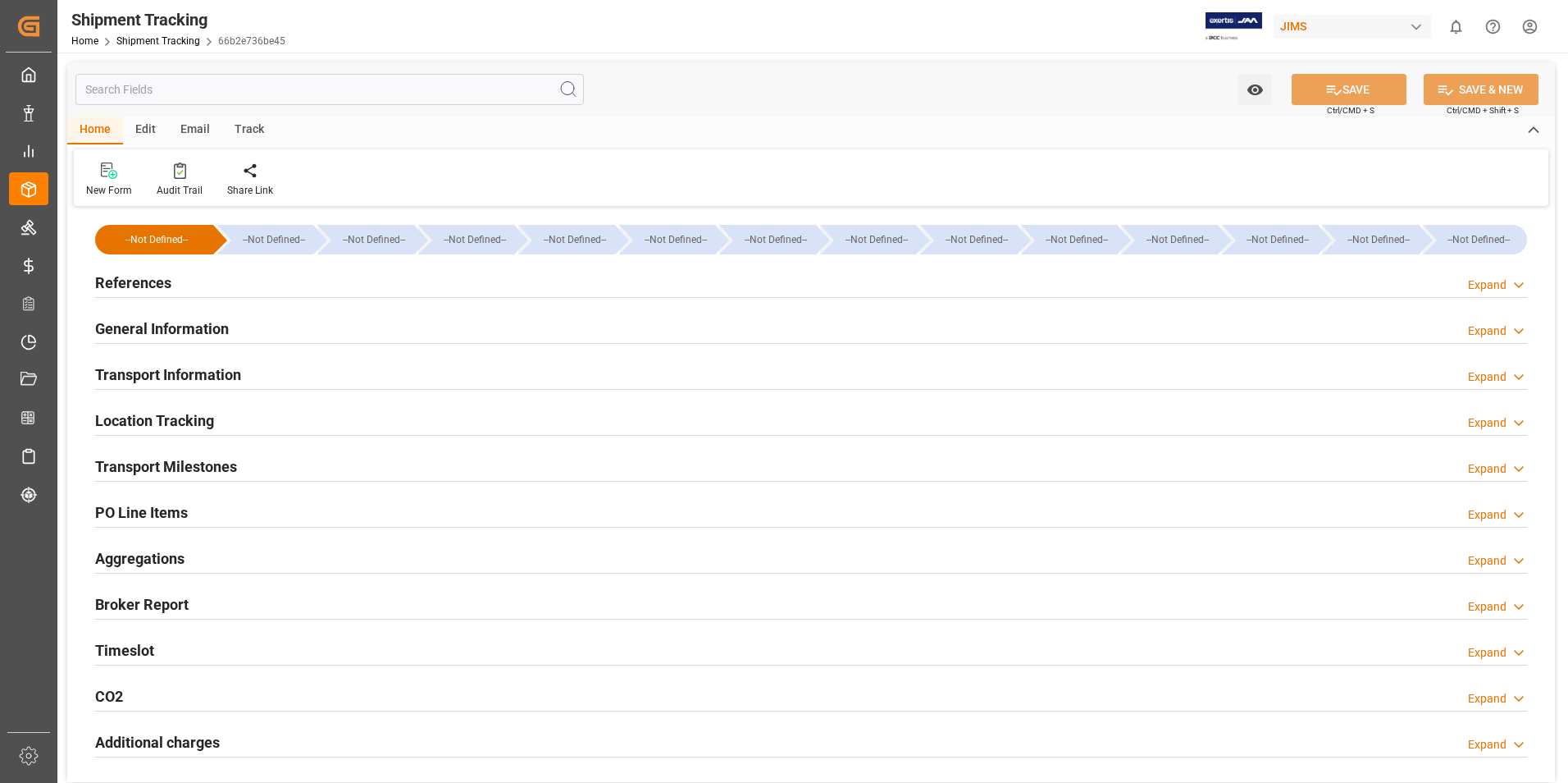
type input "[DATE] 00:00"
type input "[DATE] 14:00"
type input "[DATE] 14:15"
type input "[DATE] 14:05"
type input "[DATE] 14:53"
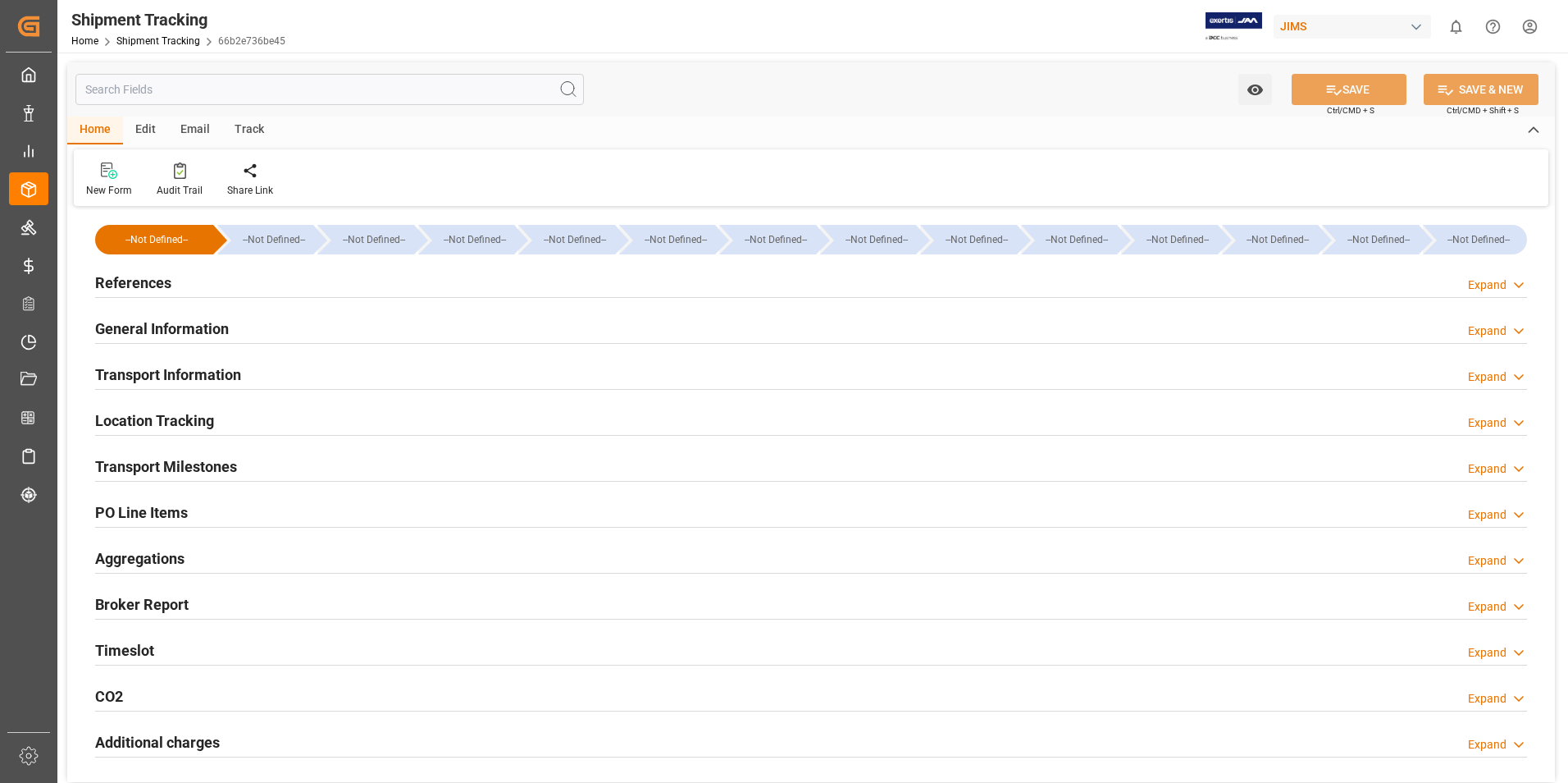
type input "[DATE]"
type input "[DATE] 22:21"
click at [195, 467] on h2 "Transport Milestones" at bounding box center [166, 467] width 142 height 23
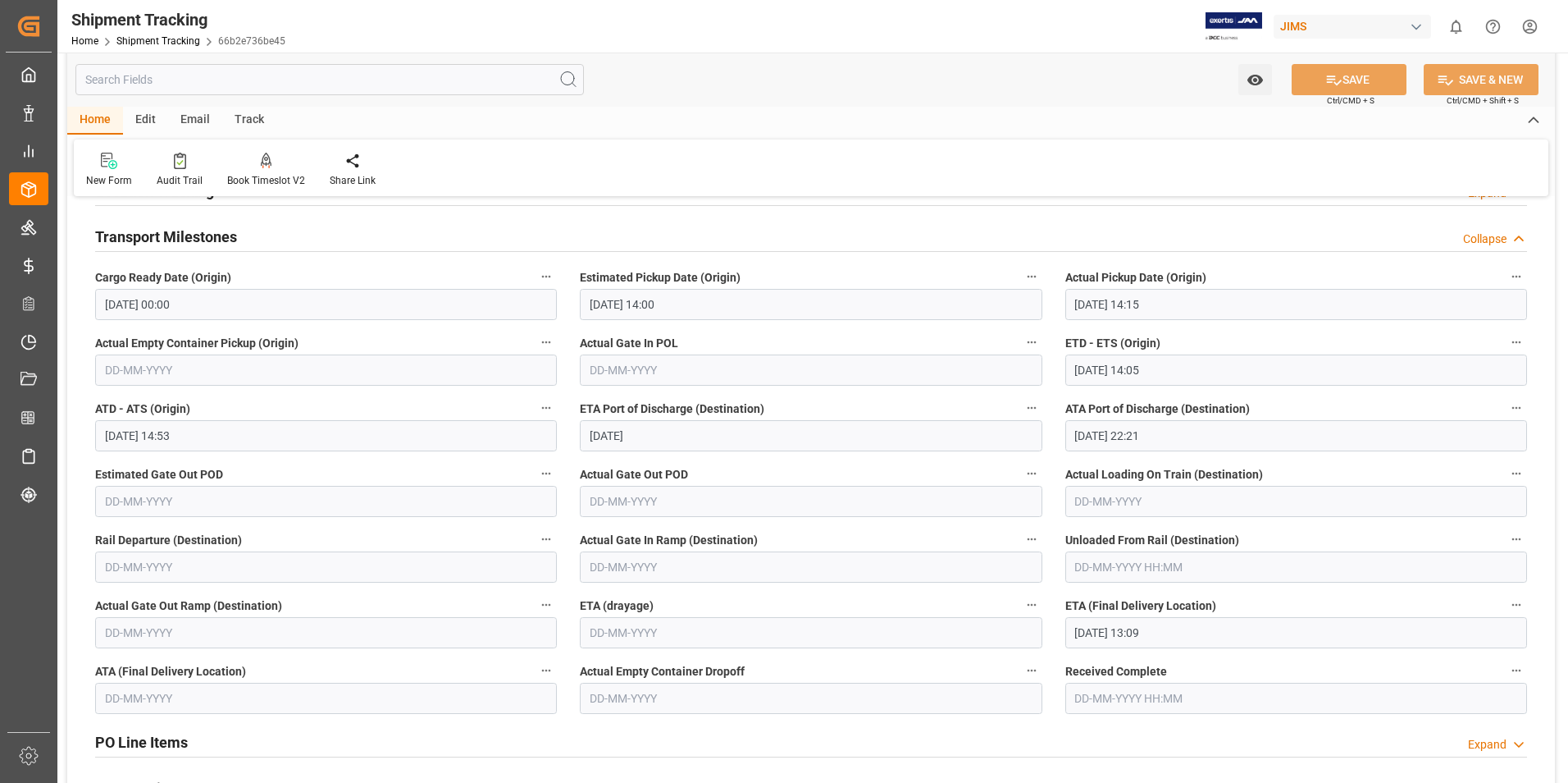
scroll to position [246, 0]
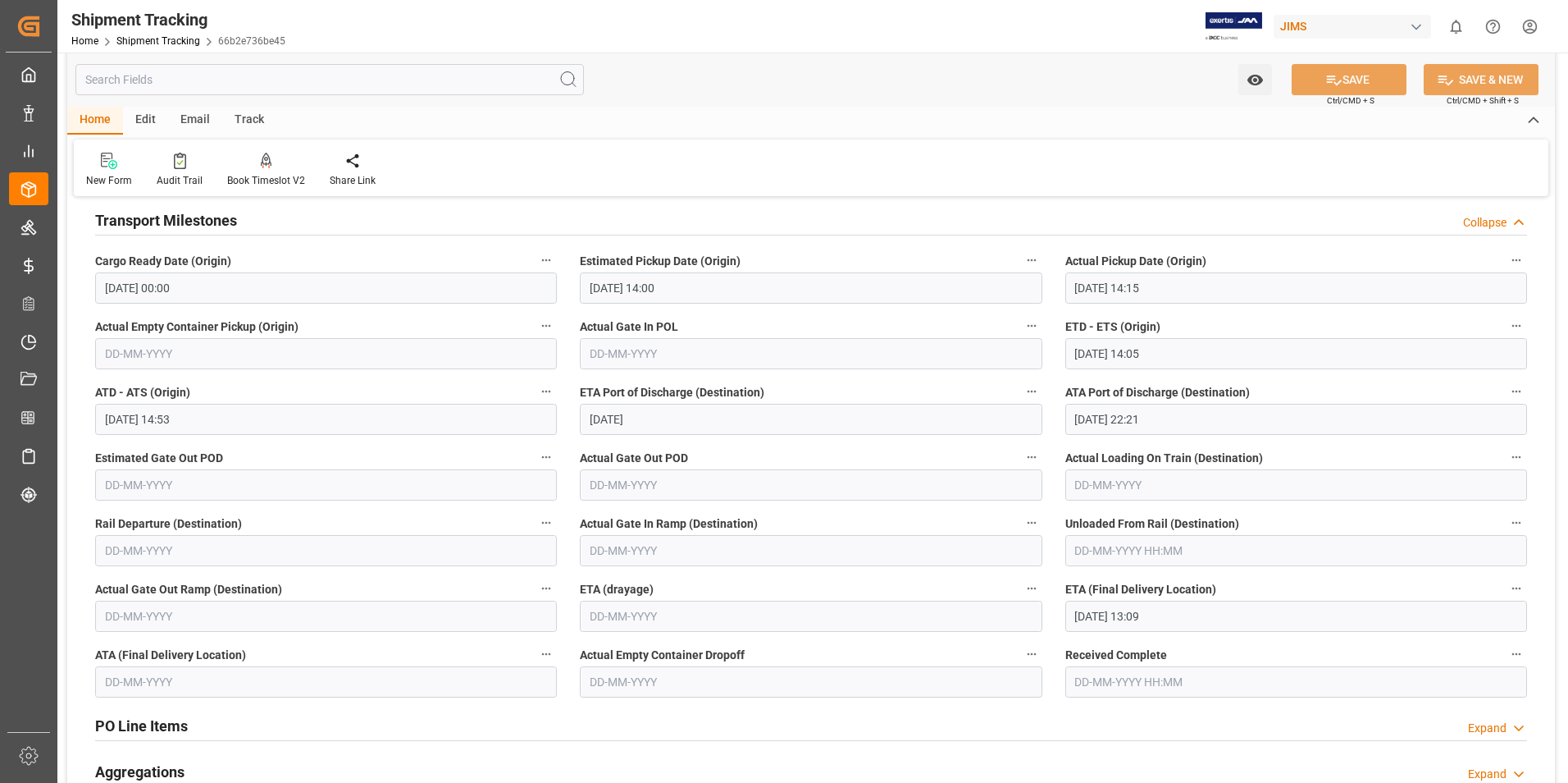
click at [1189, 612] on input "[DATE] 13:09" at bounding box center [1296, 617] width 462 height 31
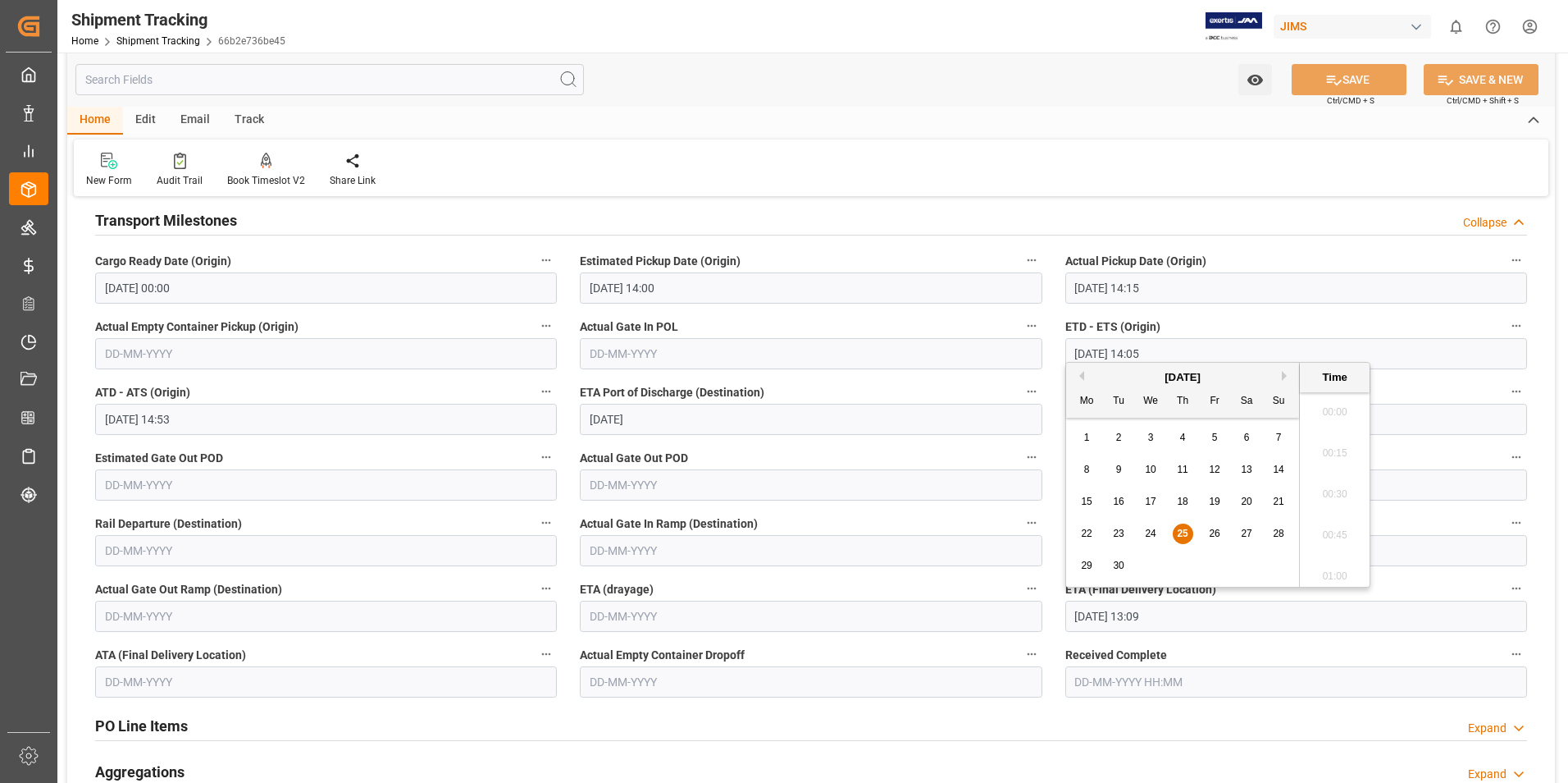
scroll to position [2057, 0]
click at [1089, 565] on span "29" at bounding box center [1086, 564] width 10 height 11
type input "[DATE] 13:09"
click at [1351, 82] on button "SAVE" at bounding box center [1349, 80] width 114 height 31
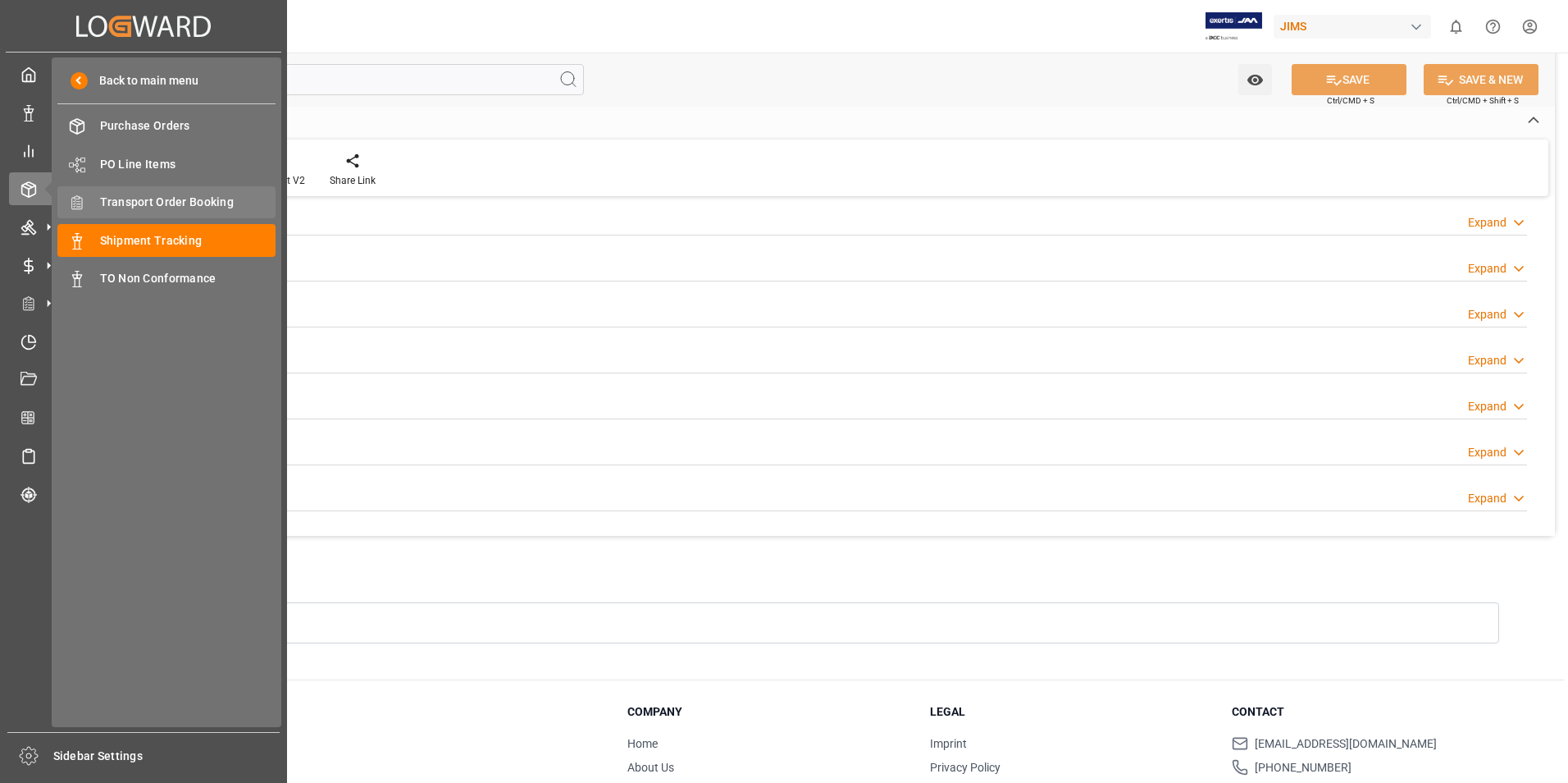
click at [199, 203] on span "Transport Order Booking" at bounding box center [187, 202] width 176 height 17
